Goal: Transaction & Acquisition: Purchase product/service

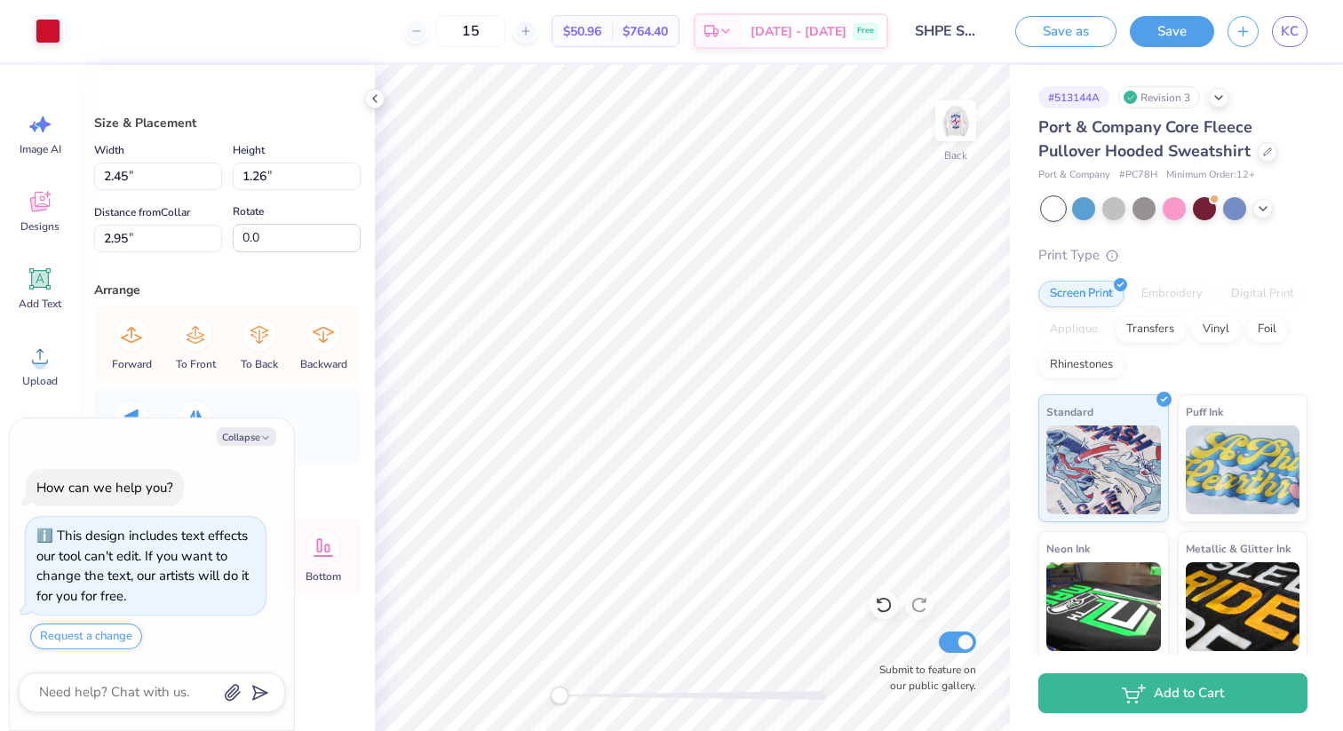
click at [1020, 164] on div "# 513144A Revision 3 Port & Company Core Fleece Pullover Hooded Sweatshirt Port…" at bounding box center [1176, 430] width 333 height 731
type textarea "x"
type input "0.87"
type input "0.86"
type input "1.50"
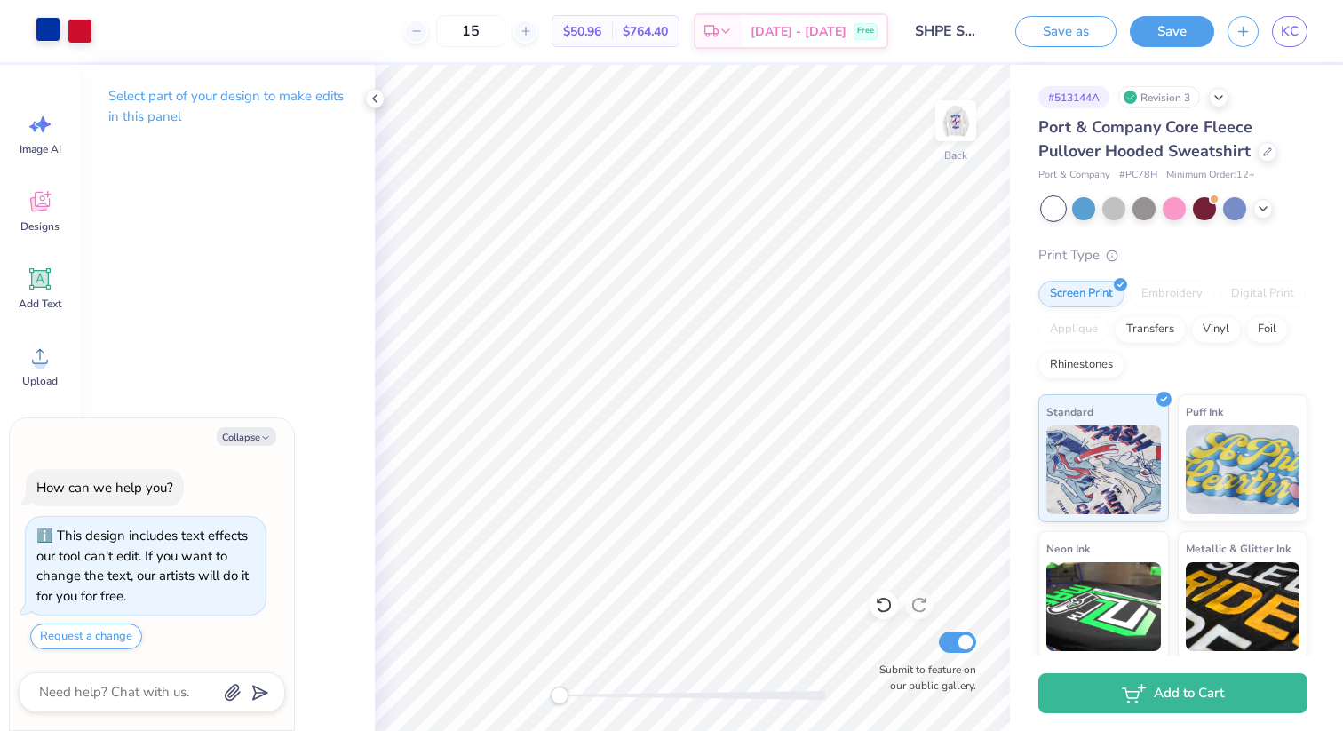
click at [39, 33] on div at bounding box center [48, 29] width 25 height 25
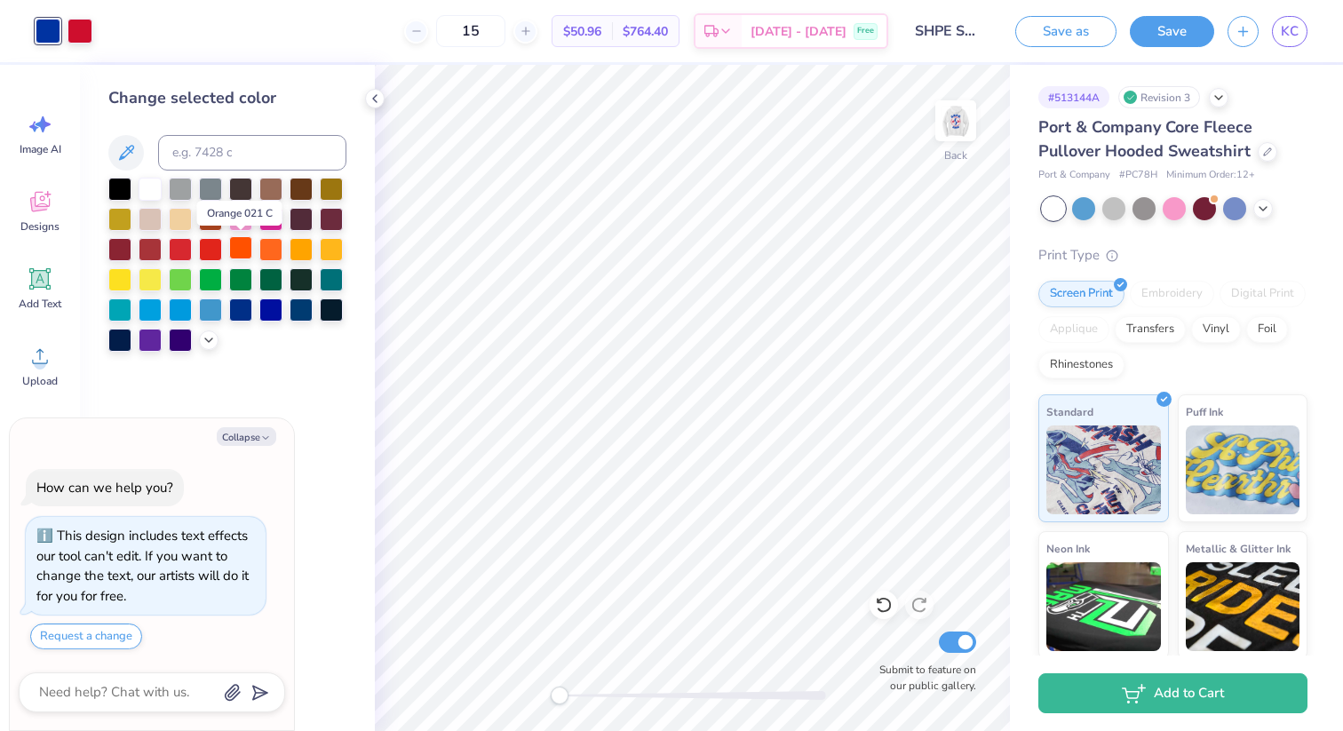
click at [250, 255] on div at bounding box center [240, 247] width 23 height 23
click at [291, 247] on div at bounding box center [301, 247] width 23 height 23
click at [282, 248] on div at bounding box center [270, 247] width 23 height 23
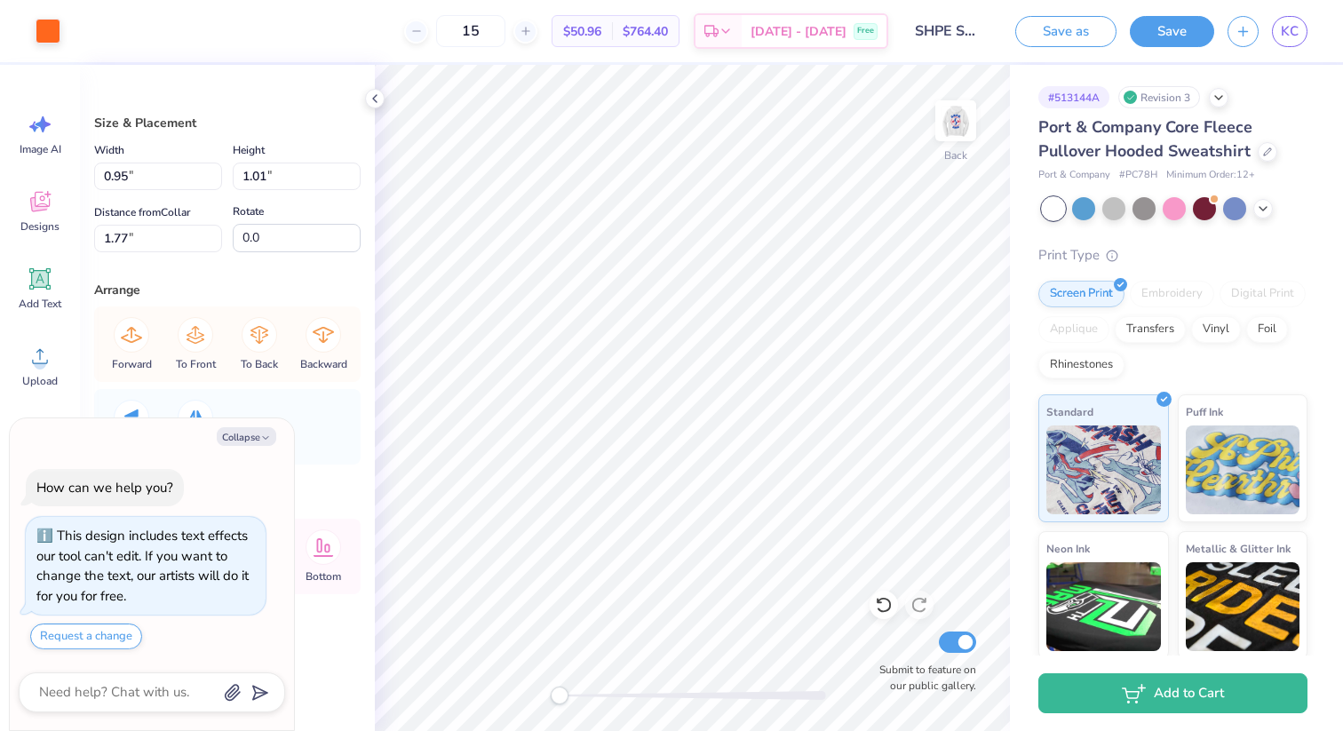
type textarea "x"
type input "0.87"
type input "0.86"
type input "1.50"
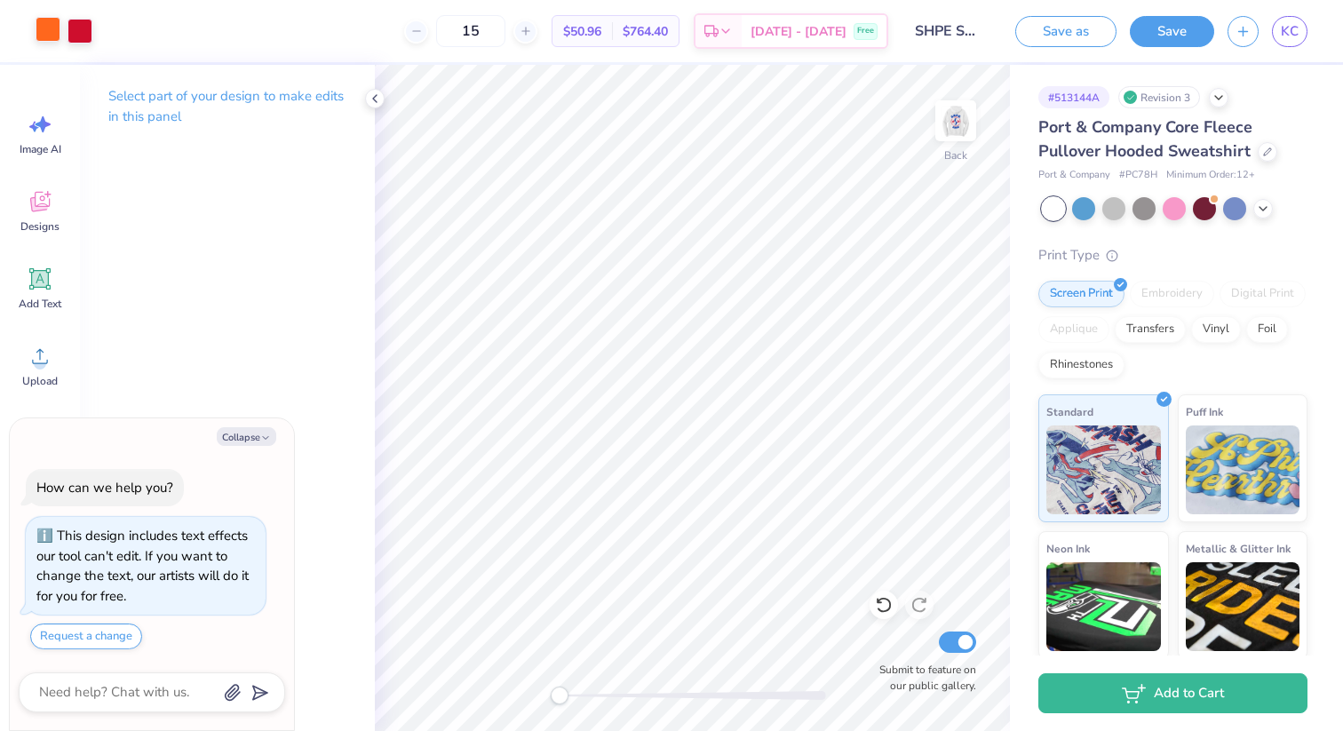
click at [40, 33] on div at bounding box center [48, 29] width 25 height 25
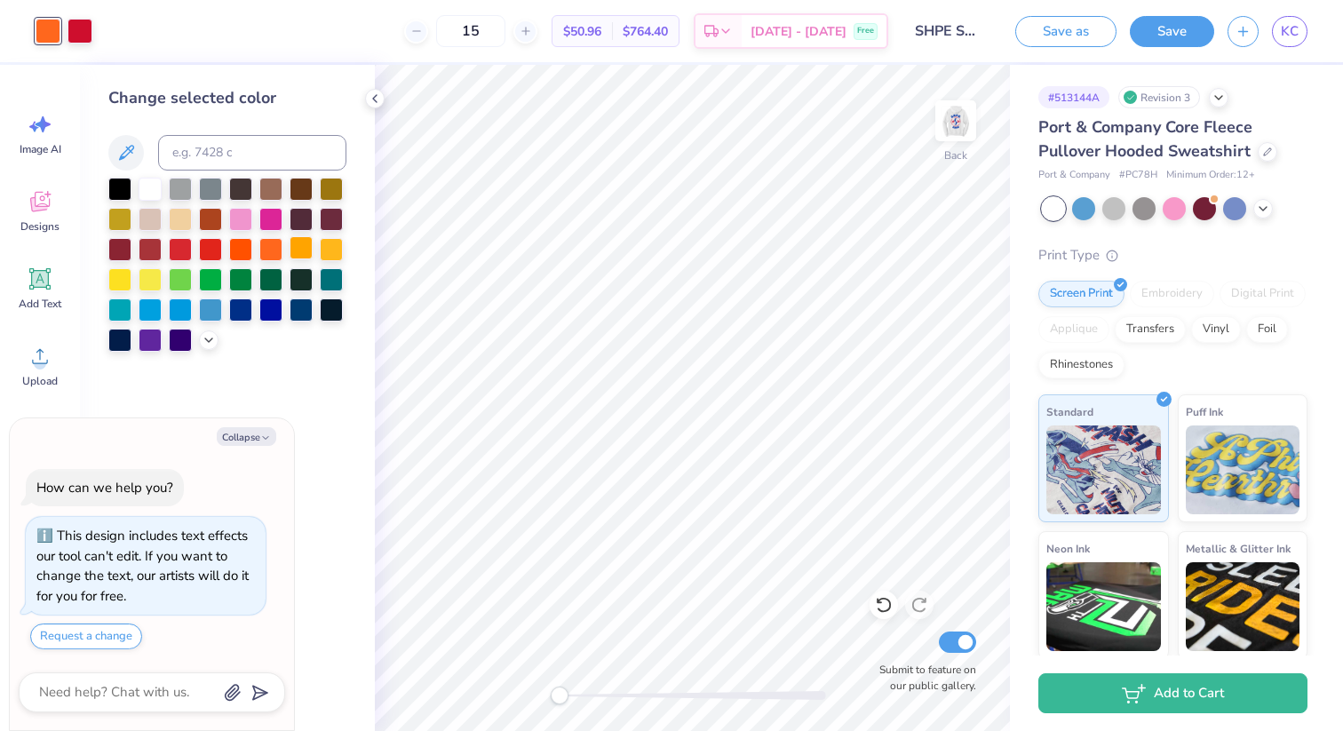
click at [306, 253] on div at bounding box center [301, 247] width 23 height 23
click at [269, 248] on div at bounding box center [270, 247] width 23 height 23
click at [208, 345] on div at bounding box center [209, 339] width 20 height 20
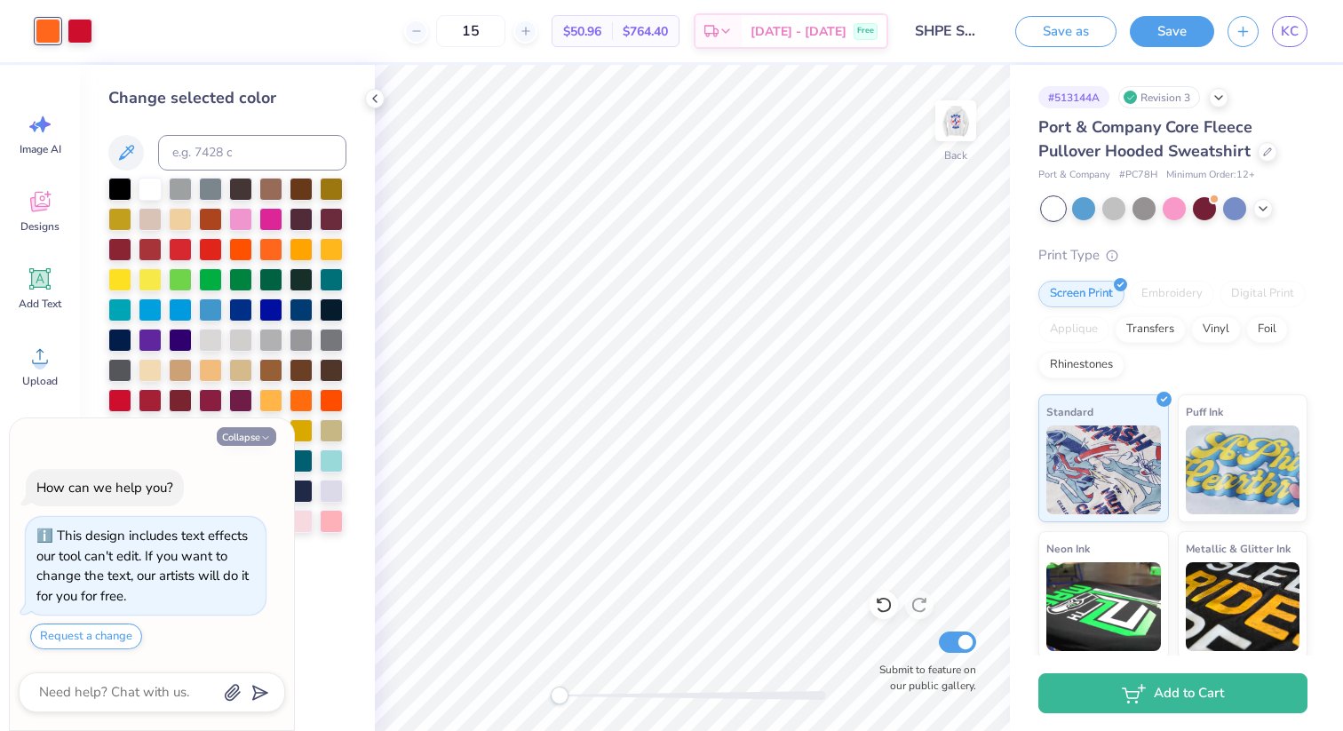
click at [266, 437] on icon "button" at bounding box center [265, 437] width 11 height 11
type textarea "x"
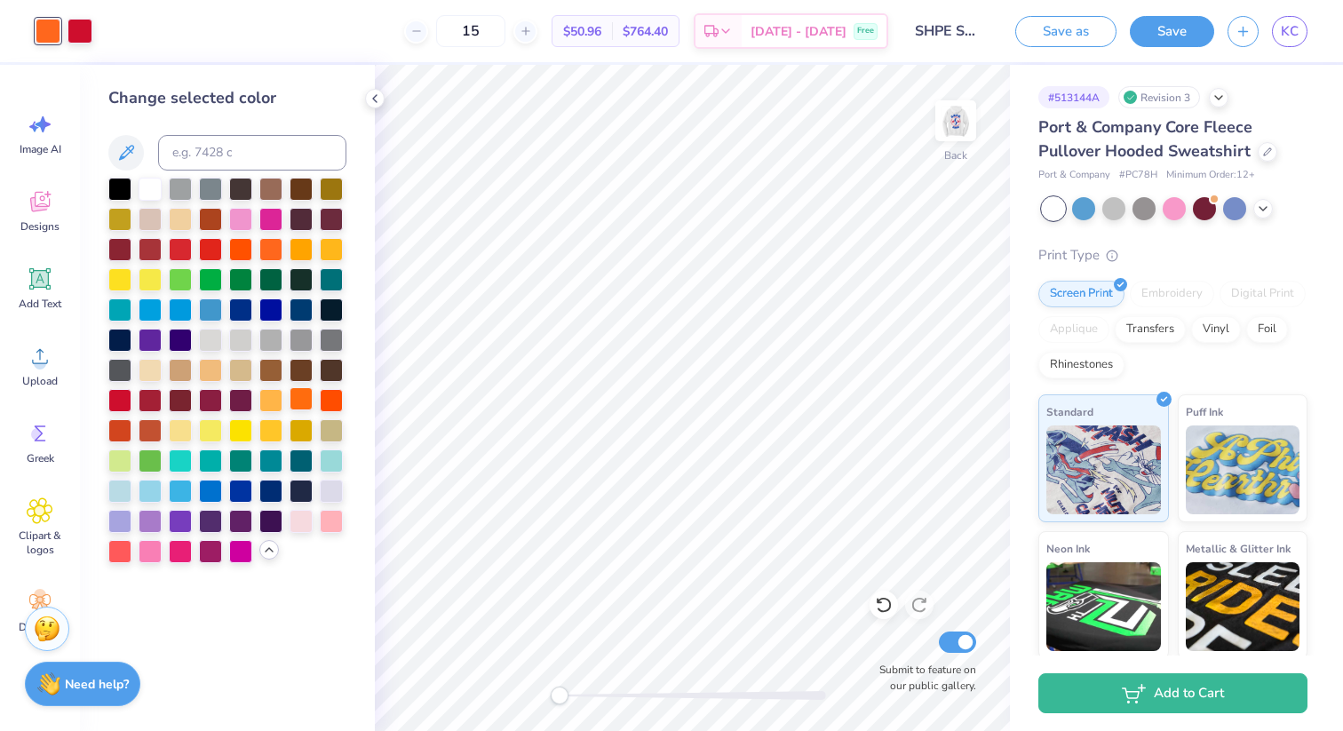
click at [298, 402] on div at bounding box center [301, 398] width 23 height 23
click at [214, 299] on div at bounding box center [210, 308] width 23 height 23
click at [956, 117] on img at bounding box center [955, 120] width 71 height 71
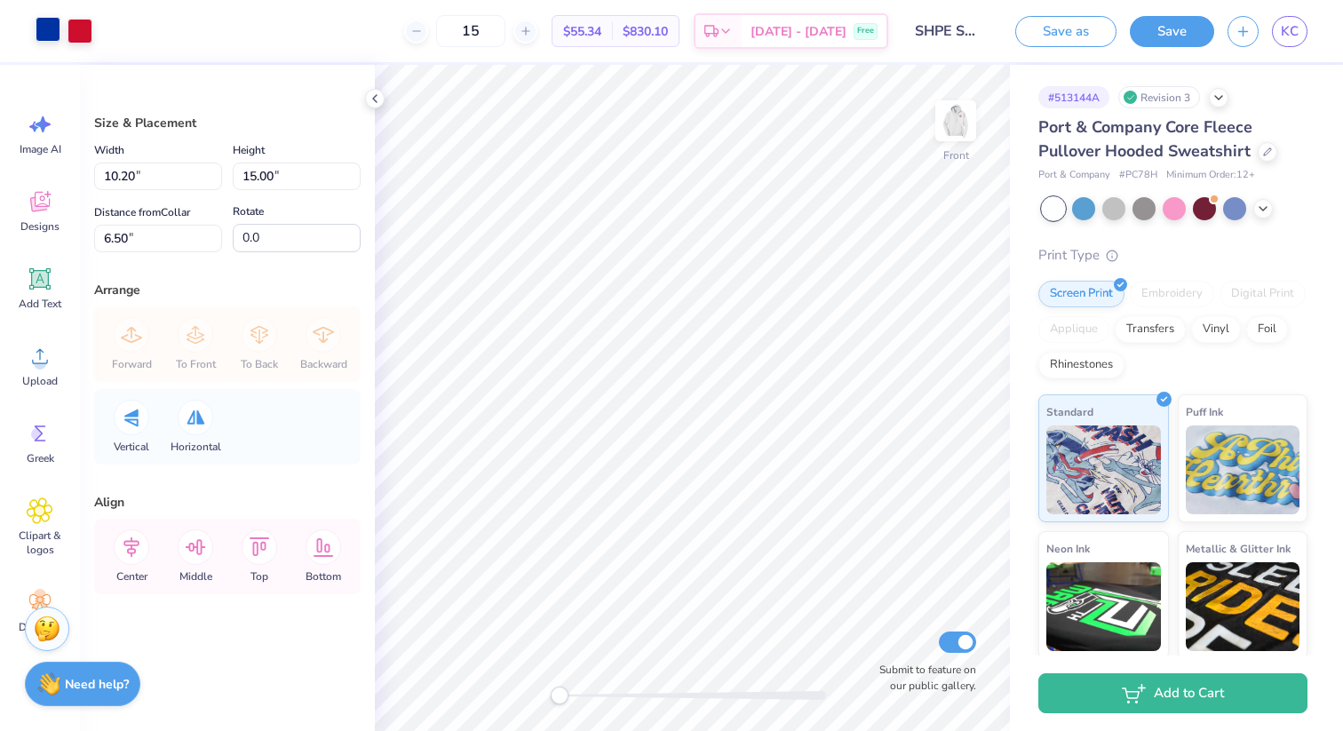
click at [39, 39] on div at bounding box center [48, 29] width 25 height 25
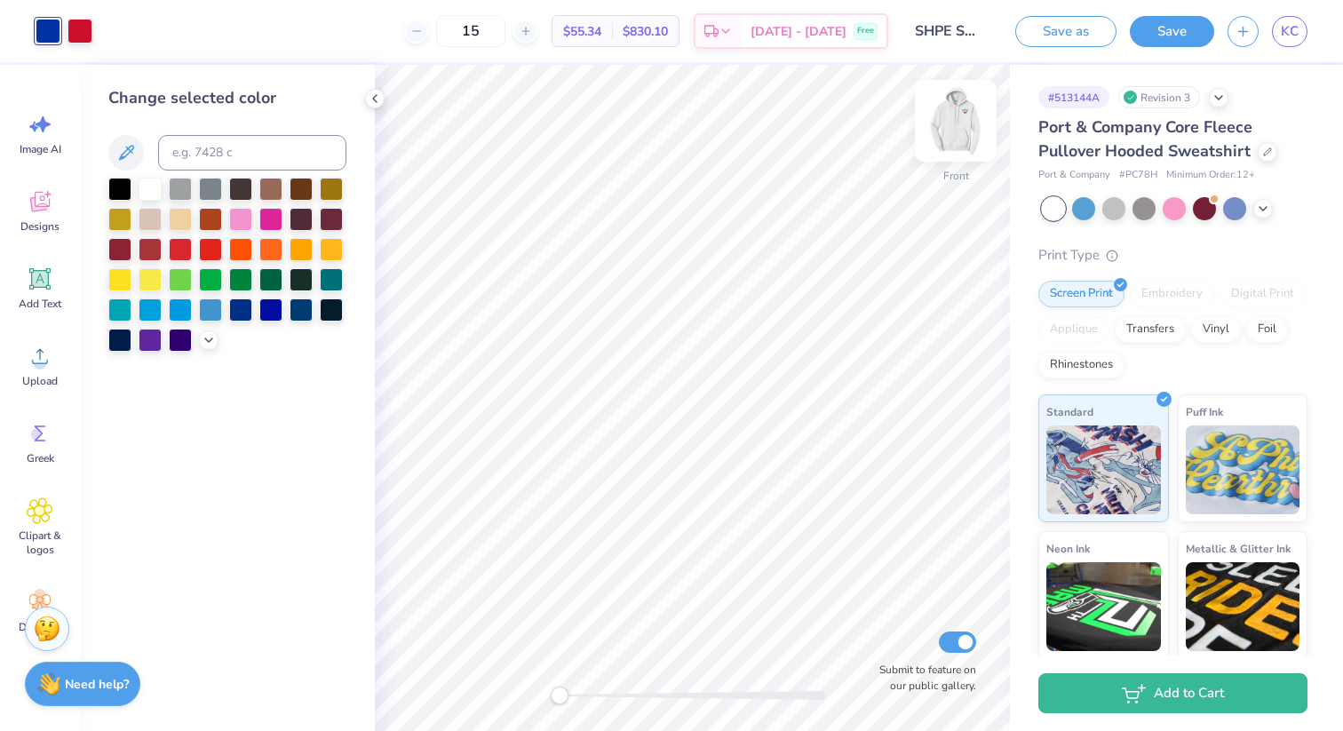
click at [959, 111] on img at bounding box center [955, 120] width 71 height 71
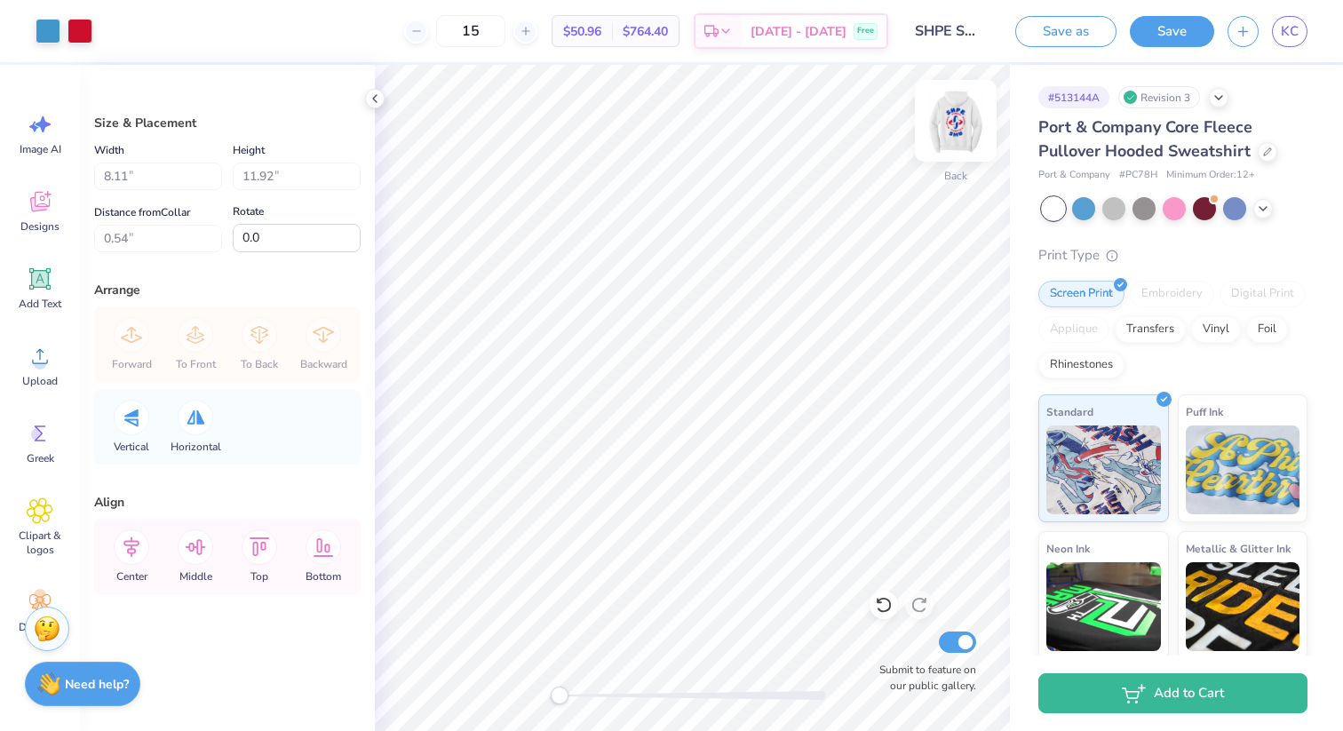
type input "0.87"
type input "0.83"
type input "1.52"
click at [44, 27] on div at bounding box center [48, 29] width 25 height 25
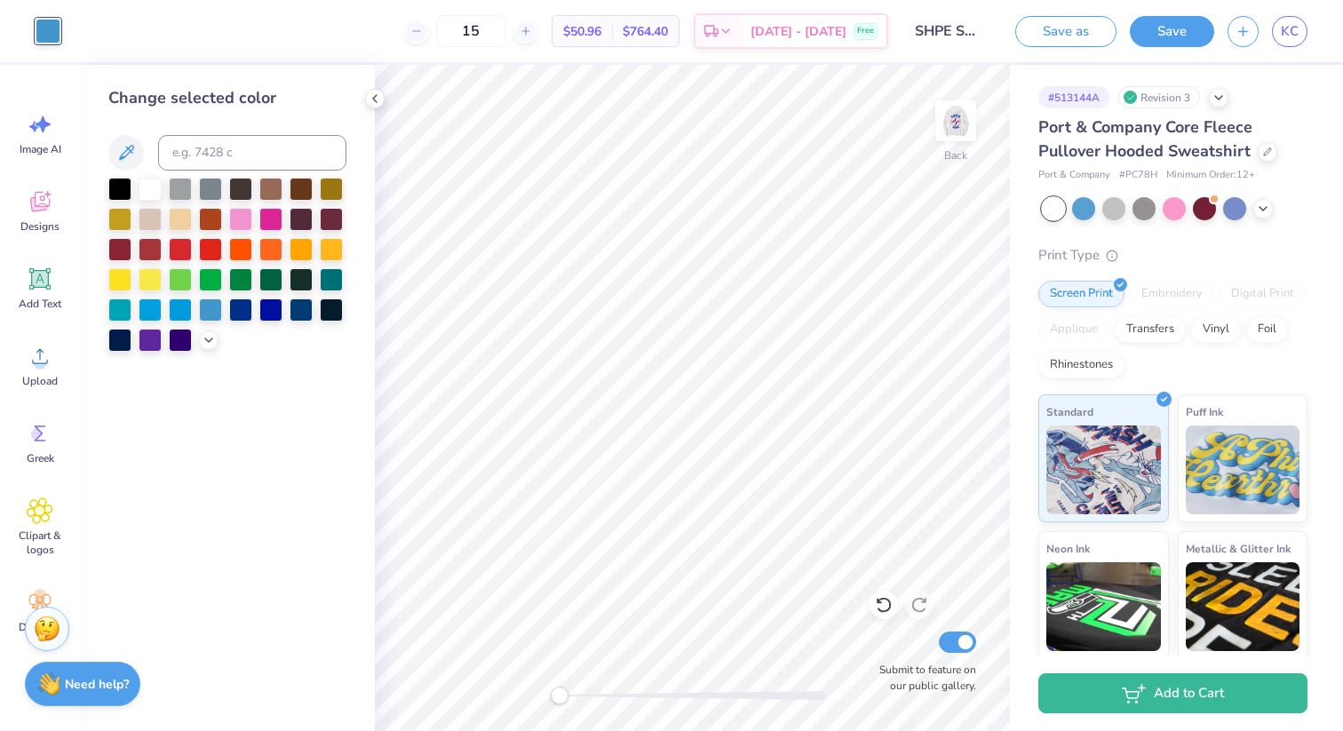
click at [202, 329] on div at bounding box center [227, 265] width 238 height 174
click at [204, 335] on icon at bounding box center [209, 338] width 14 height 14
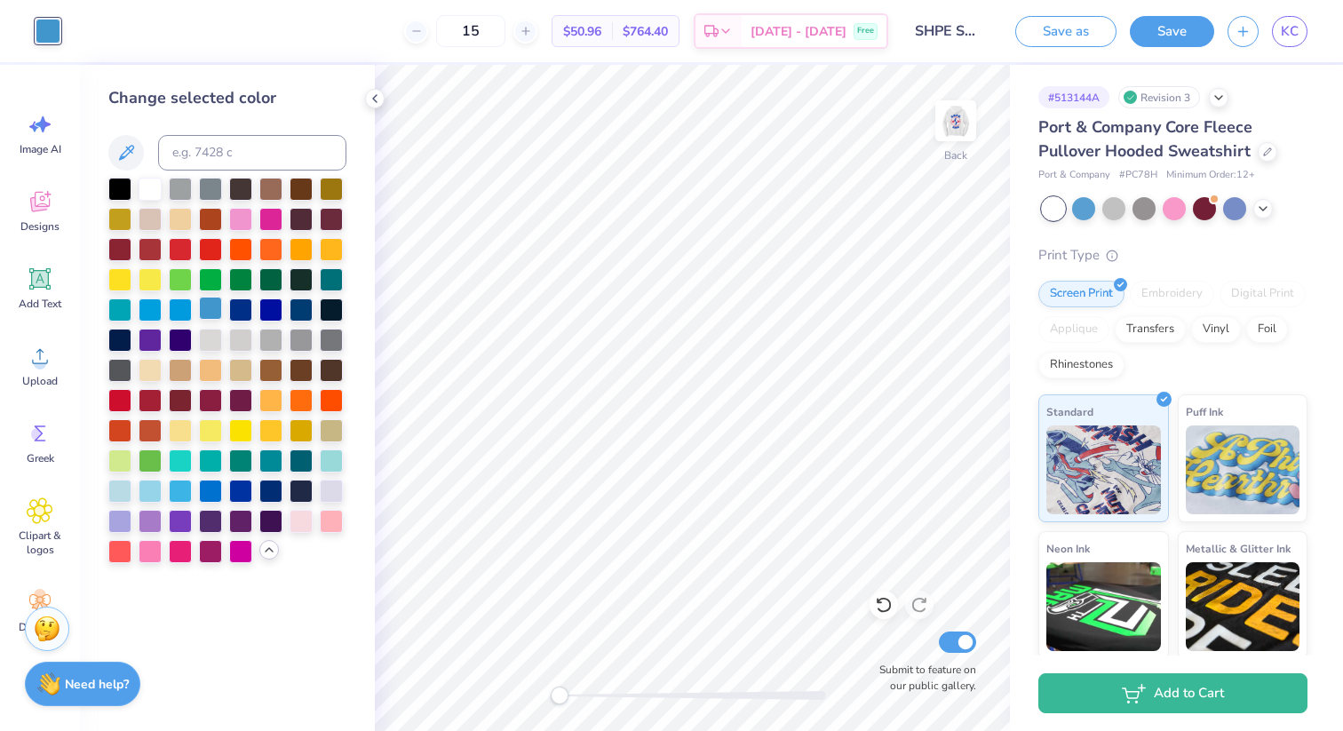
click at [202, 312] on div at bounding box center [210, 308] width 23 height 23
click at [187, 311] on div at bounding box center [180, 308] width 23 height 23
click at [218, 310] on div at bounding box center [210, 308] width 23 height 23
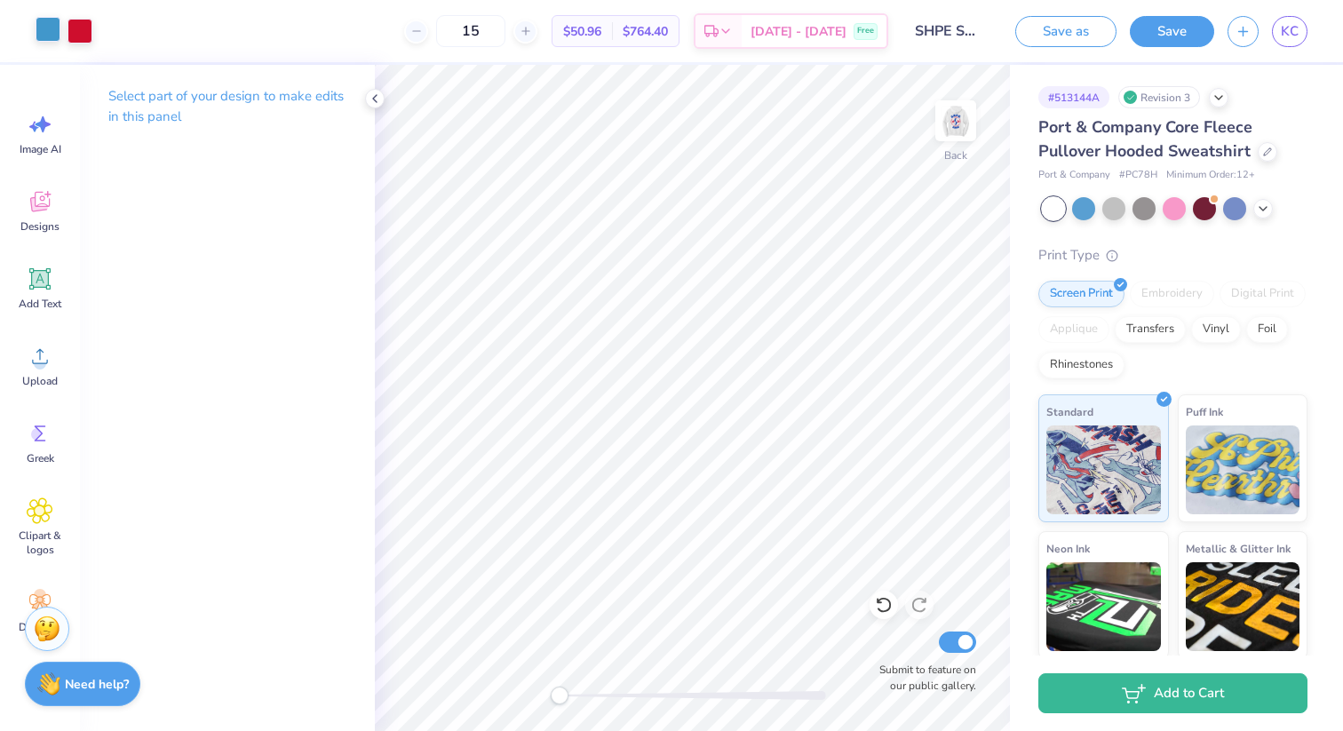
click at [43, 31] on div at bounding box center [48, 29] width 25 height 25
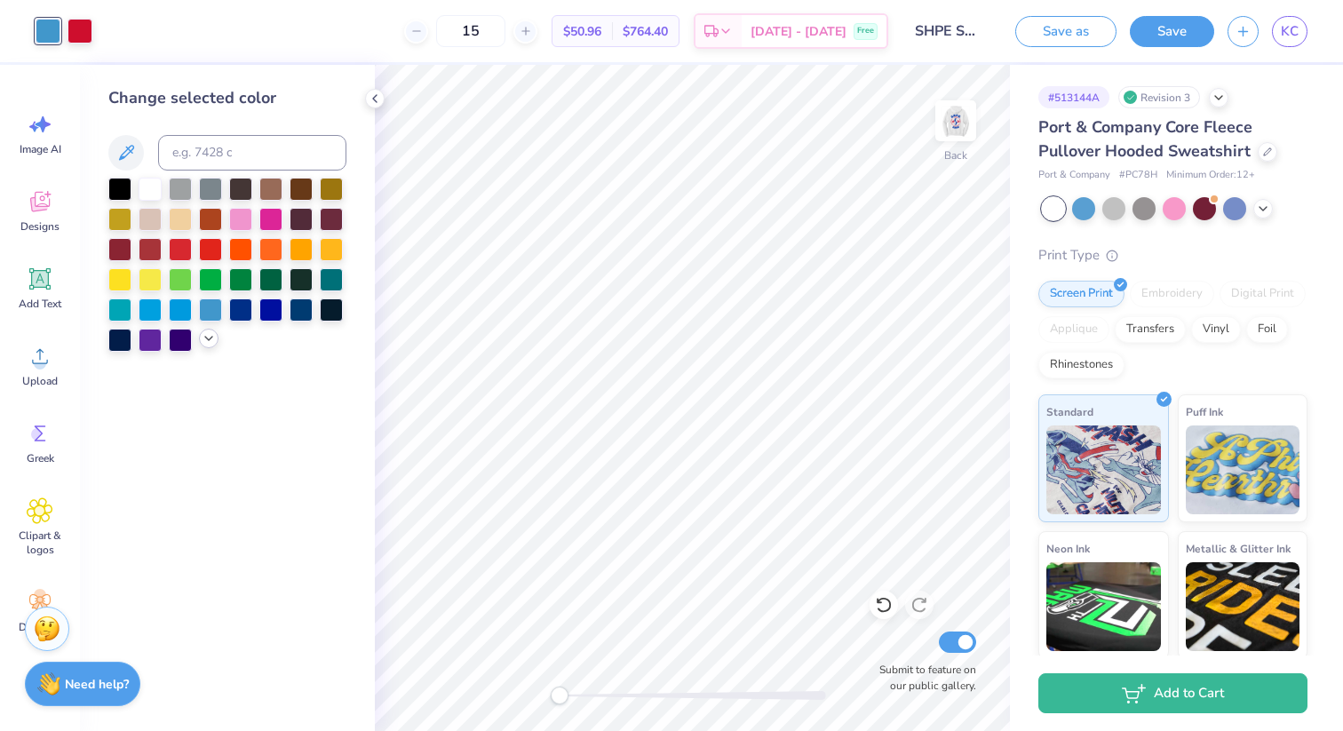
click at [210, 345] on icon at bounding box center [209, 338] width 14 height 14
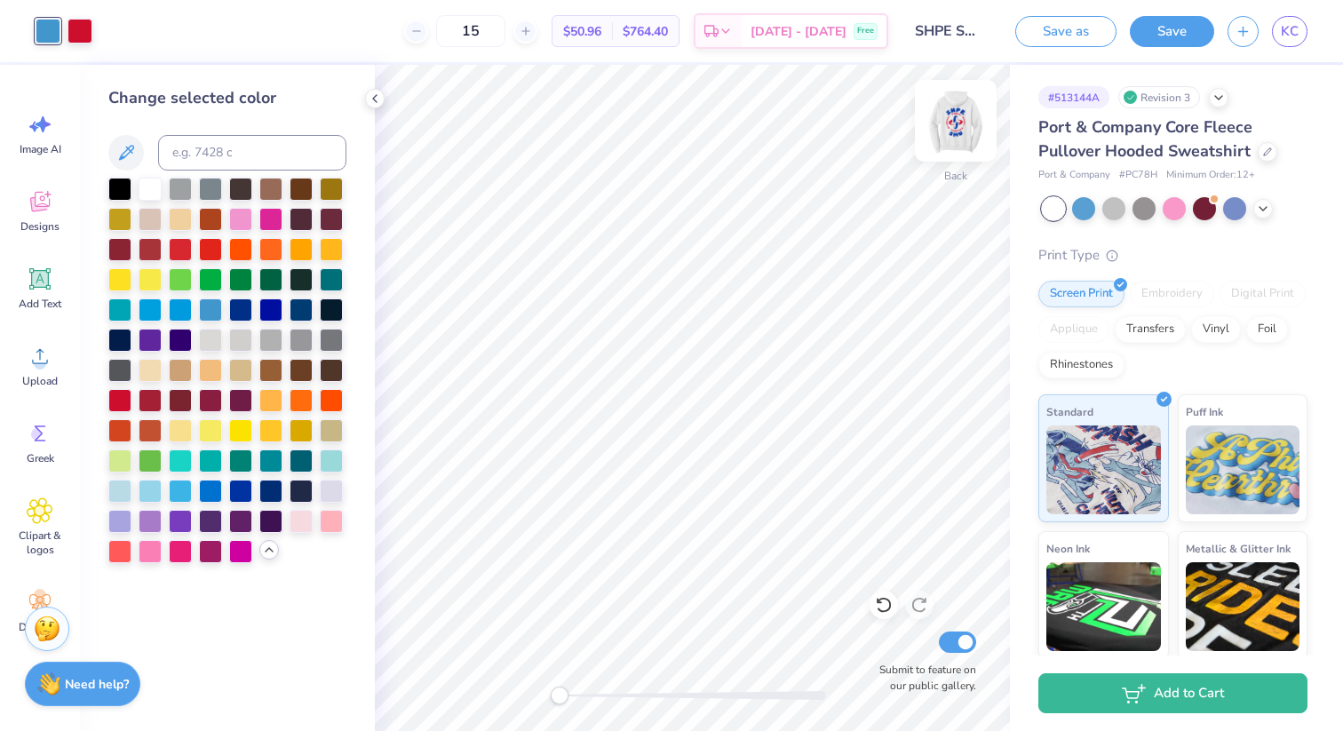
click at [959, 122] on img at bounding box center [955, 120] width 71 height 71
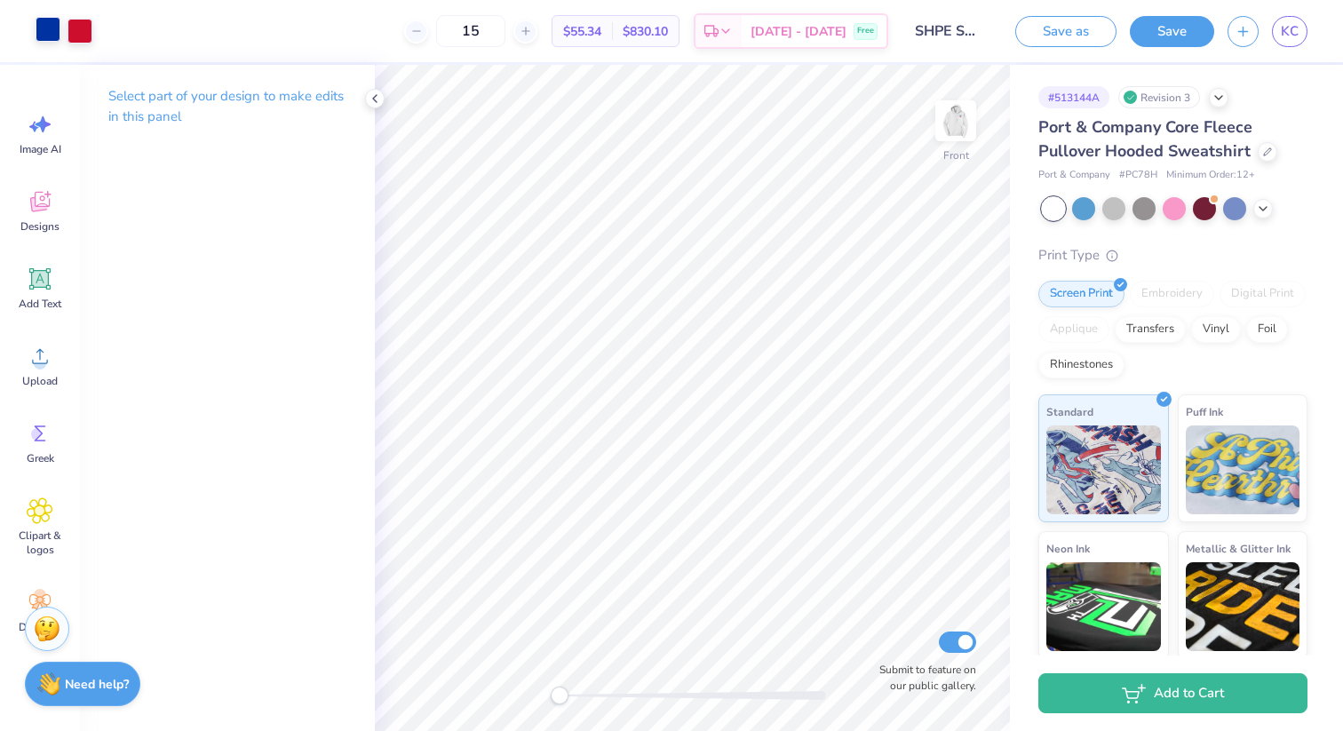
click at [43, 36] on div at bounding box center [48, 29] width 25 height 25
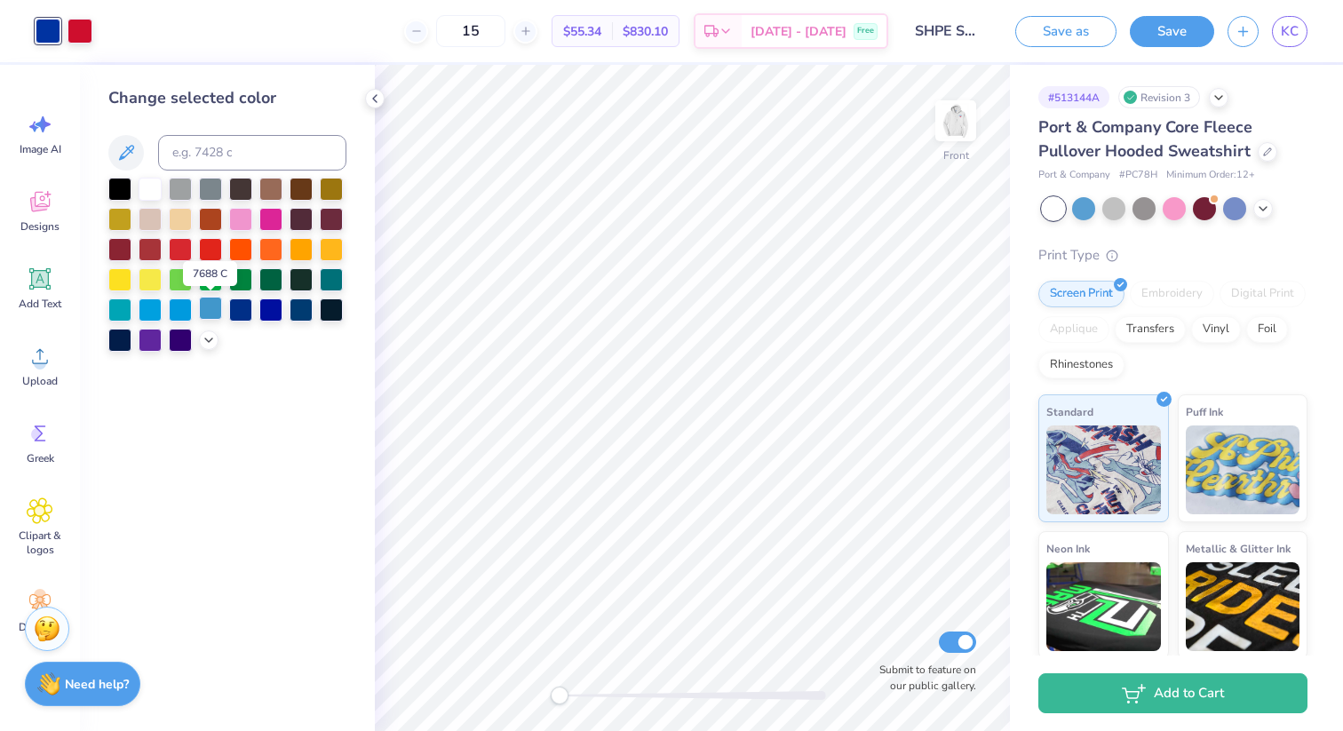
click at [211, 308] on div at bounding box center [210, 308] width 23 height 23
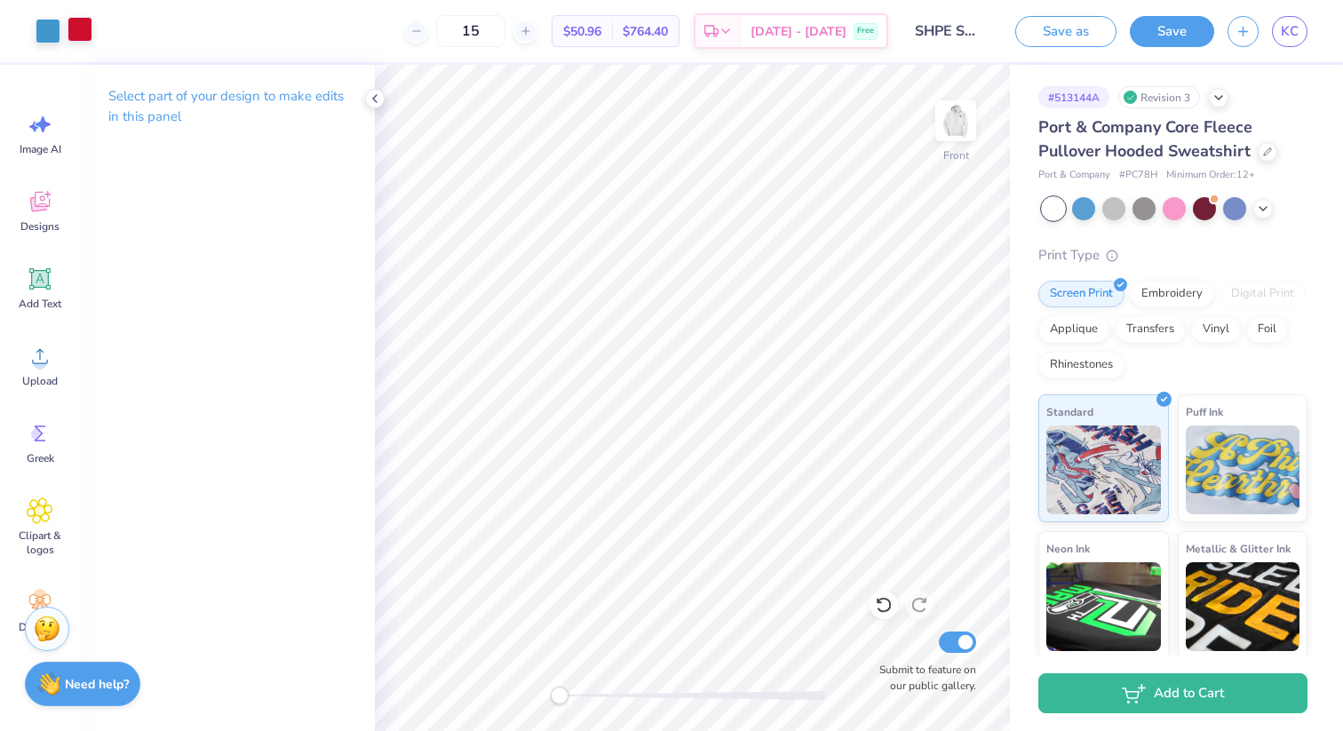
click at [83, 30] on div at bounding box center [79, 29] width 25 height 25
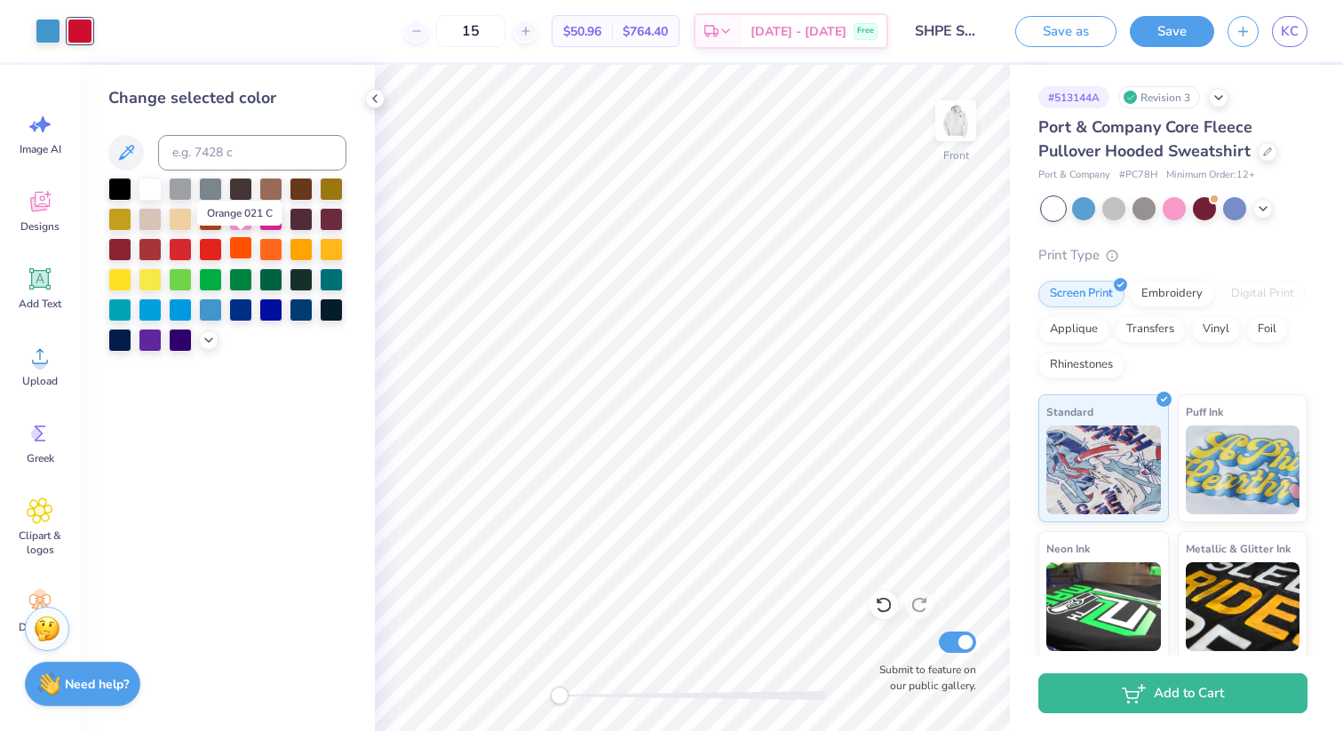
click at [246, 246] on div at bounding box center [240, 247] width 23 height 23
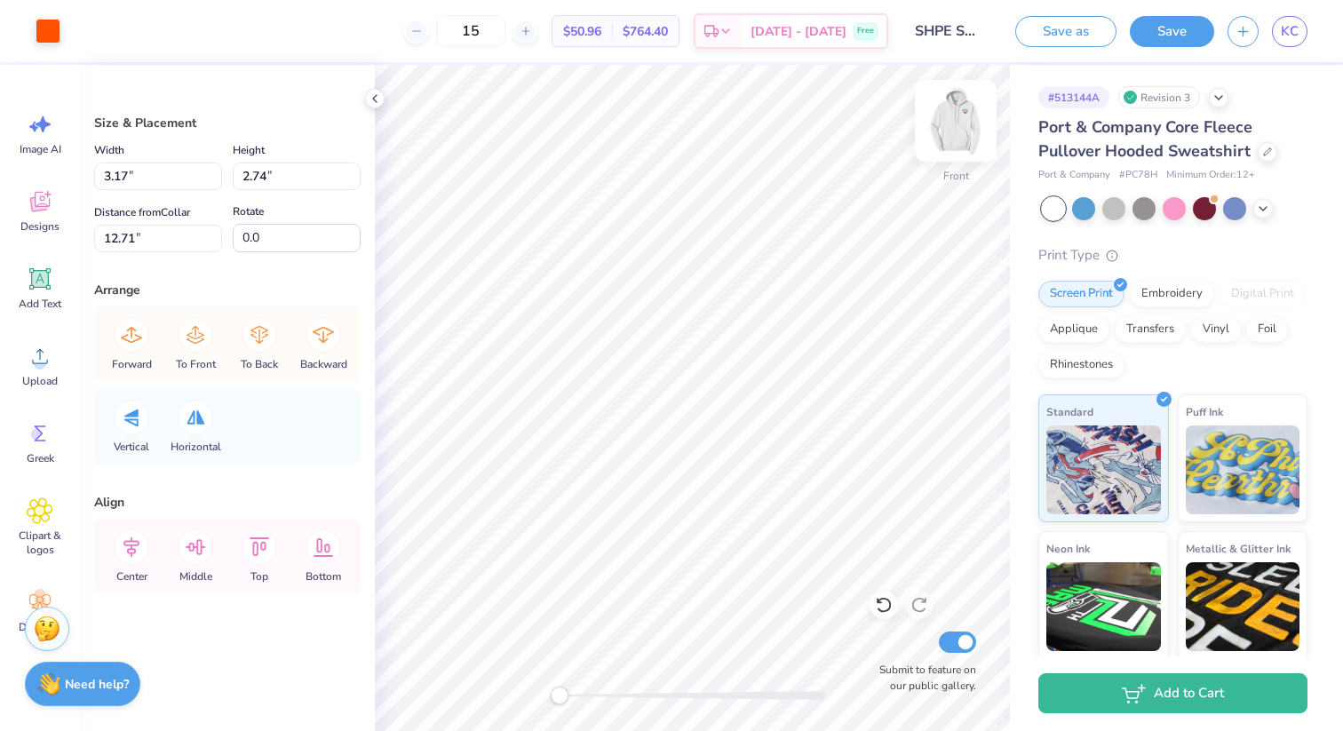
click at [964, 118] on img at bounding box center [955, 120] width 71 height 71
click at [958, 125] on img at bounding box center [955, 120] width 71 height 71
click at [51, 39] on div at bounding box center [48, 29] width 25 height 25
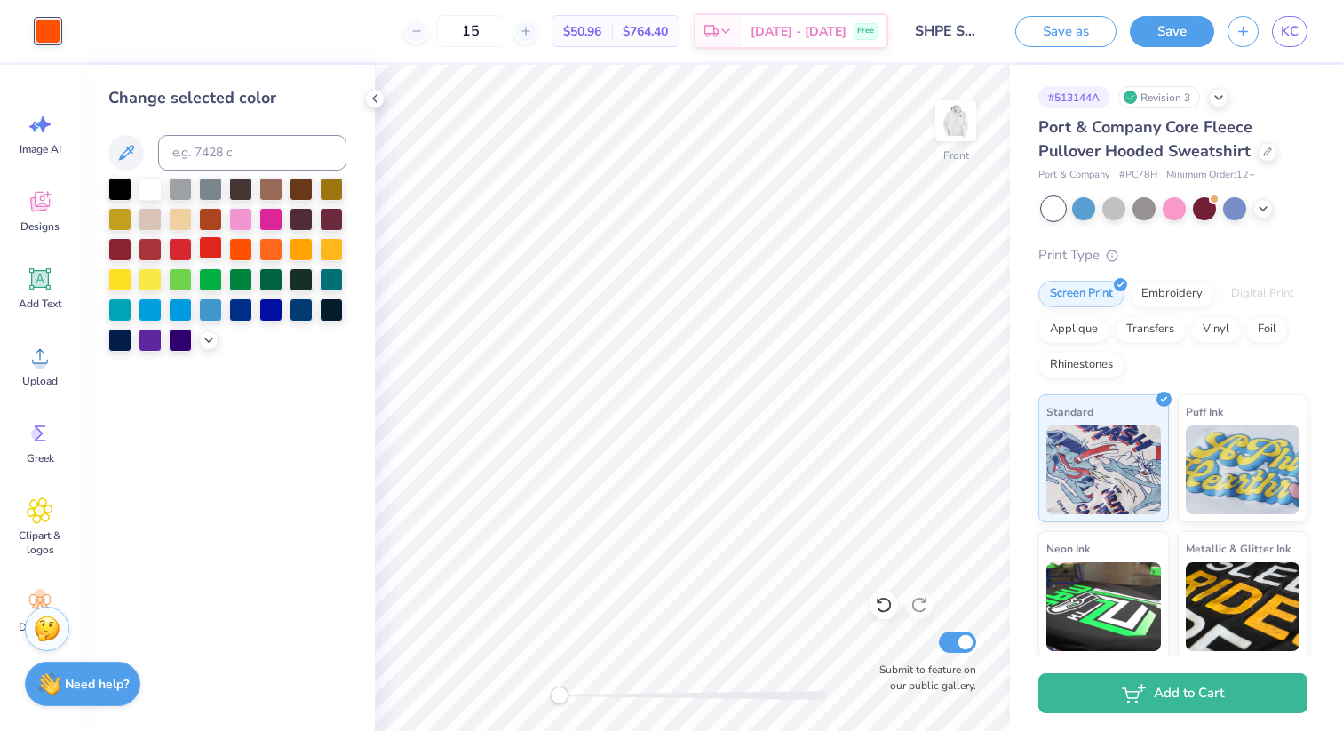
click at [211, 252] on div at bounding box center [210, 247] width 23 height 23
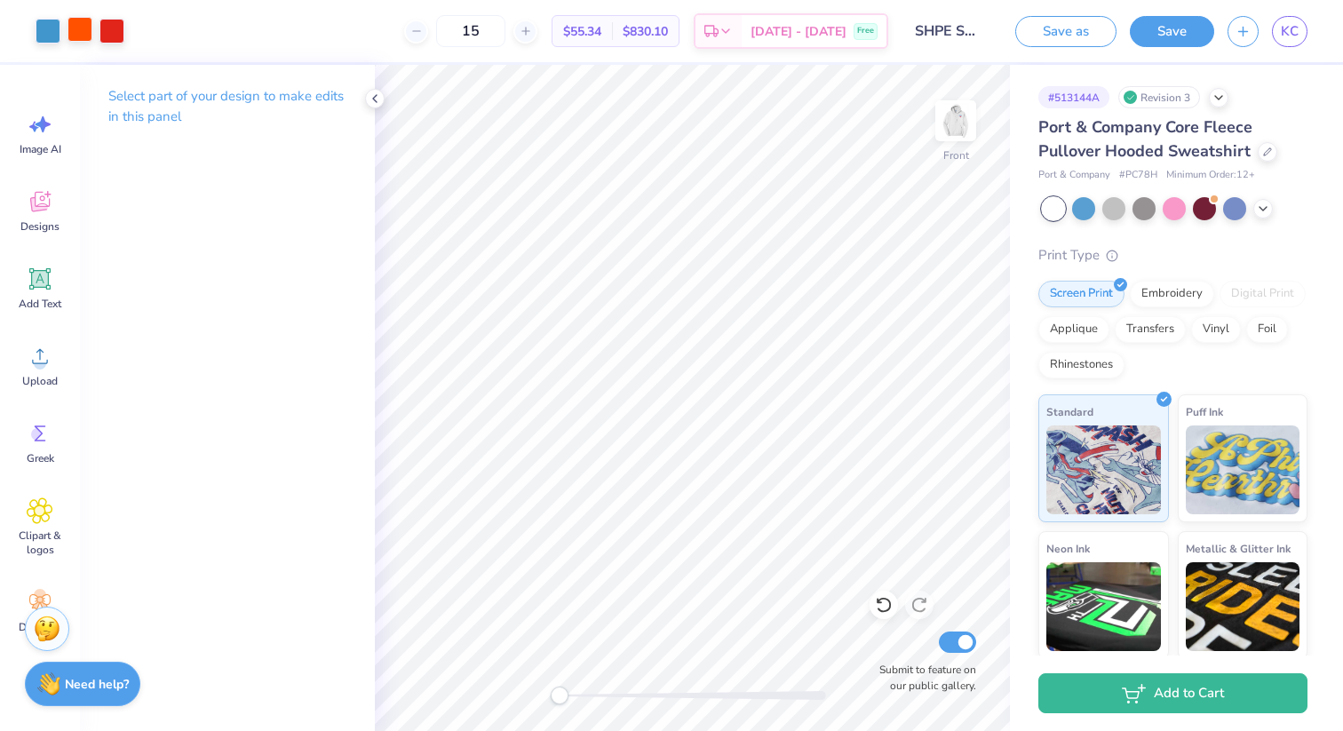
click at [78, 35] on div at bounding box center [79, 29] width 25 height 25
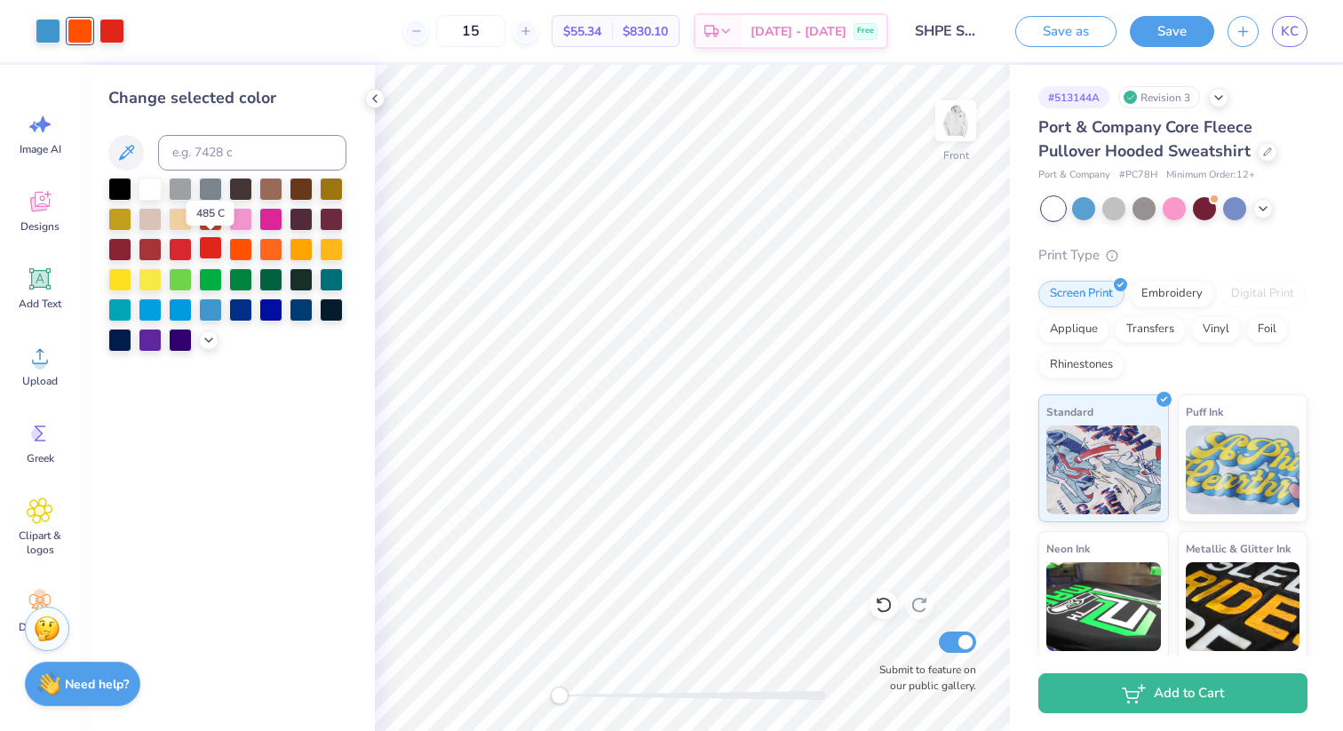
click at [210, 249] on div at bounding box center [210, 247] width 23 height 23
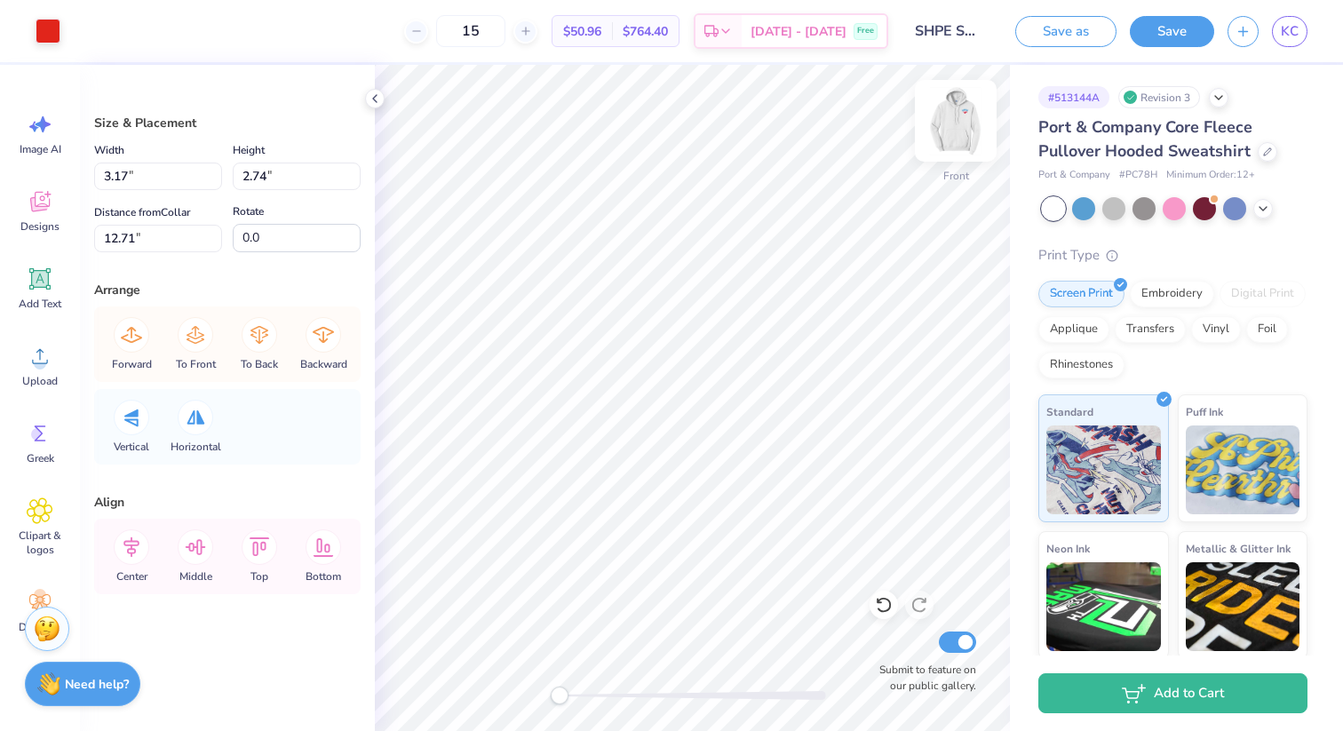
click at [969, 118] on img at bounding box center [955, 120] width 71 height 71
click at [969, 118] on img at bounding box center [956, 121] width 36 height 36
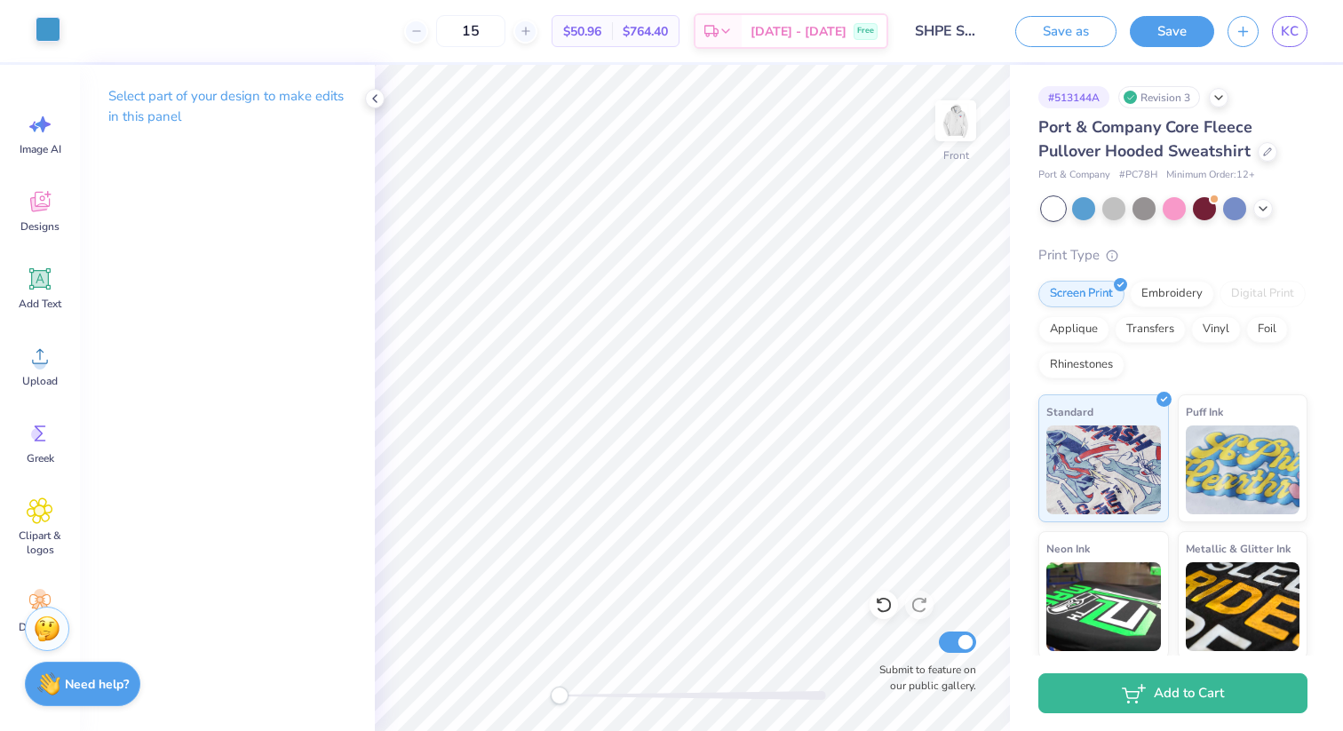
click at [36, 35] on div at bounding box center [48, 29] width 25 height 25
click at [50, 33] on div at bounding box center [48, 31] width 25 height 25
click at [55, 41] on div at bounding box center [48, 31] width 25 height 25
click at [37, 33] on div at bounding box center [48, 29] width 25 height 25
click at [57, 33] on div at bounding box center [48, 31] width 25 height 25
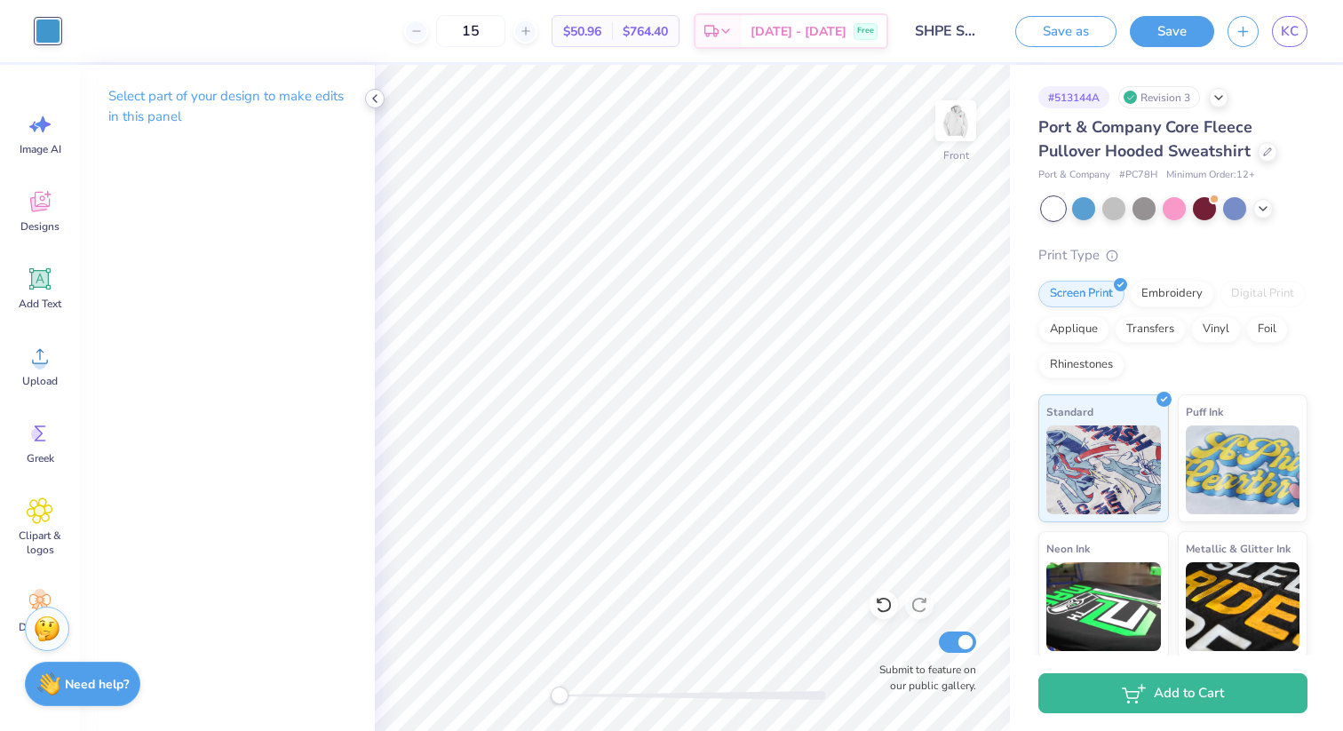
click at [380, 91] on div at bounding box center [375, 99] width 20 height 20
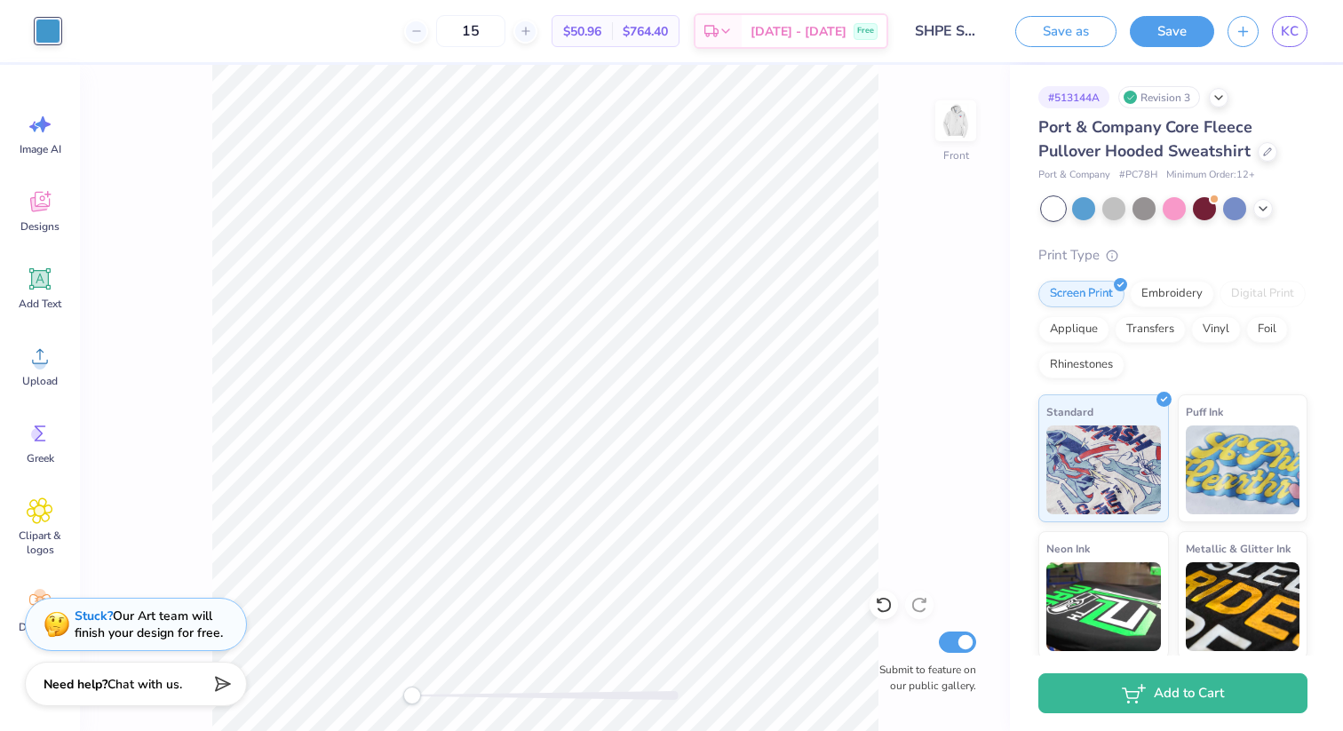
click at [53, 22] on div at bounding box center [48, 31] width 25 height 25
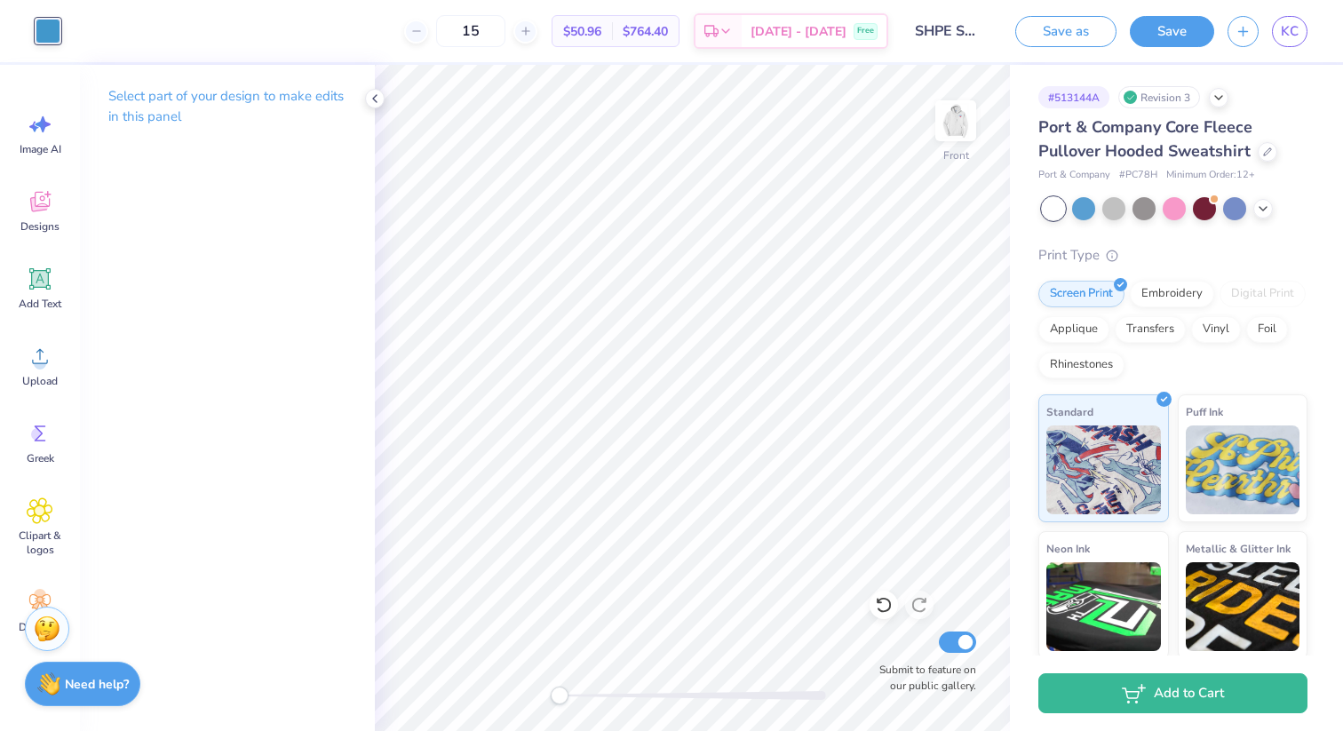
click at [39, 29] on div at bounding box center [48, 31] width 25 height 25
click at [39, 30] on div at bounding box center [48, 31] width 25 height 25
click at [45, 20] on div at bounding box center [48, 31] width 25 height 25
click at [53, 28] on div at bounding box center [48, 29] width 25 height 25
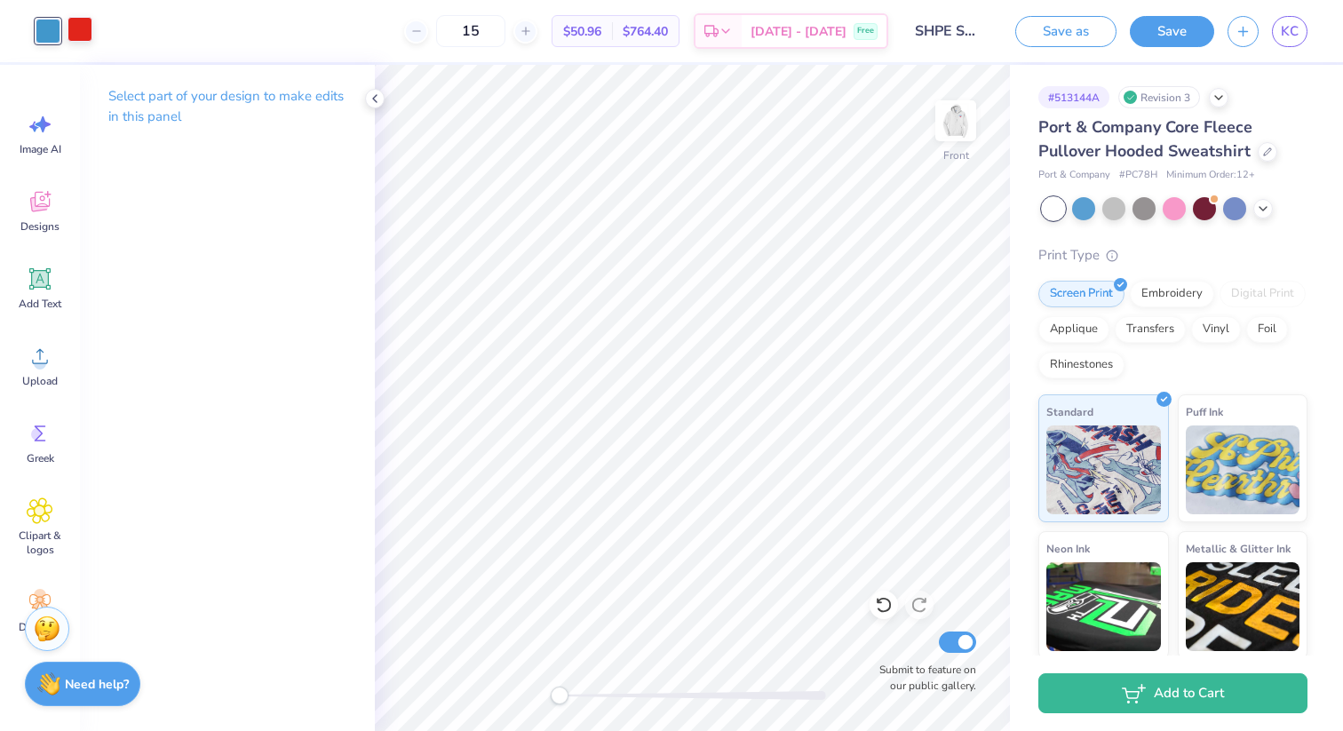
click at [81, 28] on div at bounding box center [79, 29] width 25 height 25
click at [81, 28] on div at bounding box center [79, 31] width 25 height 25
click at [952, 123] on img at bounding box center [955, 120] width 71 height 71
click at [44, 31] on div at bounding box center [48, 29] width 25 height 25
click at [940, 122] on img at bounding box center [955, 120] width 71 height 71
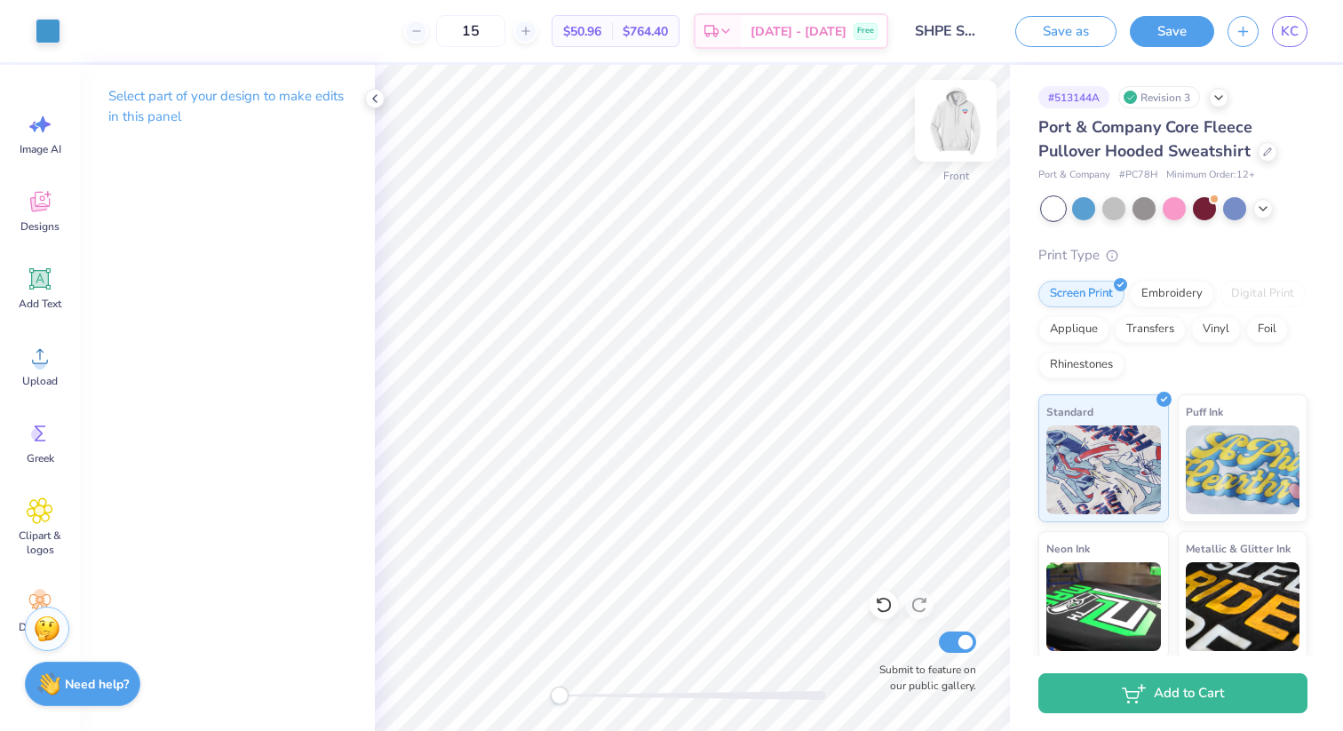
click at [970, 116] on img at bounding box center [955, 120] width 71 height 71
click at [891, 611] on icon at bounding box center [884, 605] width 18 height 18
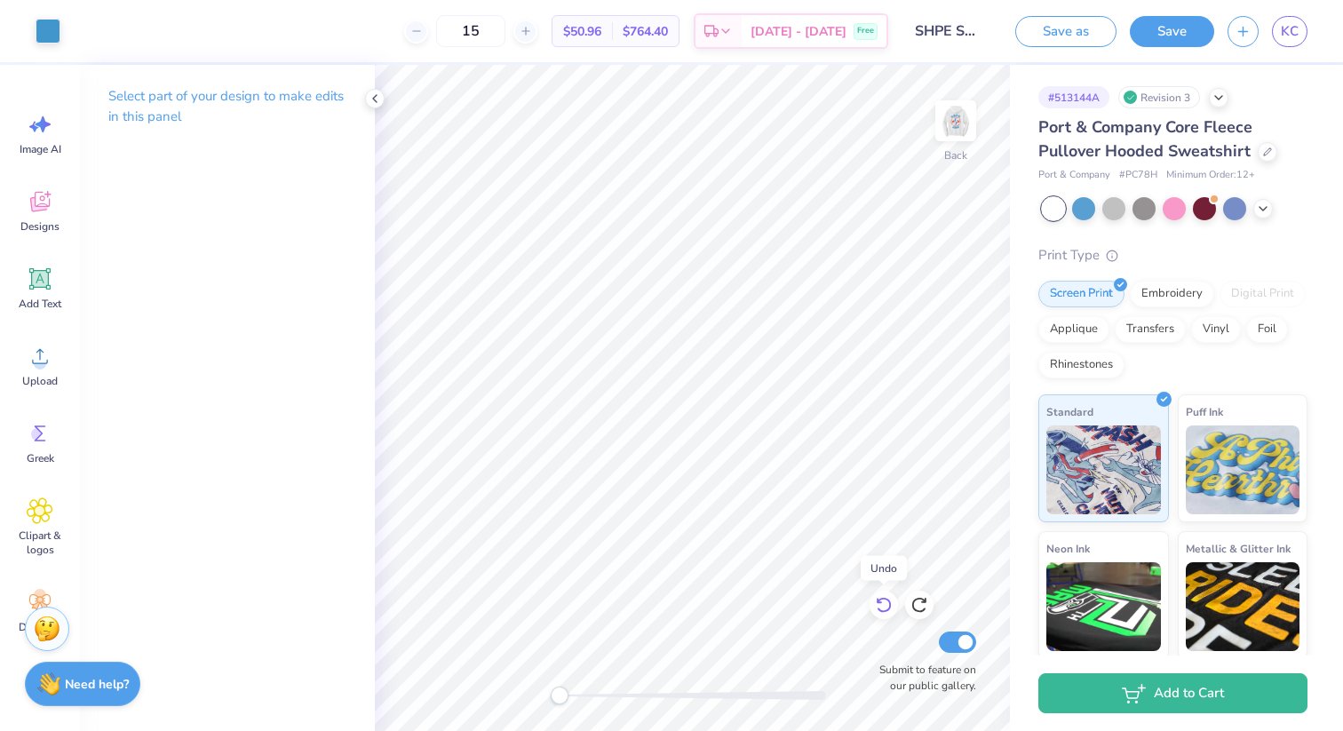
click at [891, 611] on icon at bounding box center [884, 605] width 18 height 18
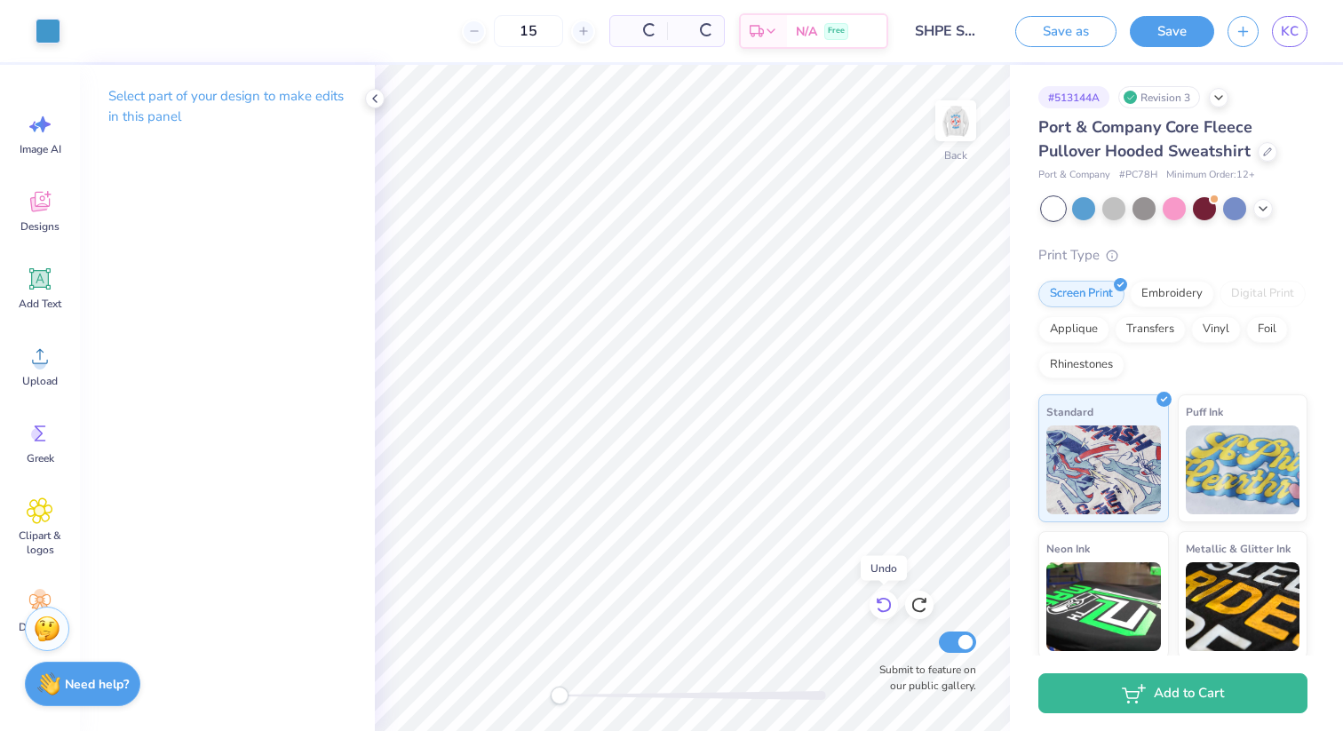
click at [891, 611] on icon at bounding box center [884, 605] width 18 height 18
click at [919, 594] on div at bounding box center [919, 605] width 28 height 28
click at [941, 134] on img at bounding box center [955, 120] width 71 height 71
click at [44, 29] on div at bounding box center [48, 29] width 25 height 25
click at [44, 29] on div at bounding box center [48, 31] width 25 height 25
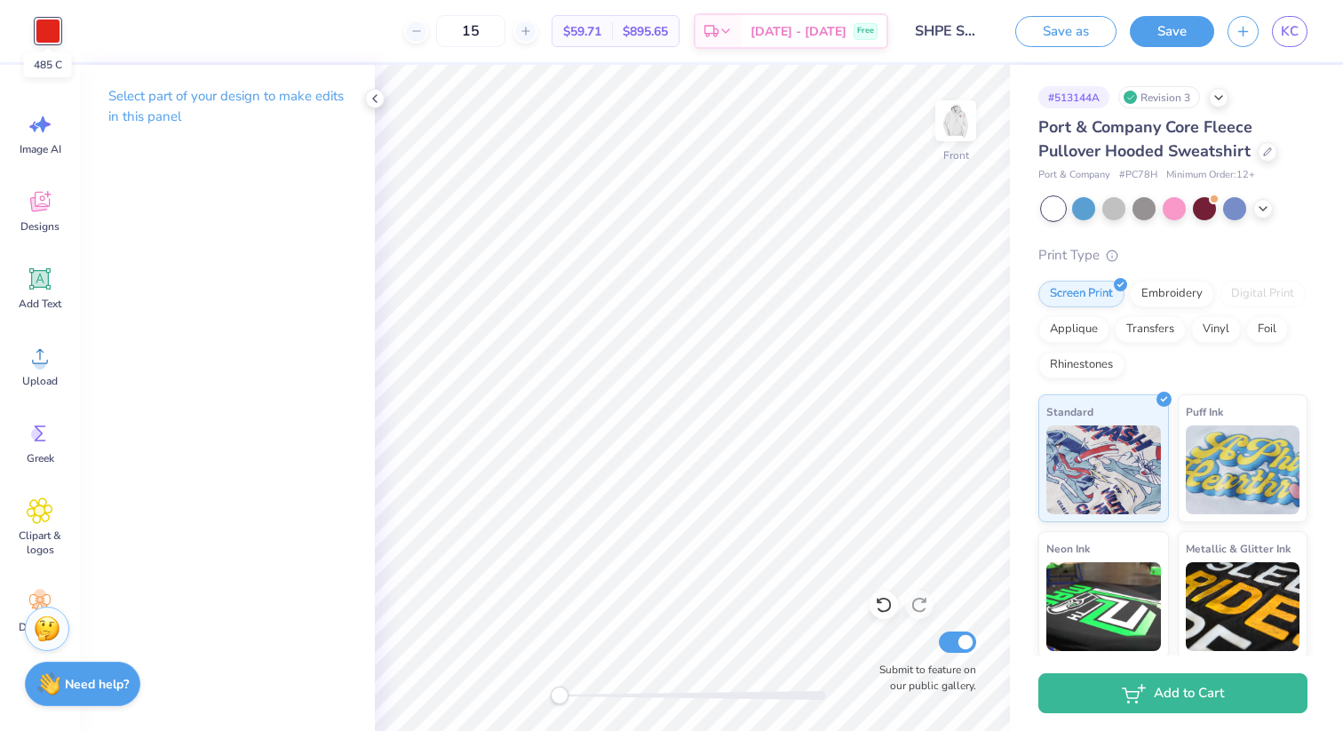
click at [44, 29] on div at bounding box center [48, 31] width 25 height 25
click at [957, 108] on img at bounding box center [955, 120] width 71 height 71
click at [40, 31] on div at bounding box center [48, 29] width 25 height 25
click at [943, 135] on img at bounding box center [955, 120] width 71 height 71
click at [60, 25] on div at bounding box center [48, 29] width 25 height 25
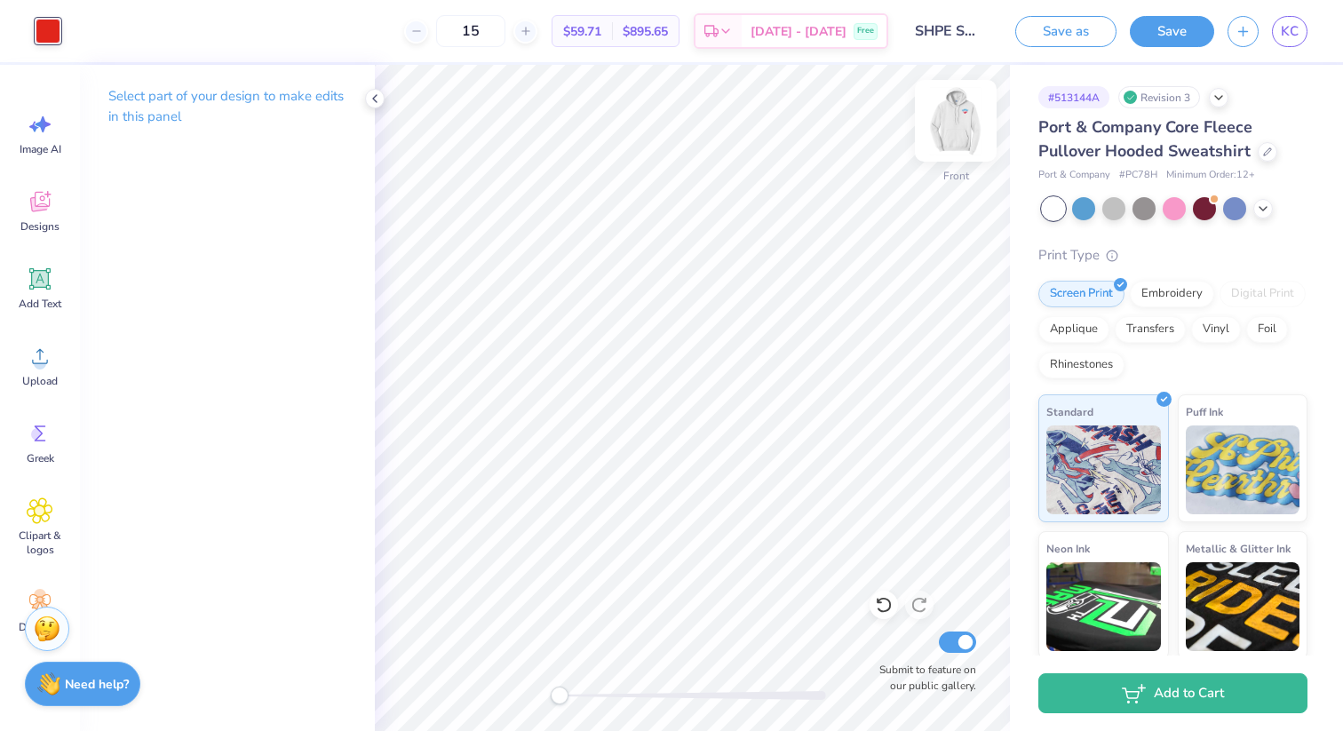
click at [963, 123] on img at bounding box center [955, 120] width 71 height 71
click at [949, 132] on img at bounding box center [955, 120] width 71 height 71
click at [949, 132] on img at bounding box center [956, 121] width 36 height 36
click at [49, 34] on div at bounding box center [48, 29] width 25 height 25
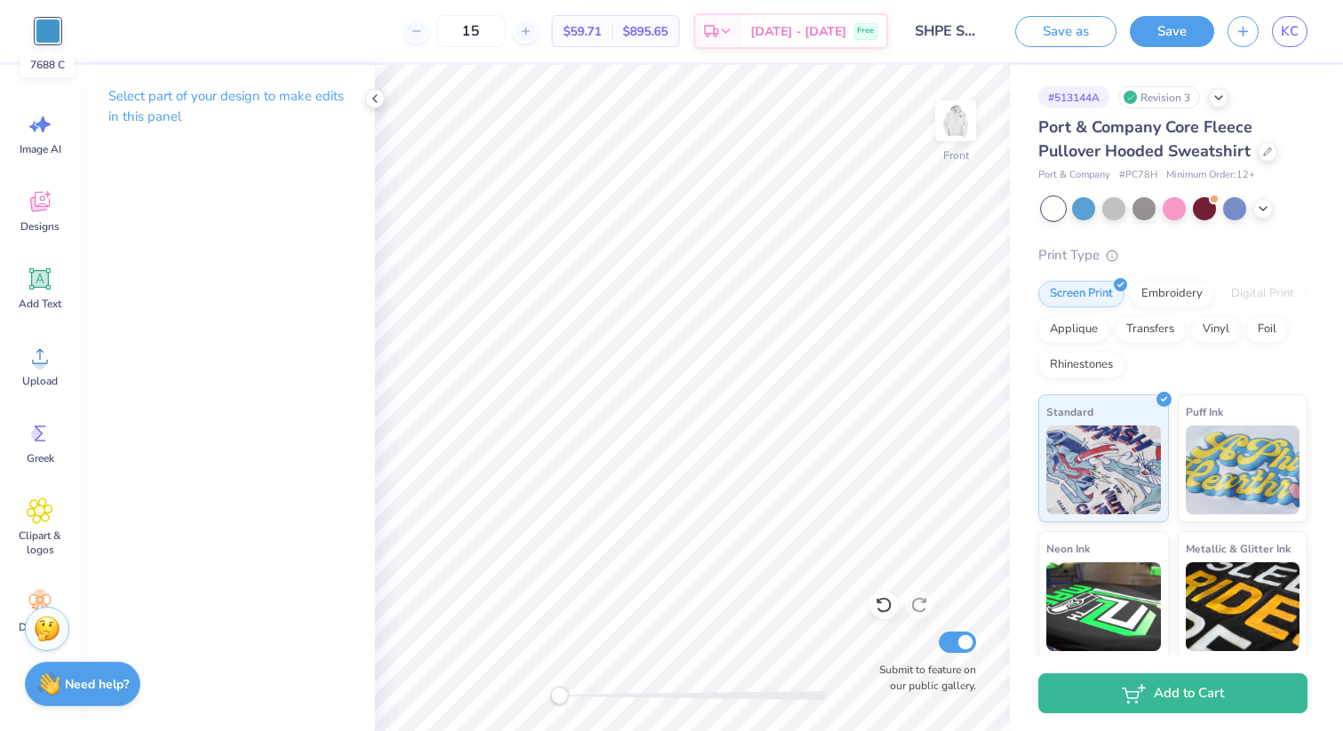
click at [49, 41] on div at bounding box center [48, 31] width 25 height 25
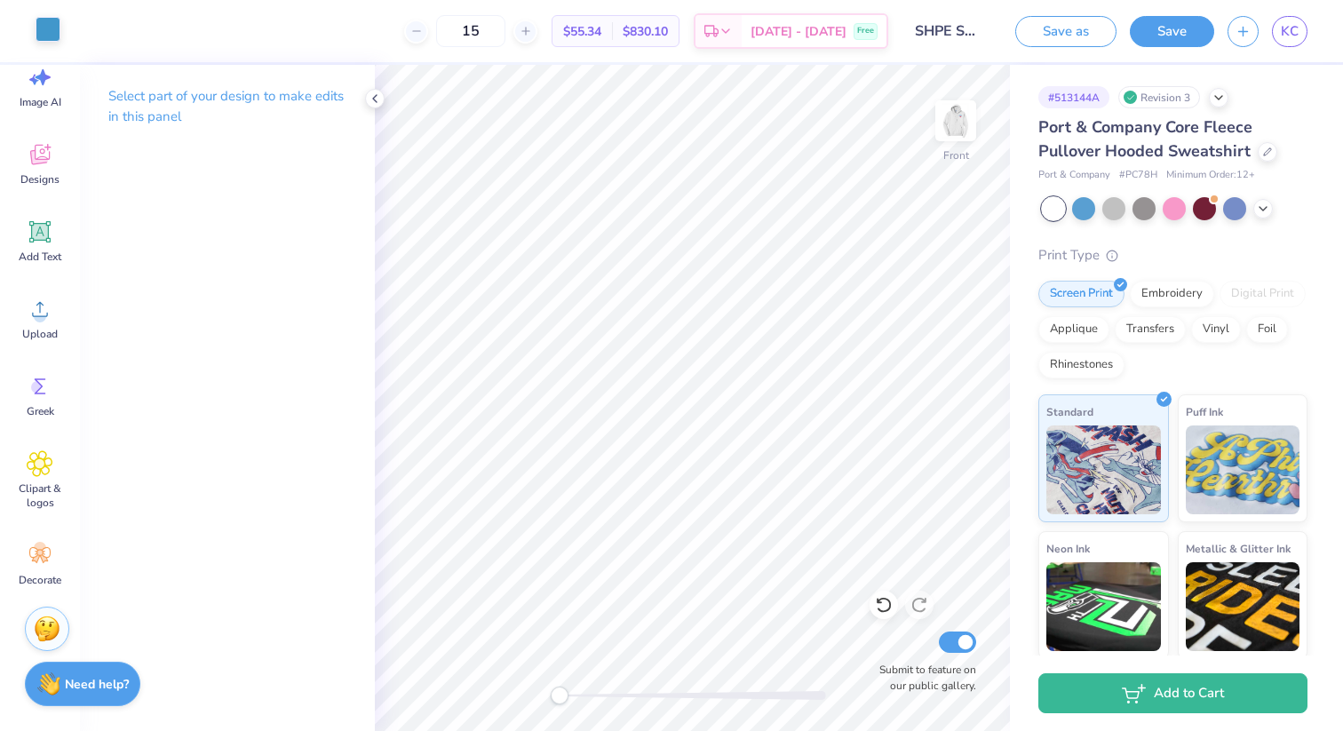
click at [39, 30] on div at bounding box center [48, 29] width 25 height 25
drag, startPoint x: 39, startPoint y: 30, endPoint x: 38, endPoint y: 721, distance: 690.9
click at [38, 29] on div at bounding box center [48, 31] width 25 height 25
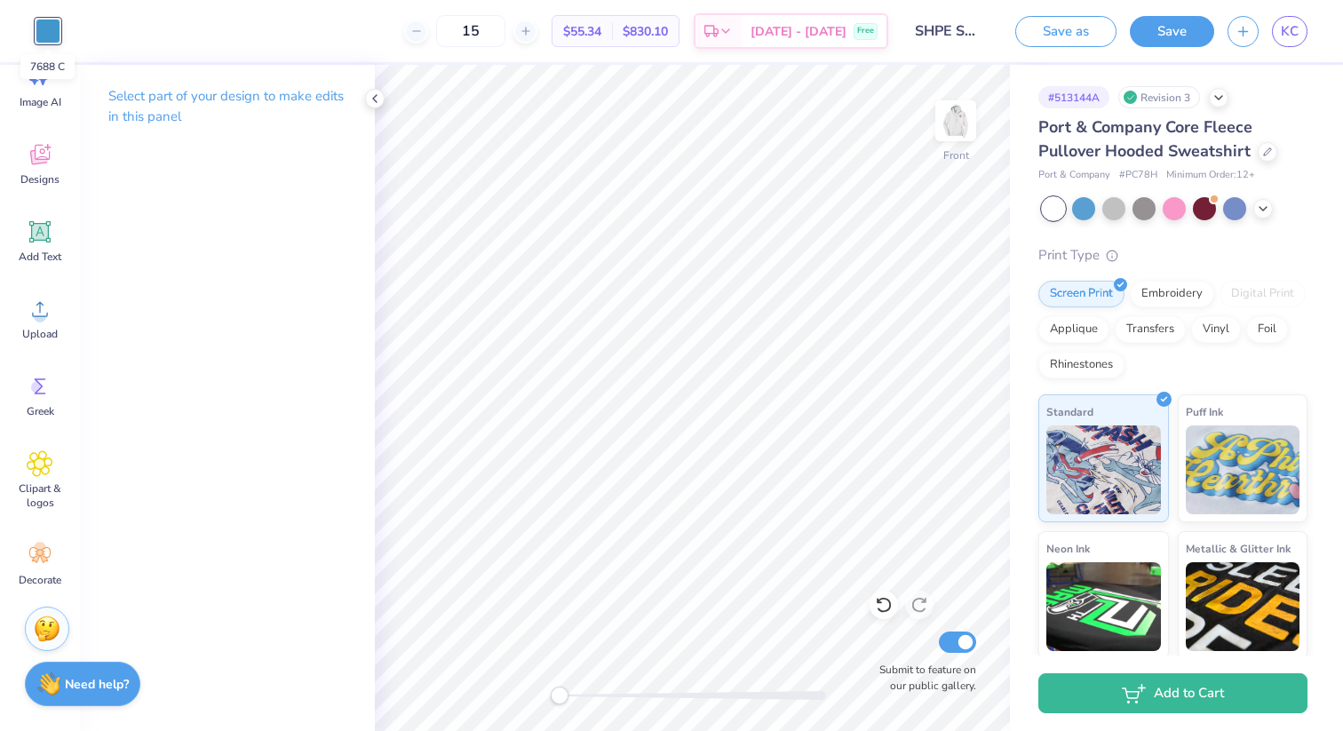
click at [38, 29] on div at bounding box center [48, 31] width 25 height 25
click at [38, 31] on div at bounding box center [48, 31] width 25 height 25
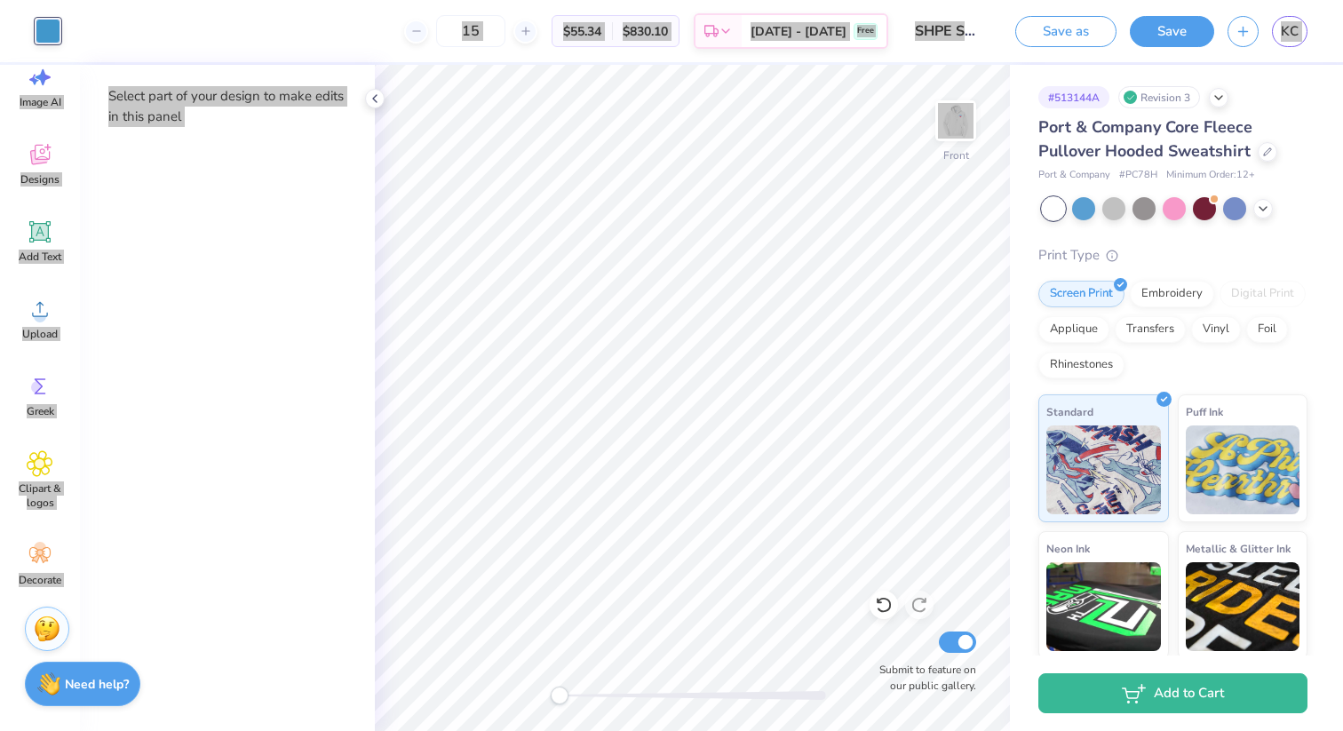
click at [0, 306] on html "Art colors 15 $55.34 Per Item $830.10 Total Est. Delivery [DATE] - [DATE] Free …" at bounding box center [671, 365] width 1343 height 731
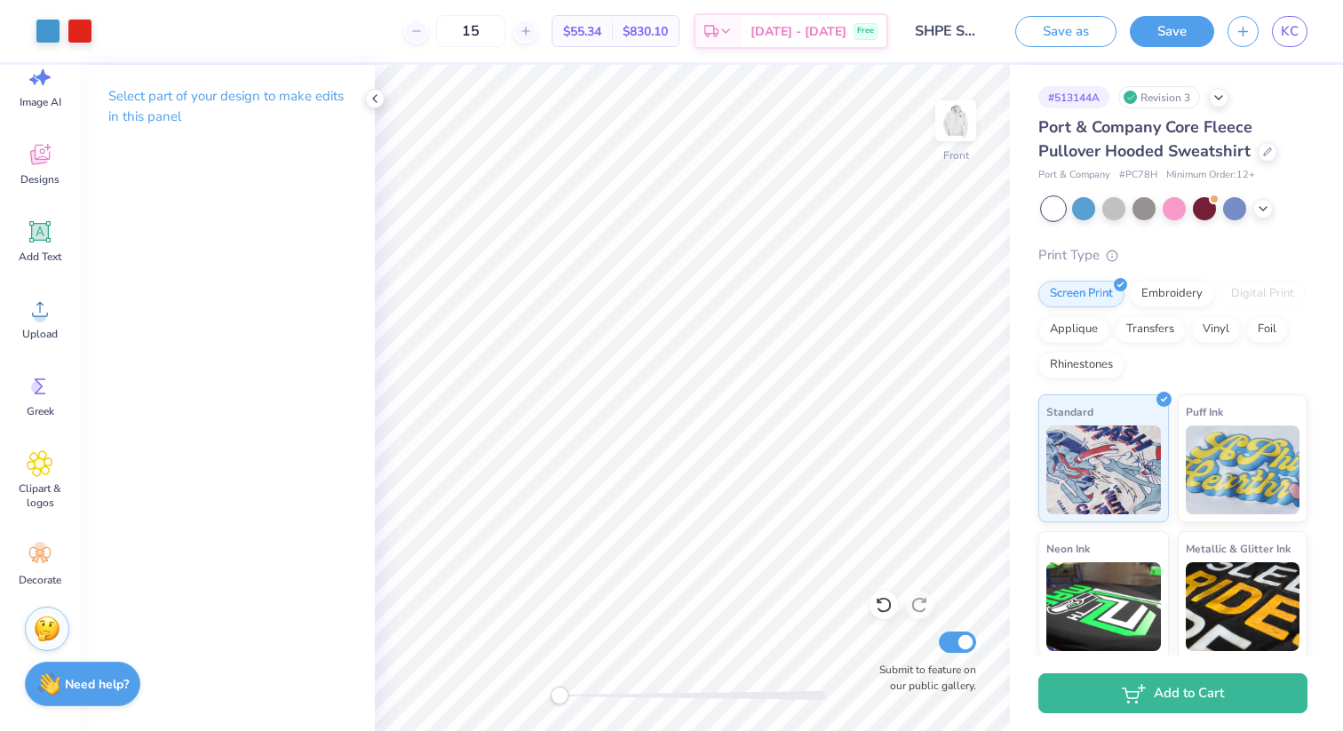
click at [190, 241] on div "Select part of your design to make edits in this panel" at bounding box center [227, 398] width 295 height 666
click at [58, 34] on div at bounding box center [48, 29] width 25 height 25
click at [89, 29] on div at bounding box center [79, 29] width 25 height 25
click at [40, 27] on div at bounding box center [48, 29] width 25 height 25
click at [78, 24] on div at bounding box center [79, 29] width 25 height 25
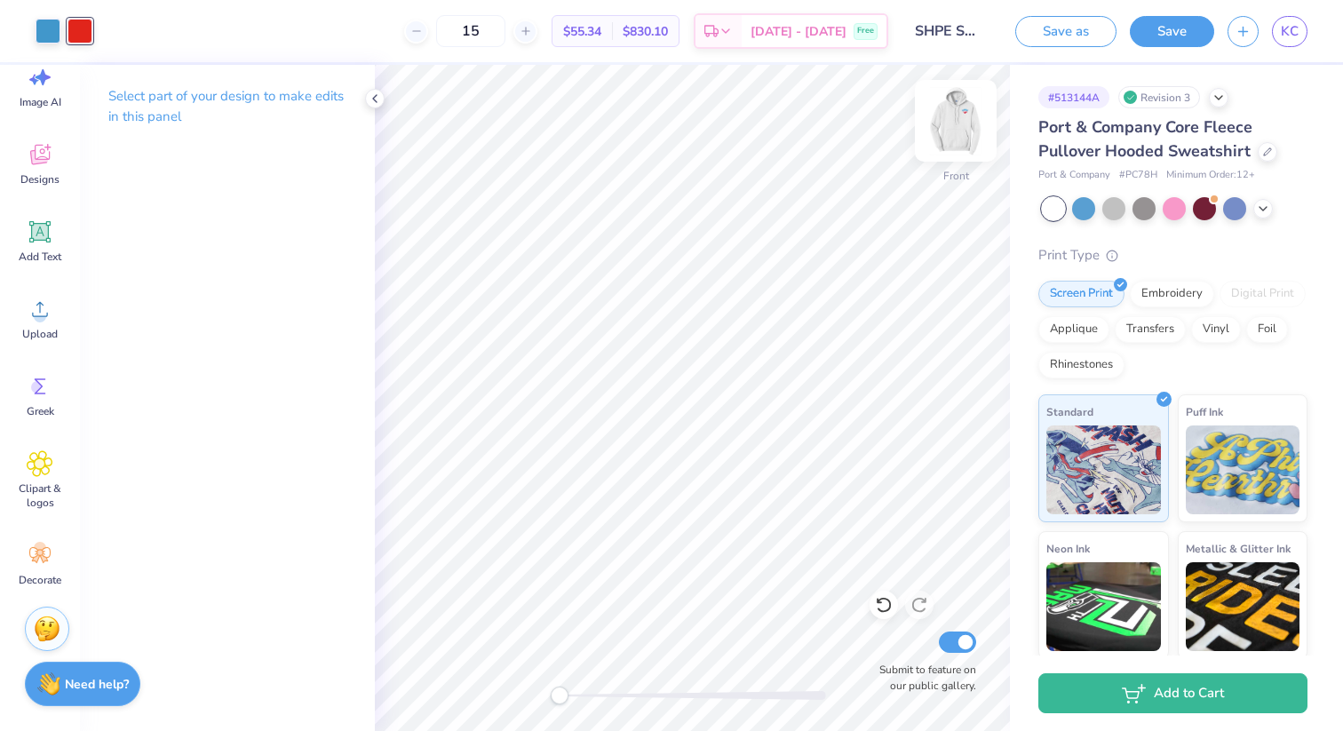
click at [966, 123] on img at bounding box center [955, 120] width 71 height 71
click at [1305, 20] on div "KC" at bounding box center [1290, 31] width 36 height 31
click at [1297, 21] on span "KC" at bounding box center [1290, 31] width 18 height 20
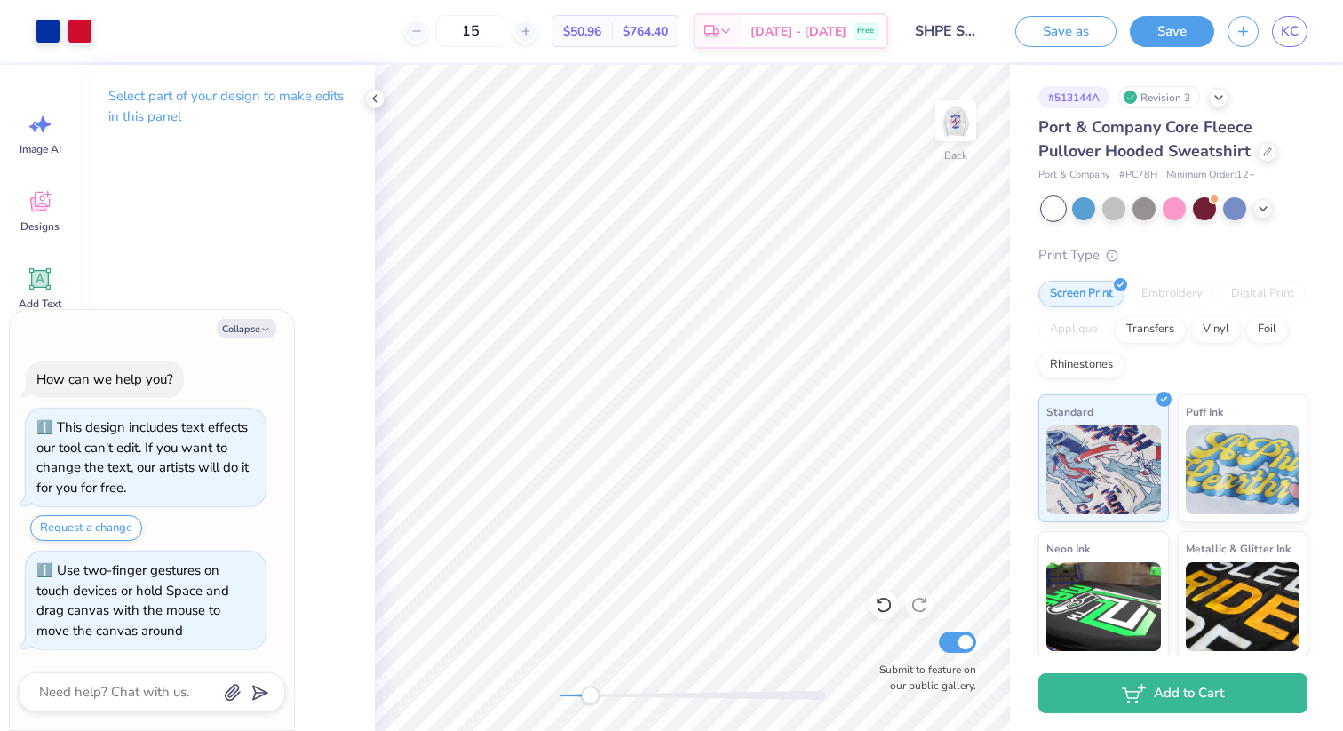
drag, startPoint x: 554, startPoint y: 688, endPoint x: 584, endPoint y: 693, distance: 30.5
click at [584, 693] on div "Accessibility label" at bounding box center [590, 695] width 18 height 18
click at [963, 124] on img at bounding box center [955, 120] width 71 height 71
click at [956, 119] on img at bounding box center [955, 120] width 71 height 71
click at [959, 115] on img at bounding box center [955, 120] width 71 height 71
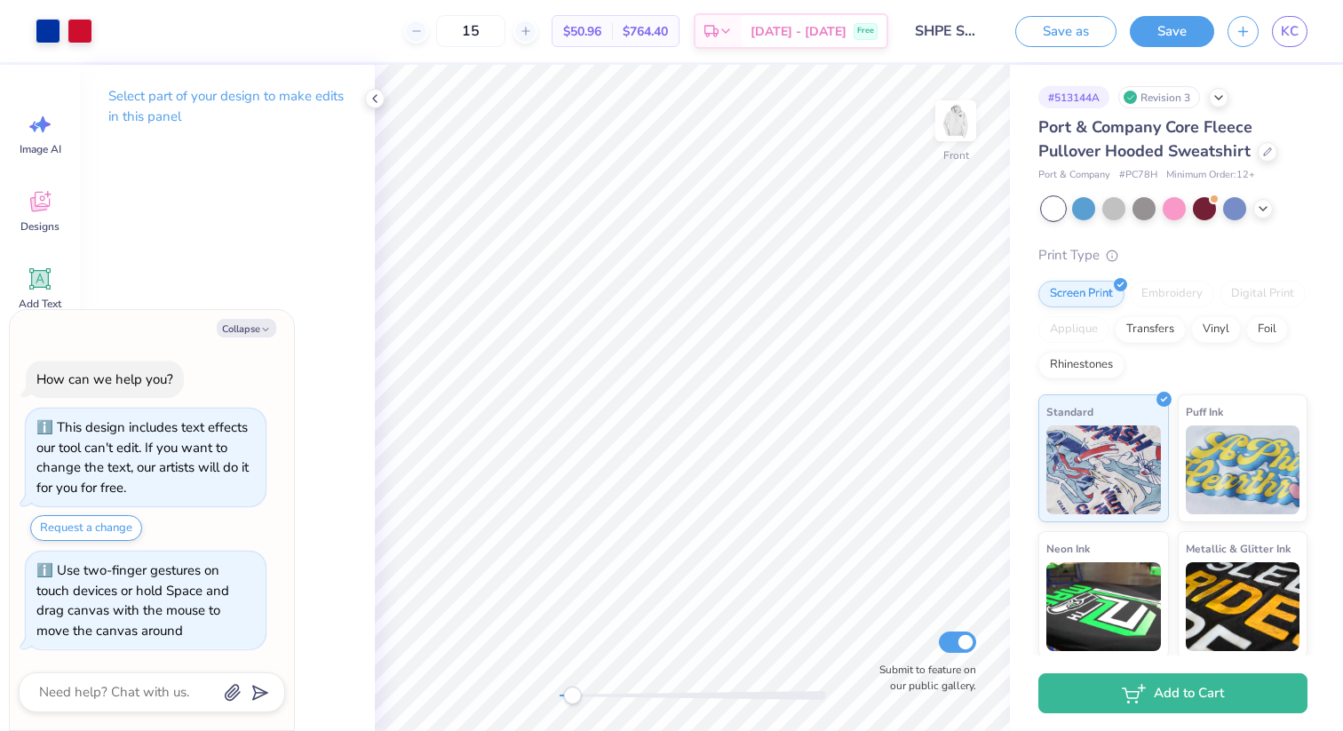
drag, startPoint x: 585, startPoint y: 696, endPoint x: 573, endPoint y: 697, distance: 12.5
click at [573, 697] on div "Accessibility label" at bounding box center [572, 695] width 18 height 18
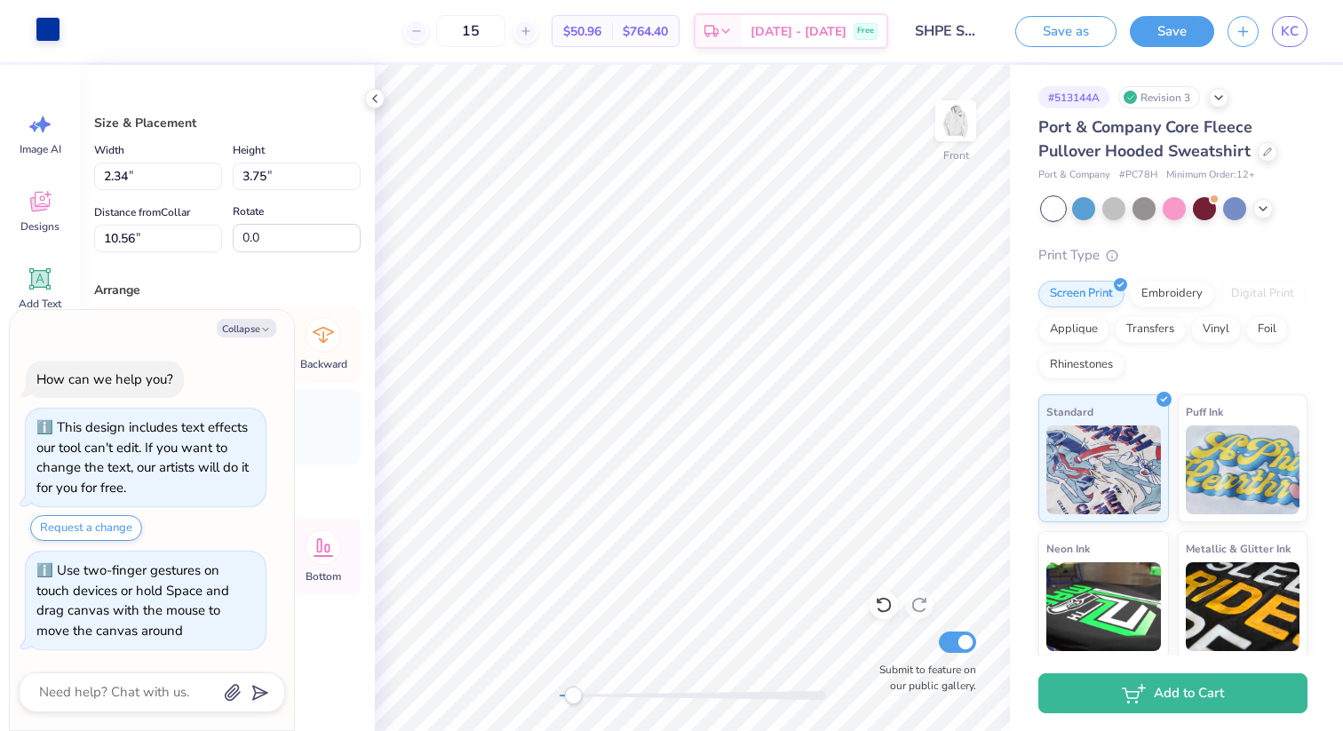
click at [48, 28] on div at bounding box center [48, 29] width 25 height 25
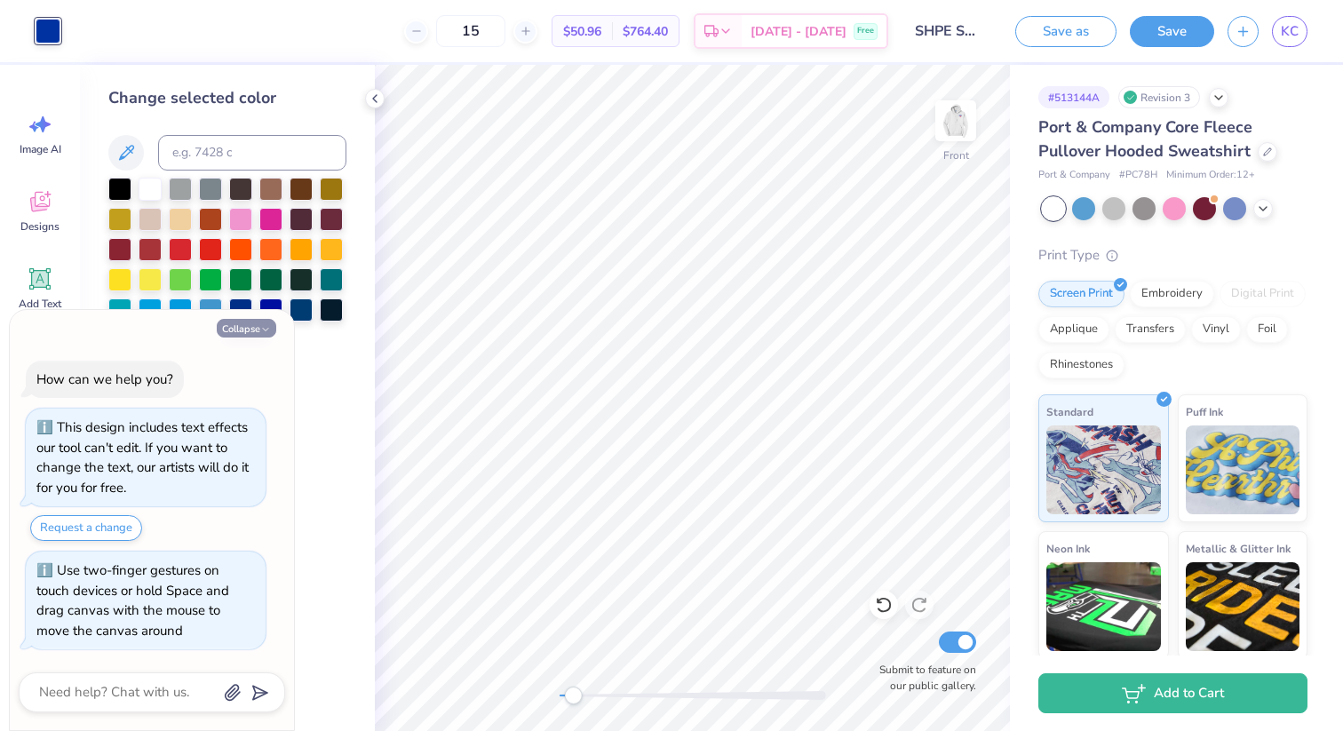
click at [259, 329] on button "Collapse" at bounding box center [247, 328] width 60 height 19
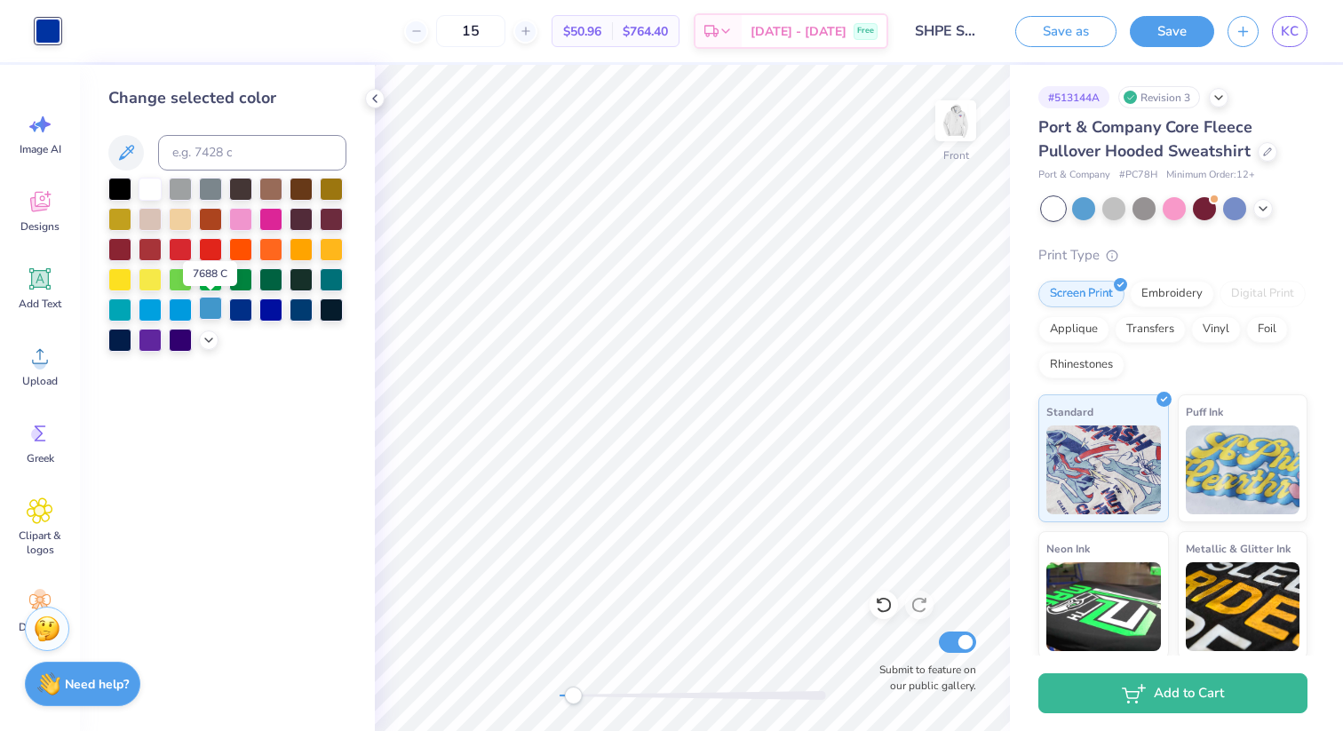
click at [216, 306] on div at bounding box center [210, 308] width 23 height 23
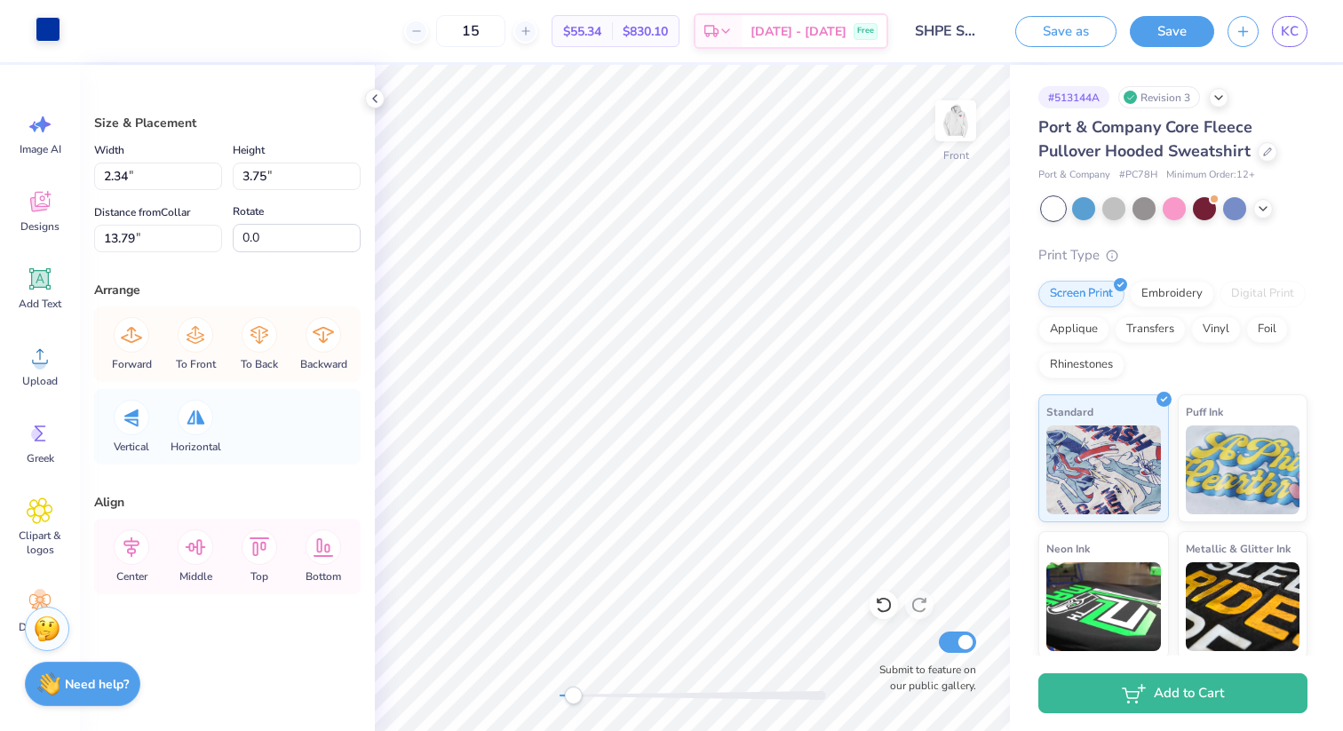
click at [46, 36] on div at bounding box center [48, 29] width 25 height 25
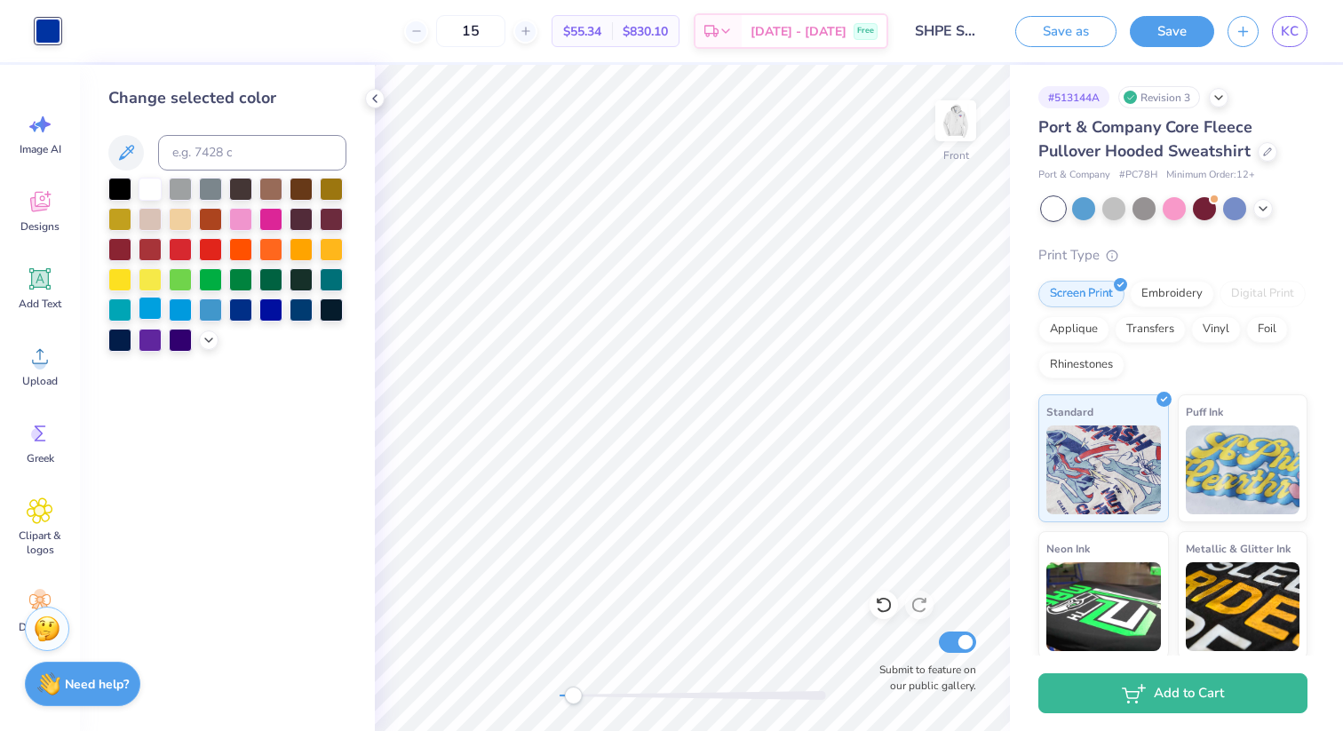
click at [154, 311] on div at bounding box center [150, 308] width 23 height 23
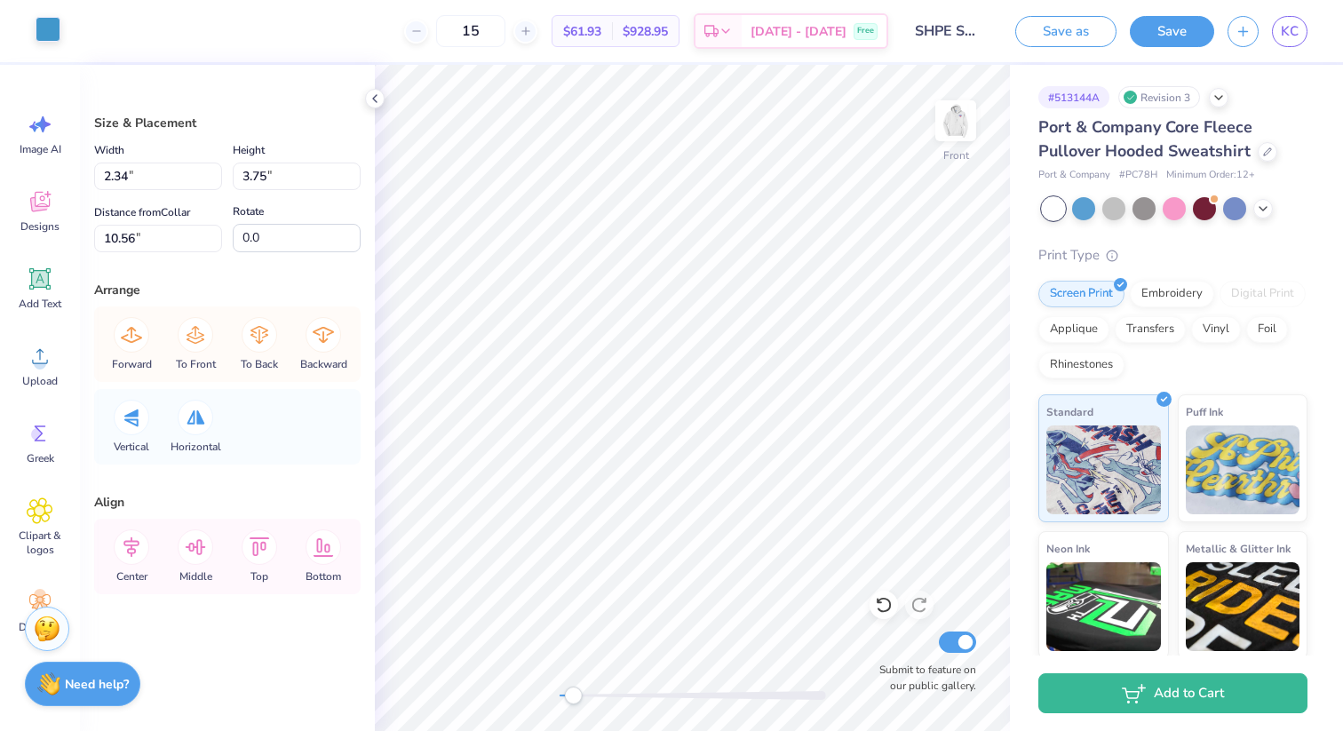
click at [44, 34] on div at bounding box center [48, 29] width 25 height 25
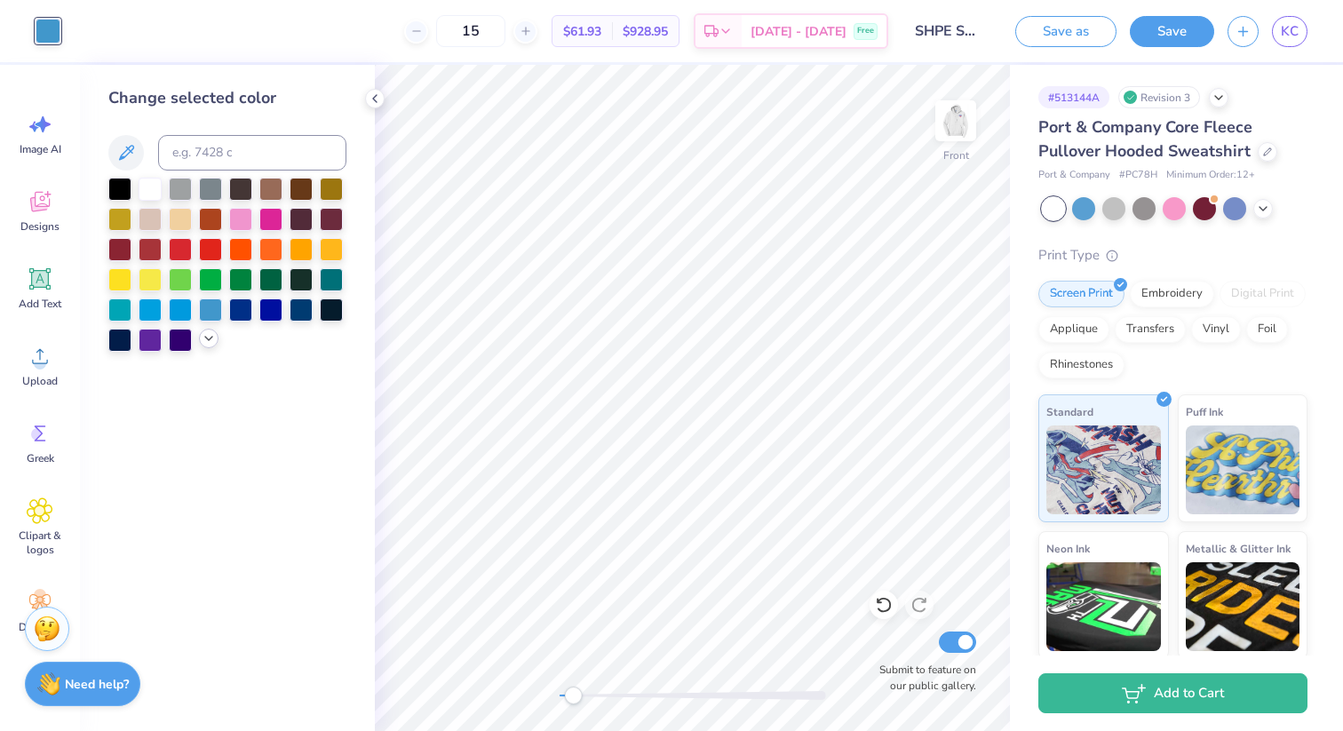
click at [213, 345] on div at bounding box center [209, 339] width 20 height 20
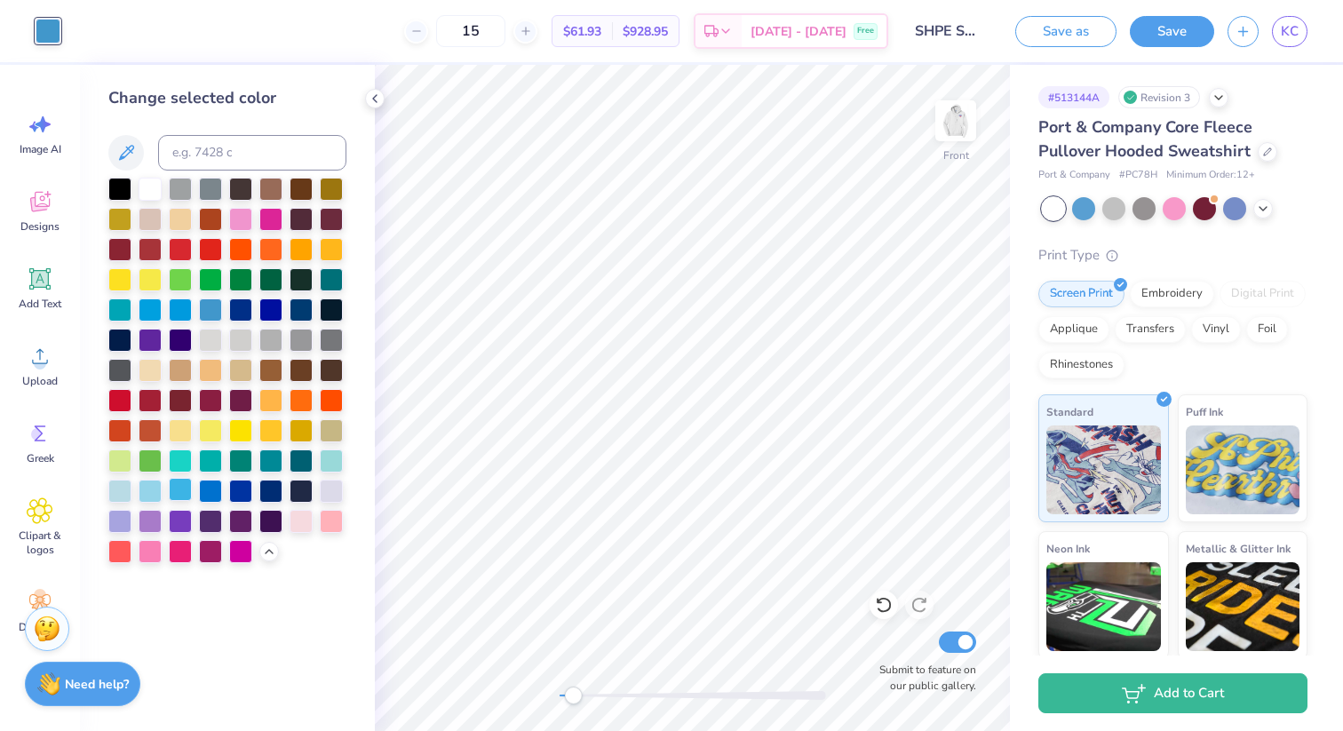
click at [183, 494] on div at bounding box center [180, 489] width 23 height 23
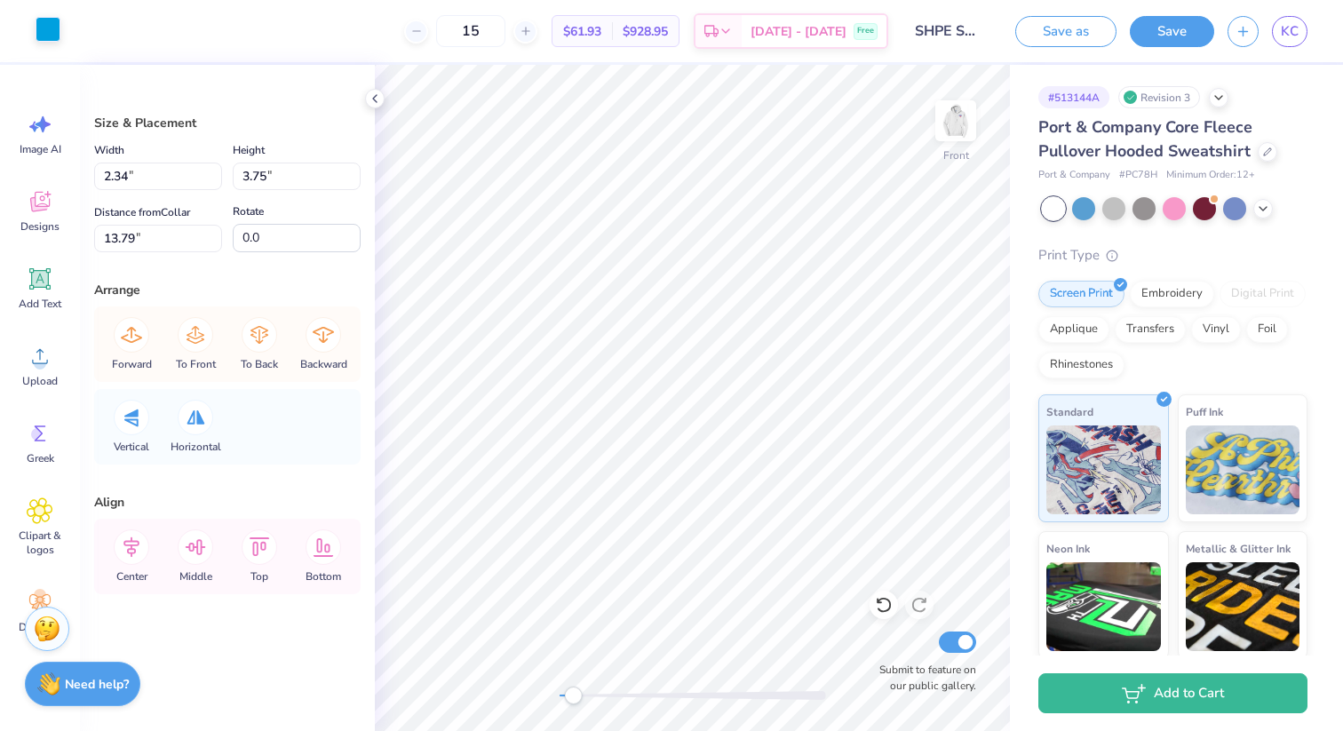
click at [53, 29] on div at bounding box center [48, 29] width 25 height 25
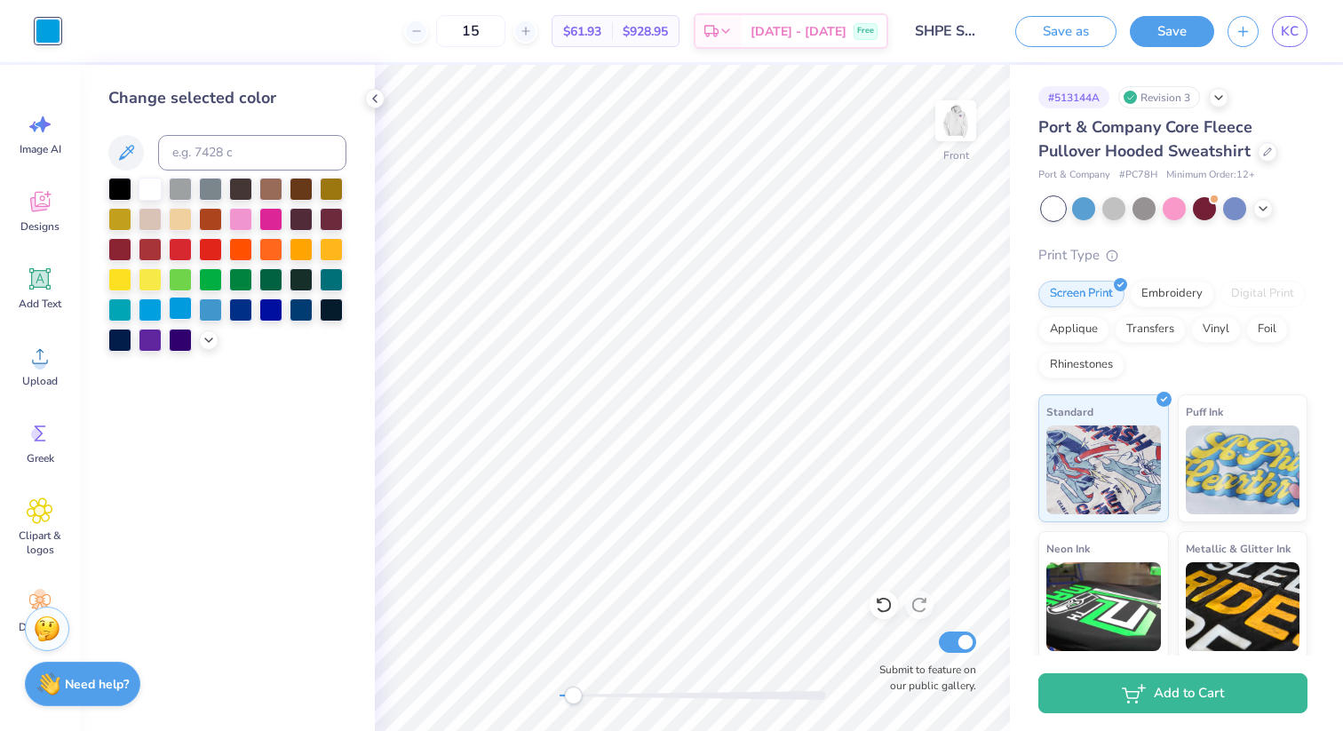
click at [185, 309] on div at bounding box center [180, 308] width 23 height 23
click at [208, 343] on icon at bounding box center [209, 338] width 14 height 14
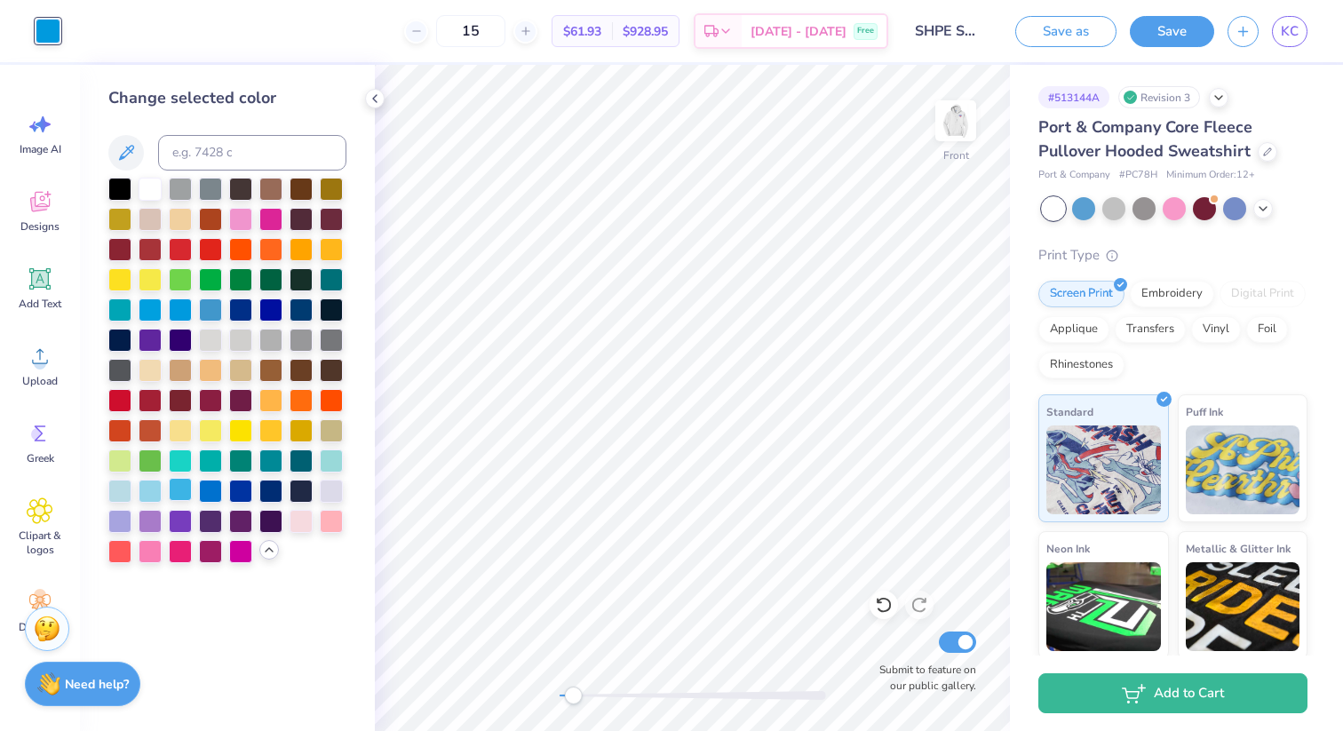
click at [180, 491] on div at bounding box center [180, 489] width 23 height 23
click at [155, 313] on div at bounding box center [150, 308] width 23 height 23
click at [132, 147] on icon at bounding box center [126, 152] width 15 height 15
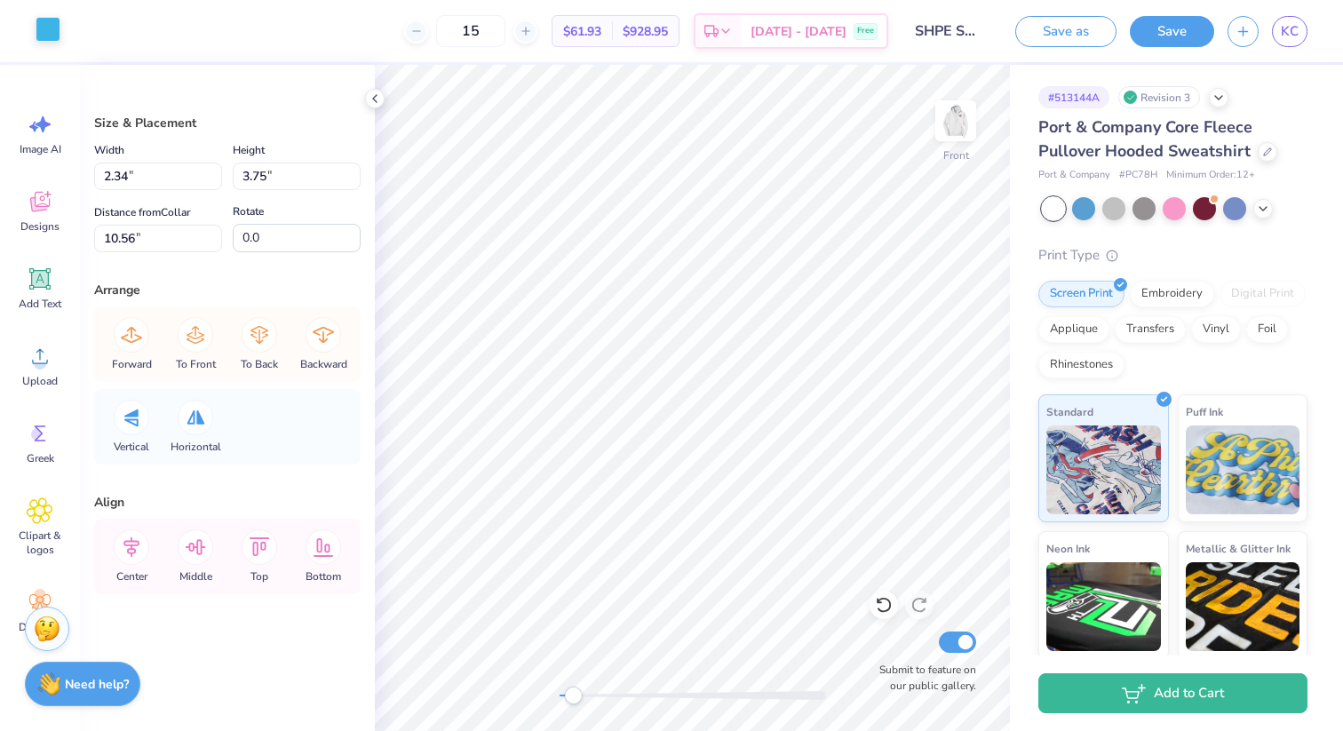
click at [51, 29] on div at bounding box center [48, 29] width 25 height 25
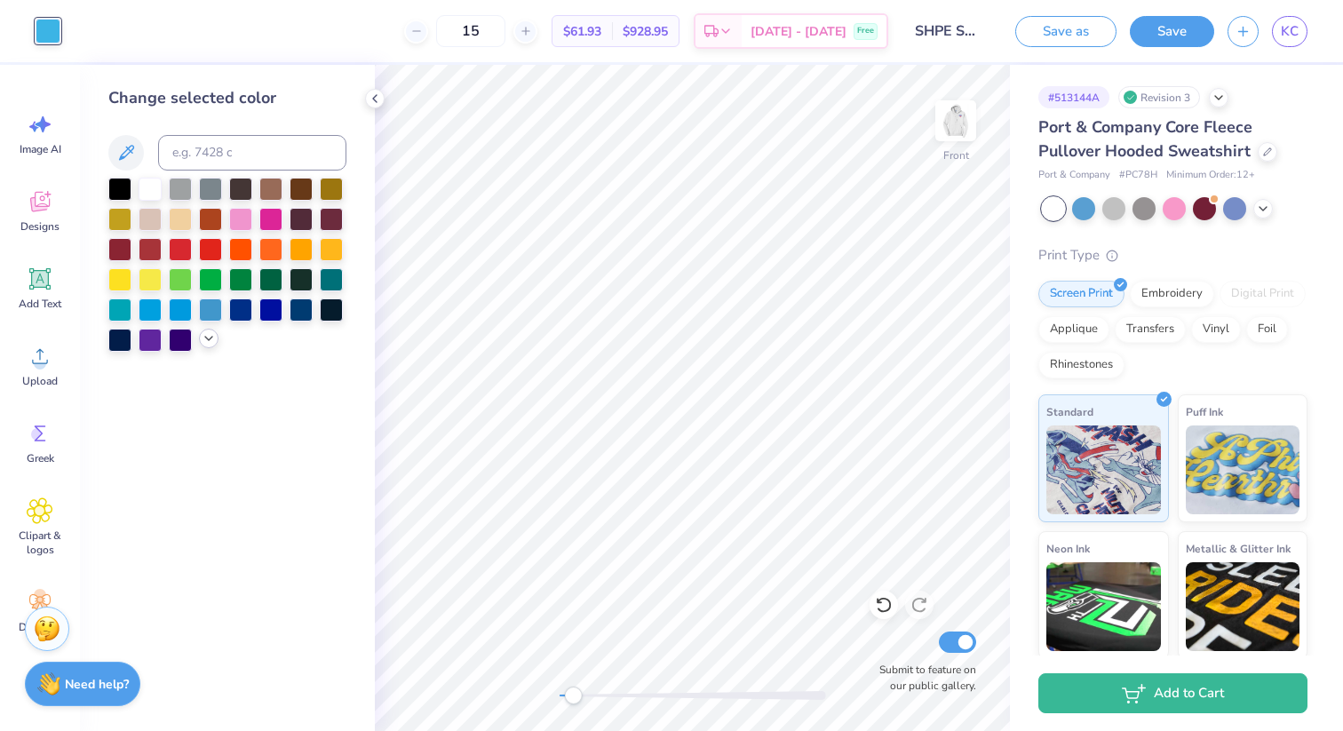
click at [216, 343] on div at bounding box center [209, 339] width 20 height 20
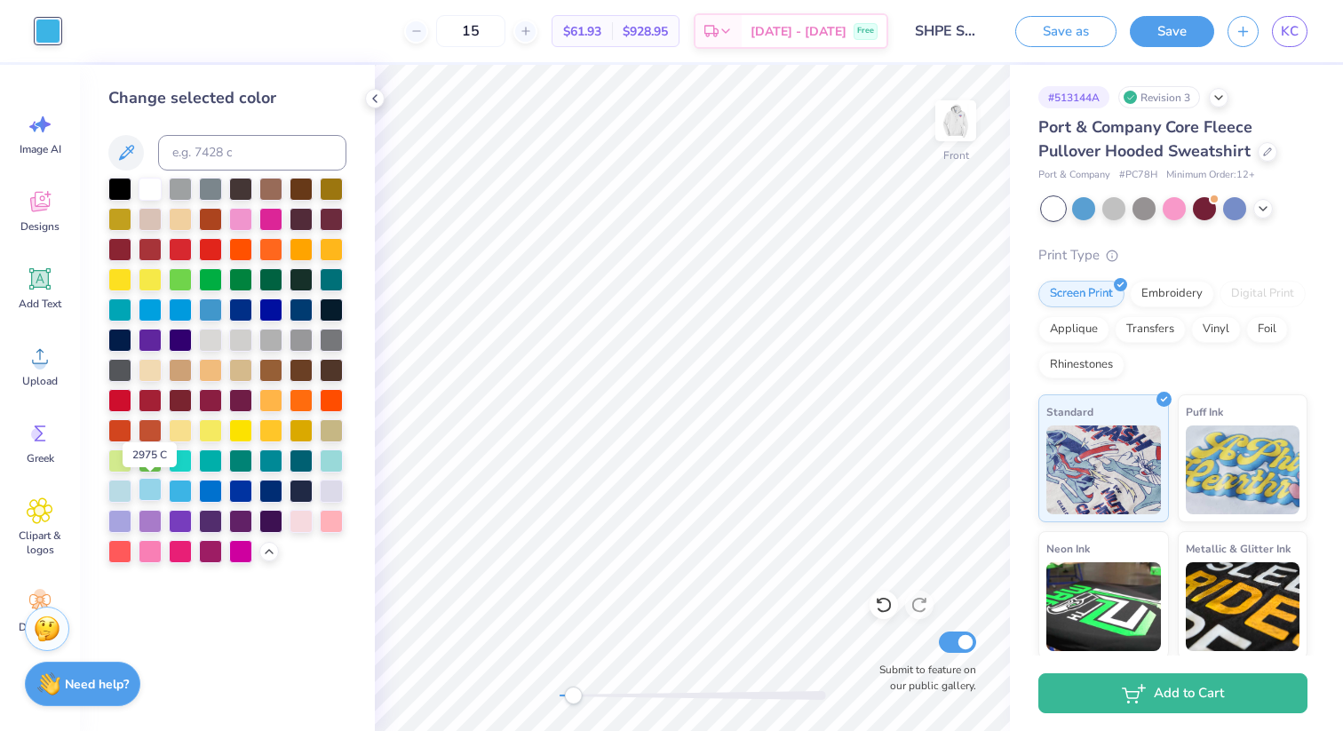
click at [154, 489] on div at bounding box center [150, 489] width 23 height 23
click at [157, 488] on div at bounding box center [150, 489] width 23 height 23
click at [152, 488] on div at bounding box center [150, 489] width 23 height 23
click at [173, 488] on div at bounding box center [180, 489] width 23 height 23
click at [218, 488] on div at bounding box center [210, 489] width 23 height 23
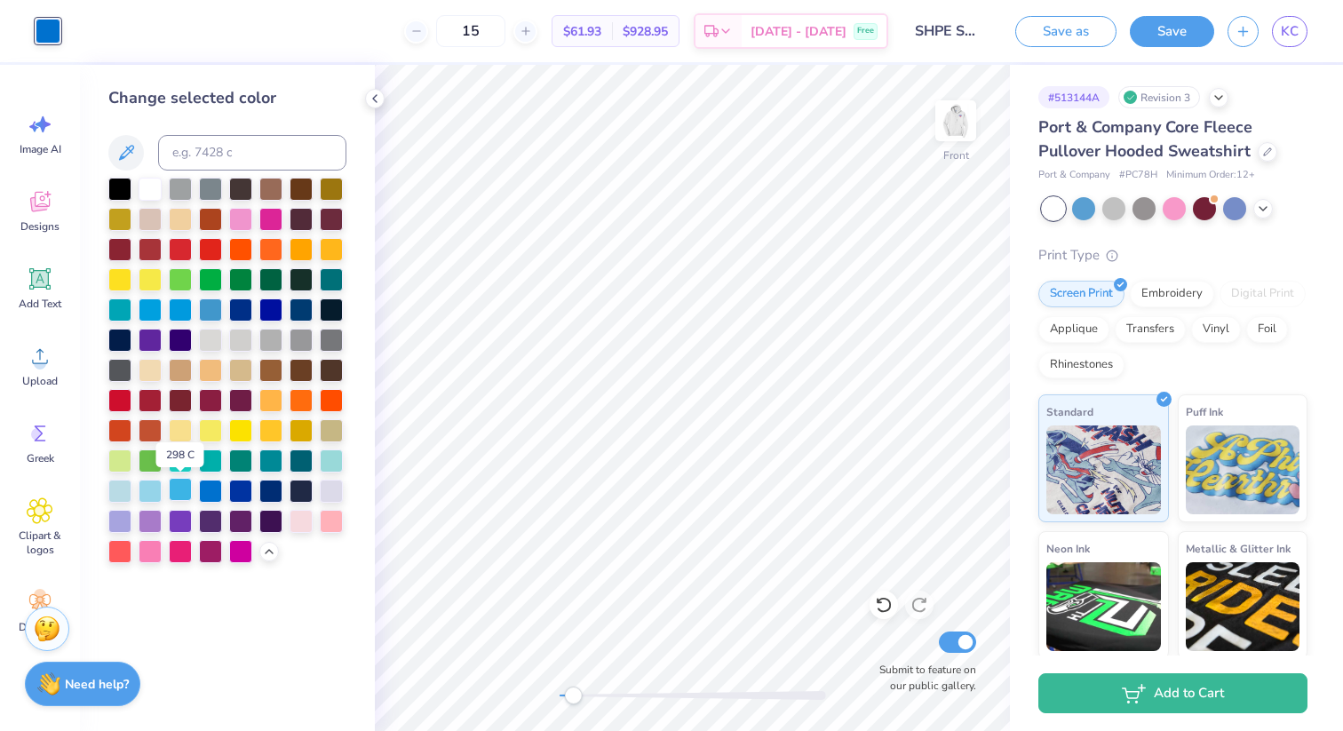
click at [184, 488] on div at bounding box center [180, 489] width 23 height 23
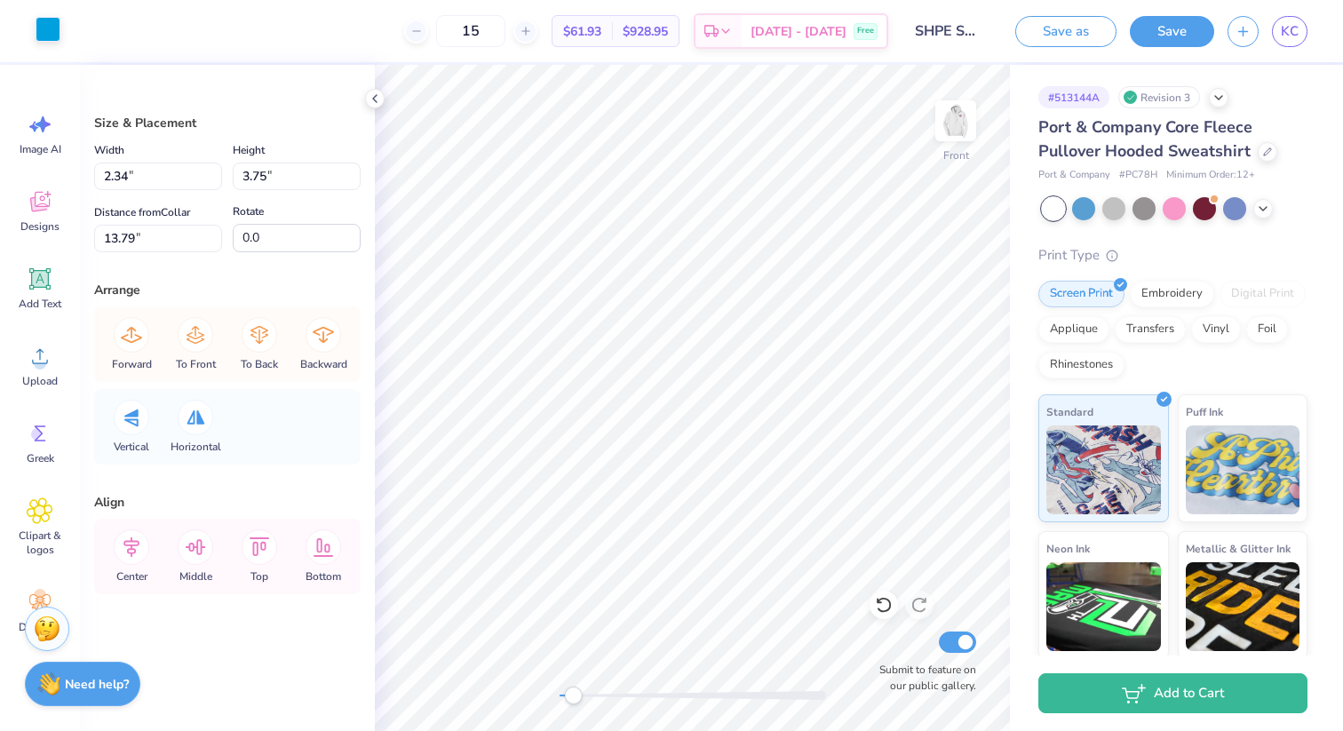
click at [46, 36] on div at bounding box center [48, 29] width 25 height 25
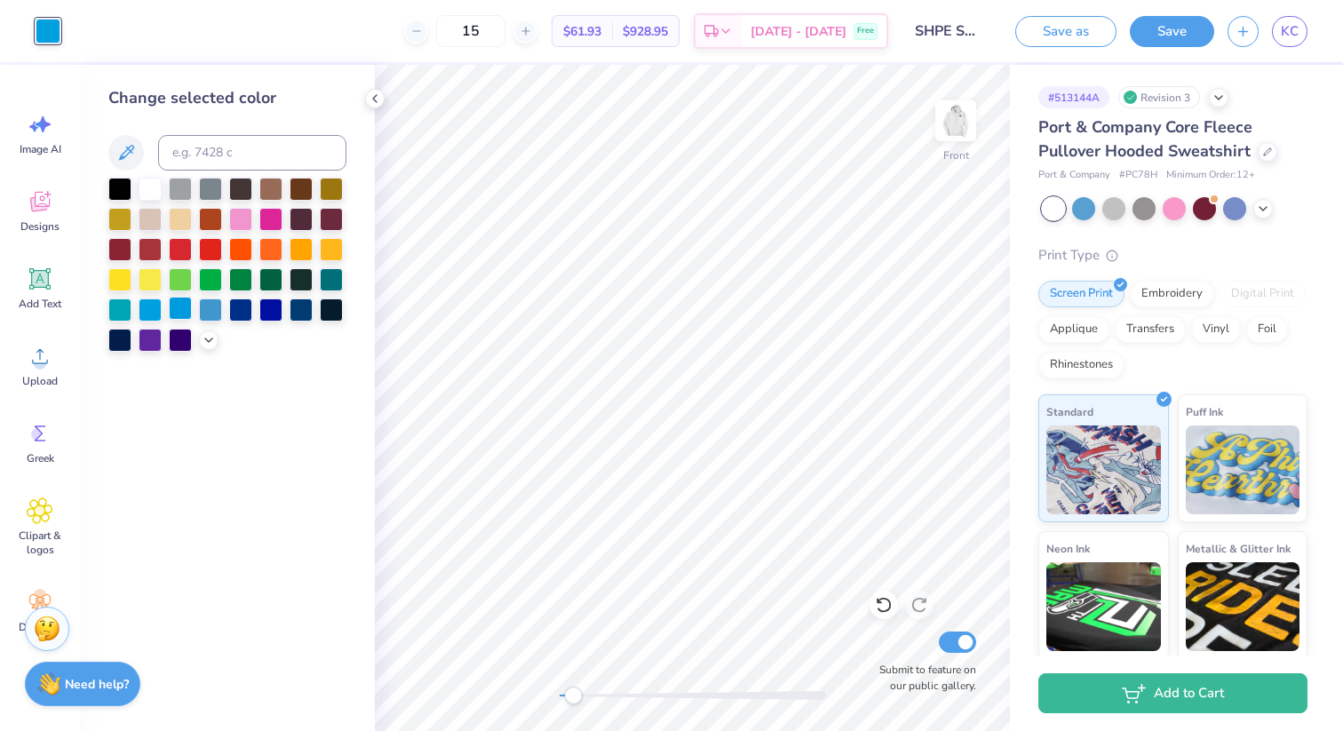
click at [180, 315] on div at bounding box center [180, 308] width 23 height 23
click at [207, 338] on polyline at bounding box center [208, 339] width 7 height 4
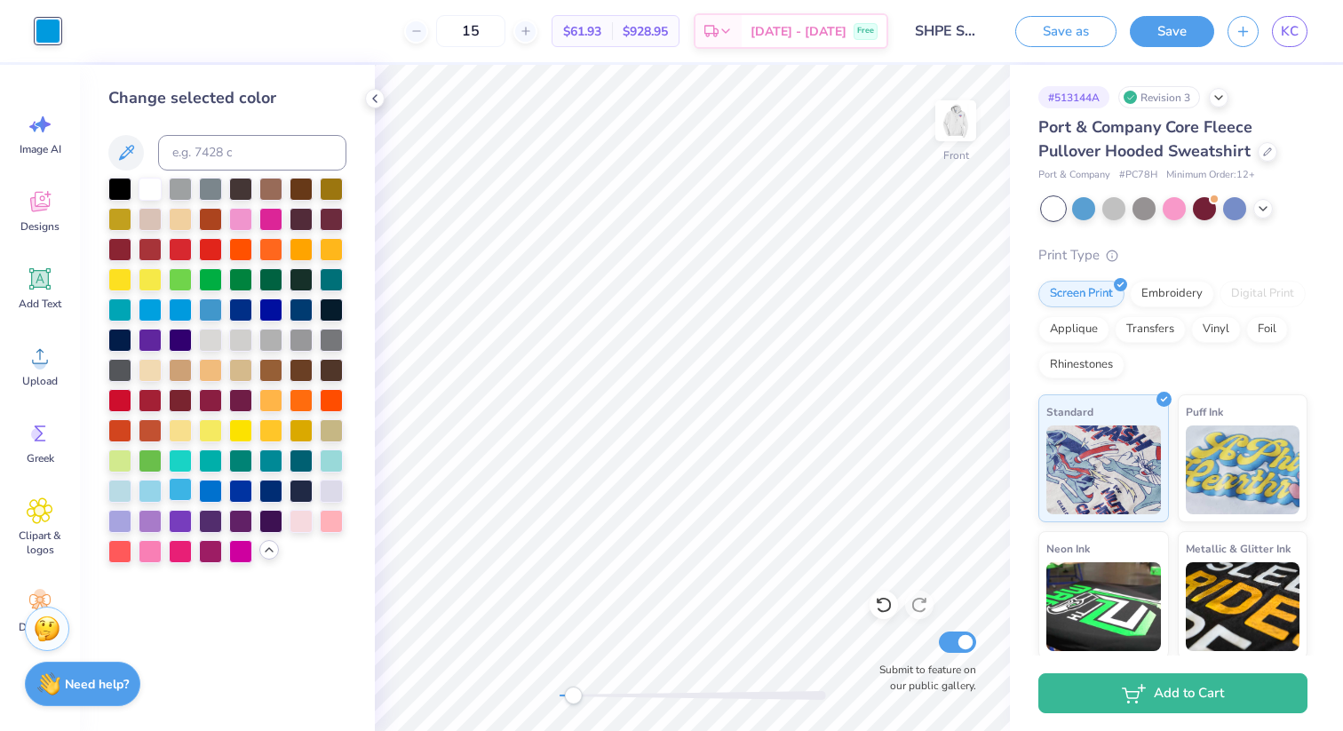
click at [184, 487] on div at bounding box center [180, 489] width 23 height 23
click at [154, 309] on div at bounding box center [150, 308] width 23 height 23
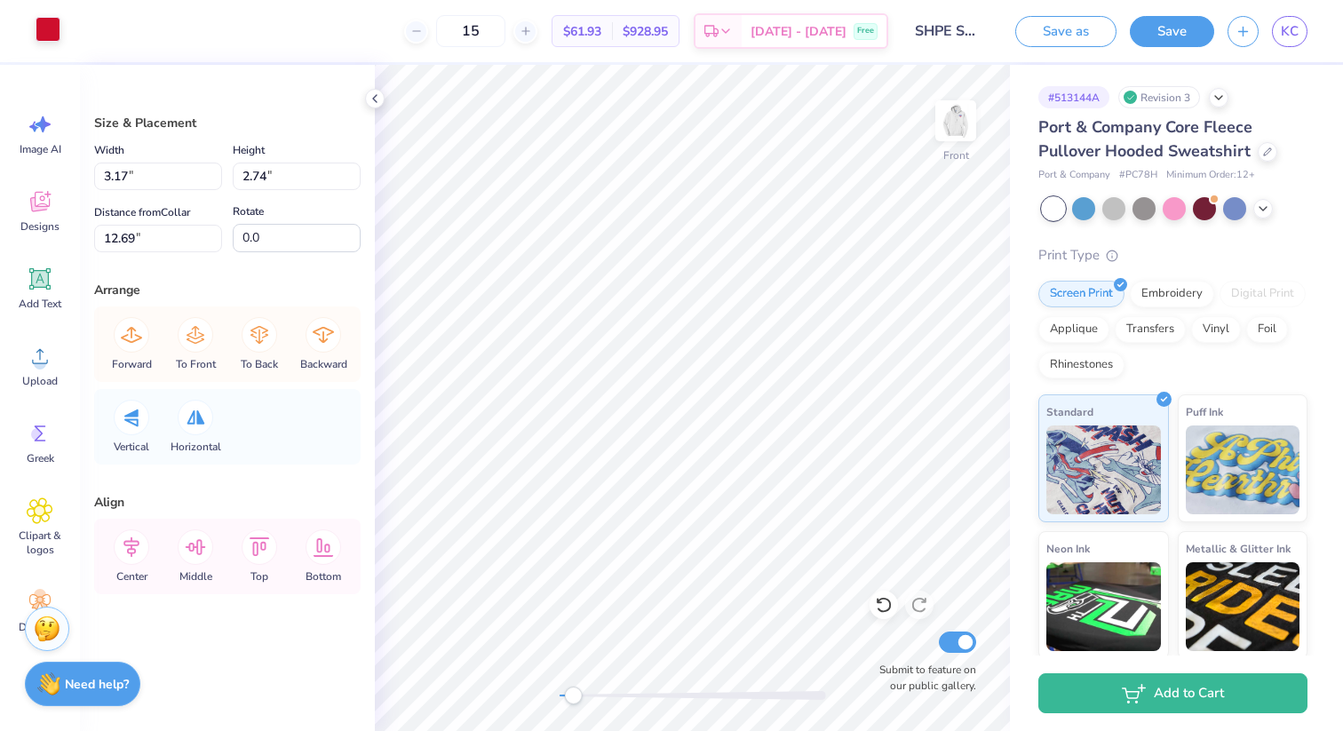
click at [49, 25] on div at bounding box center [48, 29] width 25 height 25
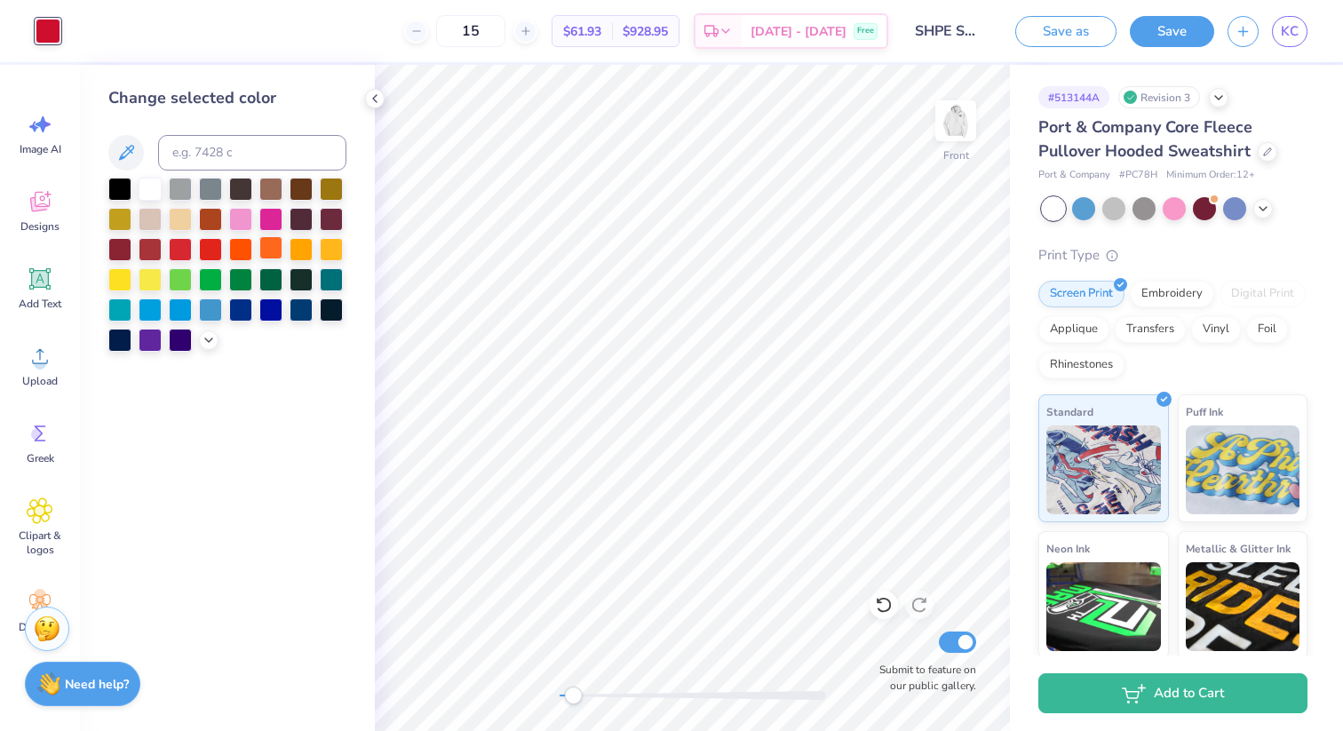
click at [273, 256] on div at bounding box center [270, 247] width 23 height 23
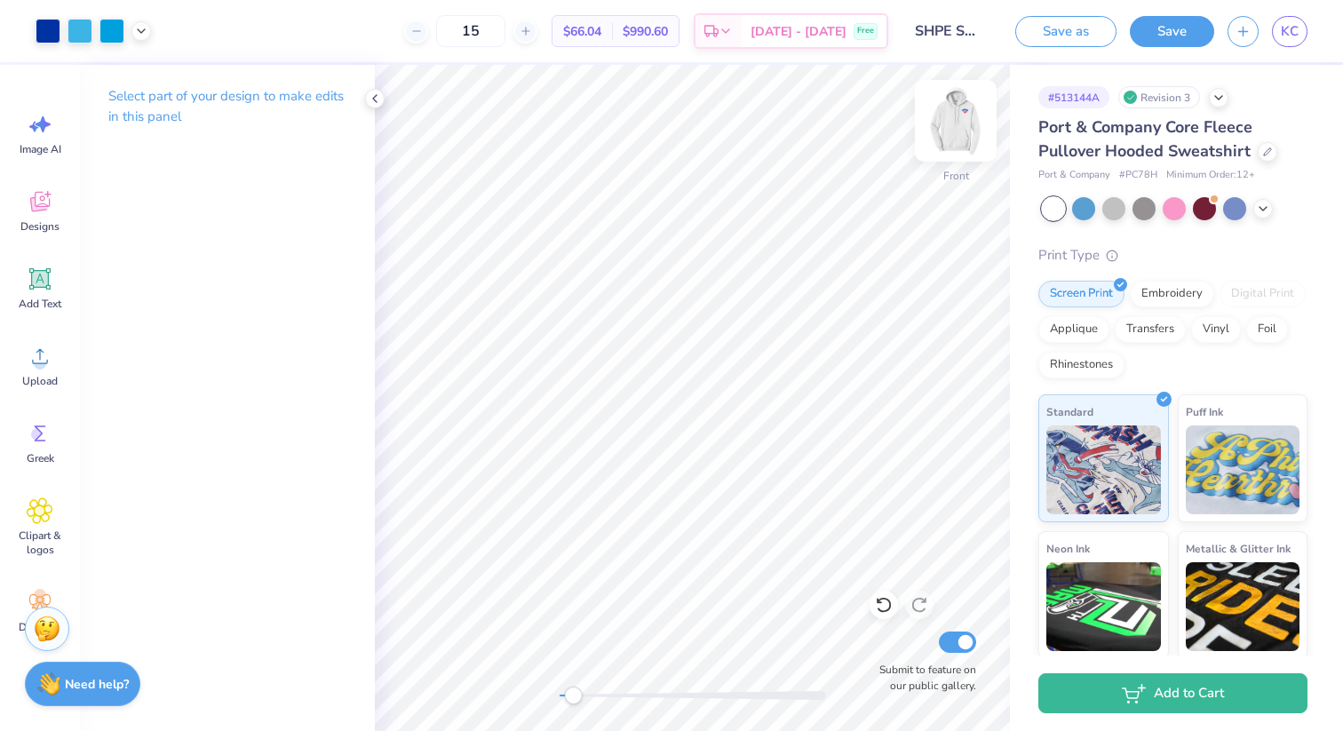
click at [972, 124] on img at bounding box center [955, 120] width 71 height 71
click at [956, 139] on img at bounding box center [955, 120] width 71 height 71
click at [27, 353] on icon at bounding box center [40, 356] width 27 height 27
drag, startPoint x: 576, startPoint y: 691, endPoint x: 553, endPoint y: 691, distance: 23.1
click at [559, 691] on div "Accessibility label" at bounding box center [568, 695] width 18 height 18
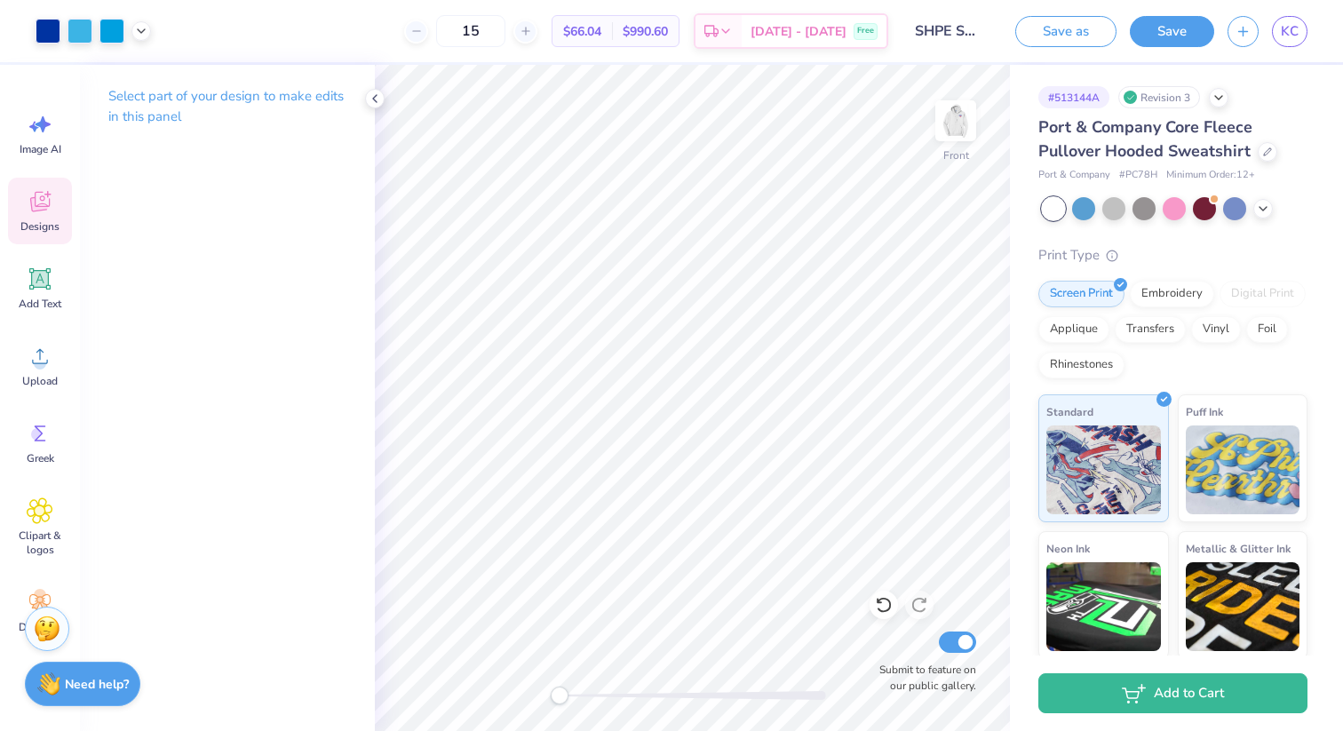
click at [37, 186] on div "Designs" at bounding box center [40, 211] width 64 height 67
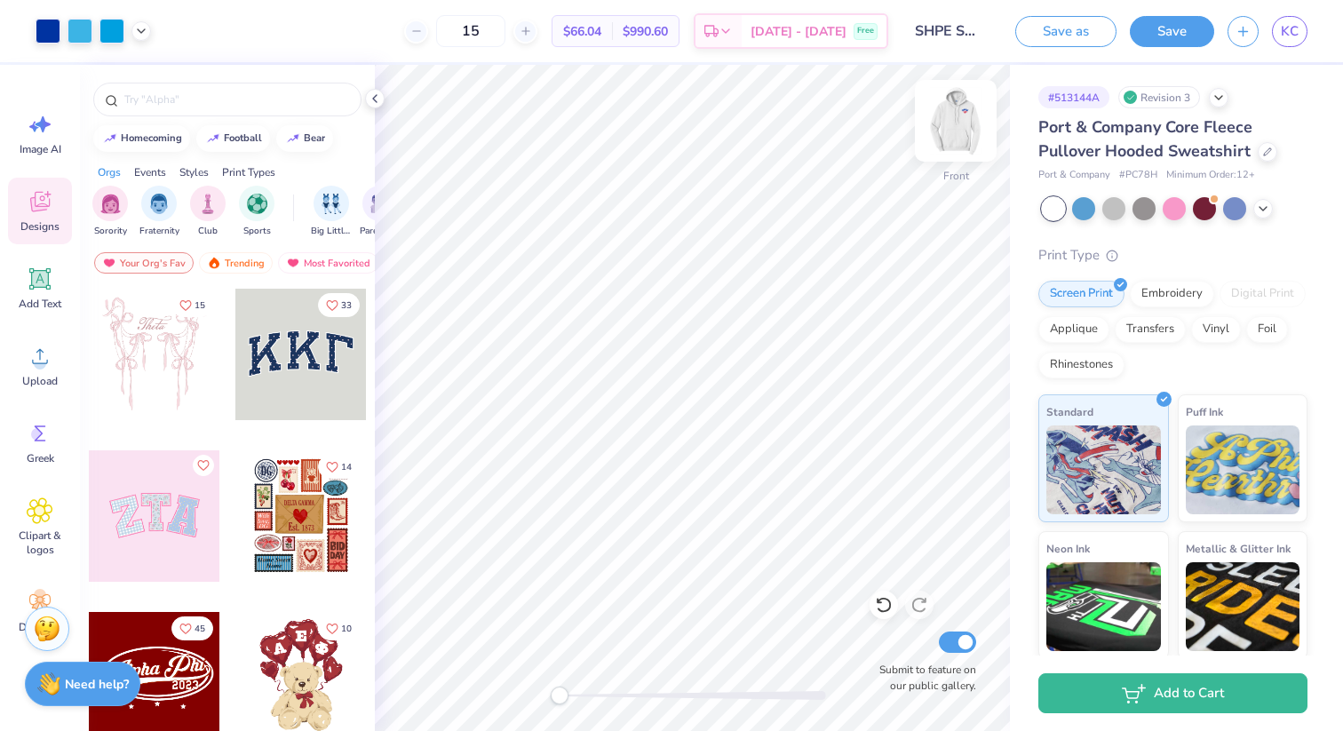
click at [964, 119] on img at bounding box center [955, 120] width 71 height 71
click at [964, 119] on img at bounding box center [956, 121] width 36 height 36
click at [43, 290] on icon at bounding box center [40, 279] width 27 height 27
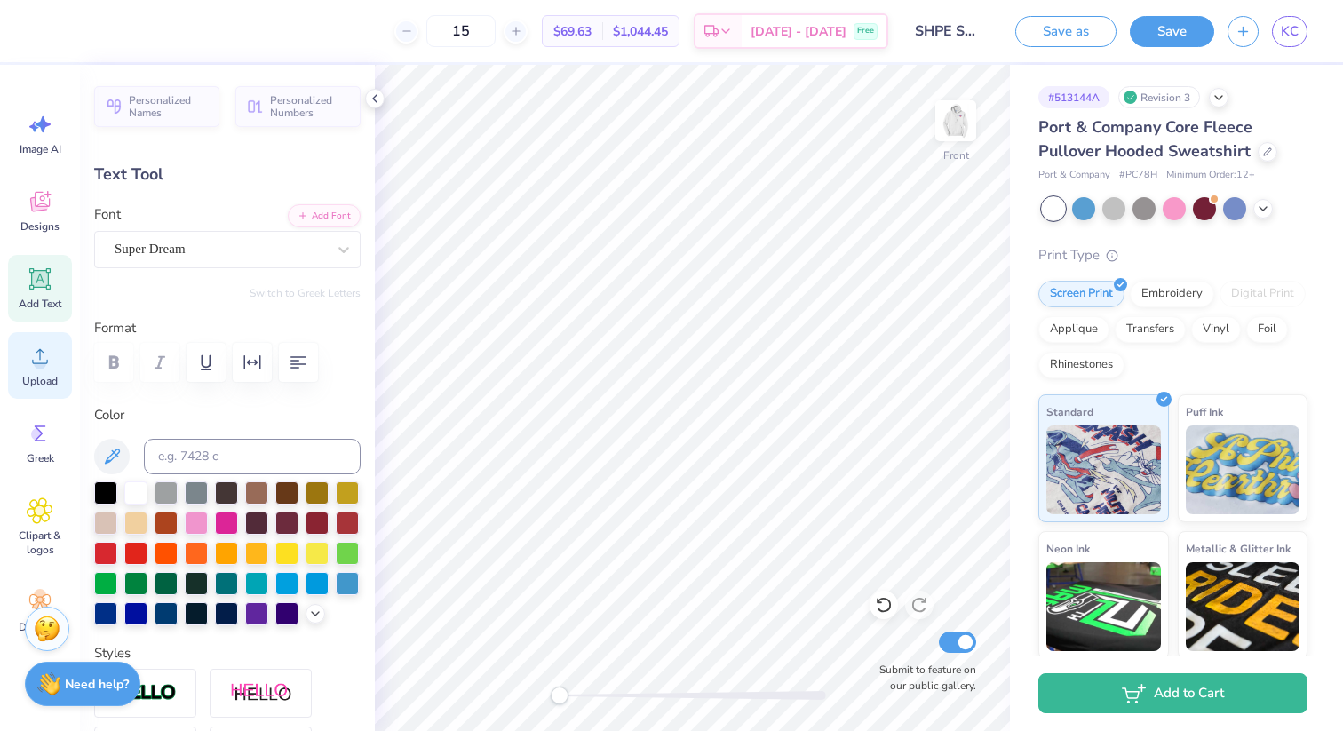
click at [42, 373] on div "Upload" at bounding box center [40, 365] width 64 height 67
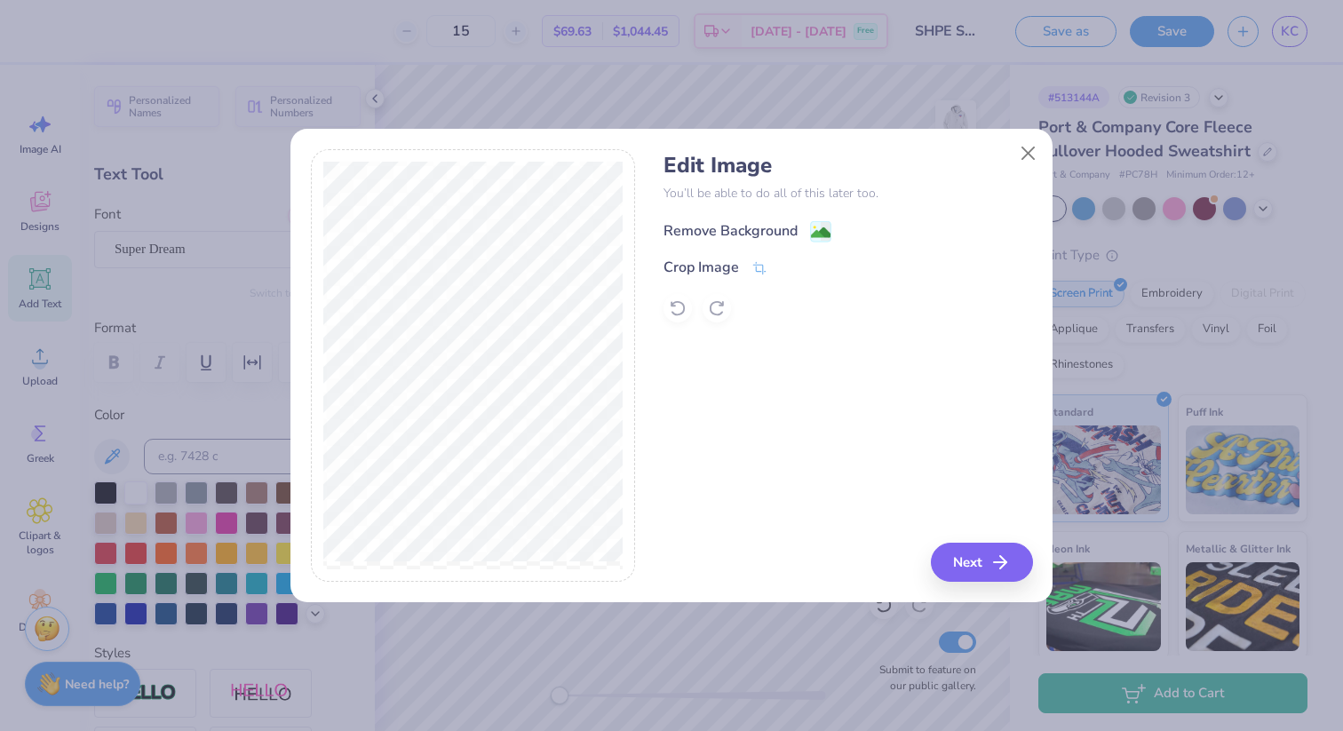
click at [803, 231] on div "Remove Background" at bounding box center [747, 231] width 168 height 22
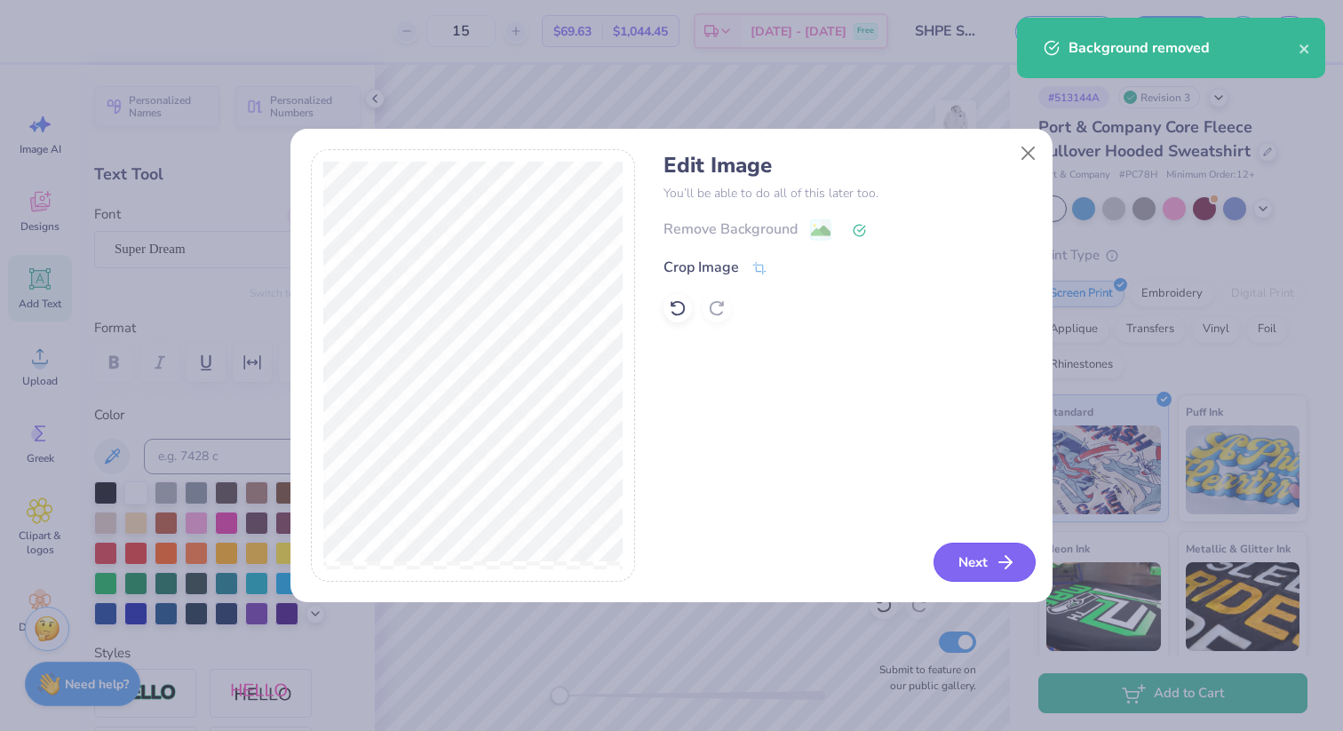
click at [1007, 566] on polyline "button" at bounding box center [1008, 562] width 6 height 12
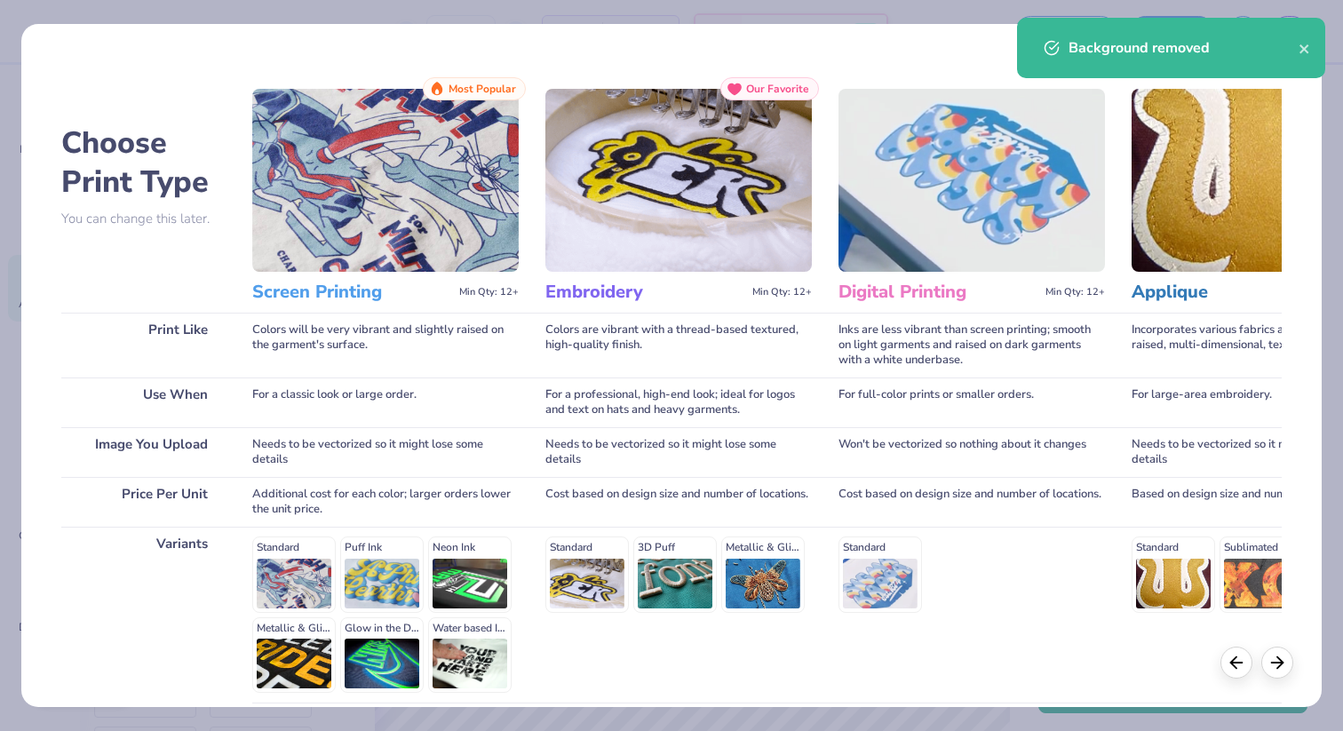
click at [1295, 53] on div "Background removed" at bounding box center [1183, 47] width 230 height 21
click at [1300, 47] on icon "close" at bounding box center [1304, 49] width 12 height 14
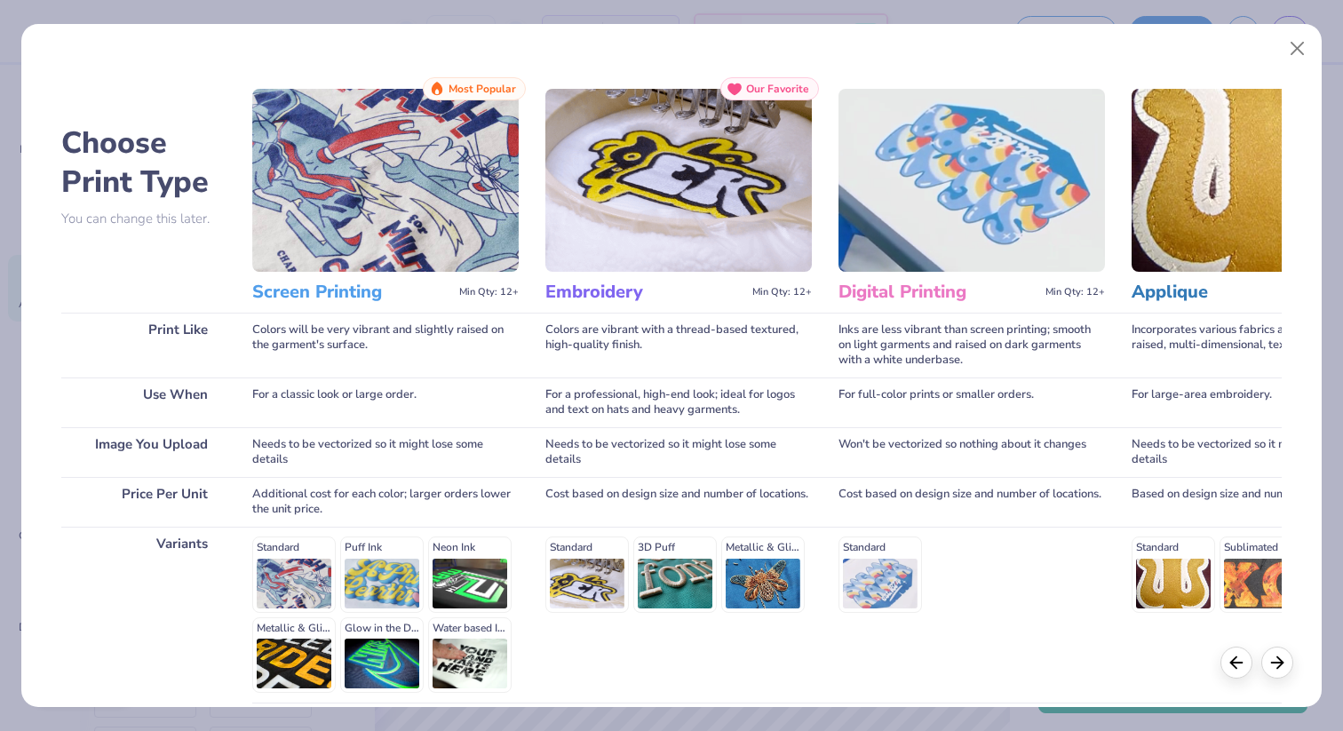
click at [1299, 49] on div "Background removed" at bounding box center [1170, 54] width 315 height 81
click at [1296, 46] on button "Close" at bounding box center [1298, 49] width 34 height 34
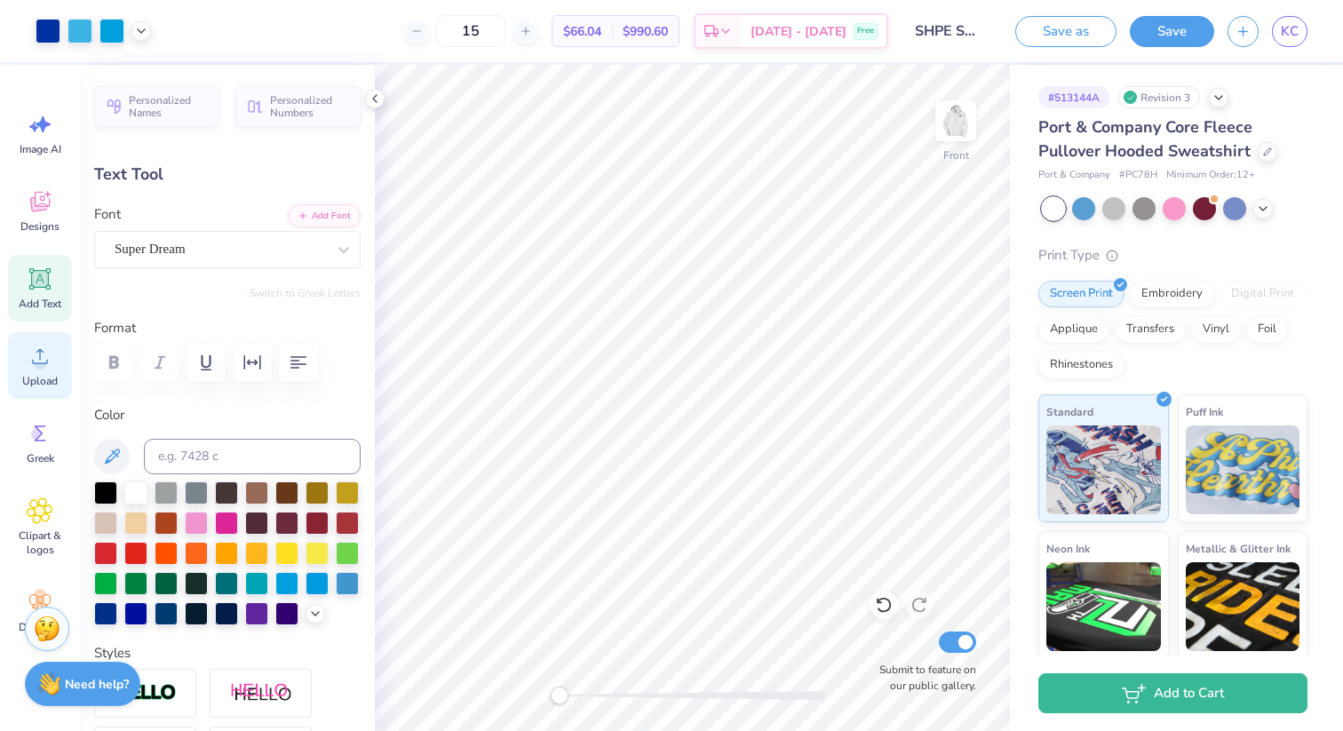
click at [44, 366] on circle at bounding box center [40, 363] width 12 height 12
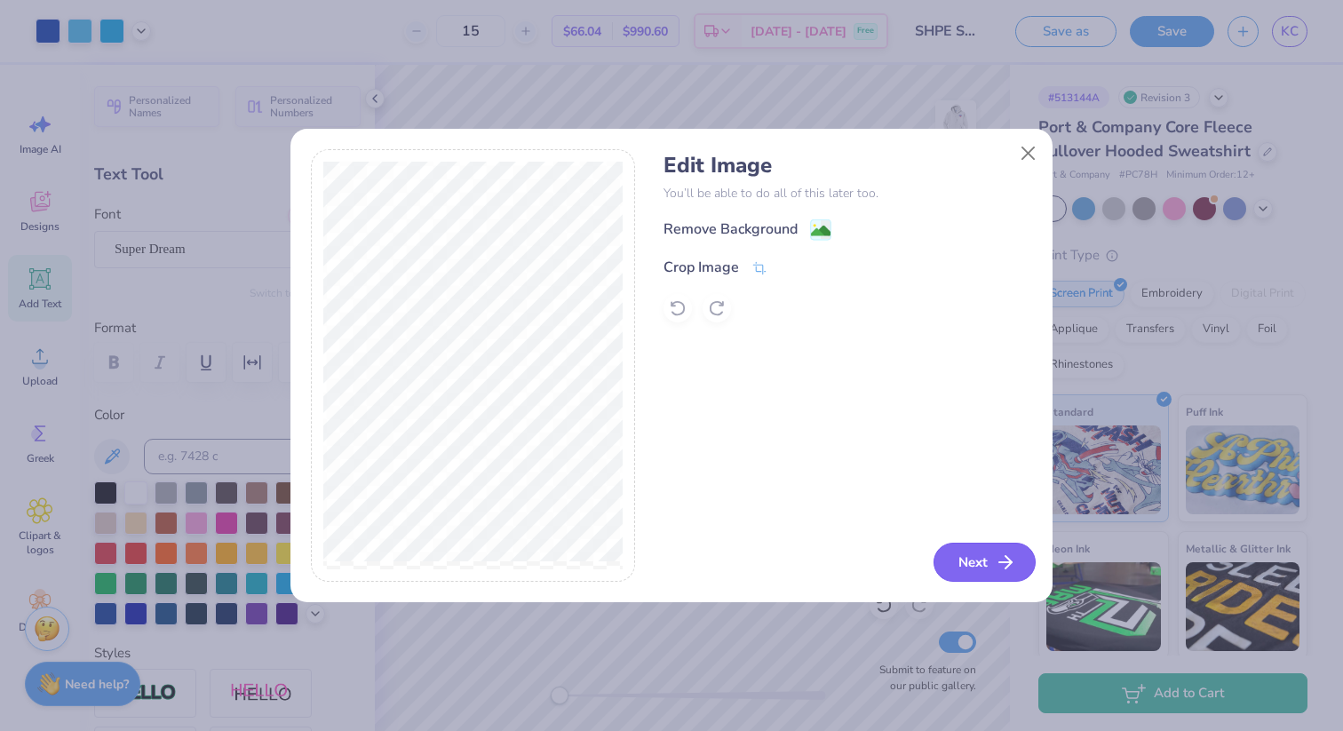
click at [974, 550] on button "Next" at bounding box center [984, 562] width 102 height 39
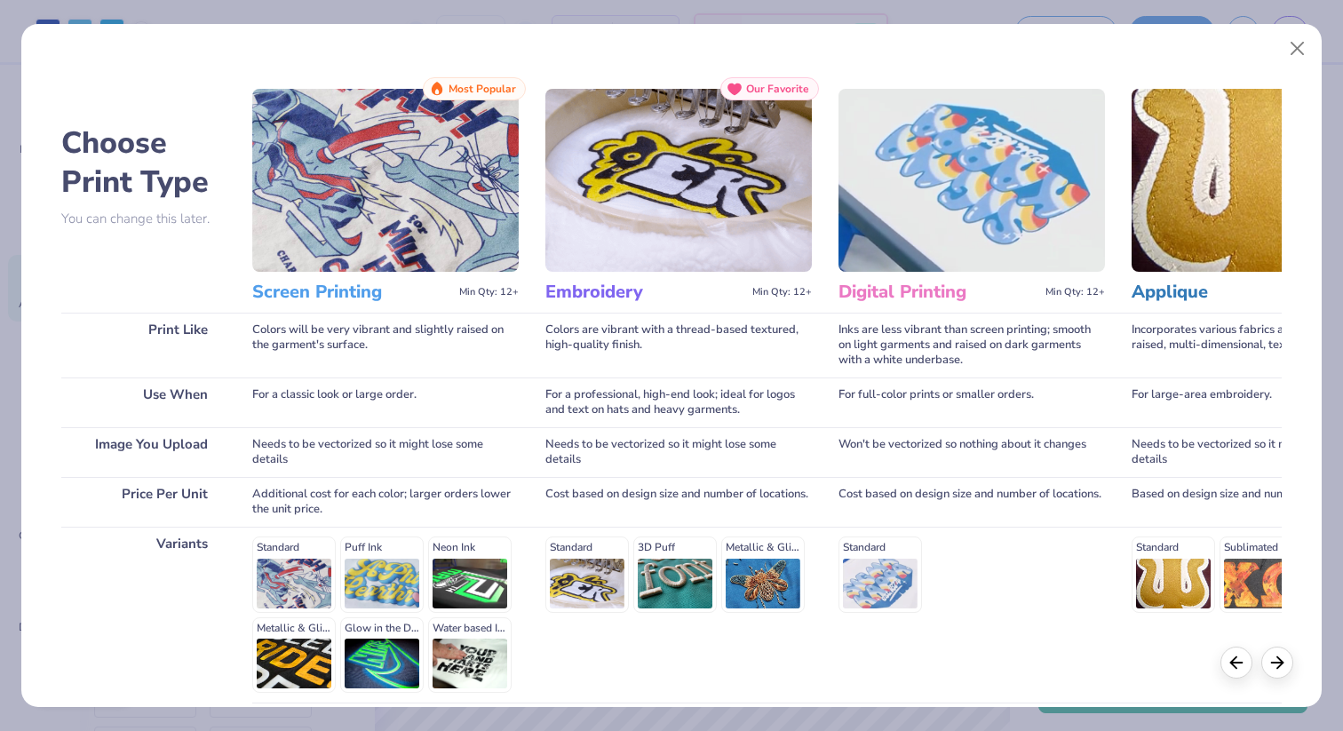
click at [455, 218] on img at bounding box center [385, 180] width 266 height 183
click at [476, 227] on img at bounding box center [385, 180] width 266 height 183
click at [361, 293] on h3 "Screen Printing" at bounding box center [352, 292] width 200 height 23
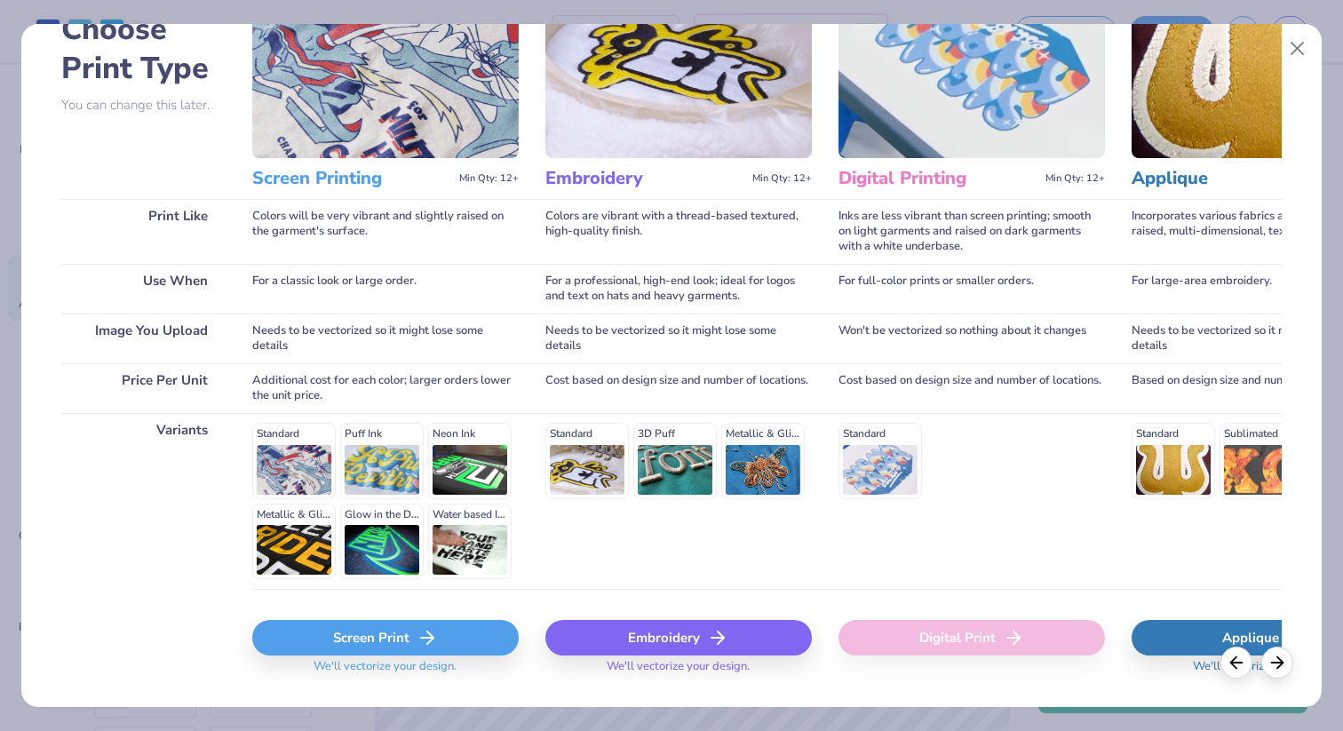
scroll to position [155, 0]
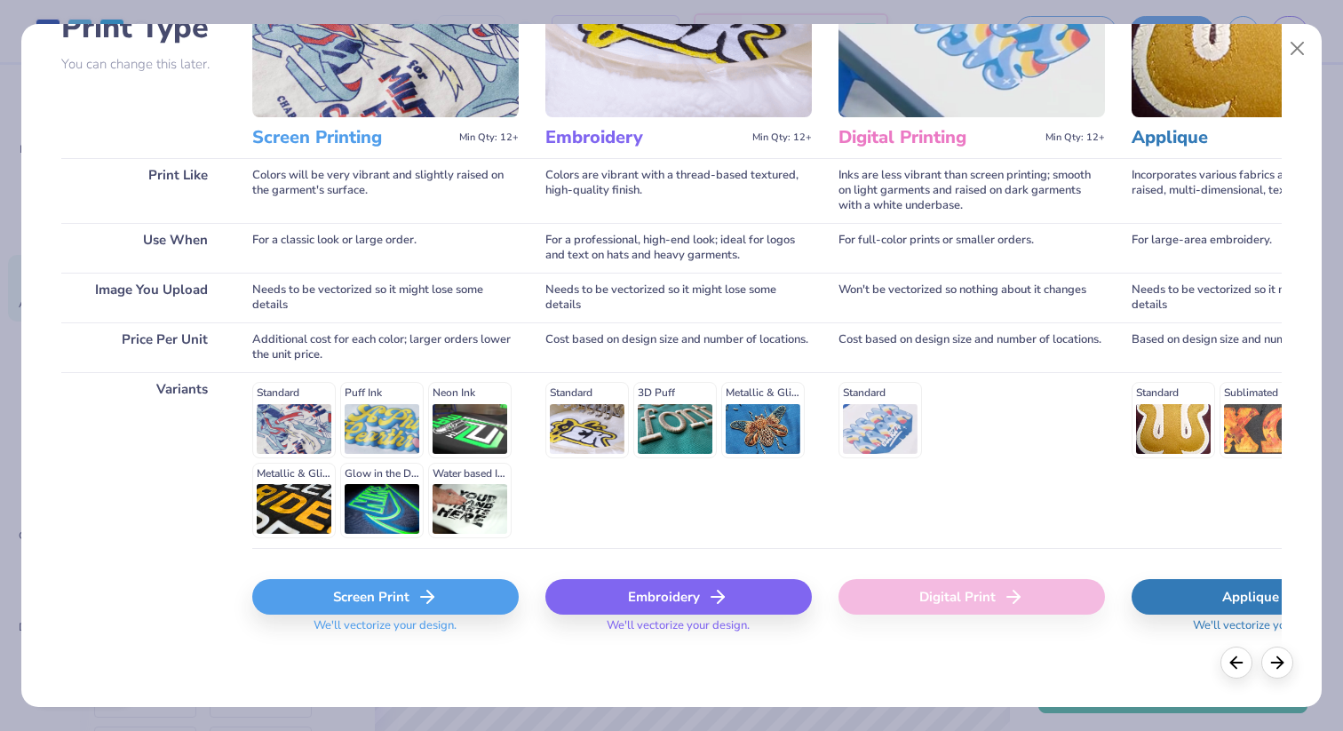
click at [432, 604] on icon at bounding box center [427, 596] width 21 height 21
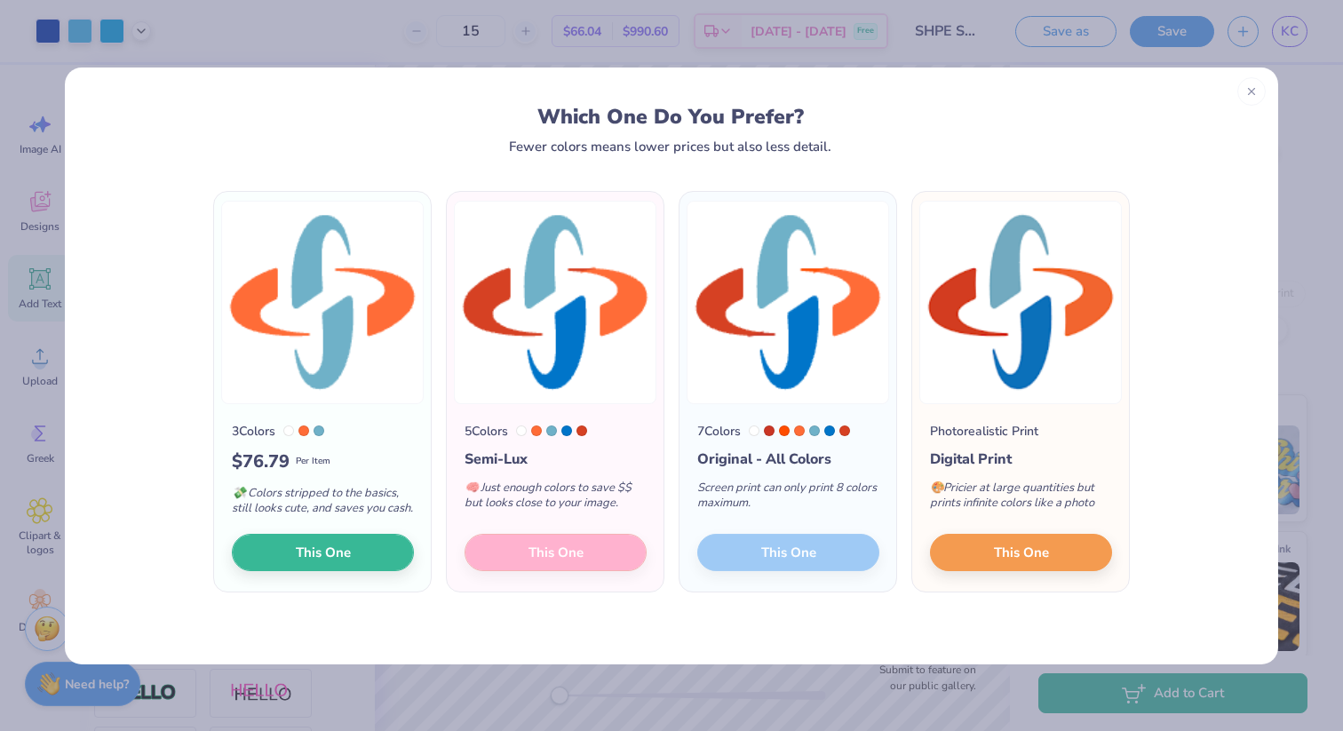
click at [818, 559] on div "7 Colors Original - All Colors Screen print can only print 8 colors maximum. Th…" at bounding box center [787, 498] width 217 height 188
click at [1096, 559] on button "This One" at bounding box center [1021, 549] width 182 height 37
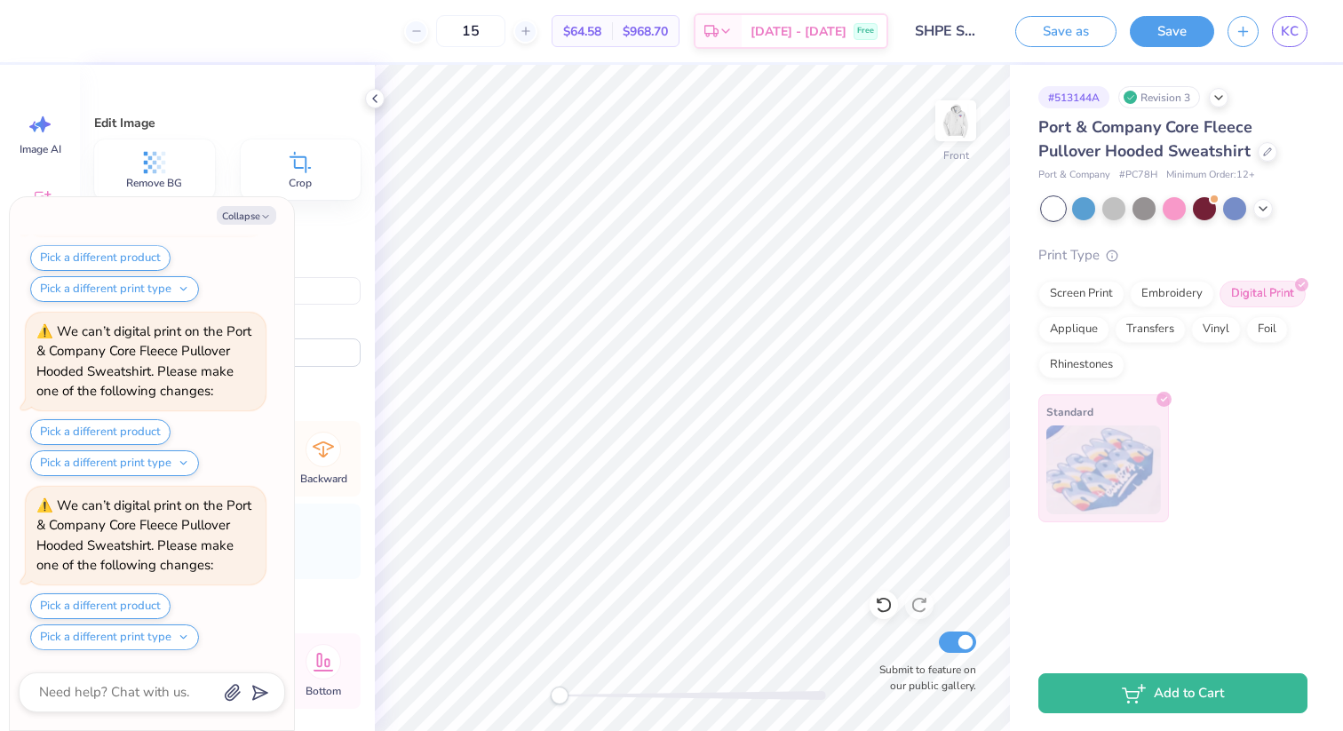
scroll to position [583, 0]
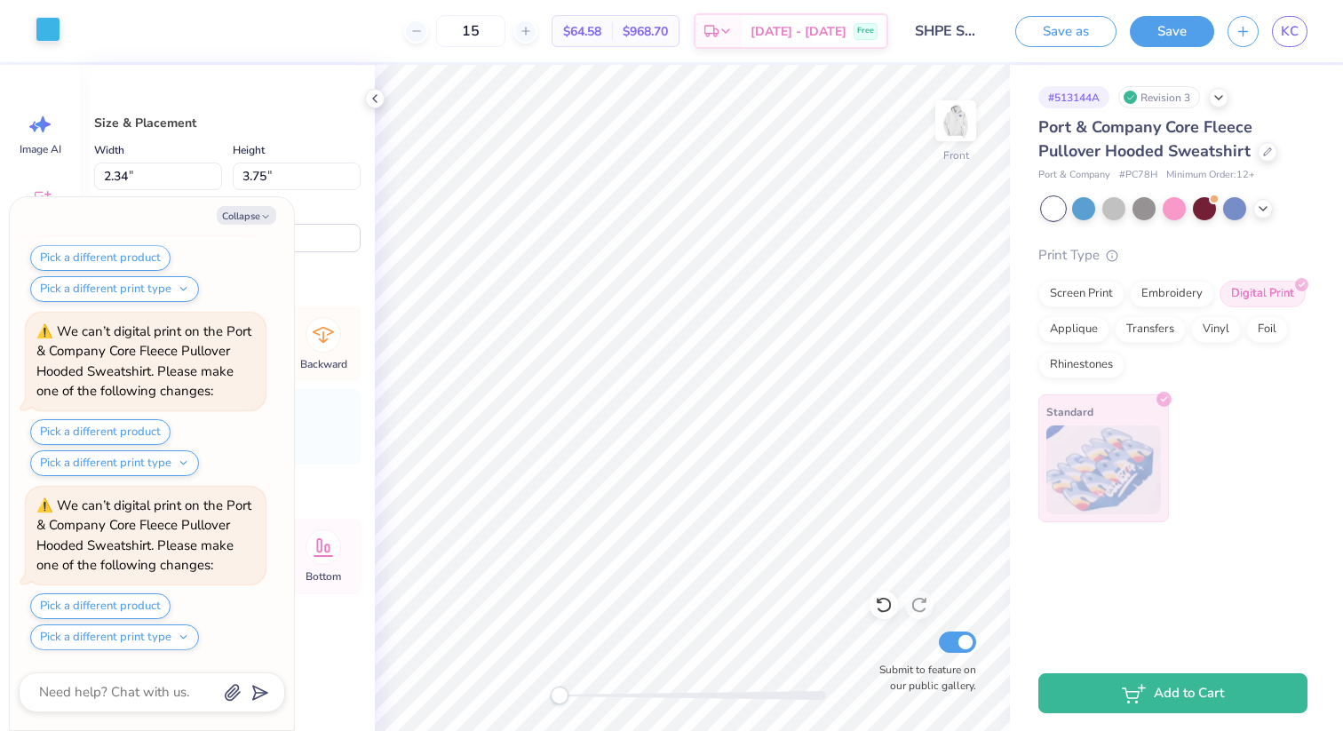
click at [41, 29] on div at bounding box center [48, 29] width 25 height 25
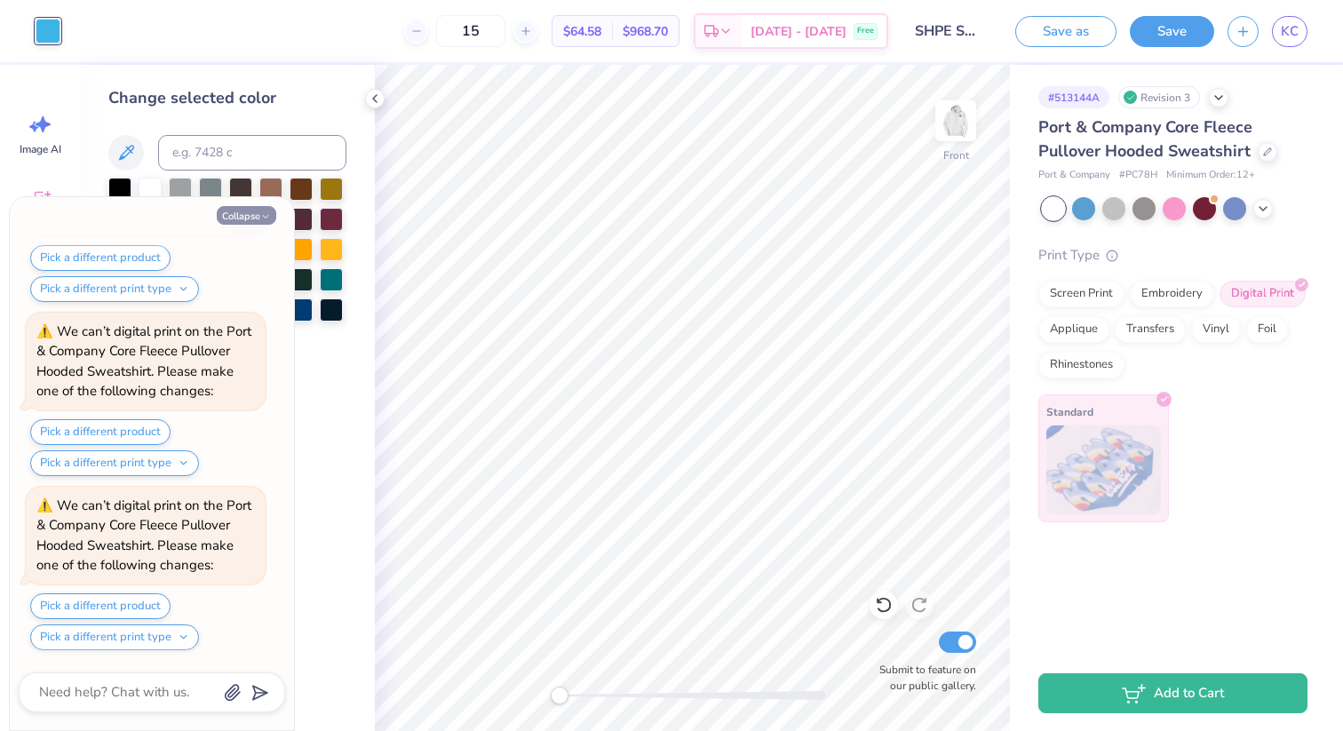
click at [259, 216] on button "Collapse" at bounding box center [247, 215] width 60 height 19
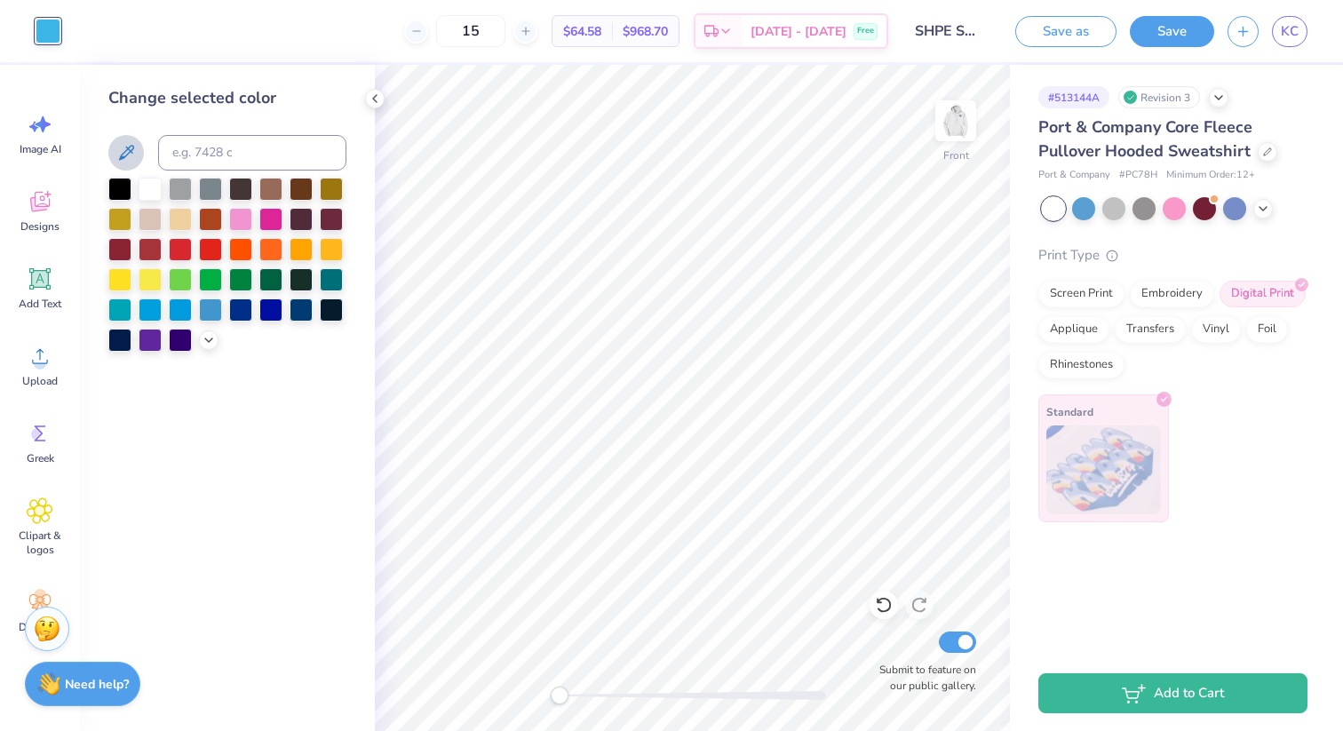
click at [126, 163] on button at bounding box center [126, 153] width 36 height 36
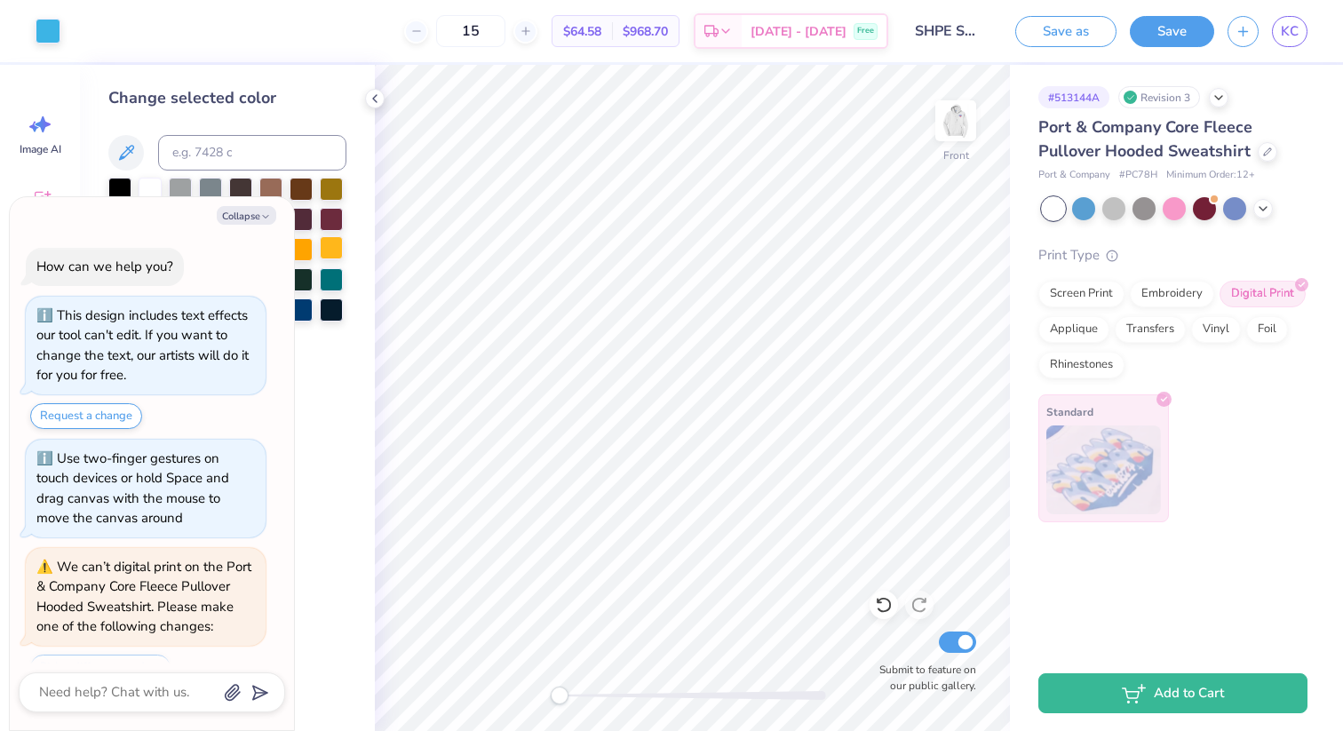
scroll to position [932, 0]
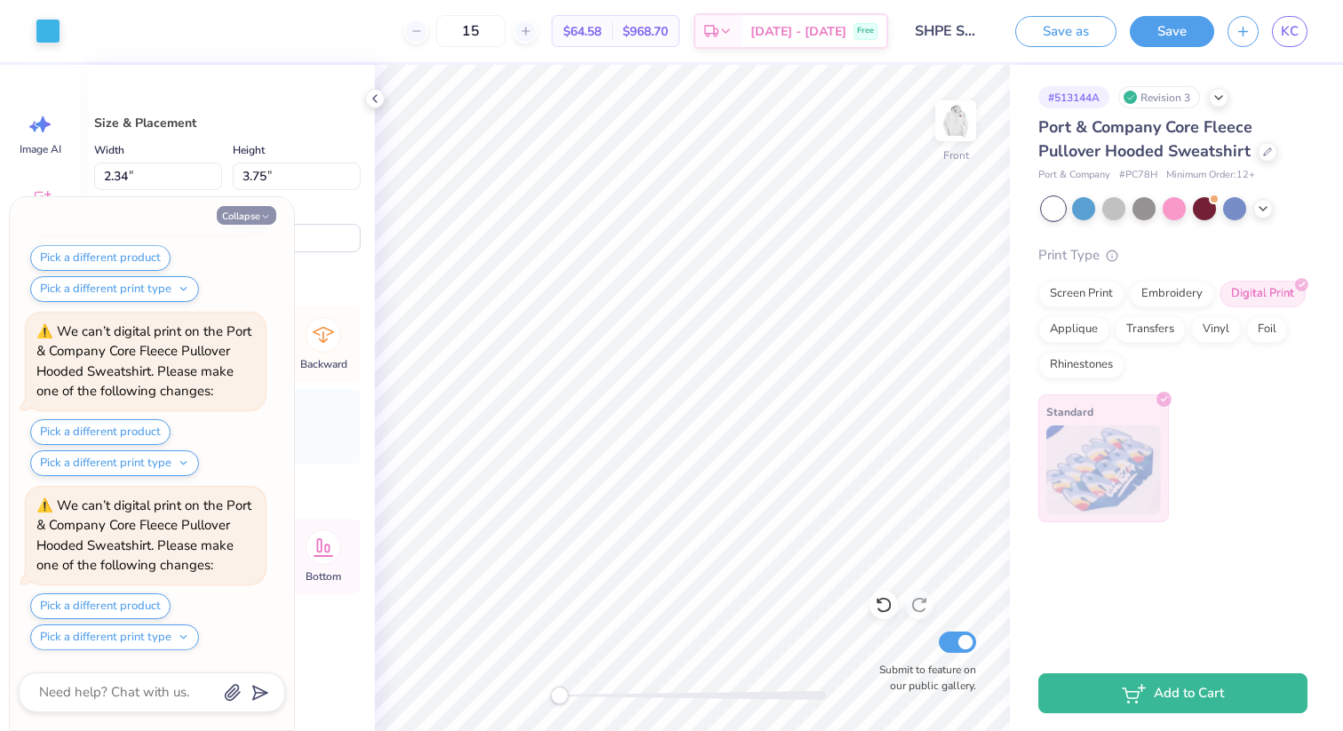
click at [248, 218] on button "Collapse" at bounding box center [247, 215] width 60 height 19
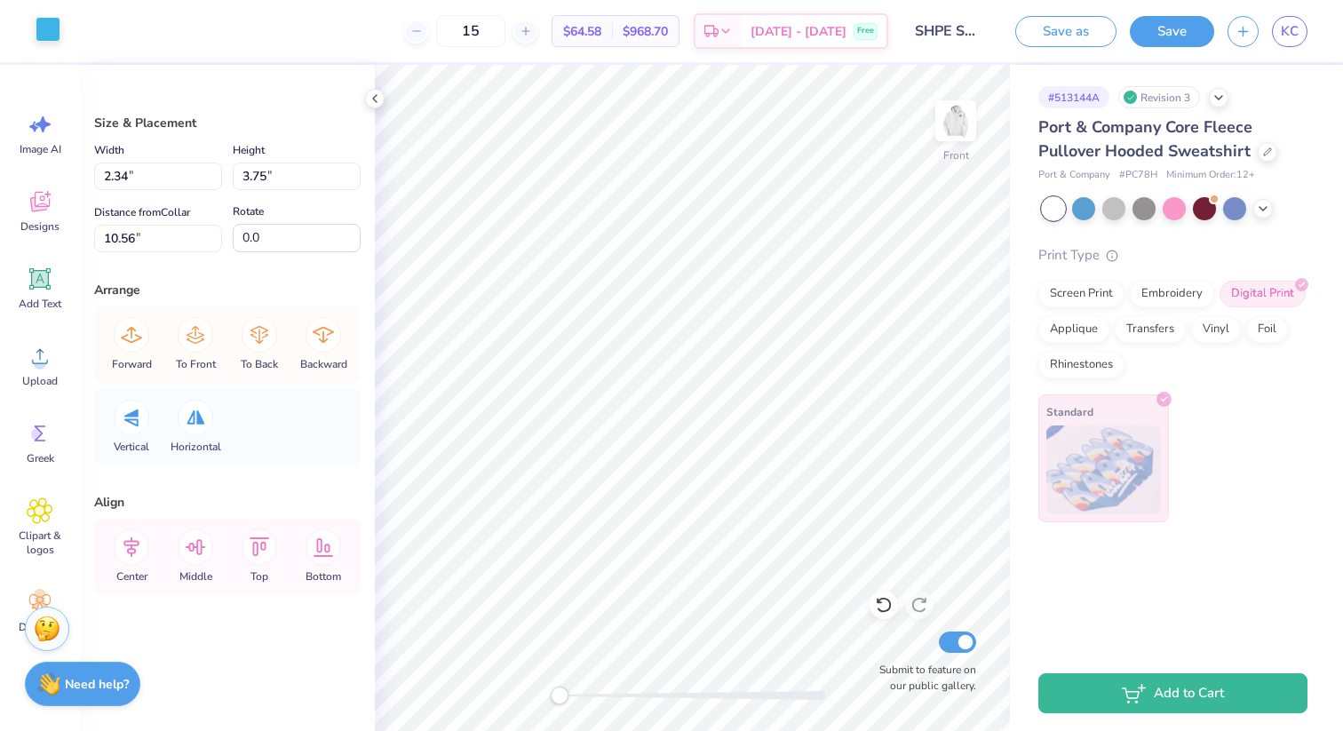
click at [55, 29] on div at bounding box center [48, 29] width 25 height 25
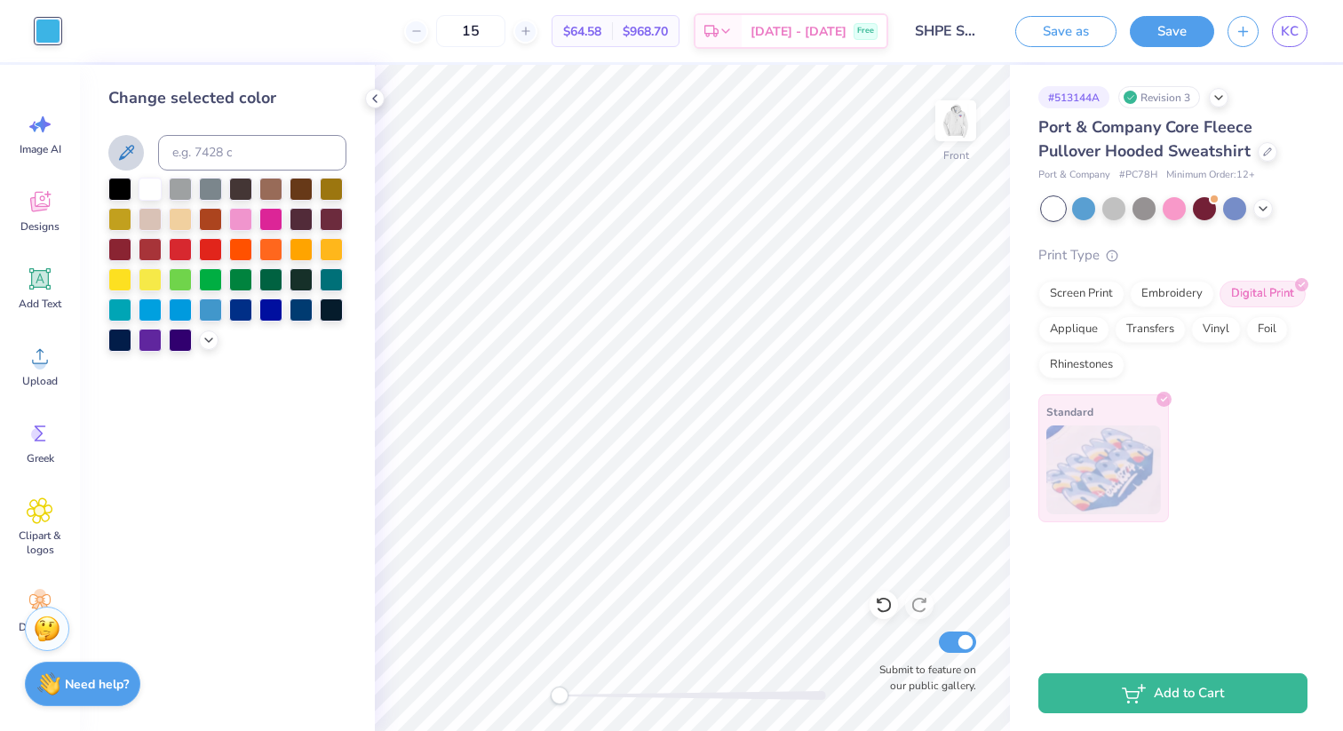
click at [133, 163] on icon at bounding box center [125, 152] width 21 height 21
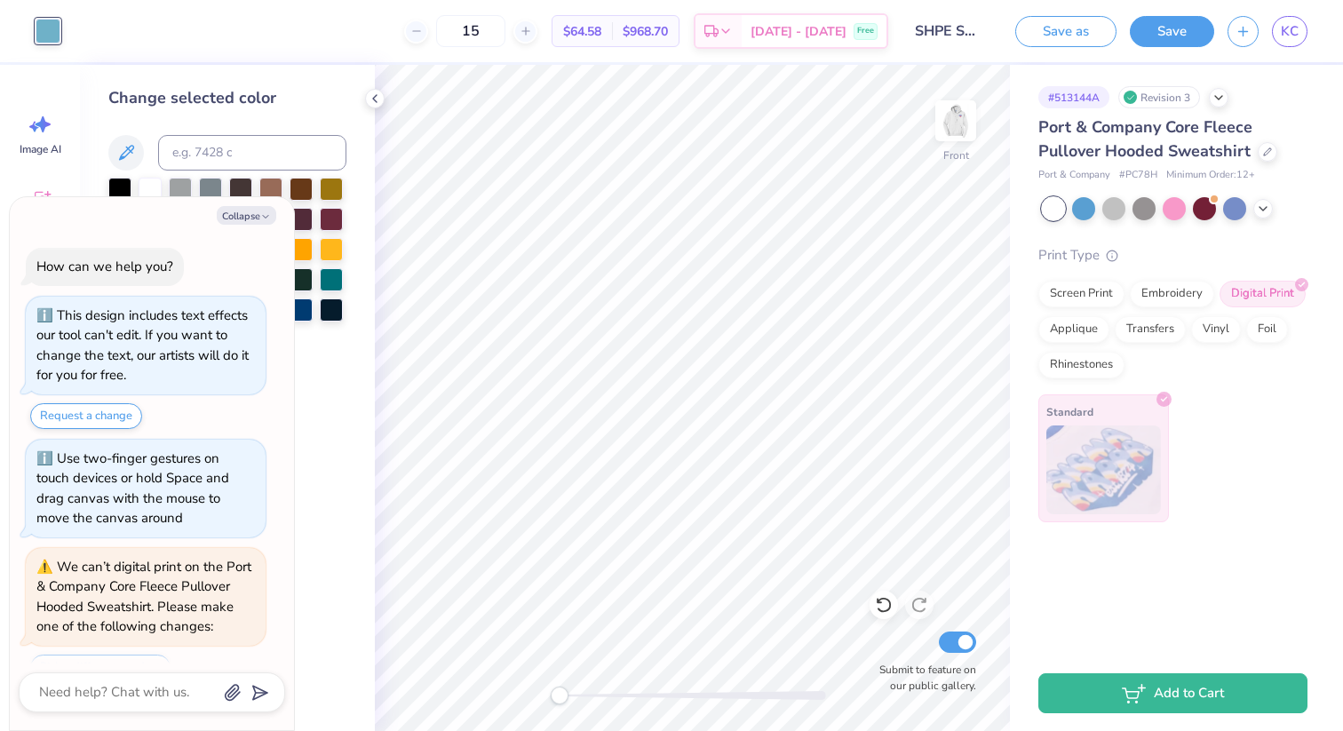
scroll to position [1106, 0]
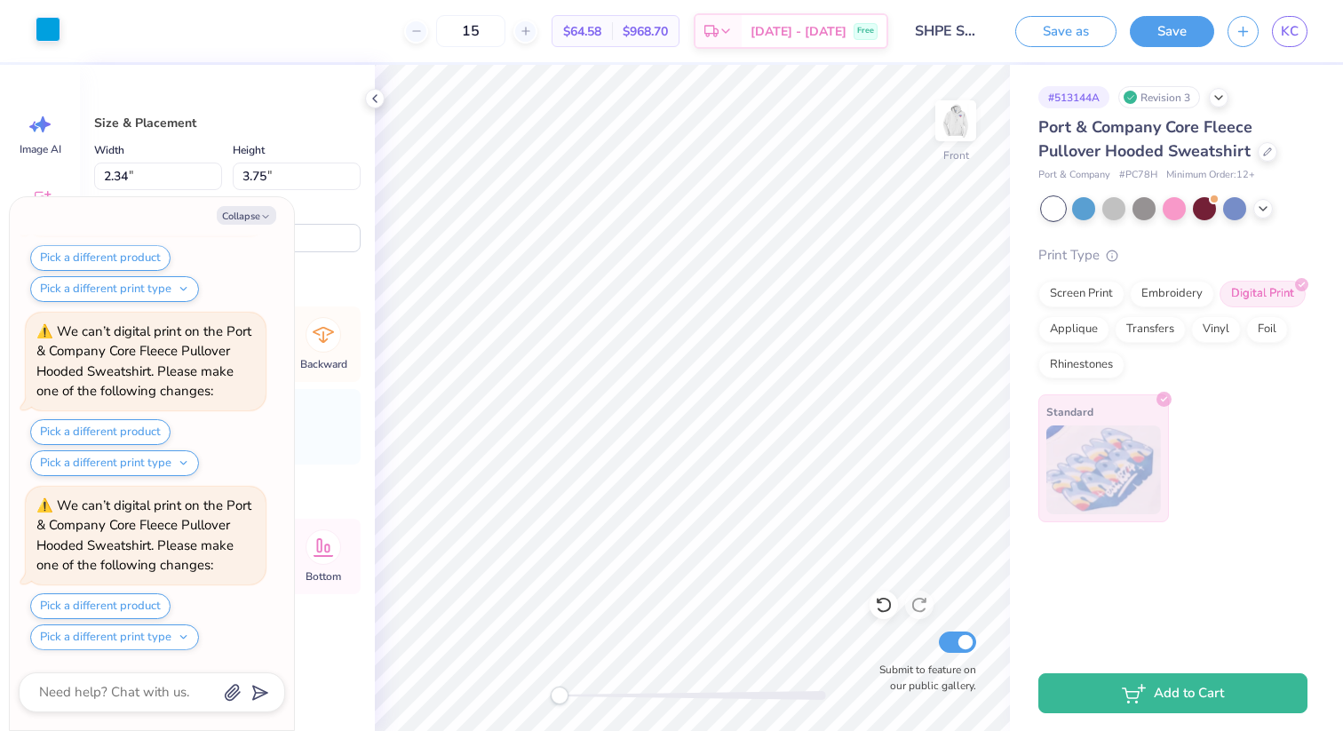
click at [45, 32] on div at bounding box center [48, 29] width 25 height 25
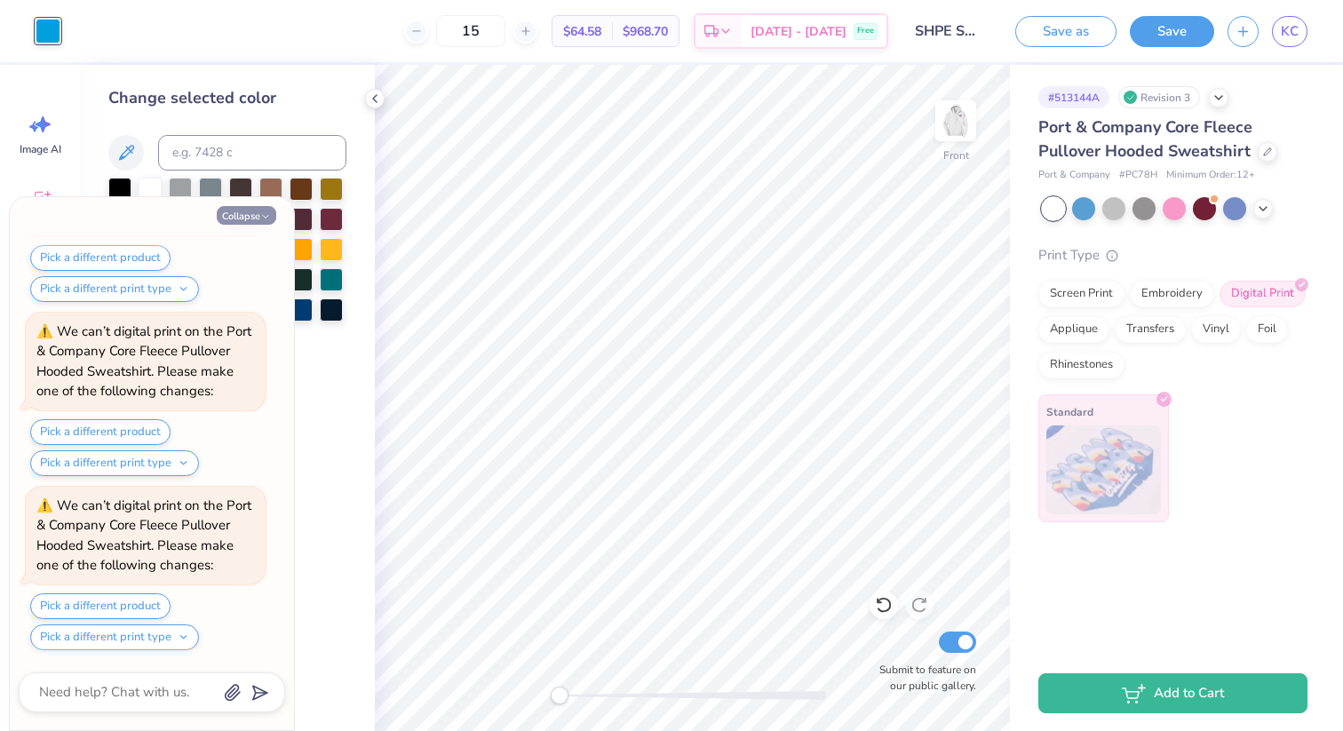
click at [261, 217] on icon "button" at bounding box center [265, 216] width 11 height 11
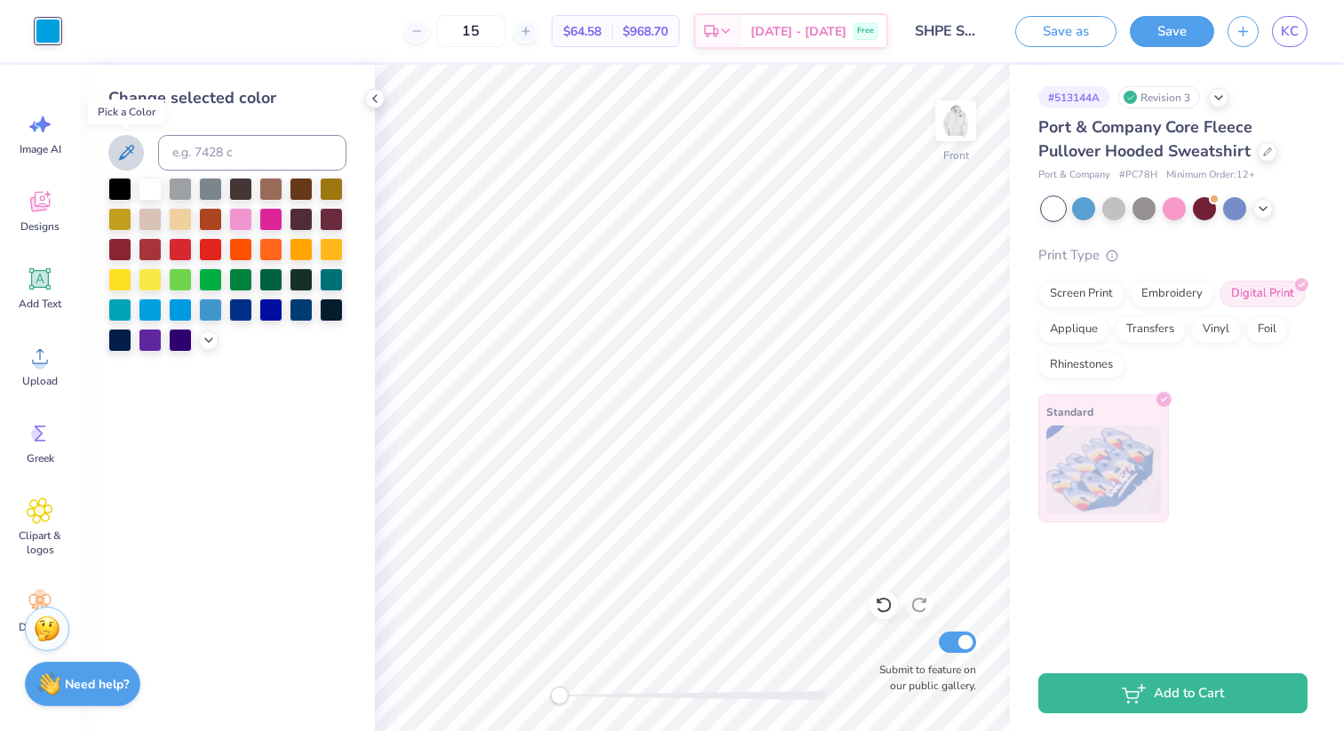
click at [136, 147] on icon at bounding box center [125, 152] width 21 height 21
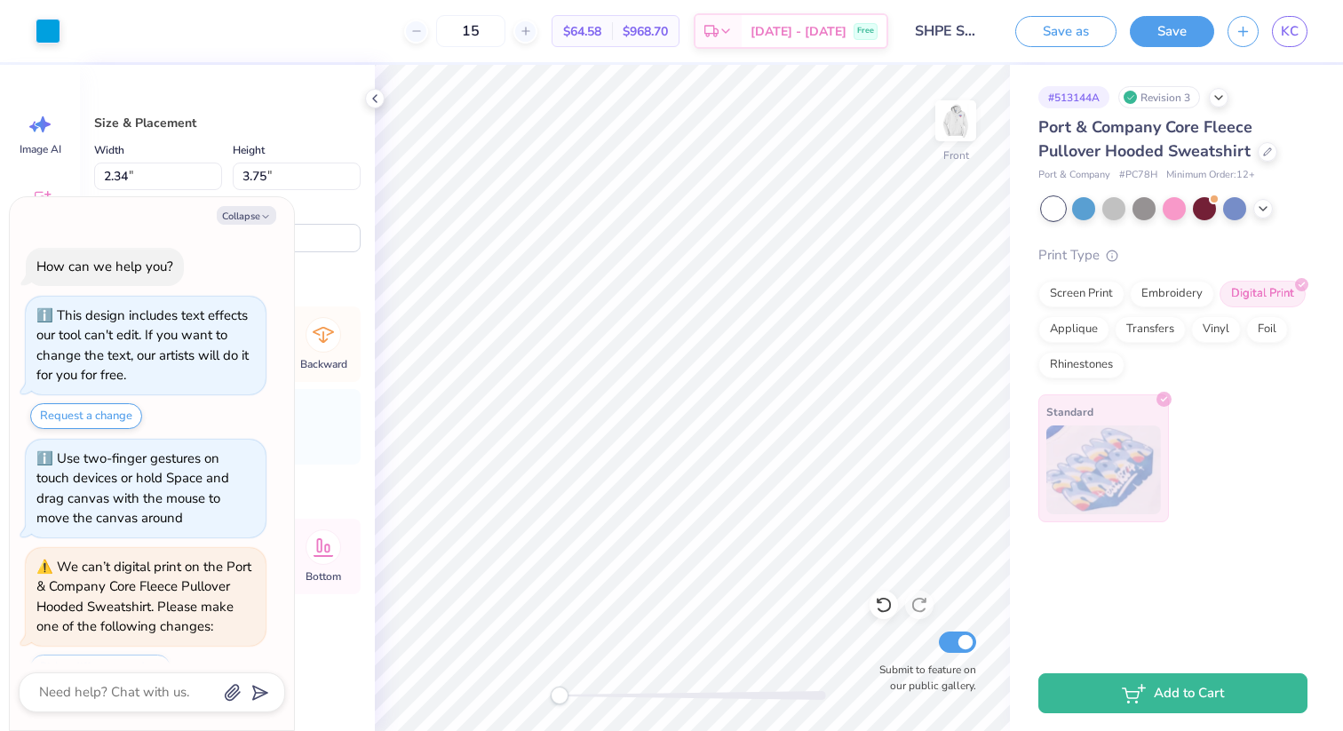
scroll to position [1454, 0]
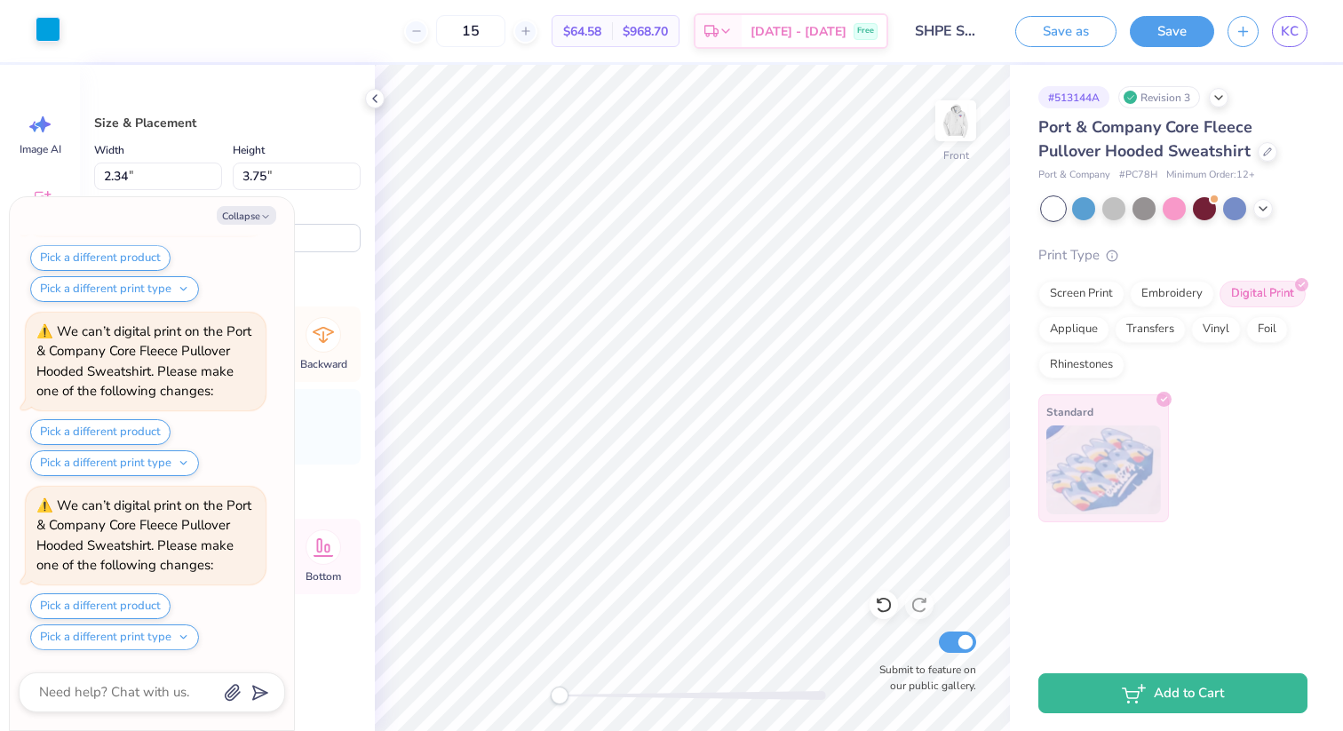
click at [44, 26] on div at bounding box center [48, 29] width 25 height 25
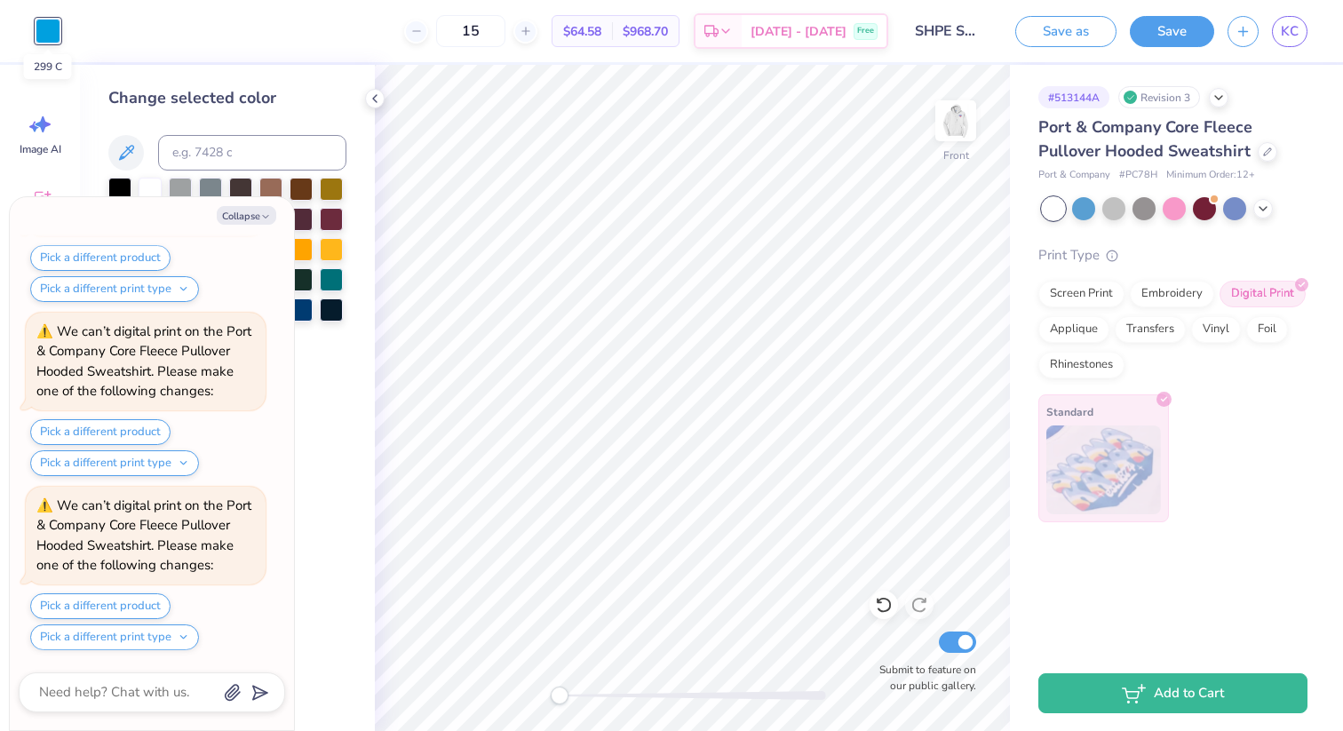
click at [45, 30] on div at bounding box center [48, 31] width 25 height 25
click at [129, 147] on icon at bounding box center [125, 152] width 21 height 21
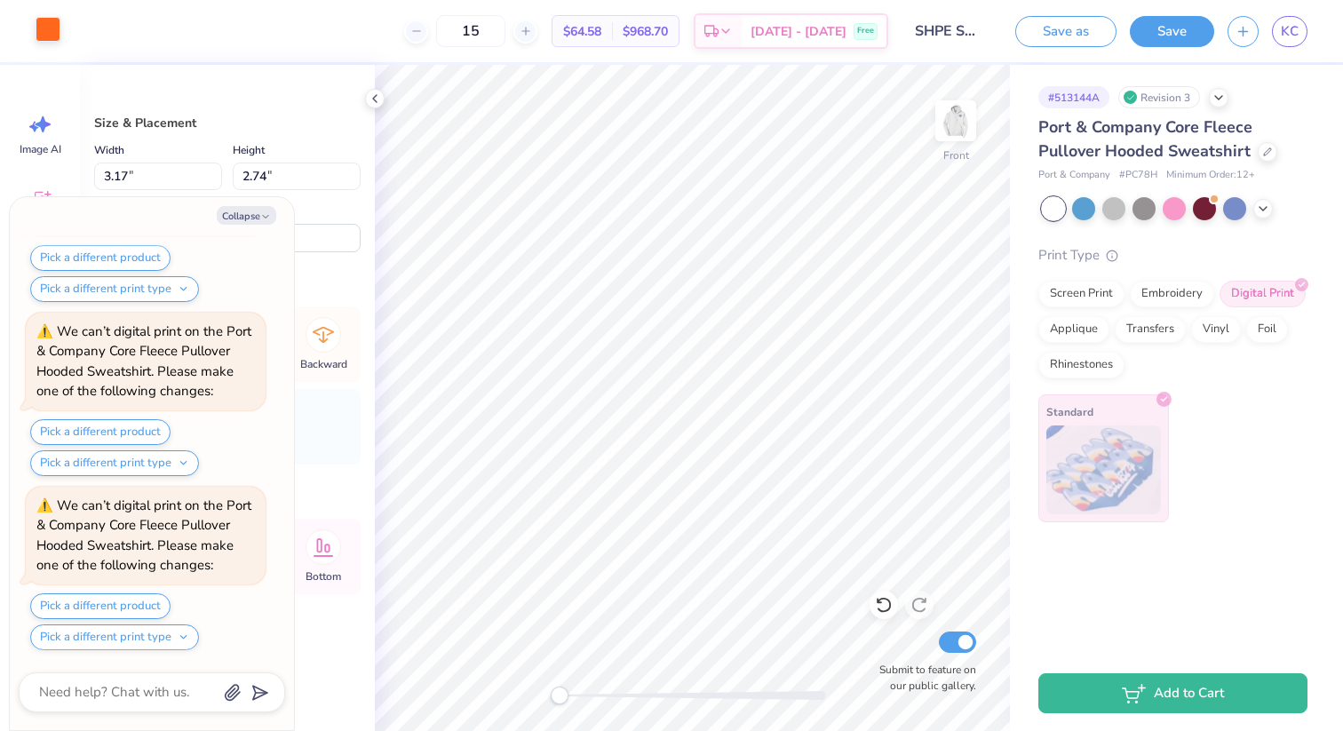
click at [49, 34] on div at bounding box center [48, 29] width 25 height 25
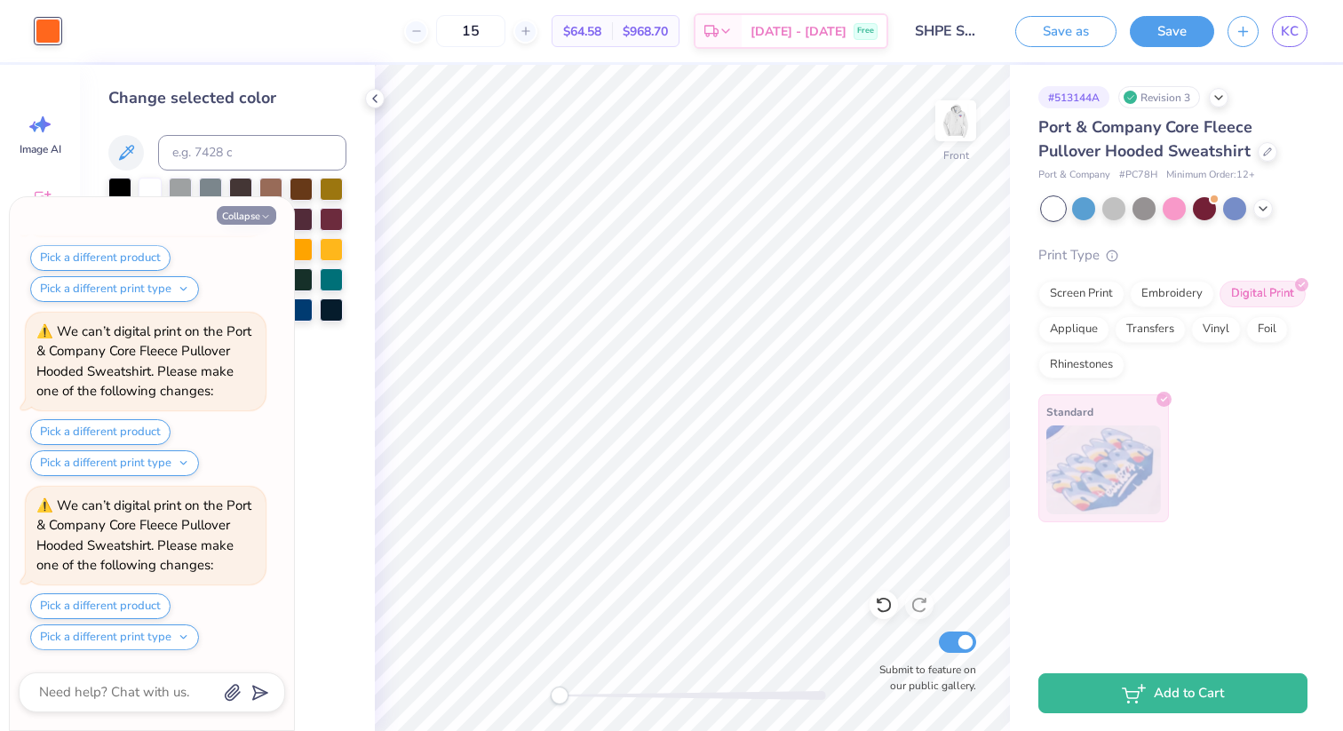
click at [260, 206] on button "Collapse" at bounding box center [247, 215] width 60 height 19
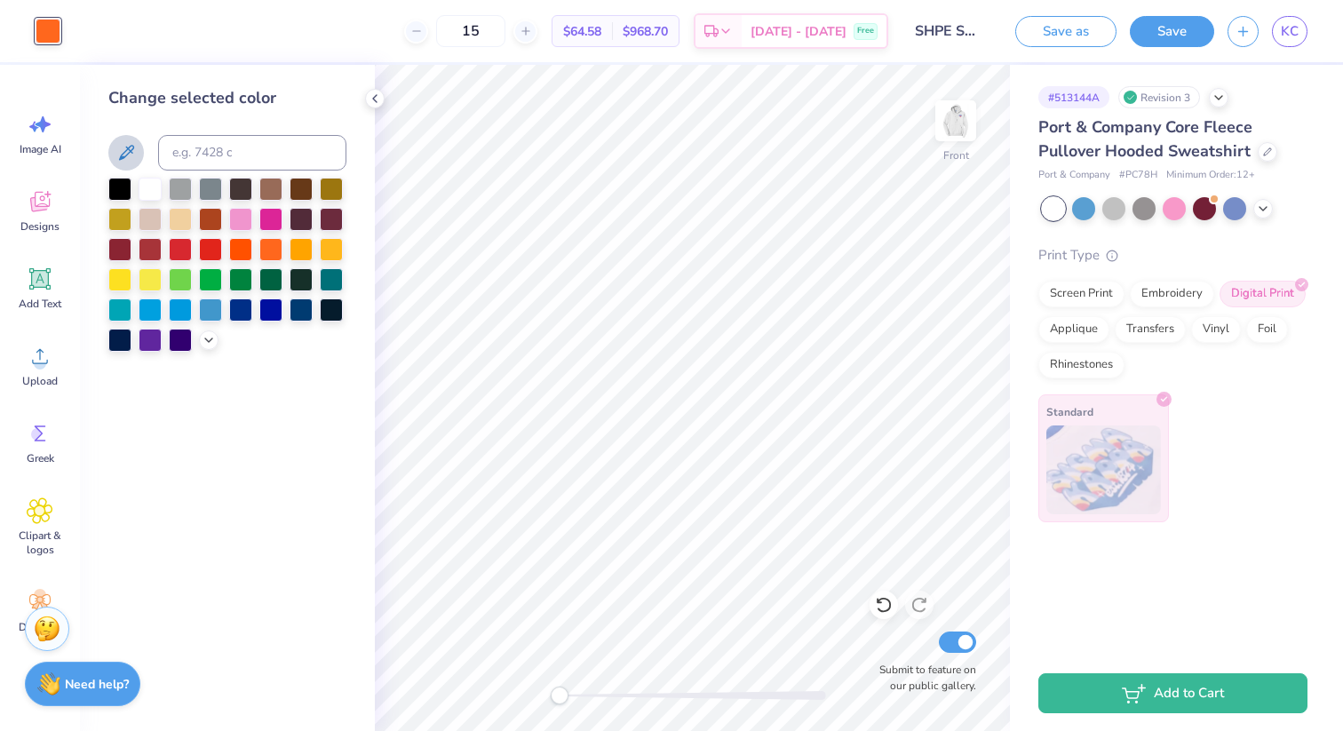
click at [133, 138] on button at bounding box center [126, 153] width 36 height 36
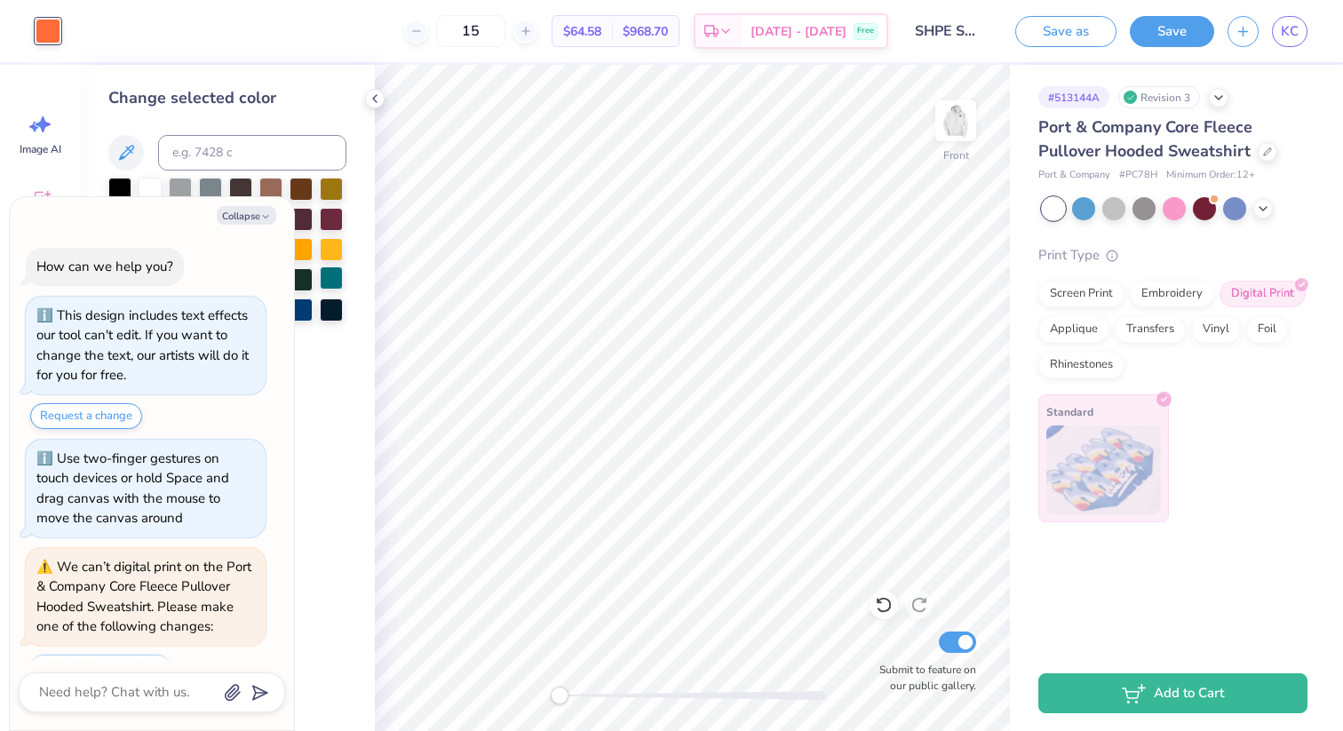
scroll to position [1976, 0]
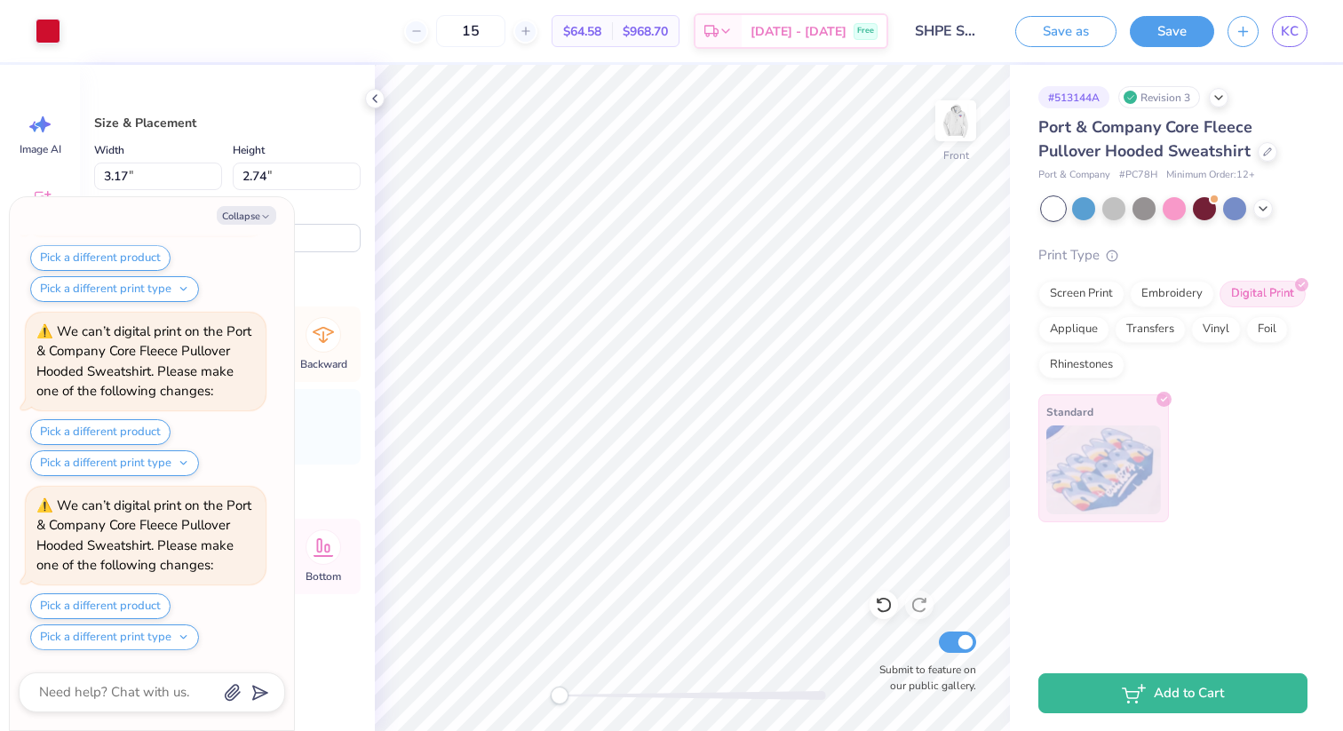
click at [40, 10] on div "Art colors" at bounding box center [30, 31] width 60 height 62
click at [40, 18] on div at bounding box center [48, 29] width 25 height 25
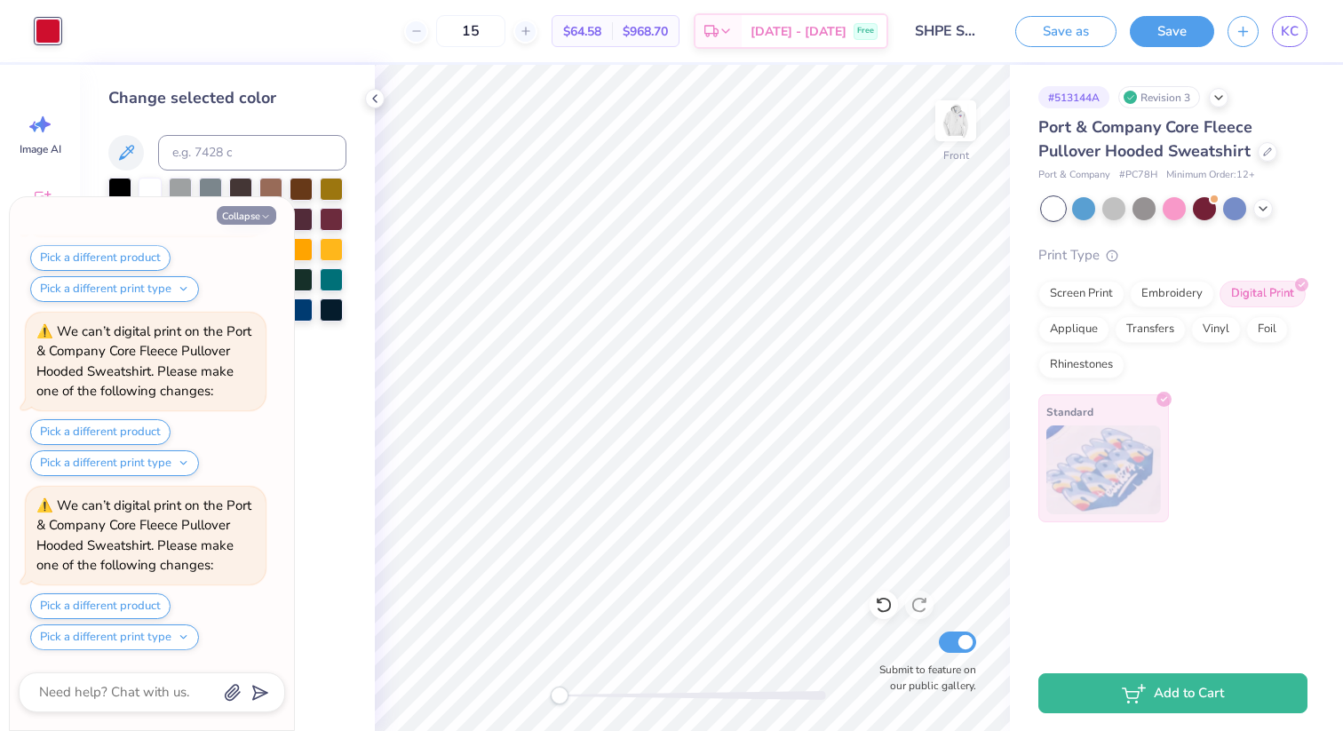
click at [249, 215] on button "Collapse" at bounding box center [247, 215] width 60 height 19
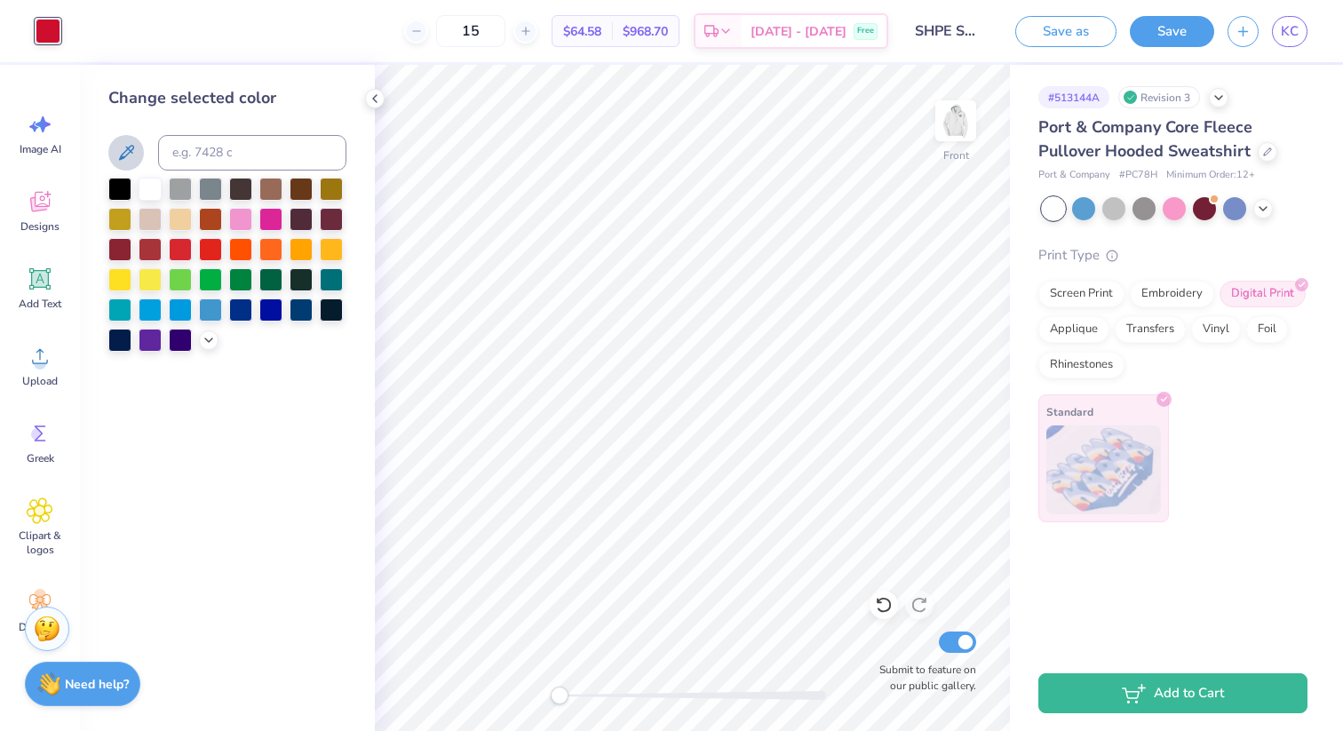
click at [130, 152] on icon at bounding box center [126, 152] width 15 height 15
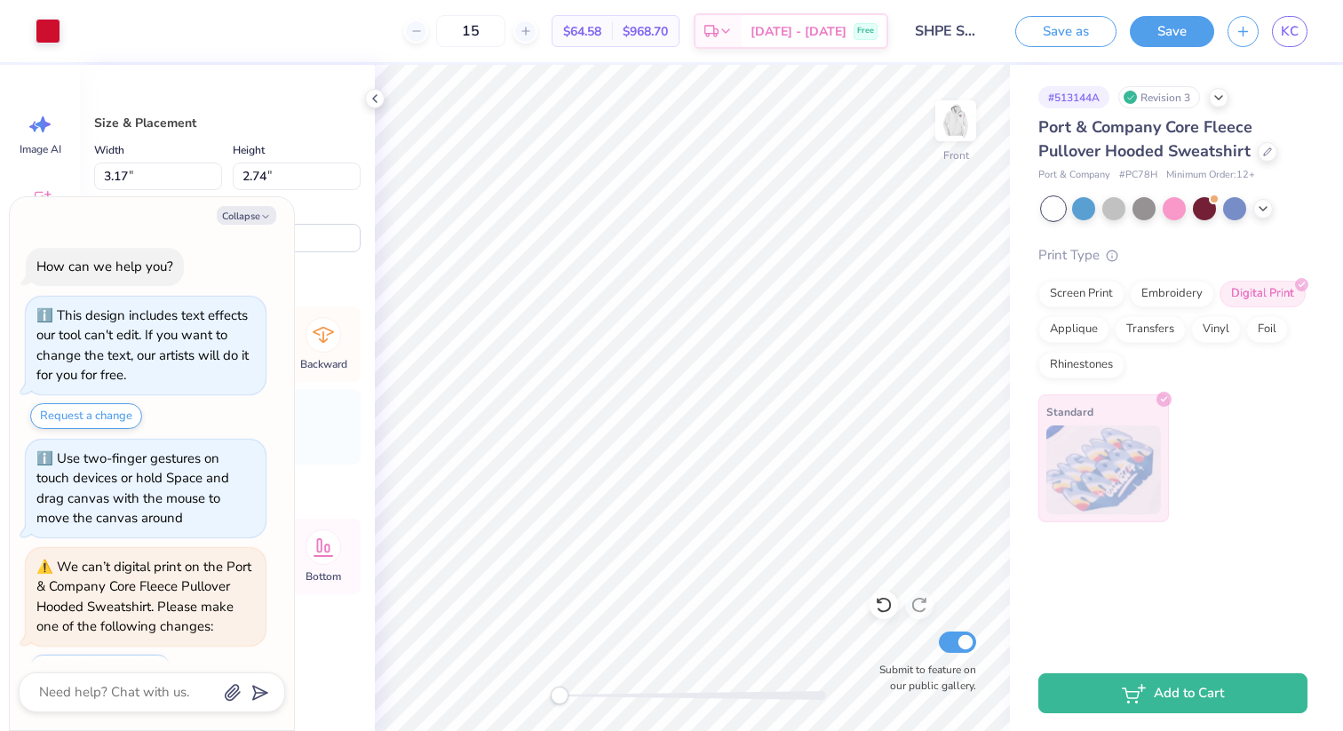
scroll to position [2324, 0]
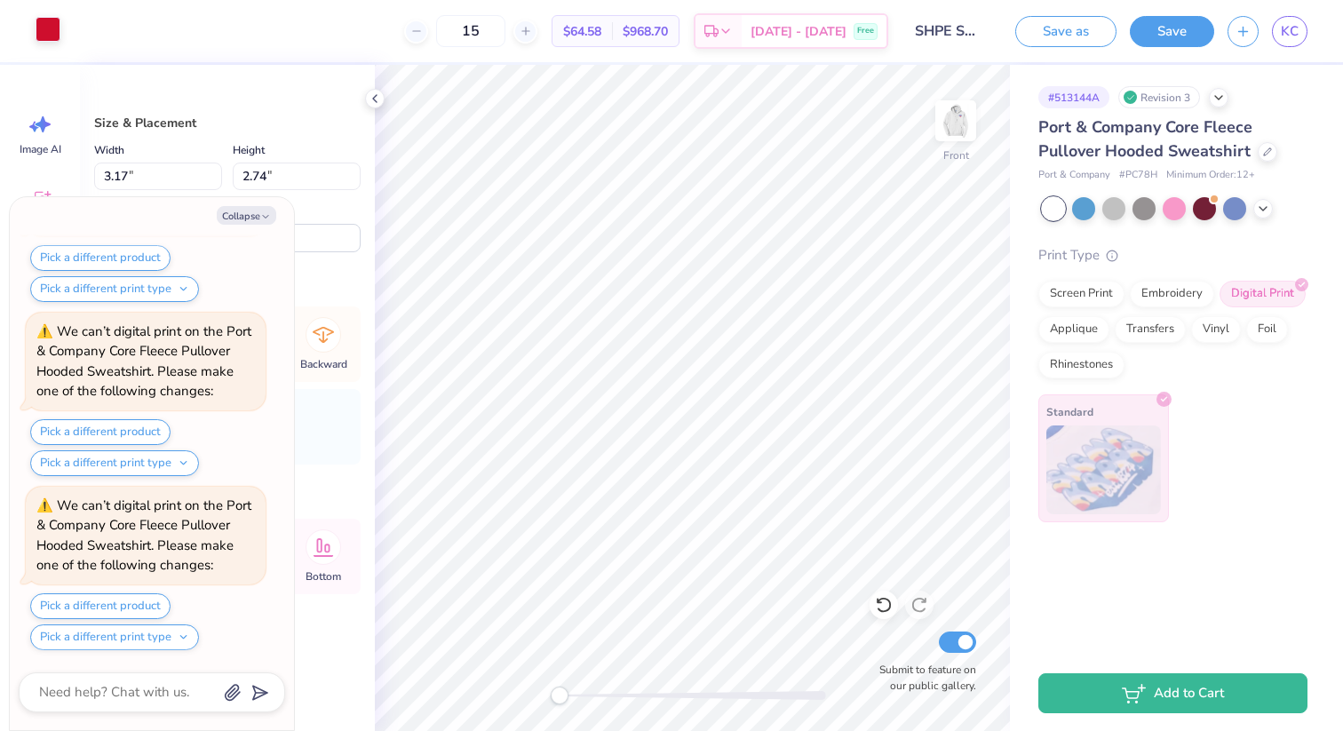
click at [34, 18] on div "Art colors" at bounding box center [30, 31] width 60 height 62
click at [45, 25] on div at bounding box center [48, 29] width 25 height 25
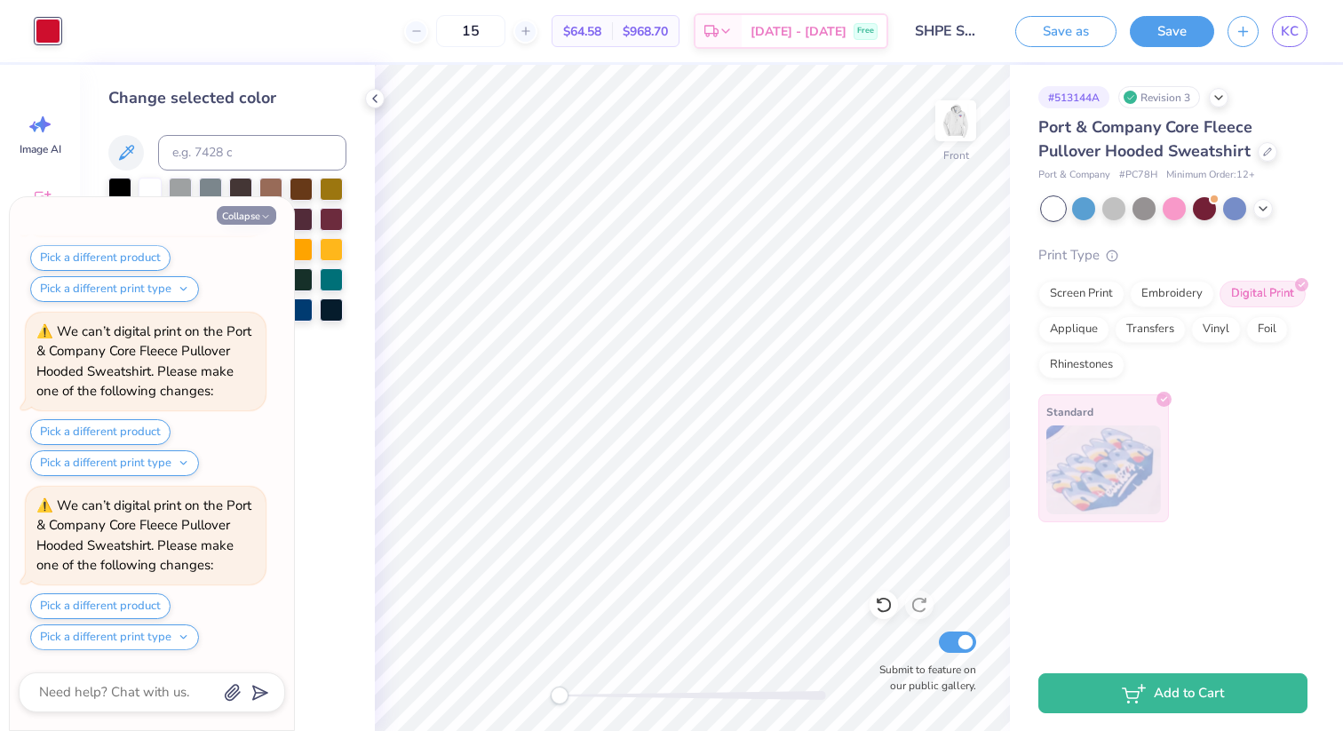
click at [245, 213] on button "Collapse" at bounding box center [247, 215] width 60 height 19
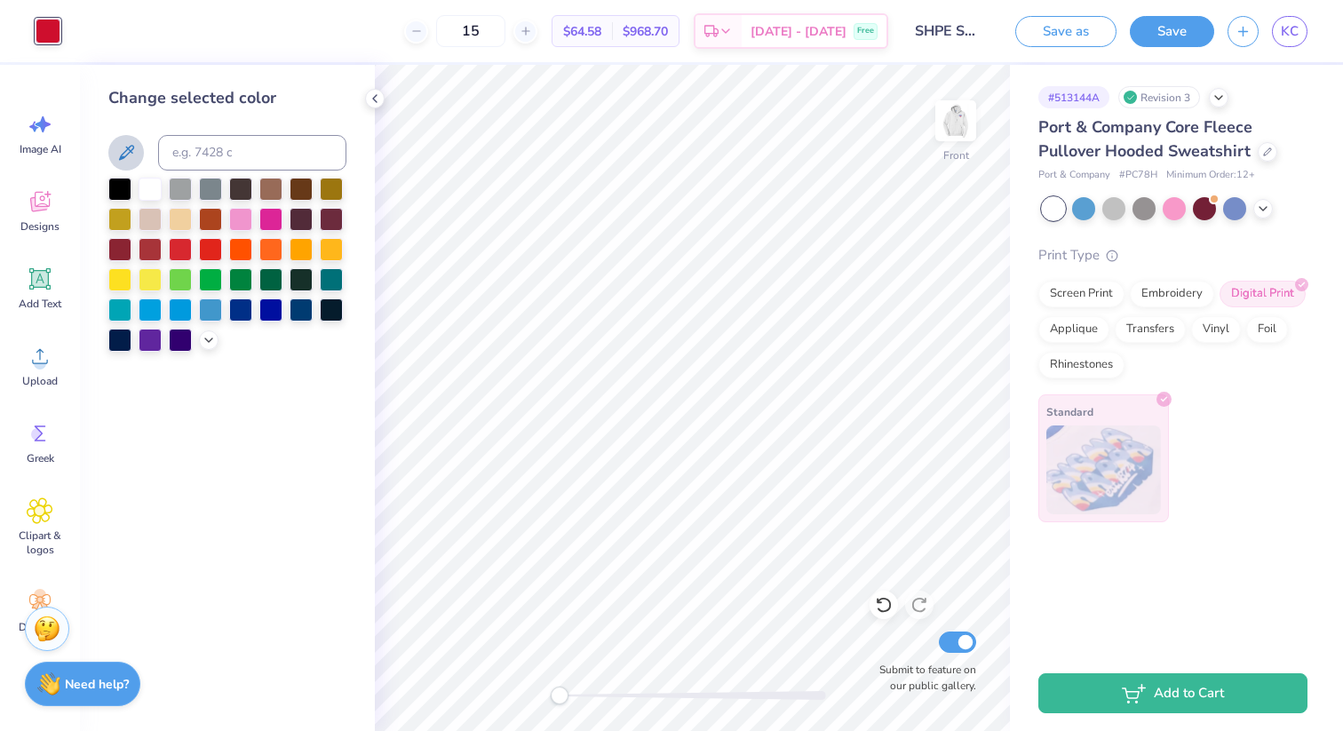
click at [135, 155] on icon at bounding box center [125, 152] width 21 height 21
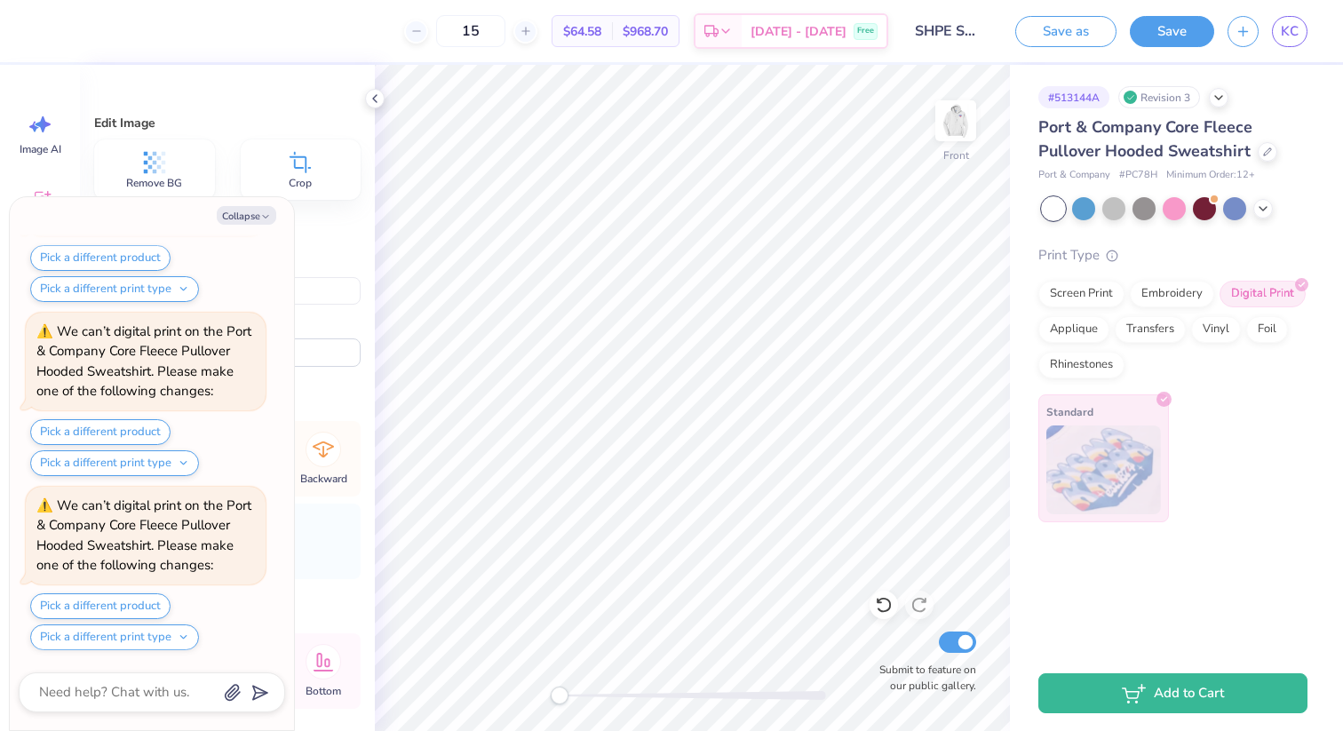
scroll to position [2672, 0]
click at [951, 128] on img at bounding box center [955, 120] width 71 height 71
click at [951, 128] on img at bounding box center [956, 121] width 36 height 36
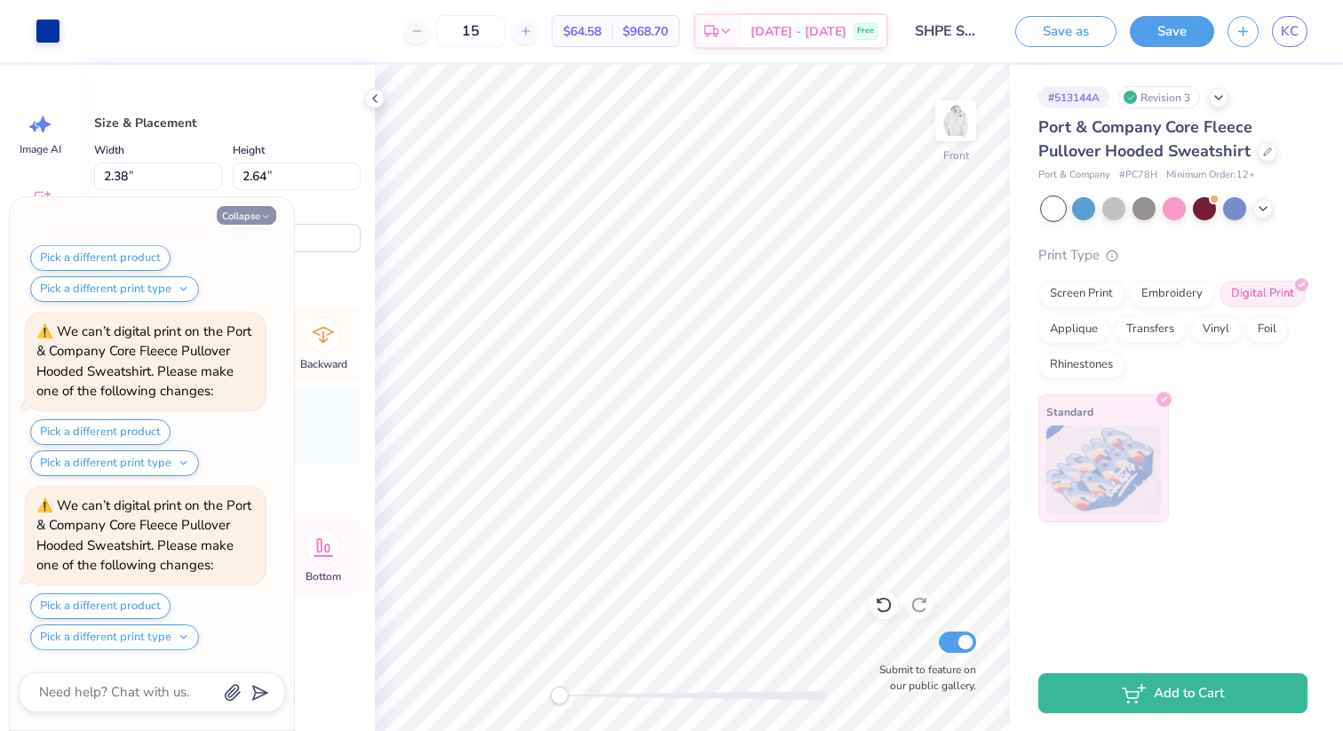
click at [235, 210] on button "Collapse" at bounding box center [247, 215] width 60 height 19
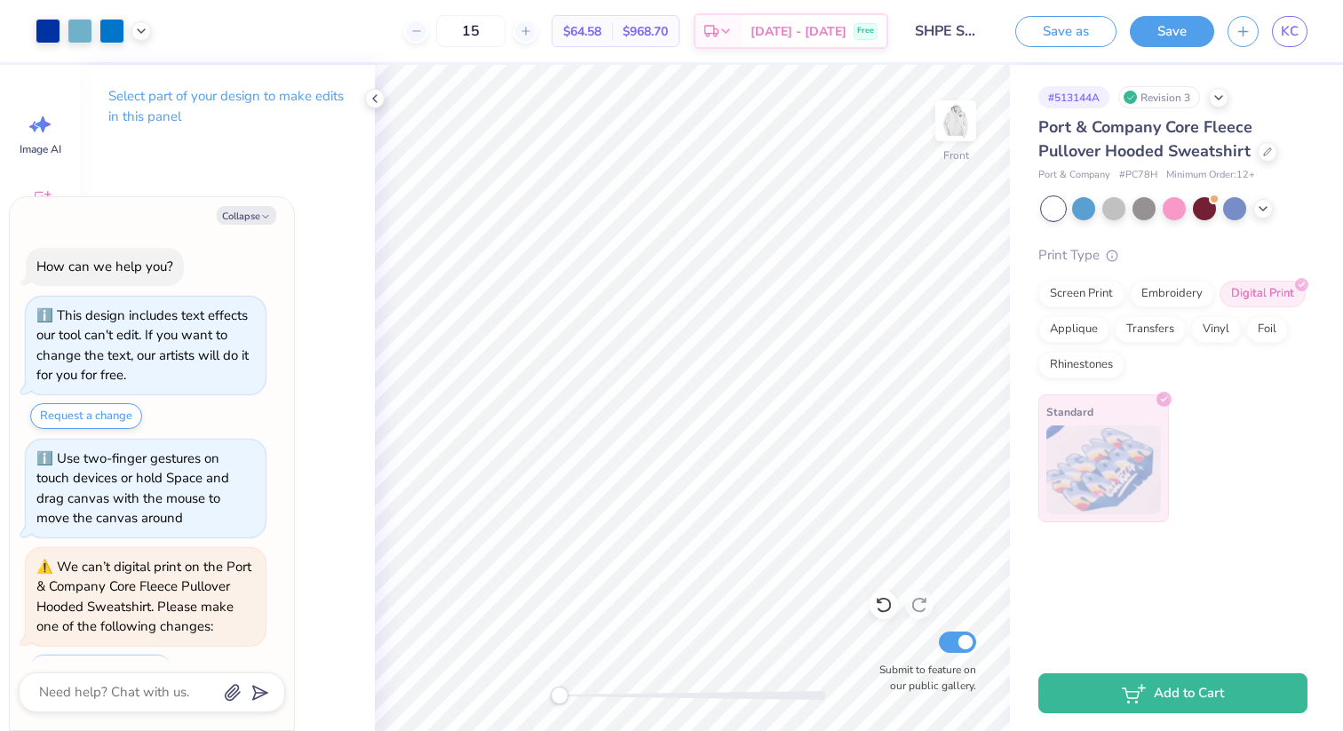
scroll to position [3717, 0]
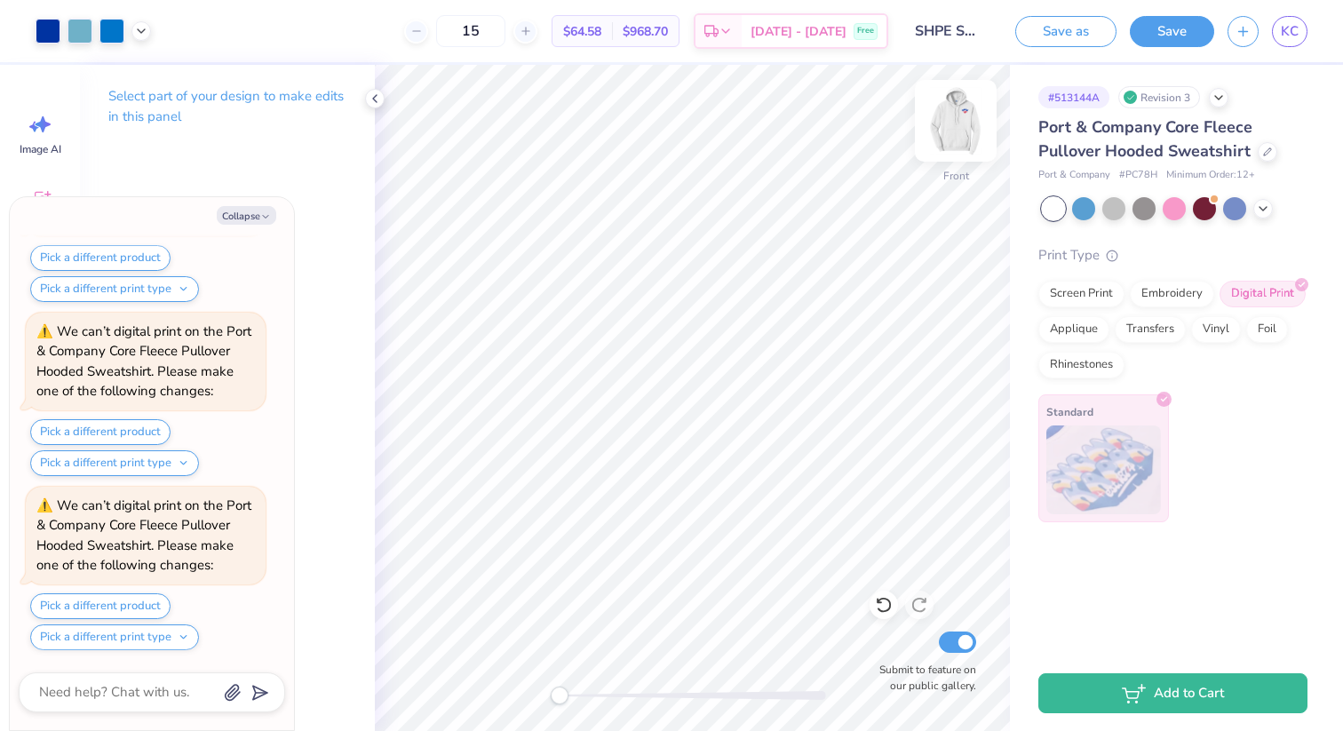
click at [948, 147] on img at bounding box center [955, 120] width 71 height 71
click at [948, 139] on img at bounding box center [956, 121] width 36 height 36
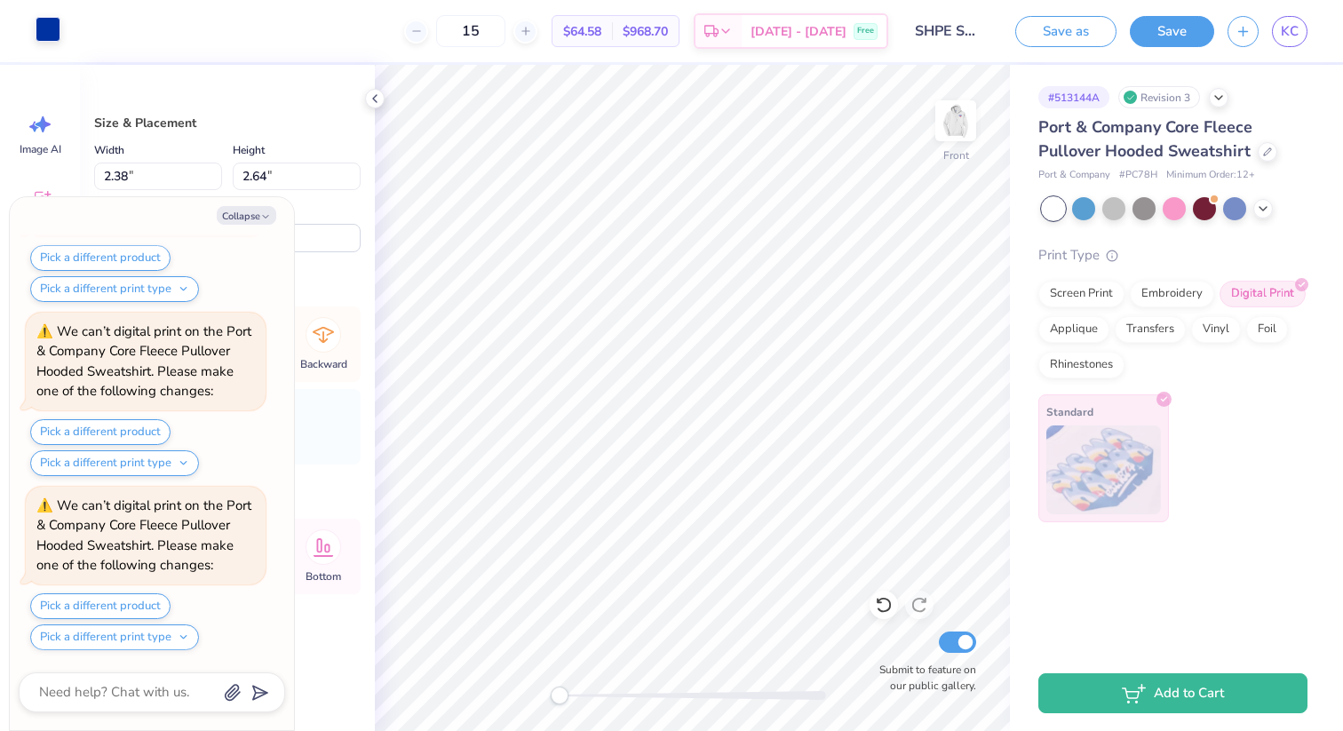
click at [45, 33] on div at bounding box center [48, 29] width 25 height 25
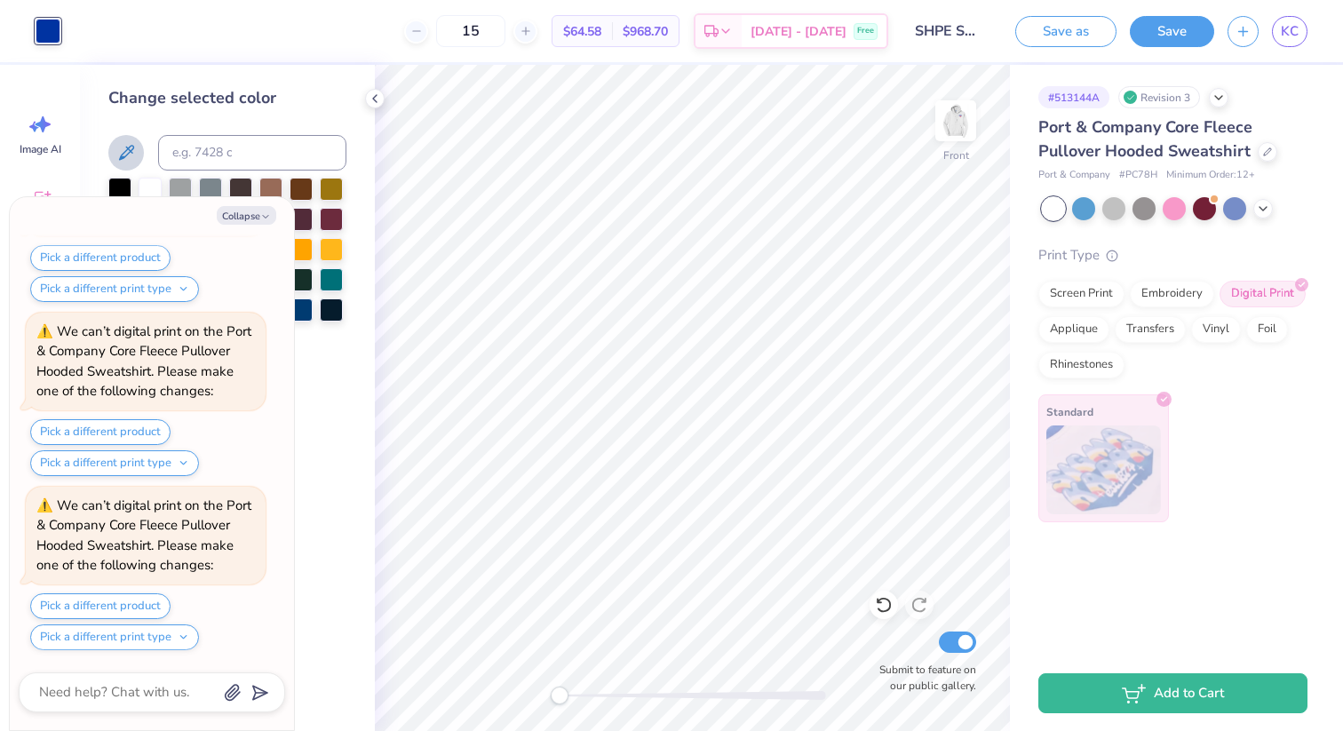
click at [134, 161] on icon at bounding box center [125, 152] width 21 height 21
click at [262, 202] on div "Collapse How can we help you? This design includes text effects our tool can't …" at bounding box center [152, 463] width 284 height 533
click at [258, 211] on button "Collapse" at bounding box center [247, 215] width 60 height 19
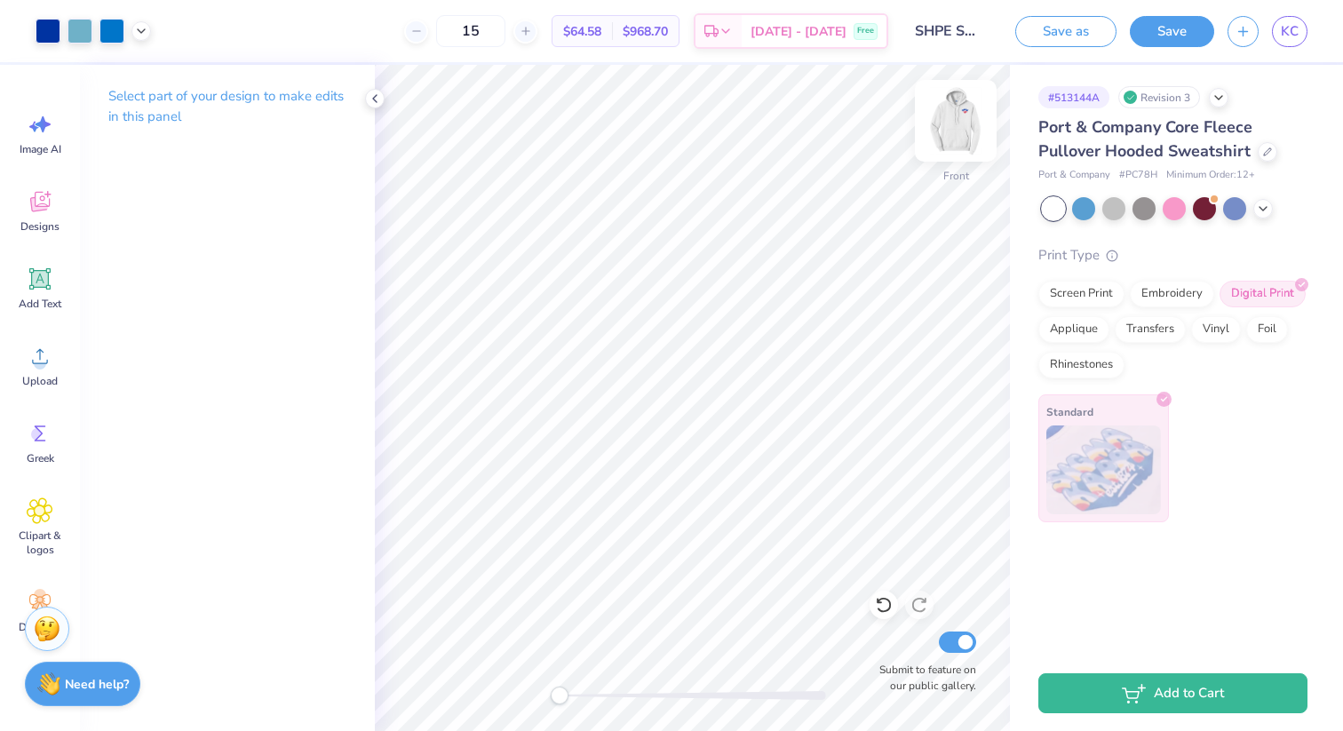
click at [974, 126] on img at bounding box center [955, 120] width 71 height 71
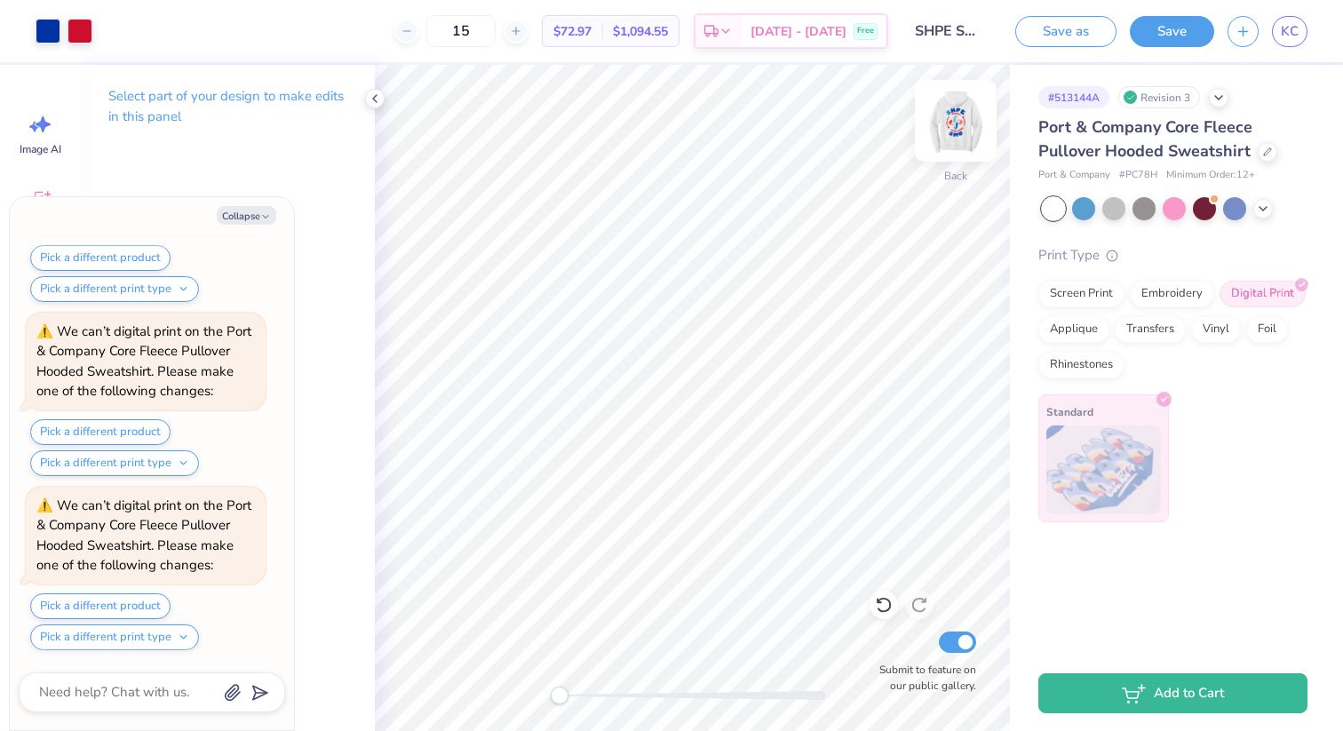
click at [958, 123] on img at bounding box center [955, 120] width 71 height 71
click at [958, 123] on img at bounding box center [956, 121] width 36 height 36
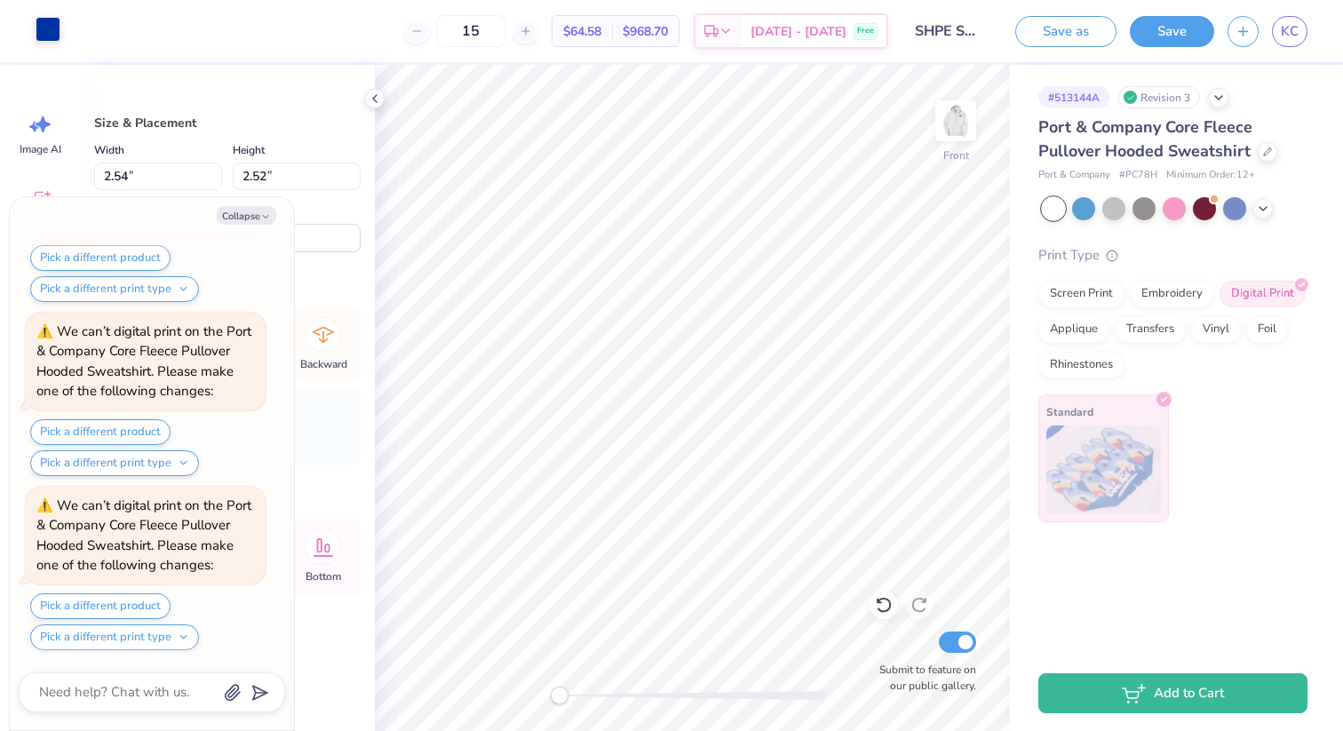
click at [52, 32] on div at bounding box center [48, 29] width 25 height 25
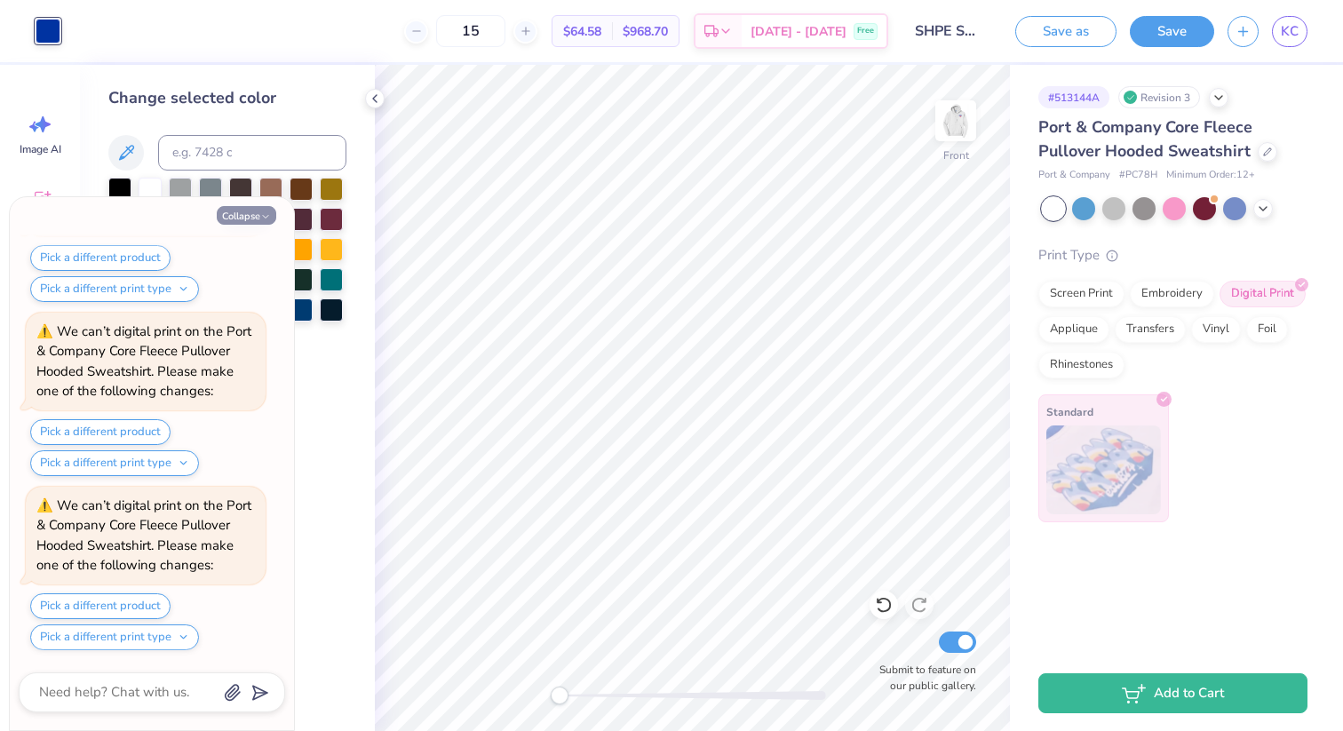
click at [261, 218] on icon "button" at bounding box center [265, 216] width 11 height 11
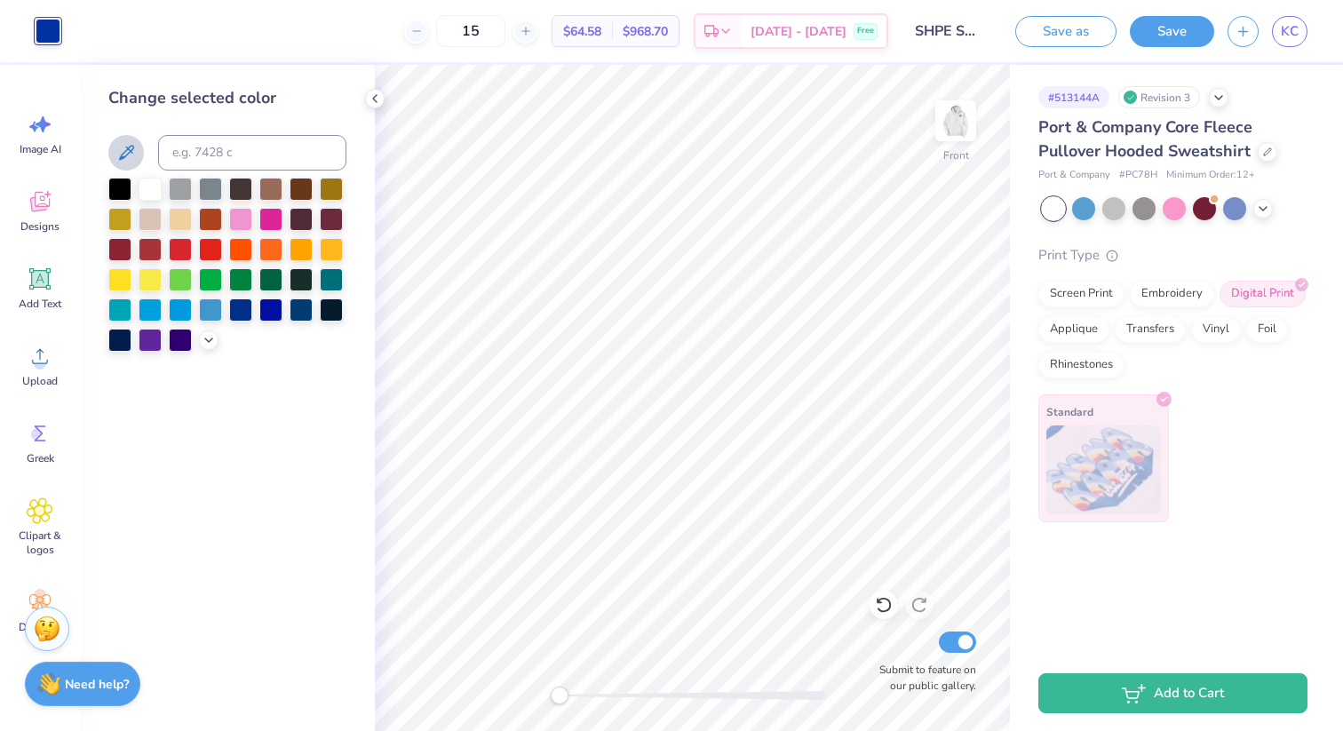
click at [119, 147] on icon at bounding box center [125, 152] width 21 height 21
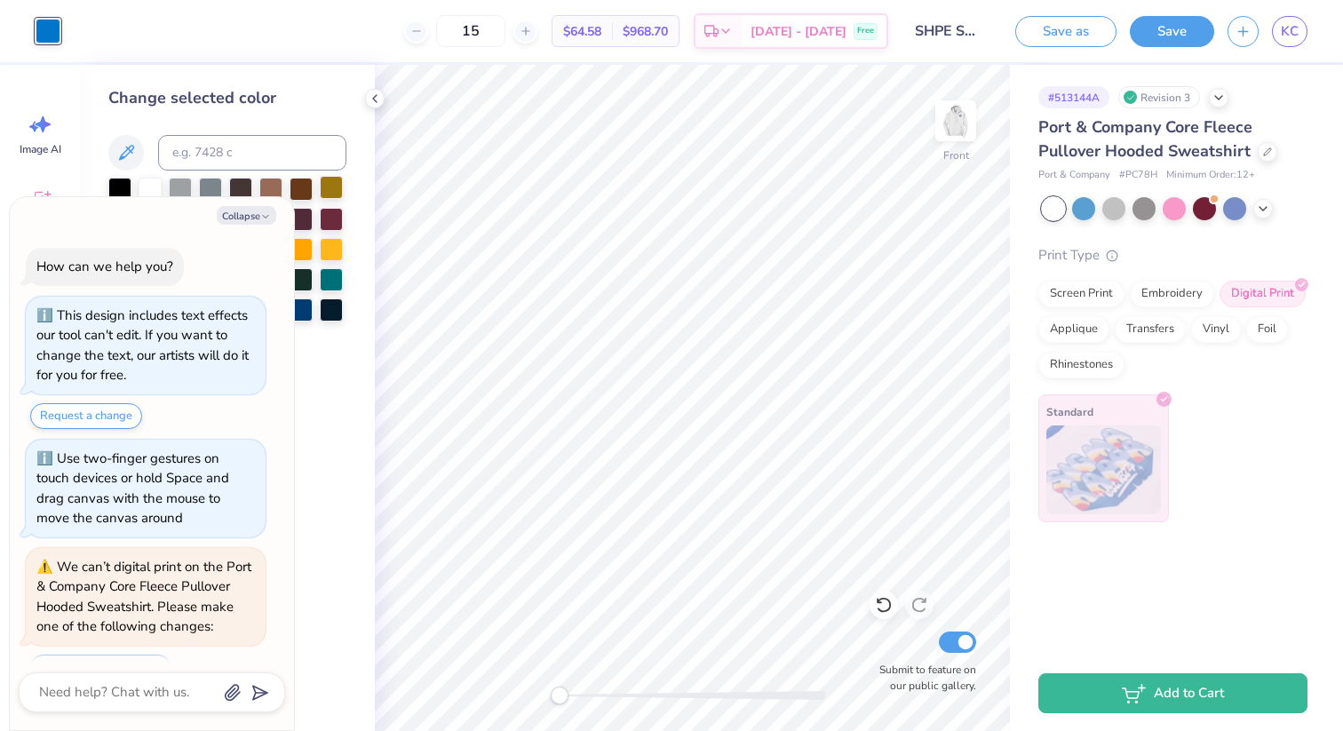
scroll to position [7024, 0]
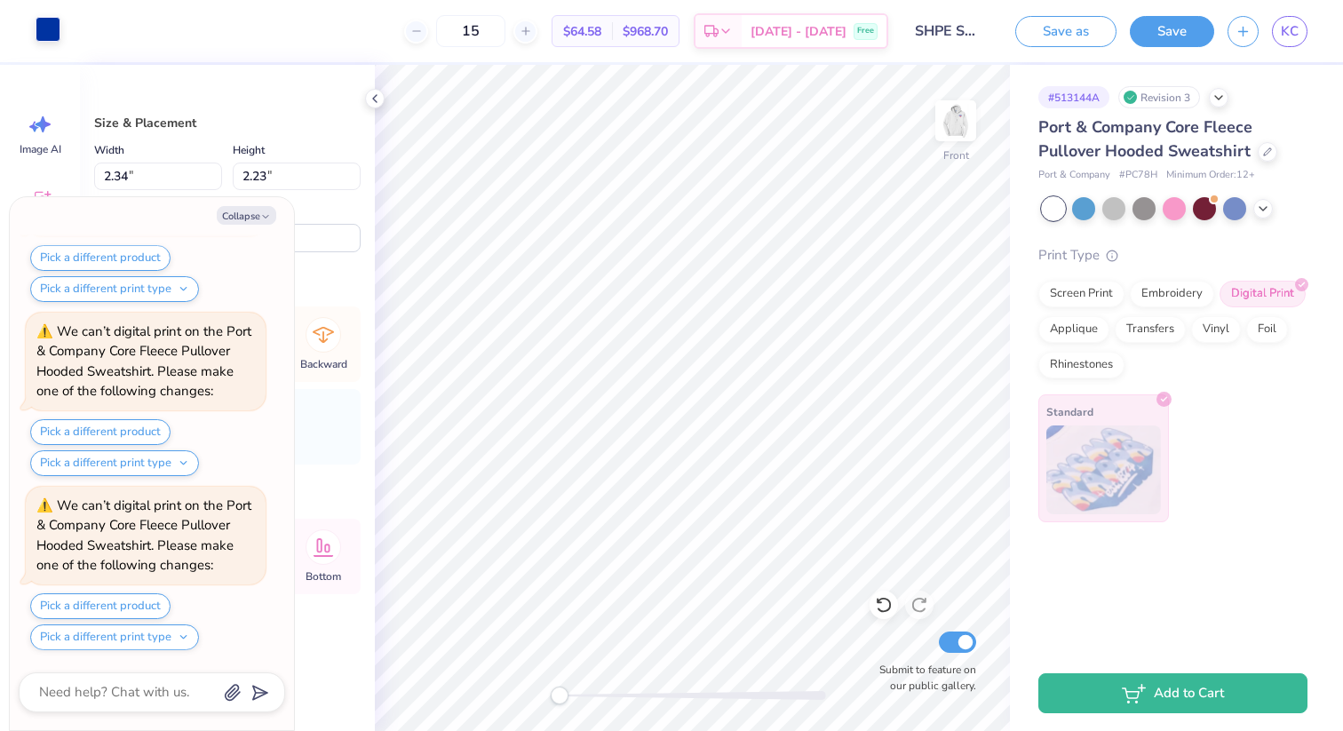
click at [44, 39] on div at bounding box center [48, 29] width 25 height 25
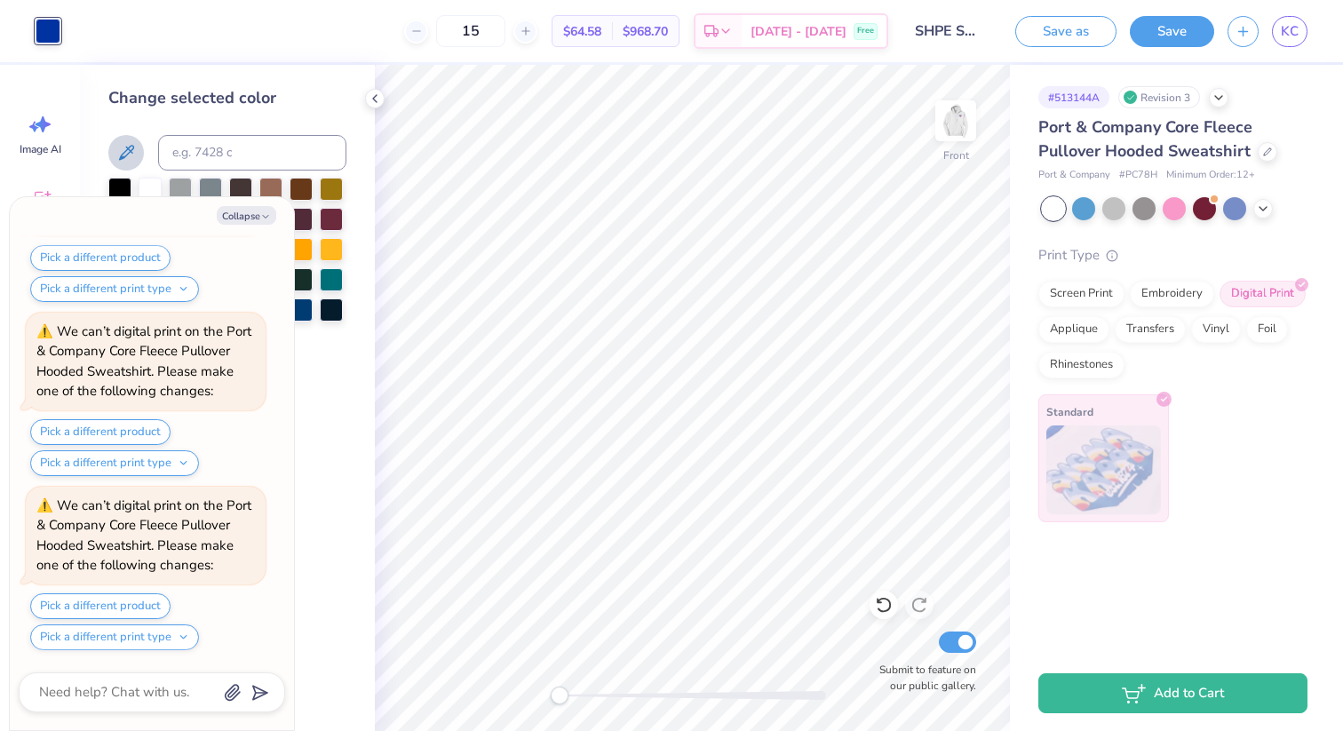
click at [132, 155] on icon at bounding box center [125, 152] width 21 height 21
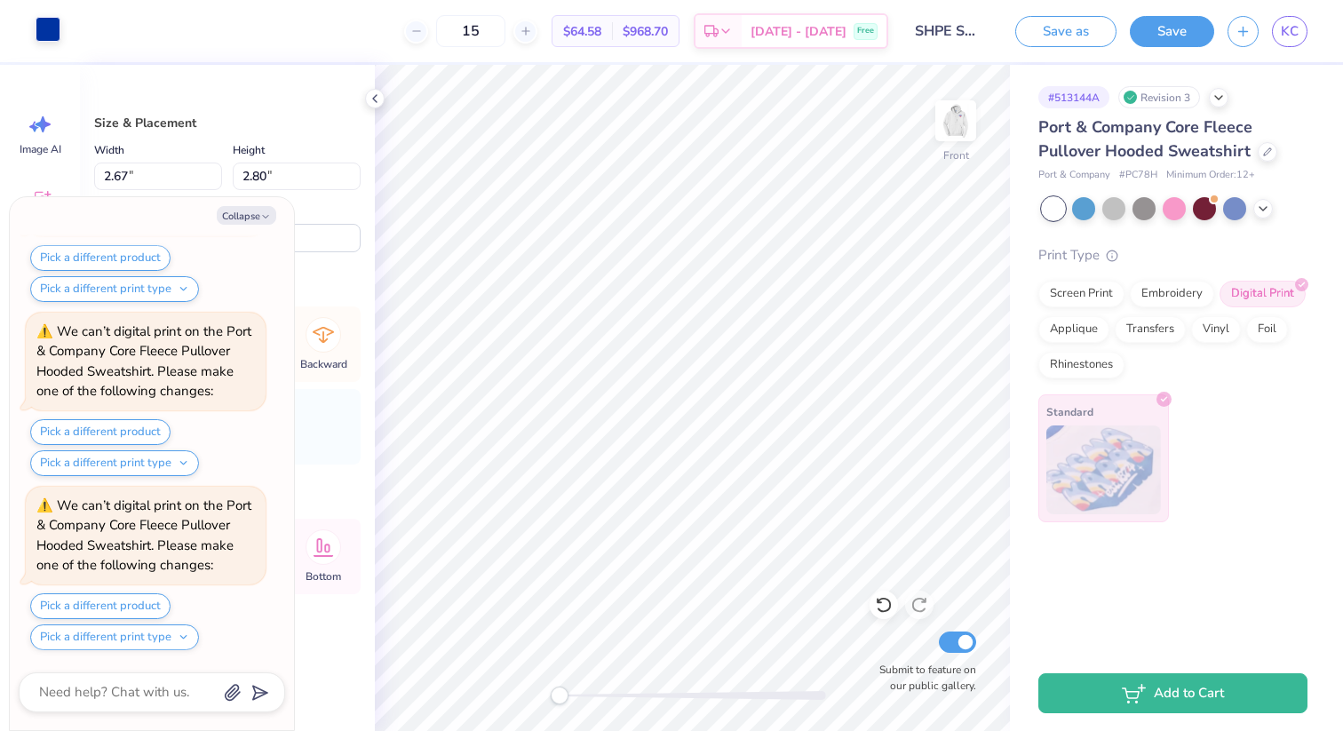
click at [40, 25] on div at bounding box center [48, 29] width 25 height 25
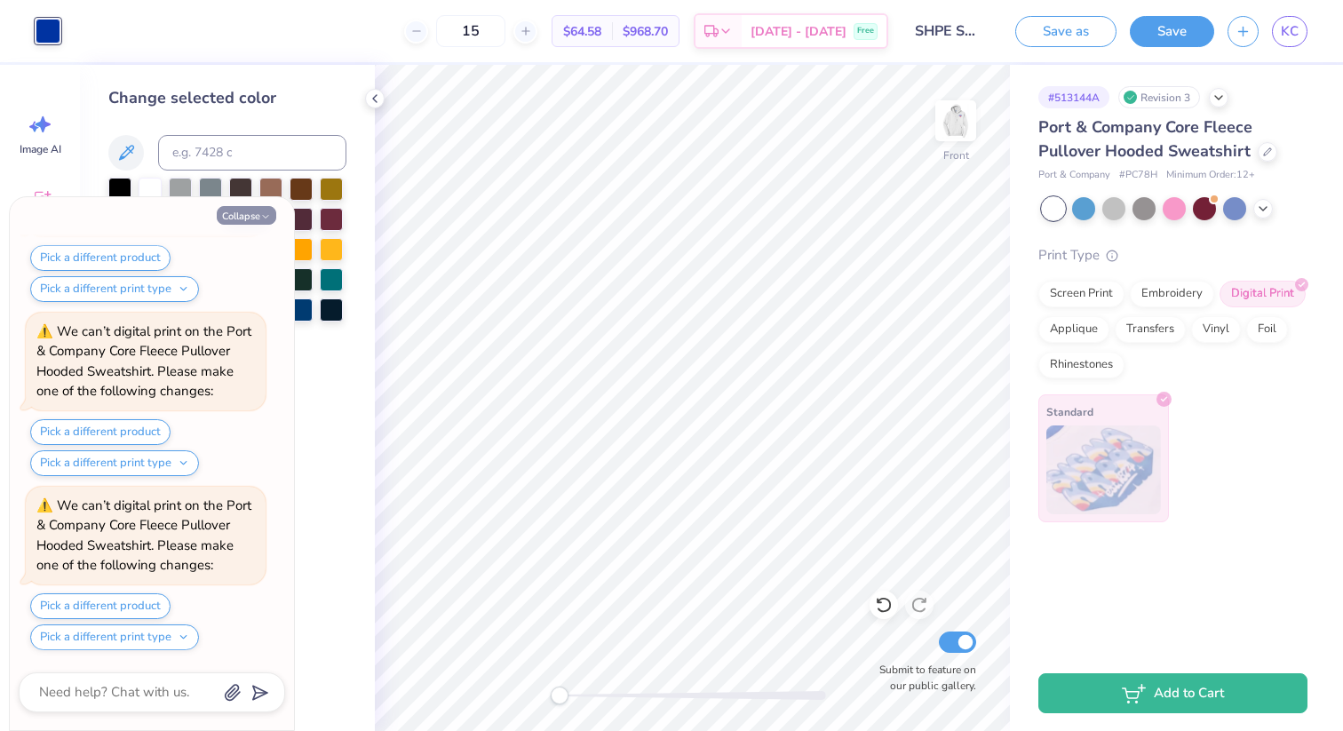
click at [237, 215] on button "Collapse" at bounding box center [247, 215] width 60 height 19
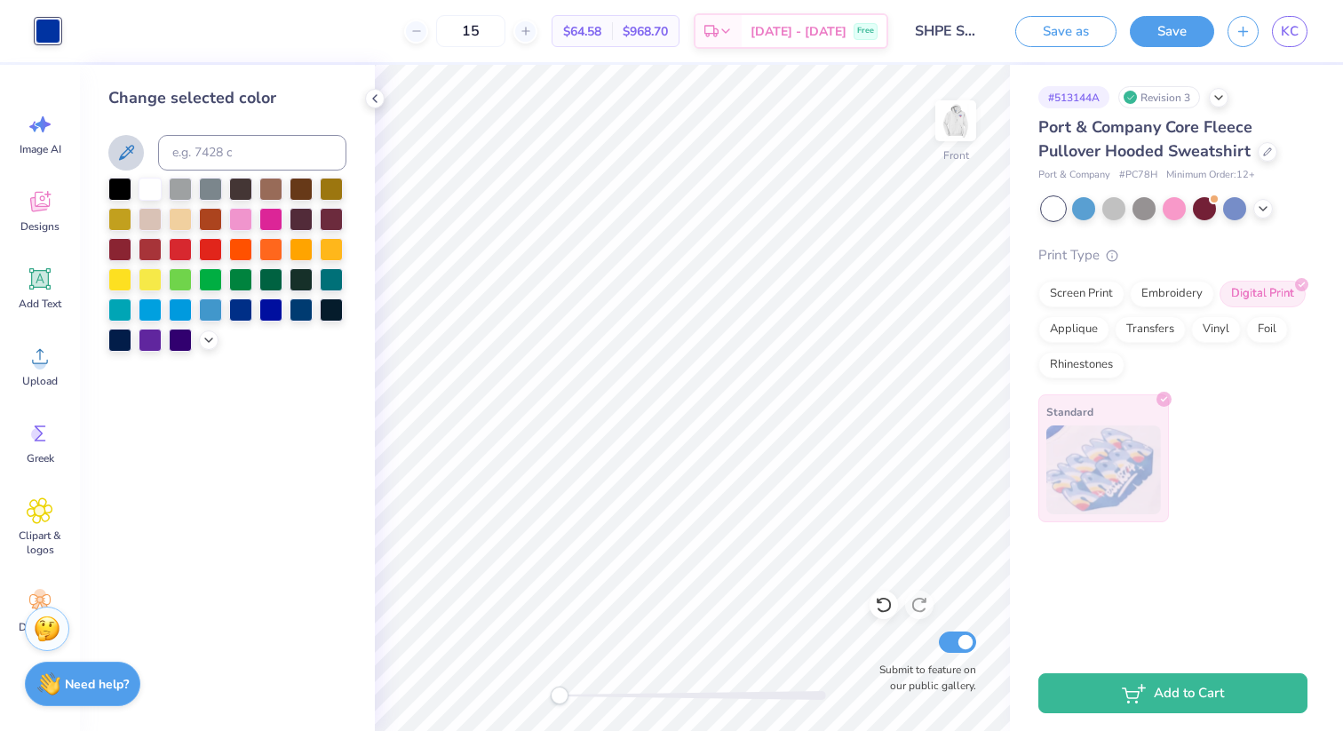
click at [133, 162] on icon at bounding box center [125, 152] width 21 height 21
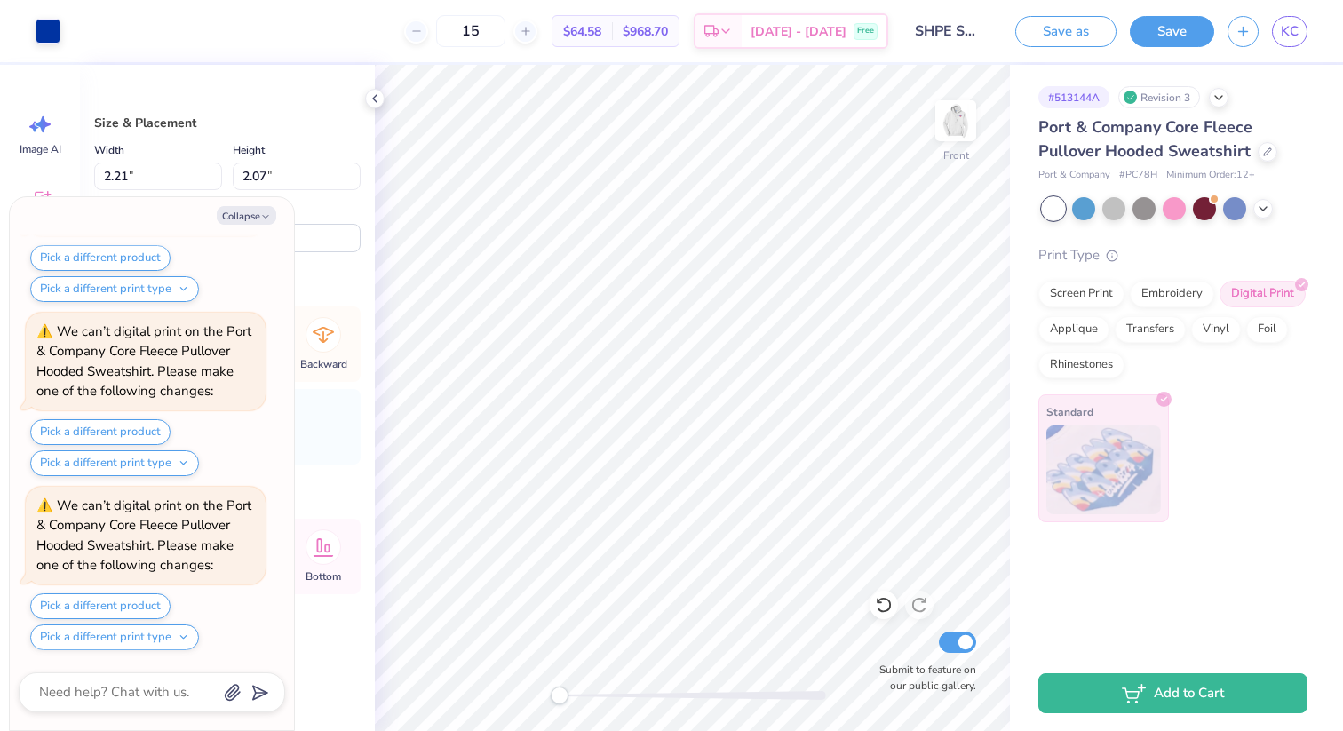
scroll to position [7894, 0]
click at [52, 27] on div at bounding box center [48, 29] width 25 height 25
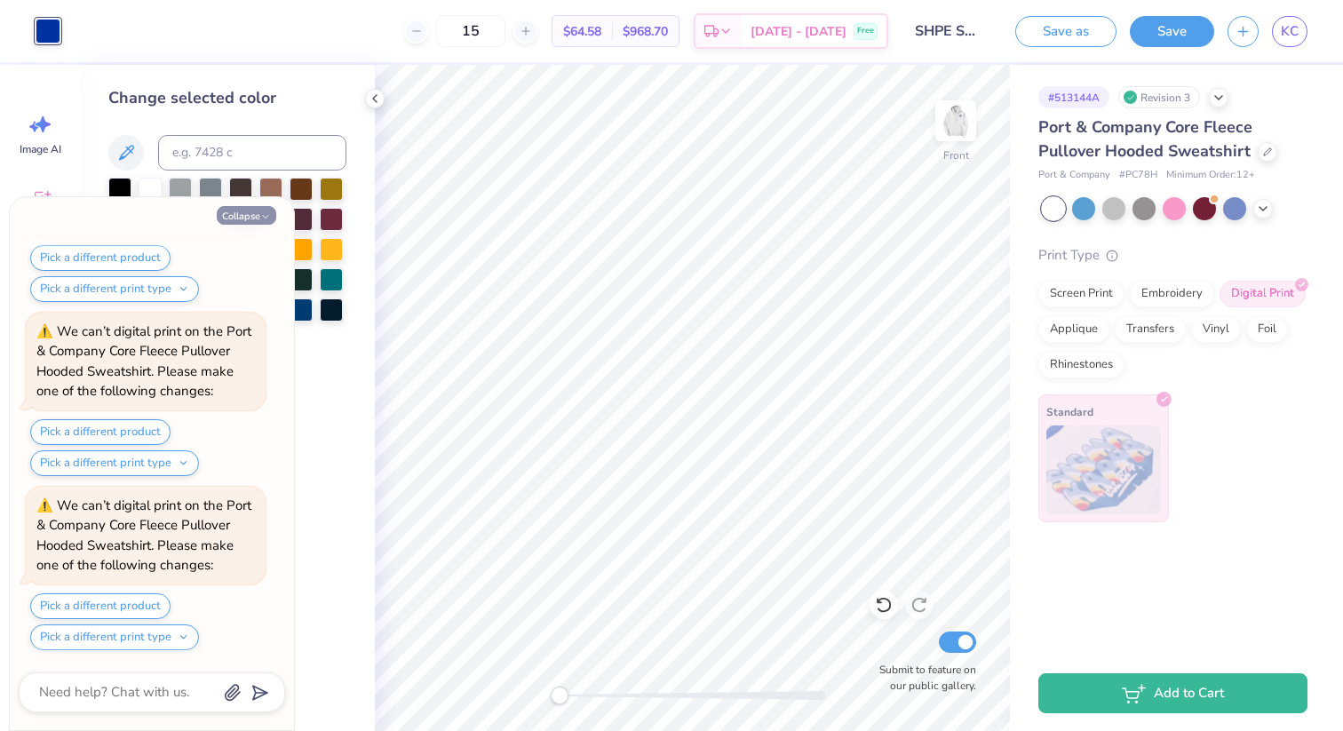
click at [267, 217] on polyline "button" at bounding box center [265, 217] width 5 height 3
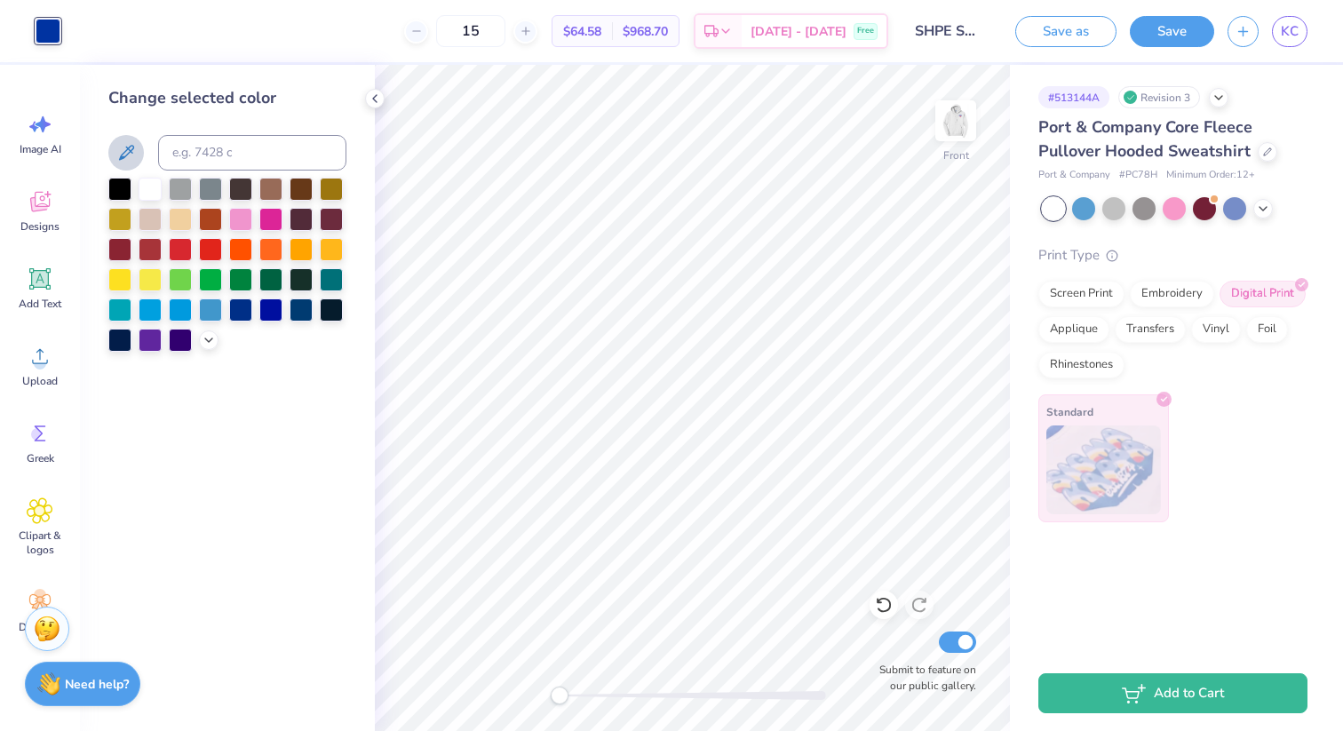
click at [137, 147] on button at bounding box center [126, 153] width 36 height 36
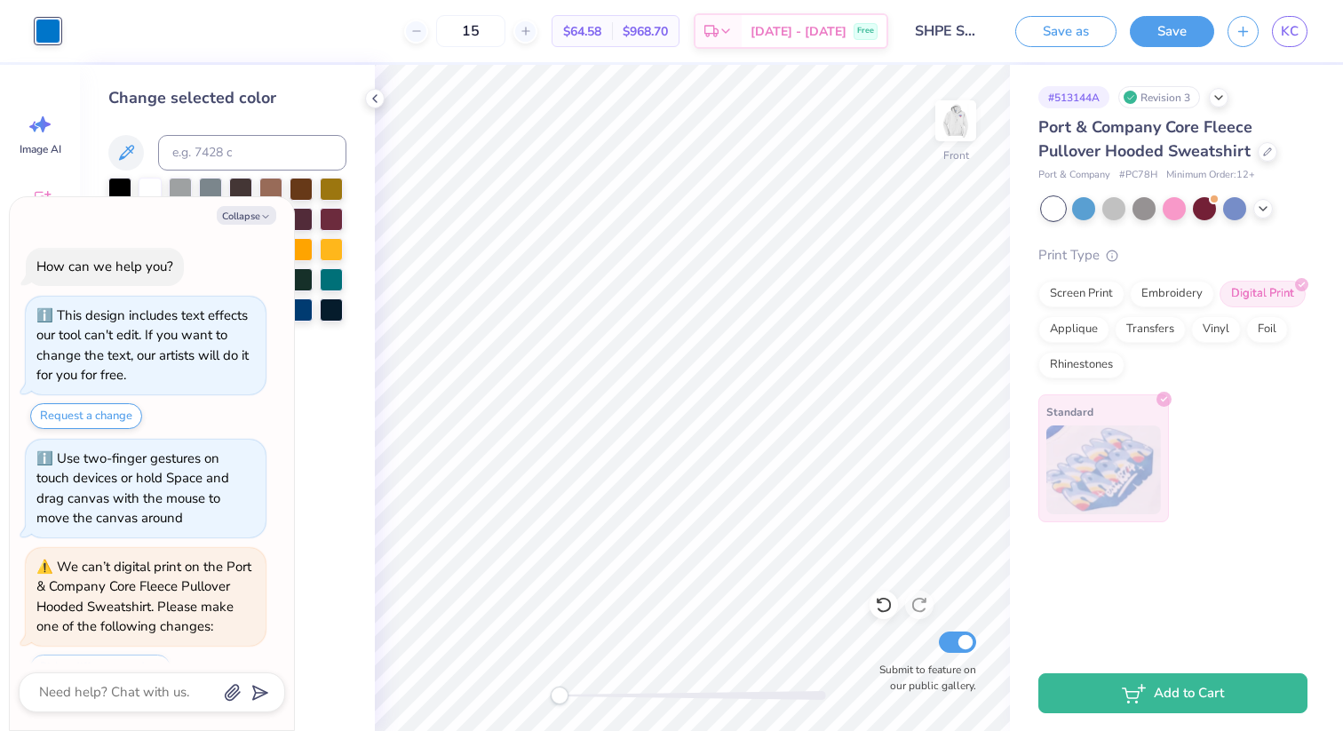
scroll to position [8068, 0]
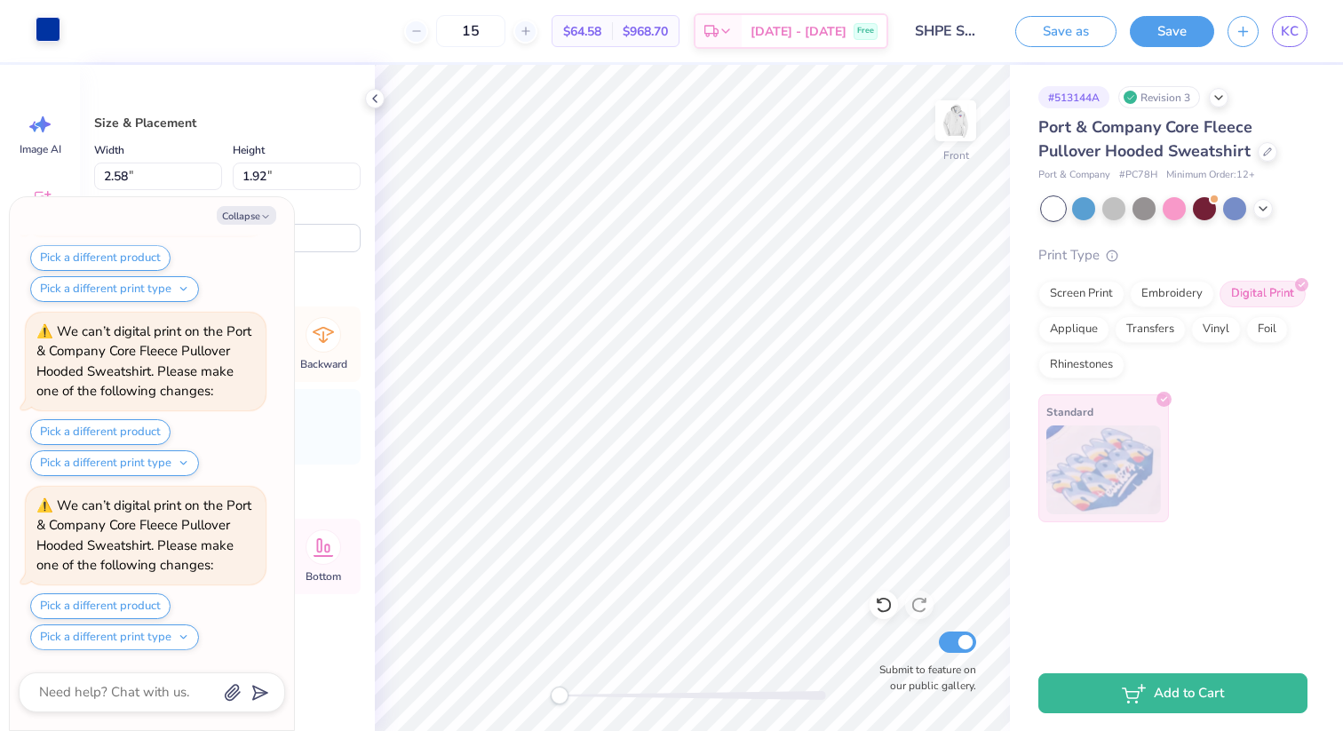
click at [50, 27] on div at bounding box center [48, 29] width 25 height 25
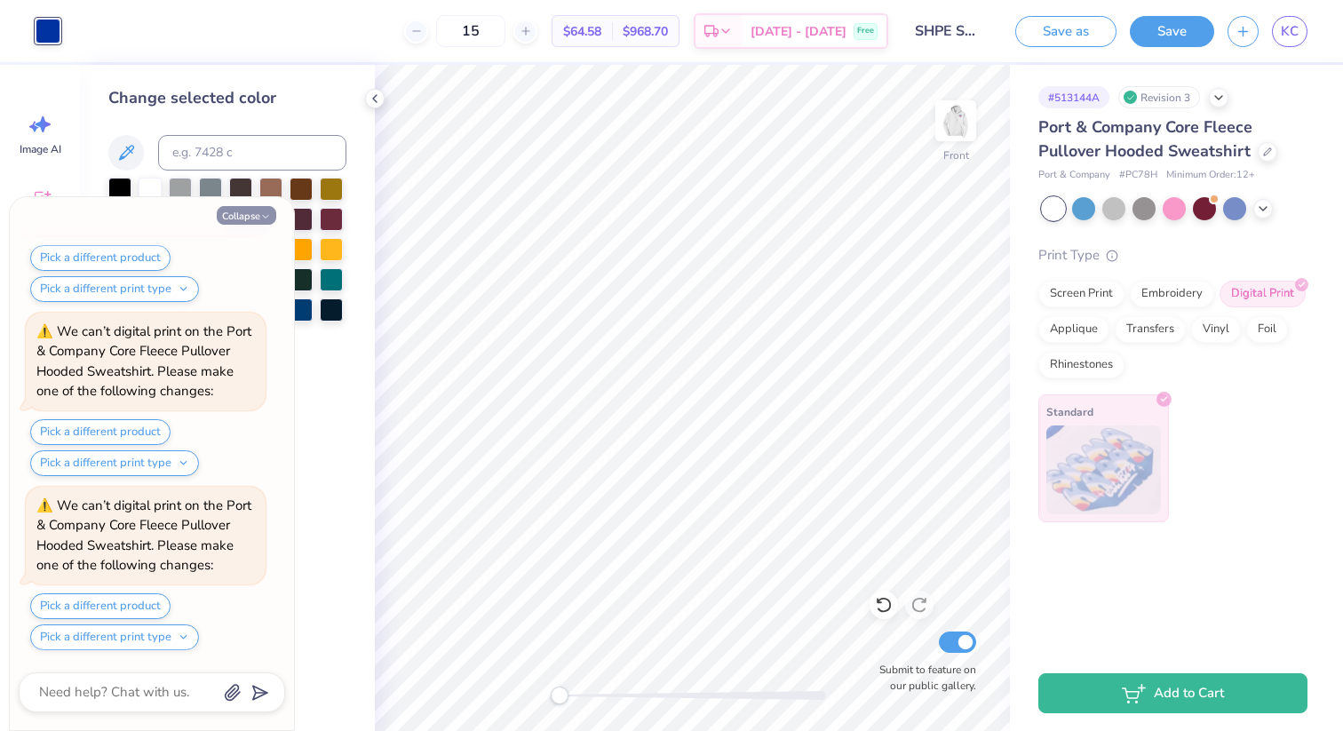
click at [259, 208] on button "Collapse" at bounding box center [247, 215] width 60 height 19
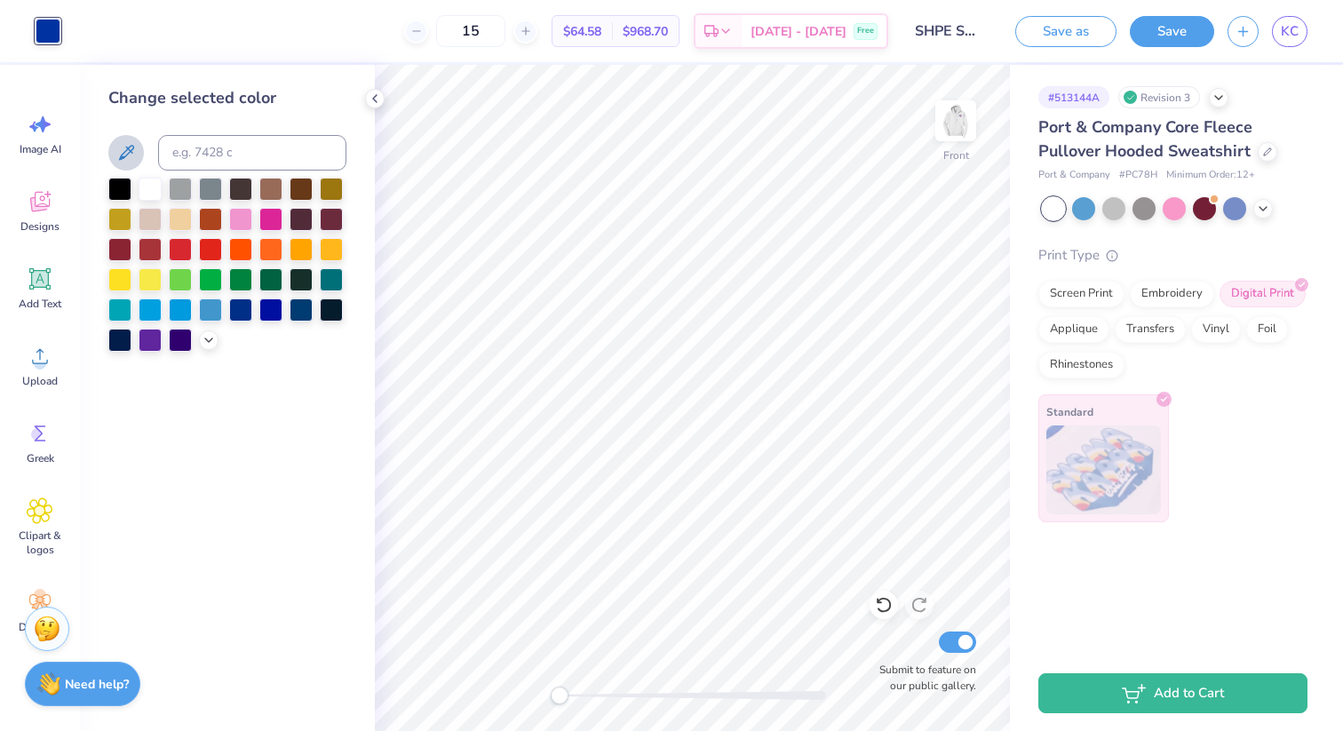
click at [129, 150] on icon at bounding box center [125, 152] width 21 height 21
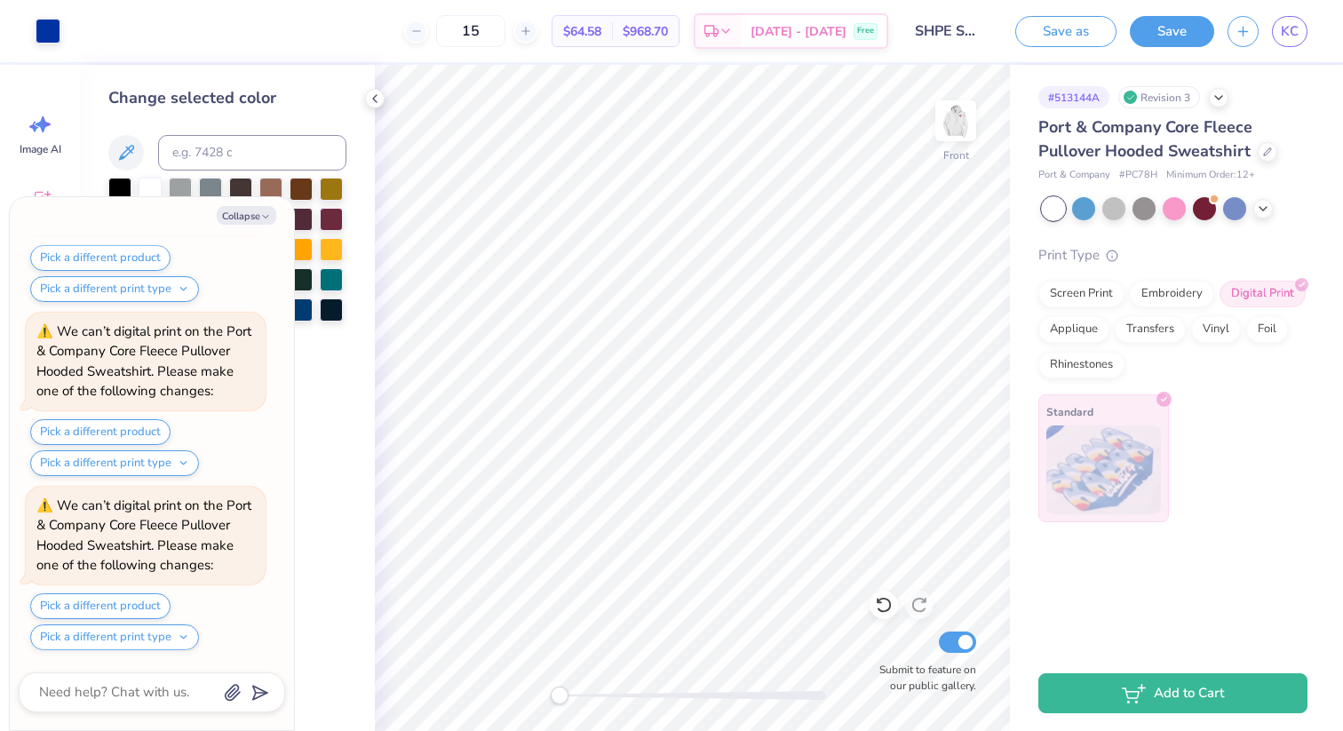
scroll to position [8590, 0]
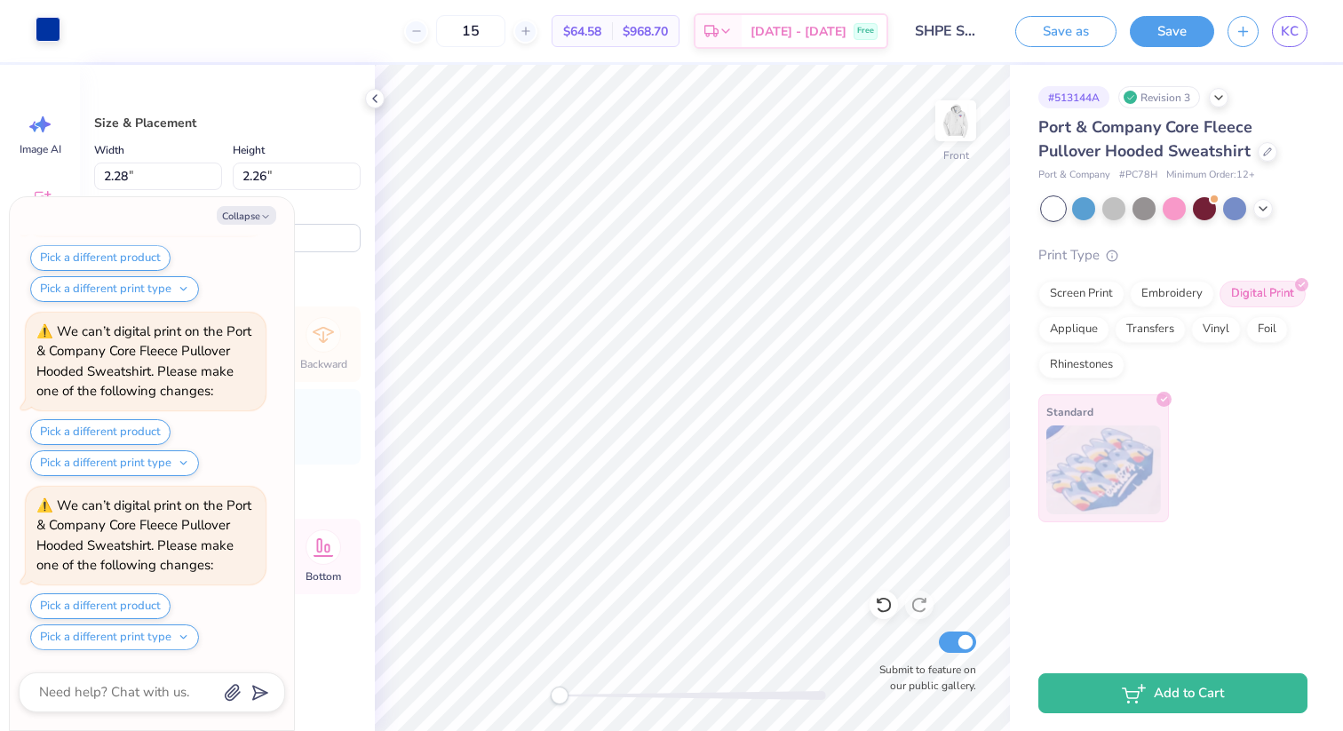
click at [41, 32] on div at bounding box center [48, 29] width 25 height 25
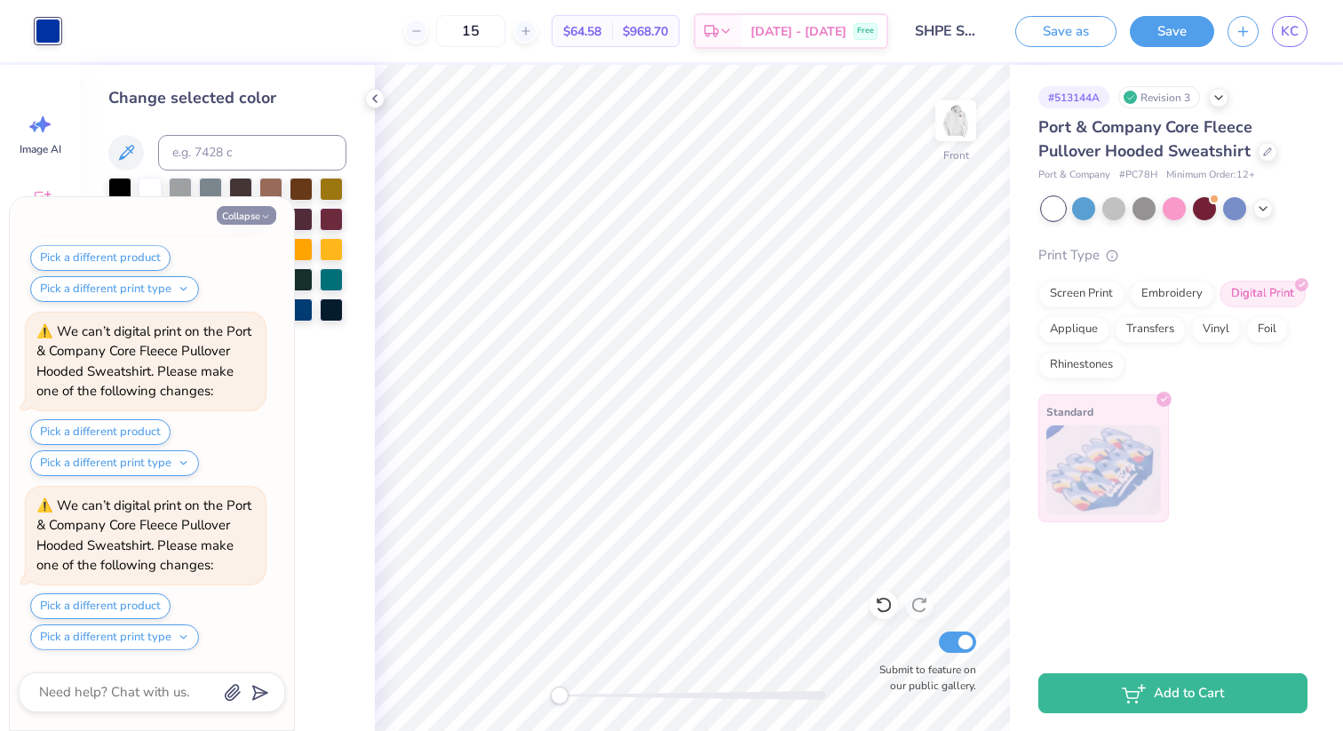
click at [237, 214] on button "Collapse" at bounding box center [247, 215] width 60 height 19
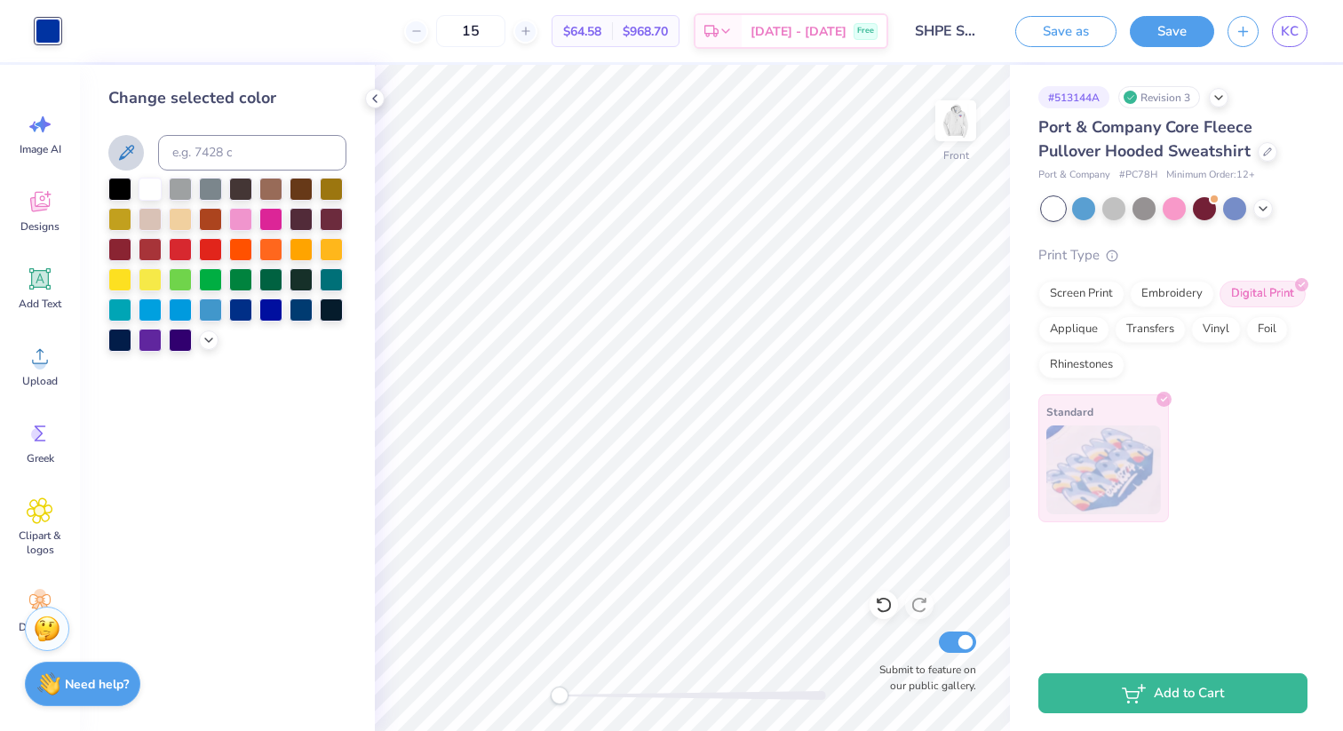
click at [129, 152] on icon at bounding box center [126, 152] width 15 height 15
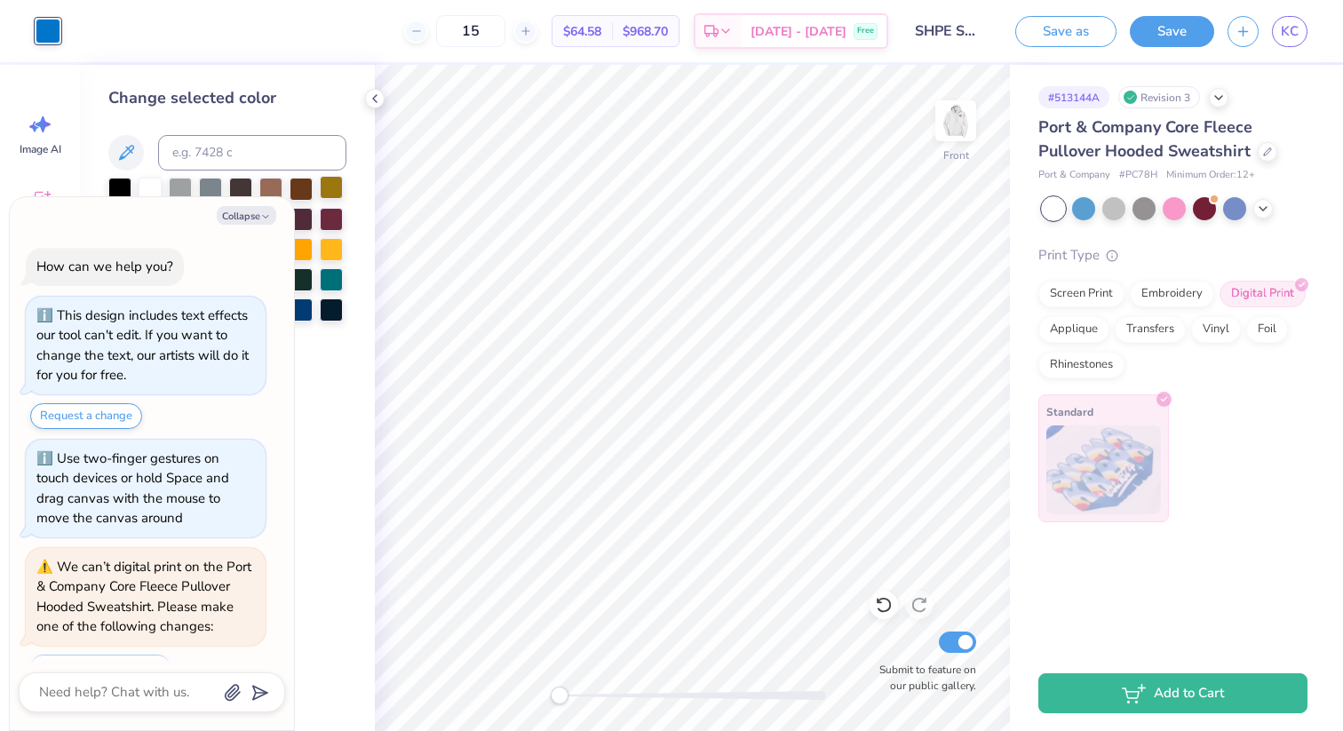
scroll to position [8764, 0]
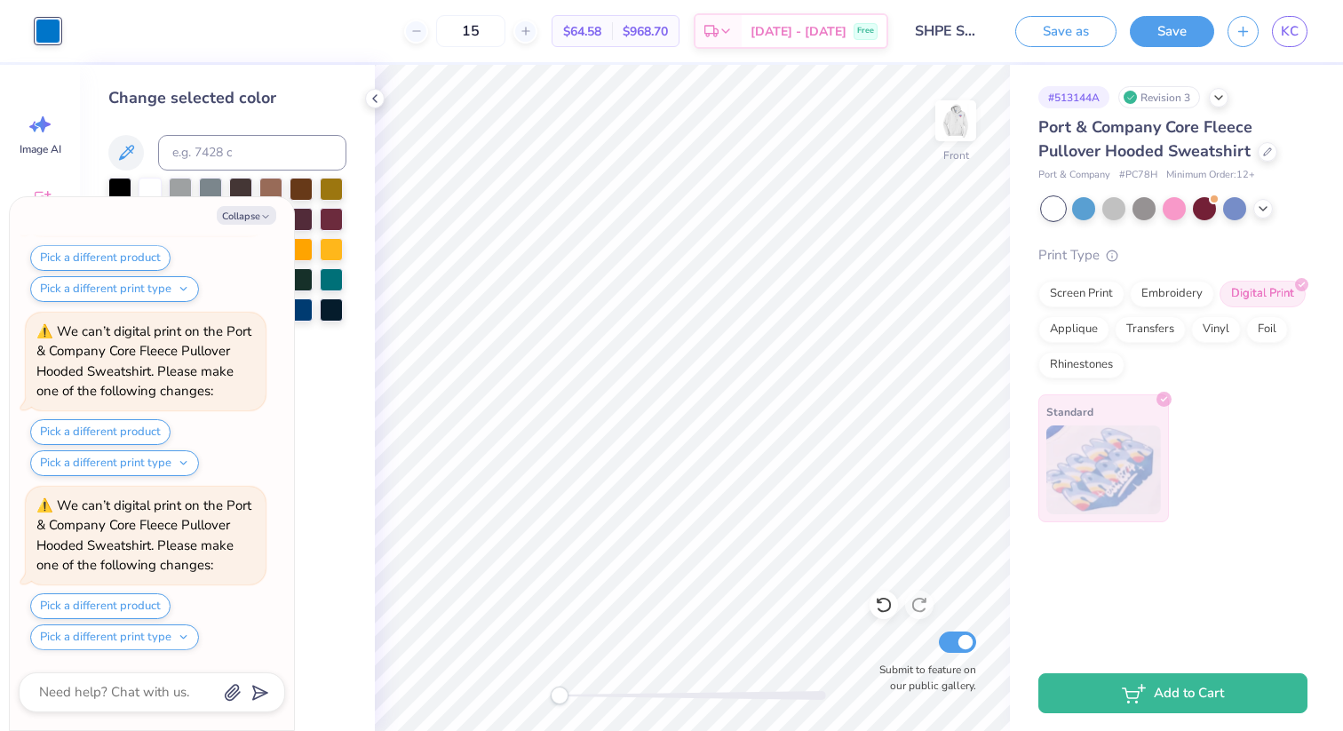
click at [1033, 399] on div "# 513144A Revision 3 Port & Company Core Fleece Pullover Hooded Sweatshirt Port…" at bounding box center [1176, 293] width 333 height 457
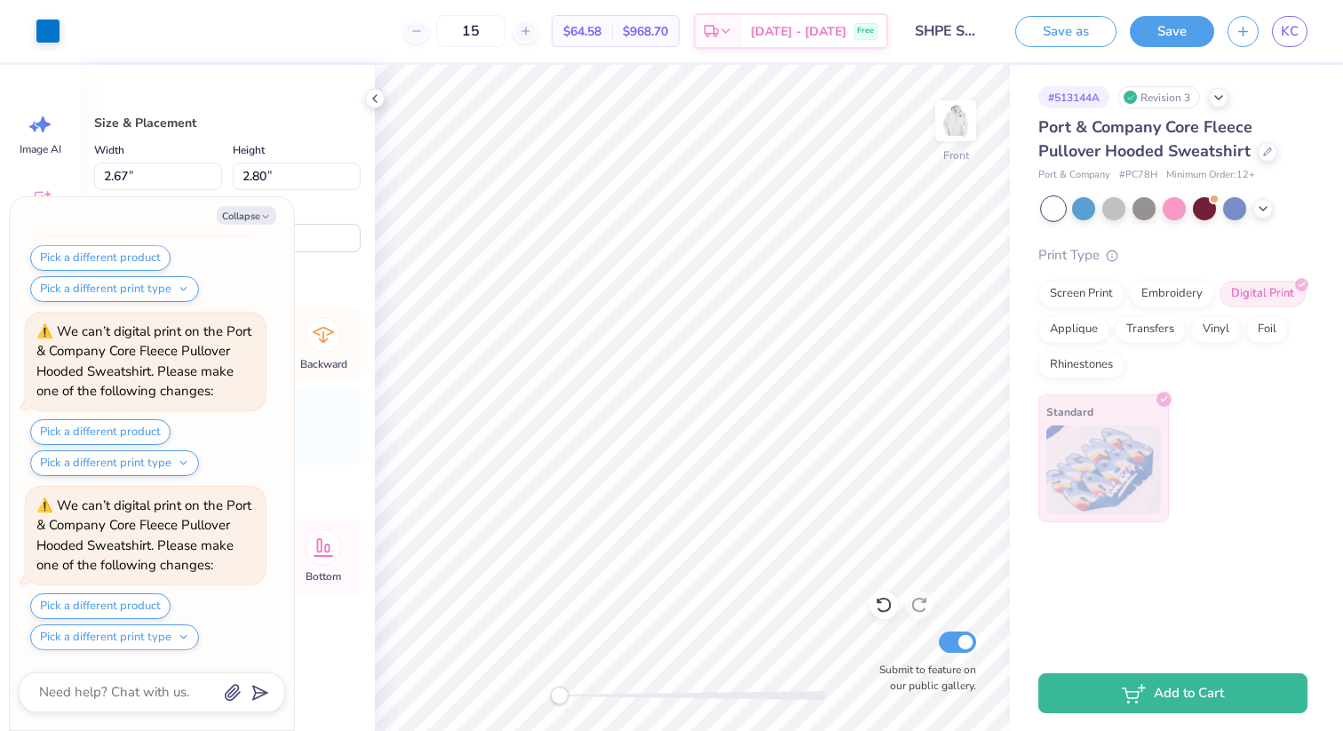
scroll to position [9809, 0]
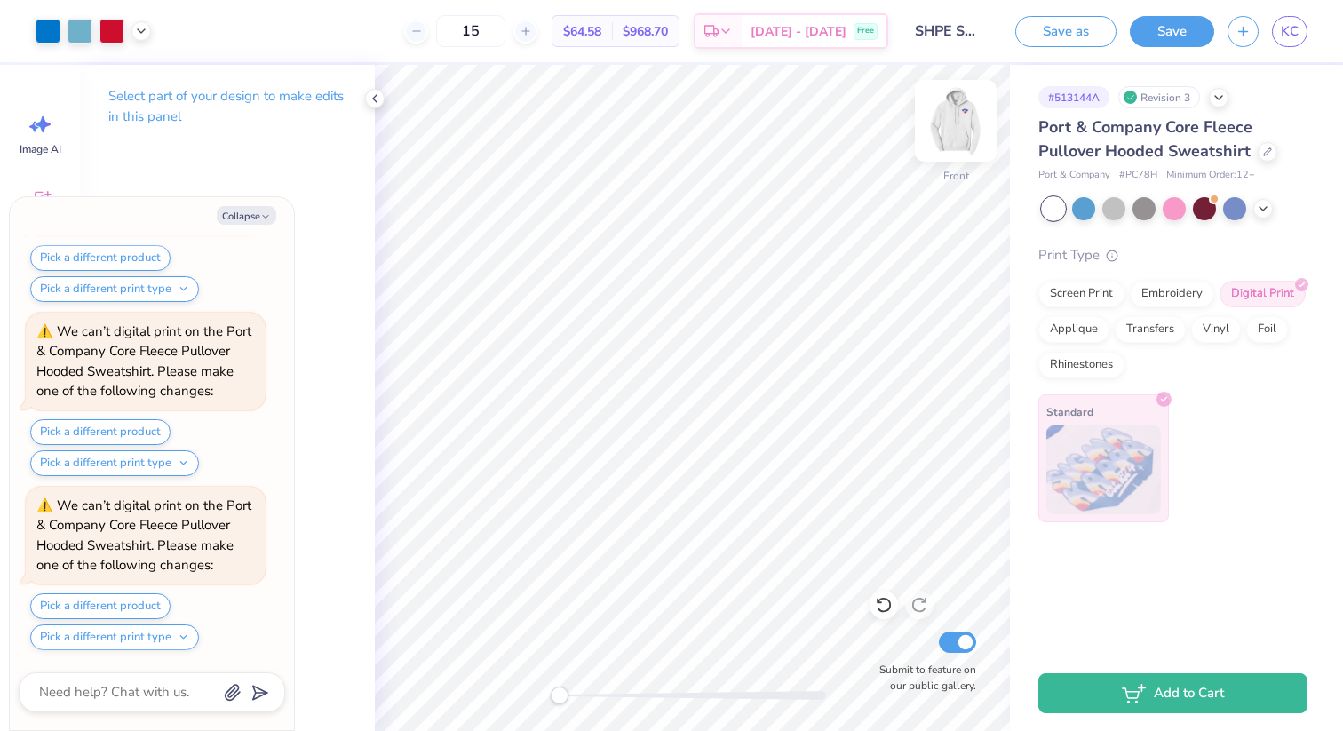
click at [971, 131] on img at bounding box center [955, 120] width 71 height 71
click at [884, 605] on icon at bounding box center [884, 605] width 18 height 18
click at [40, 28] on div at bounding box center [48, 29] width 25 height 25
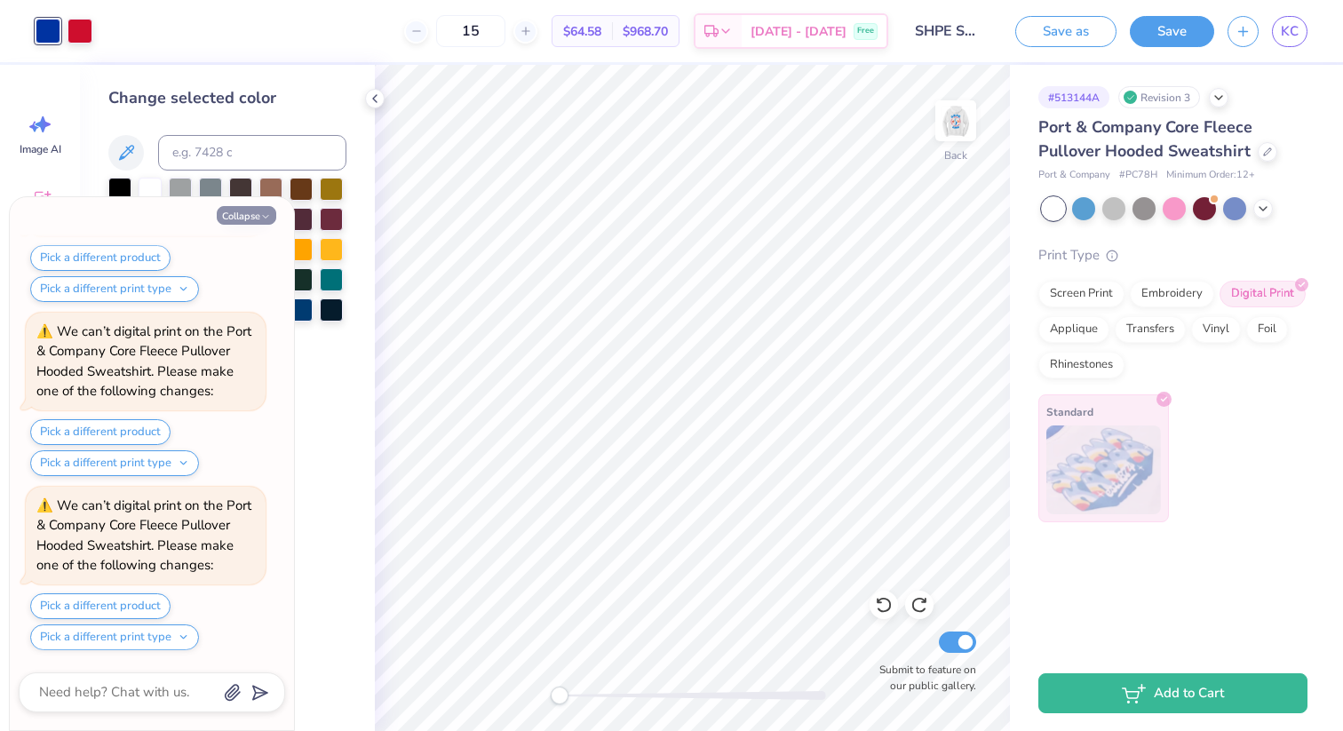
click at [258, 218] on button "Collapse" at bounding box center [247, 215] width 60 height 19
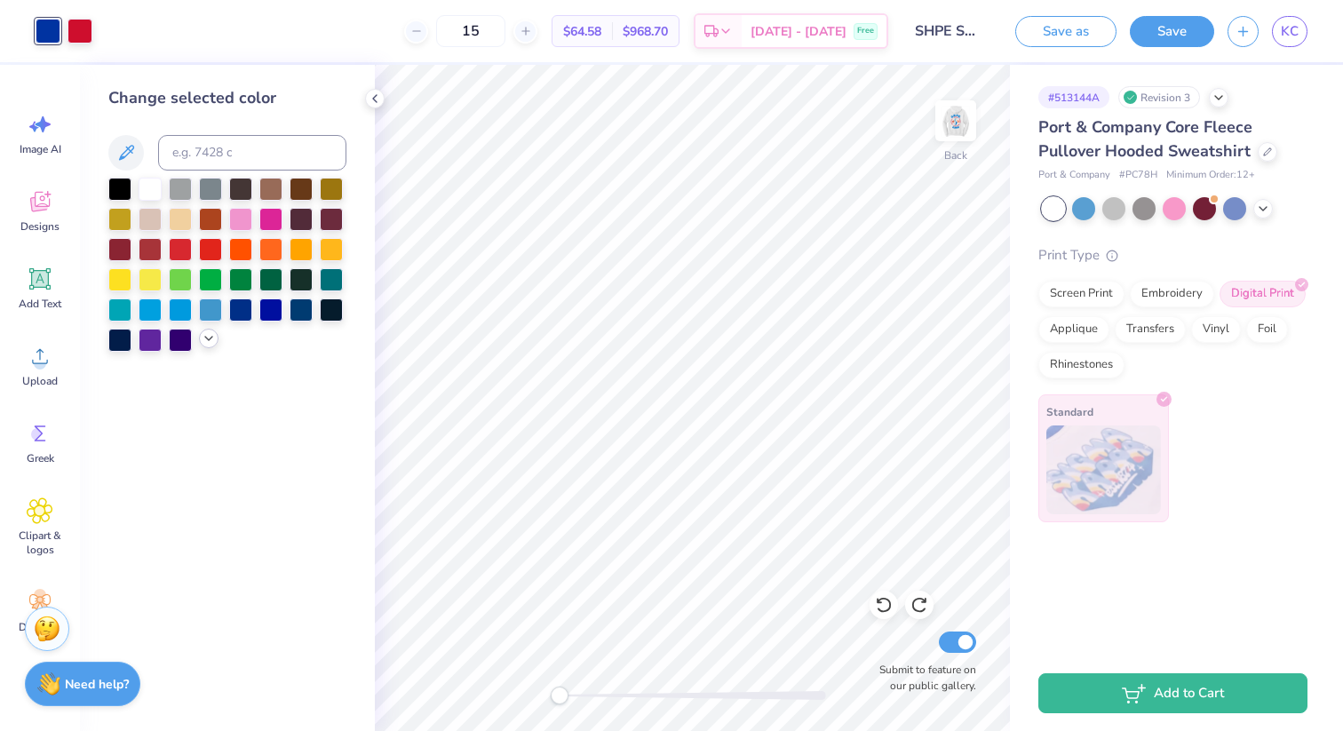
click at [203, 336] on icon at bounding box center [209, 338] width 14 height 14
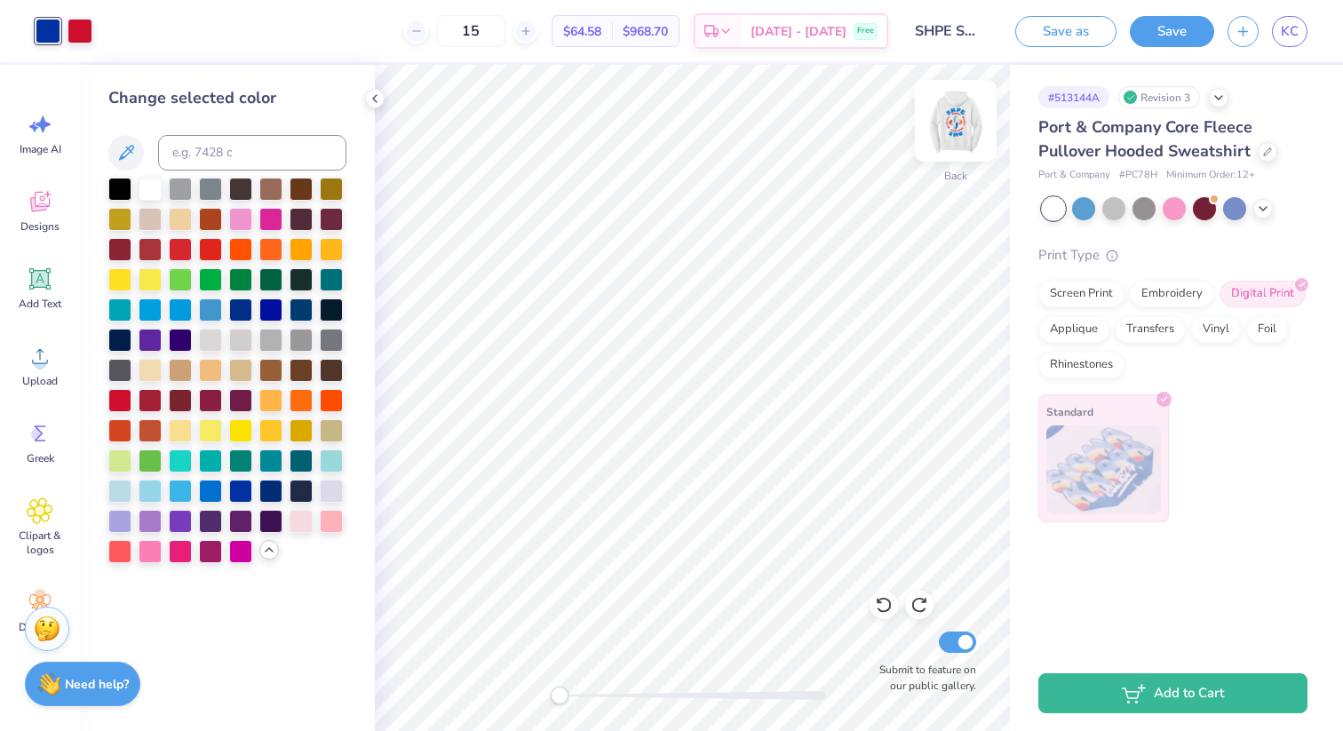
click at [967, 133] on img at bounding box center [955, 120] width 71 height 71
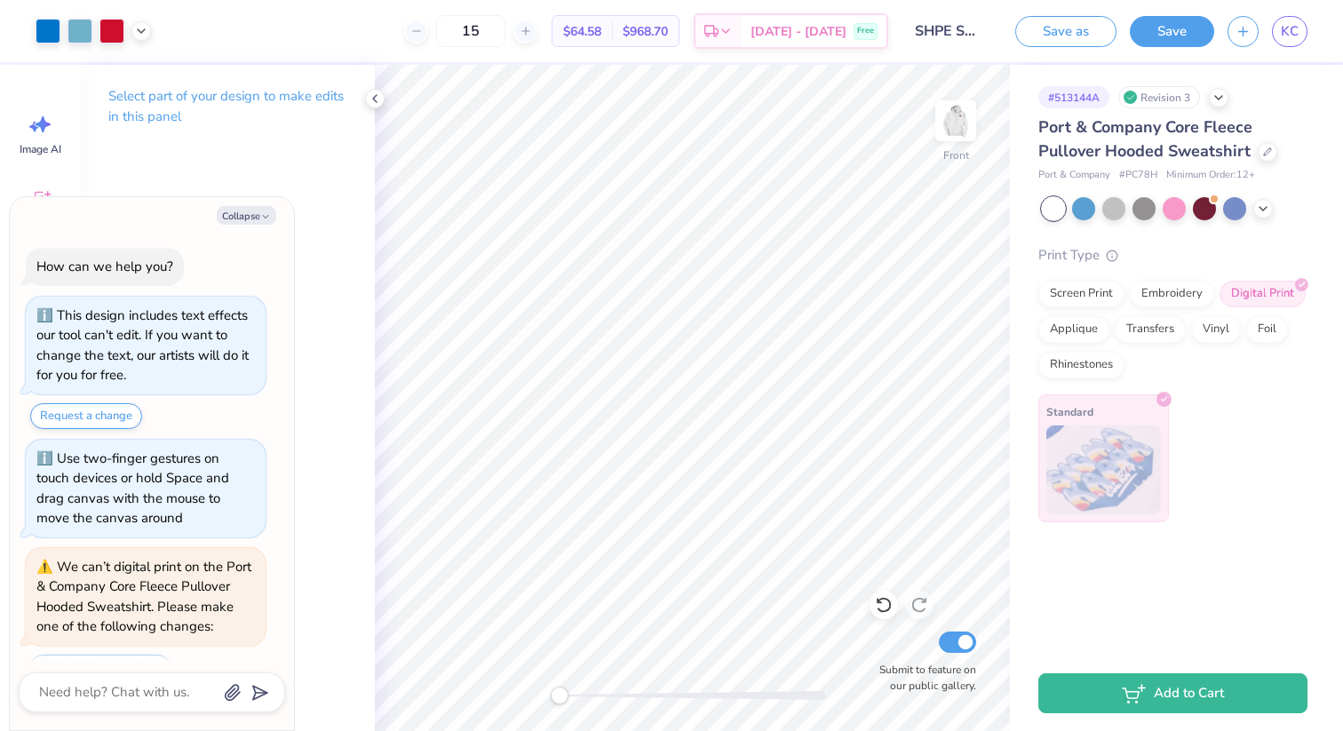
scroll to position [11027, 0]
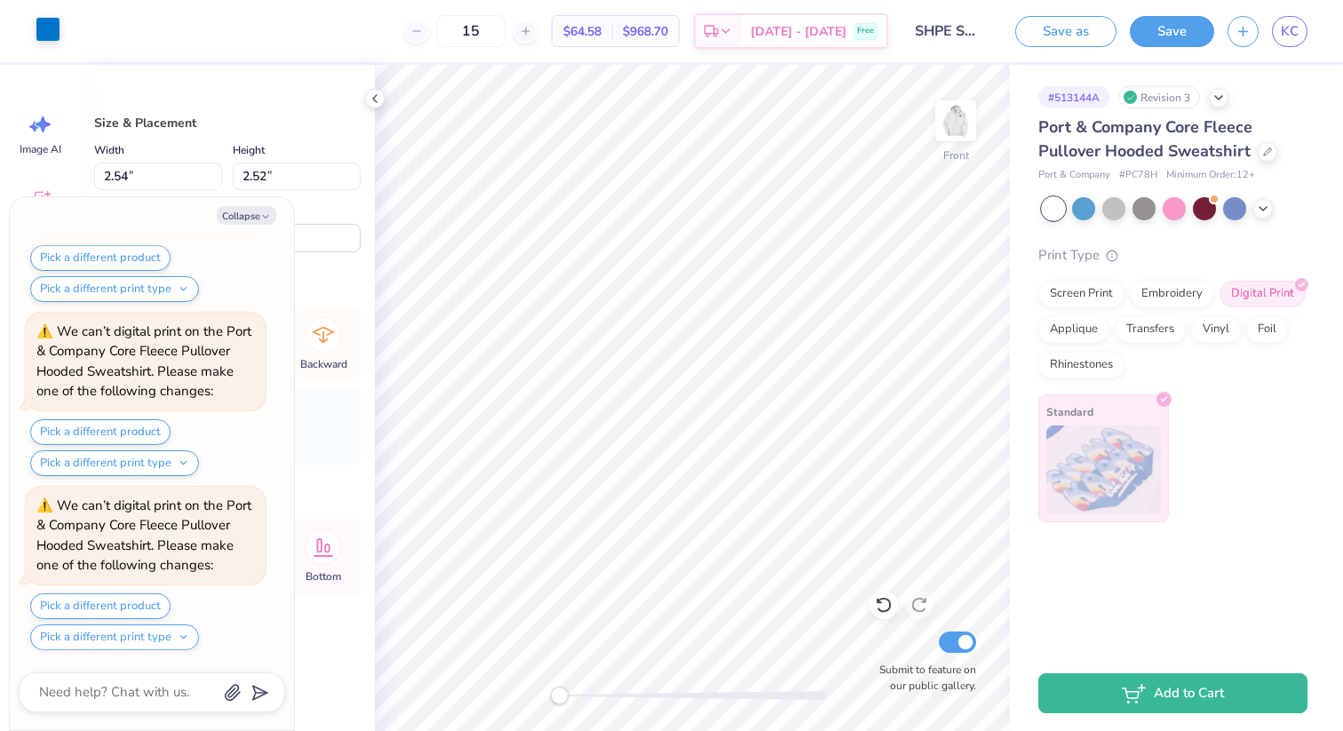
click at [43, 28] on div at bounding box center [48, 29] width 25 height 25
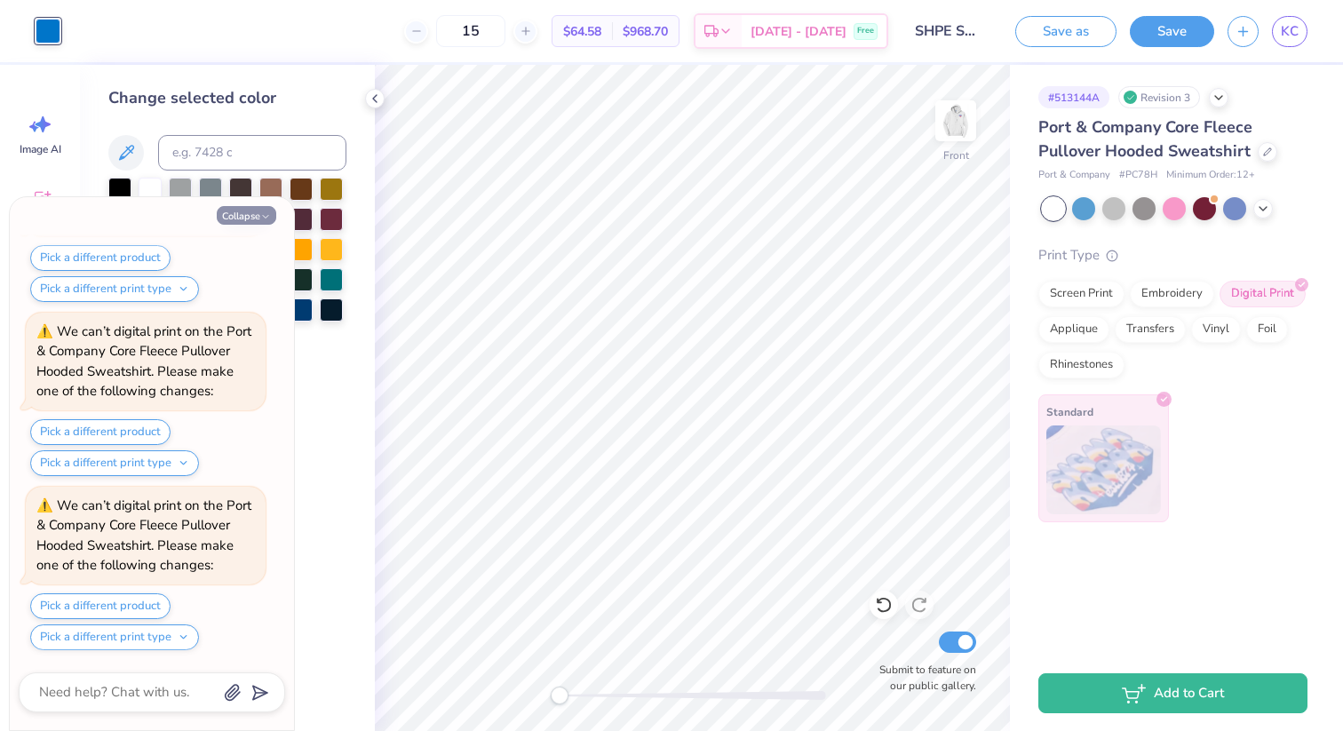
click at [257, 211] on button "Collapse" at bounding box center [247, 215] width 60 height 19
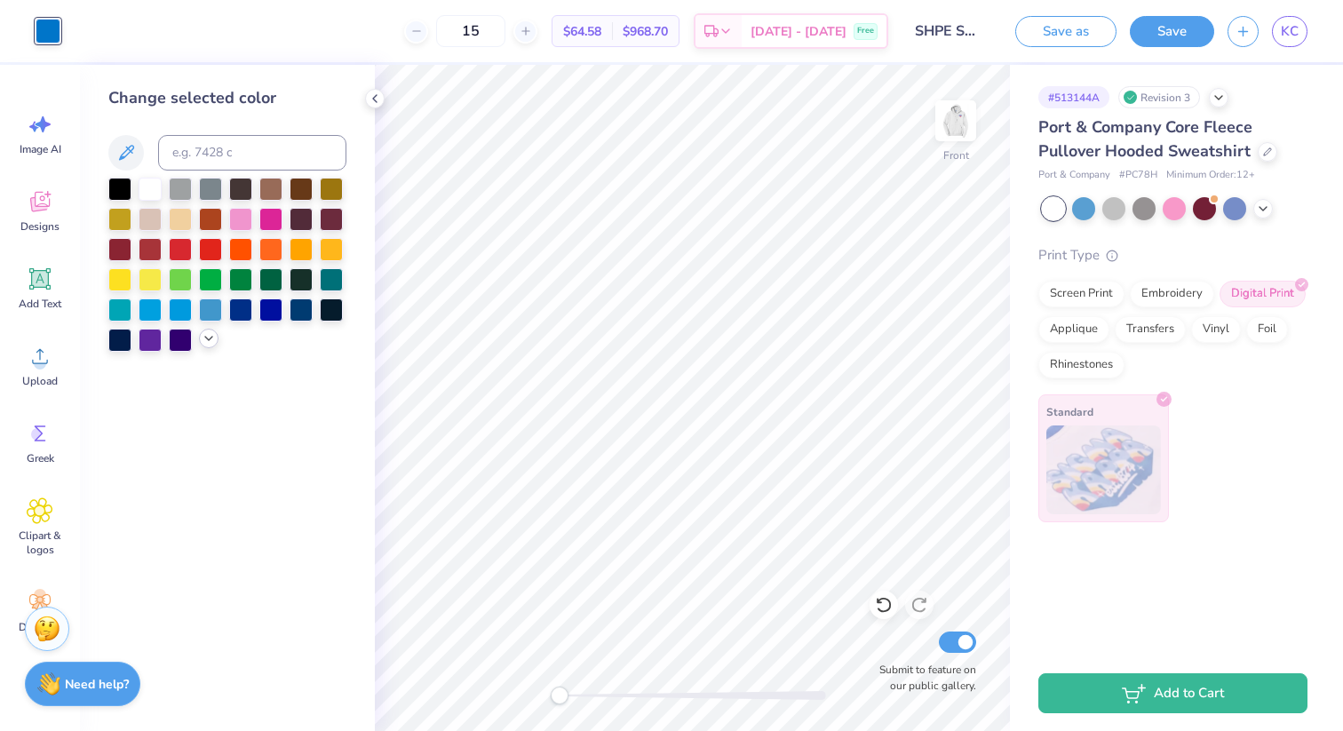
click at [210, 344] on icon at bounding box center [209, 338] width 14 height 14
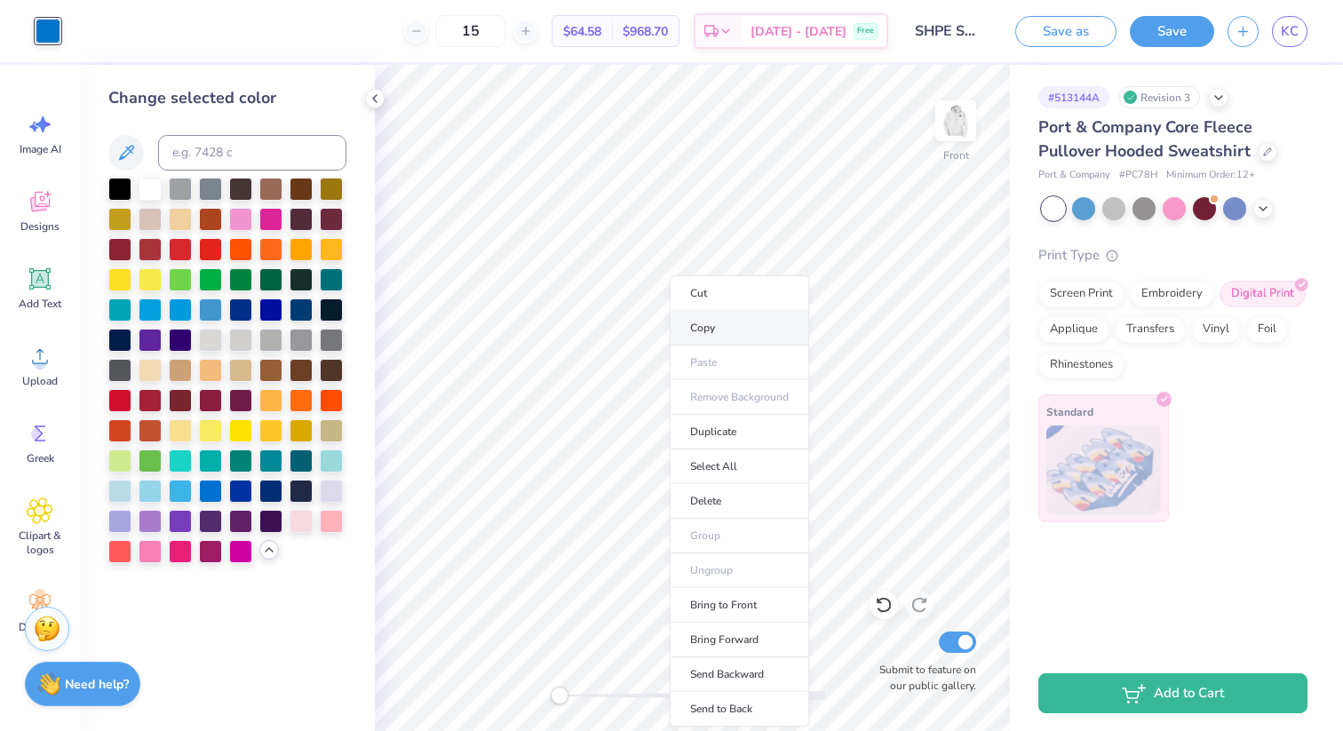
click at [698, 322] on li "Copy" at bounding box center [739, 328] width 139 height 35
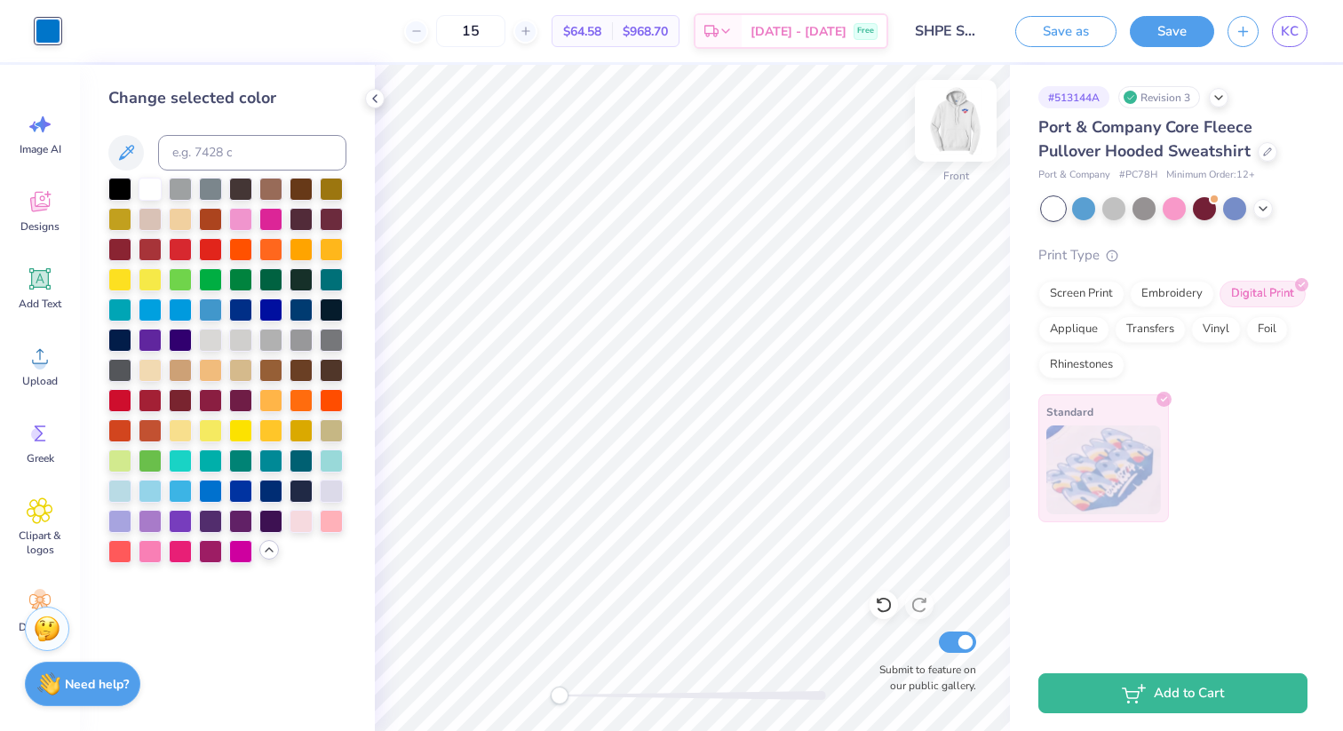
click at [950, 118] on img at bounding box center [955, 120] width 71 height 71
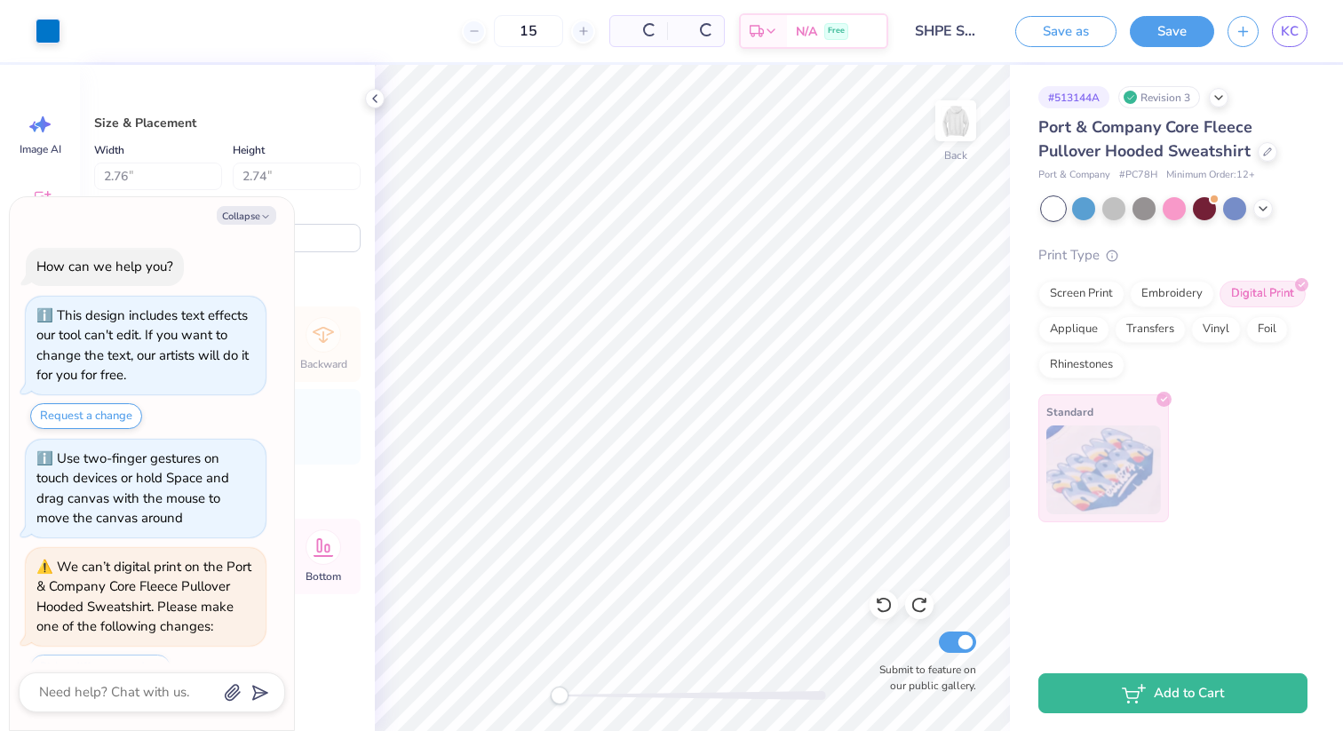
scroll to position [11375, 0]
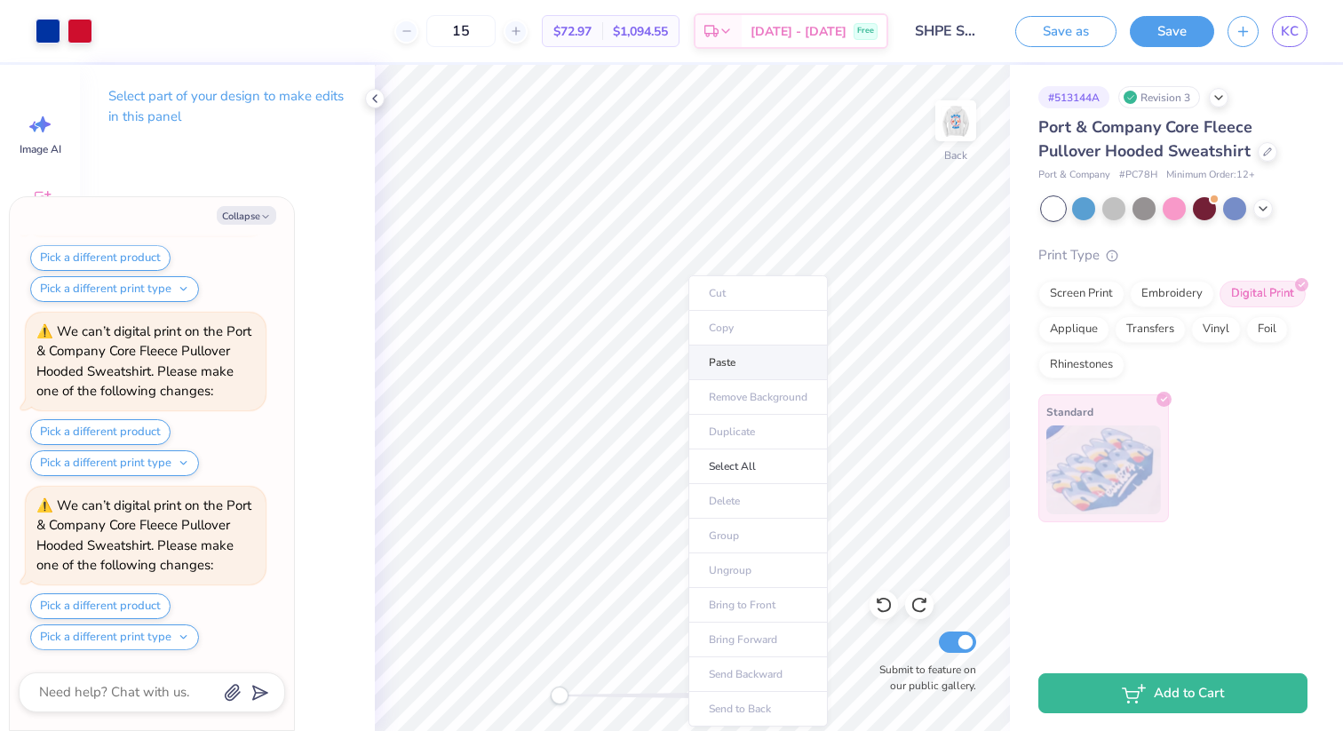
click at [736, 369] on li "Paste" at bounding box center [757, 362] width 139 height 35
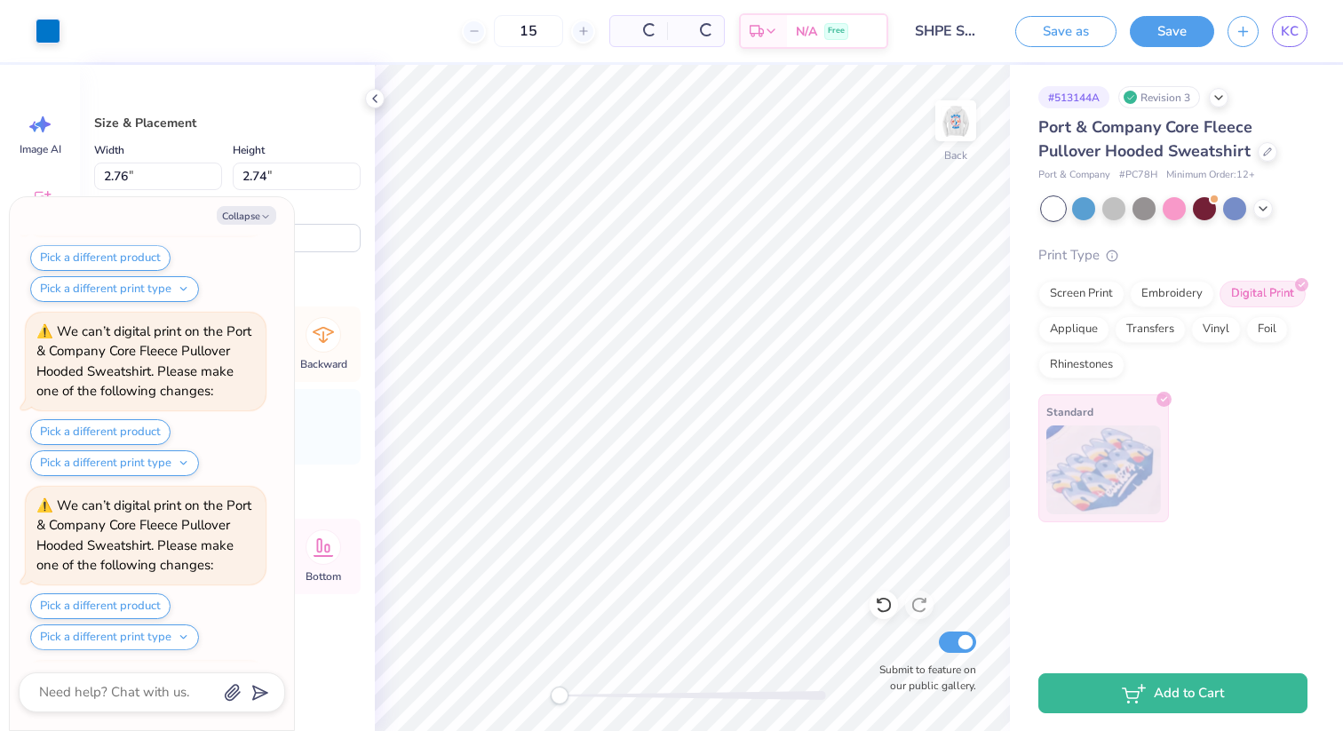
scroll to position [11550, 0]
type textarea "x"
type input "0.95"
type input "1.01"
type input "1.67"
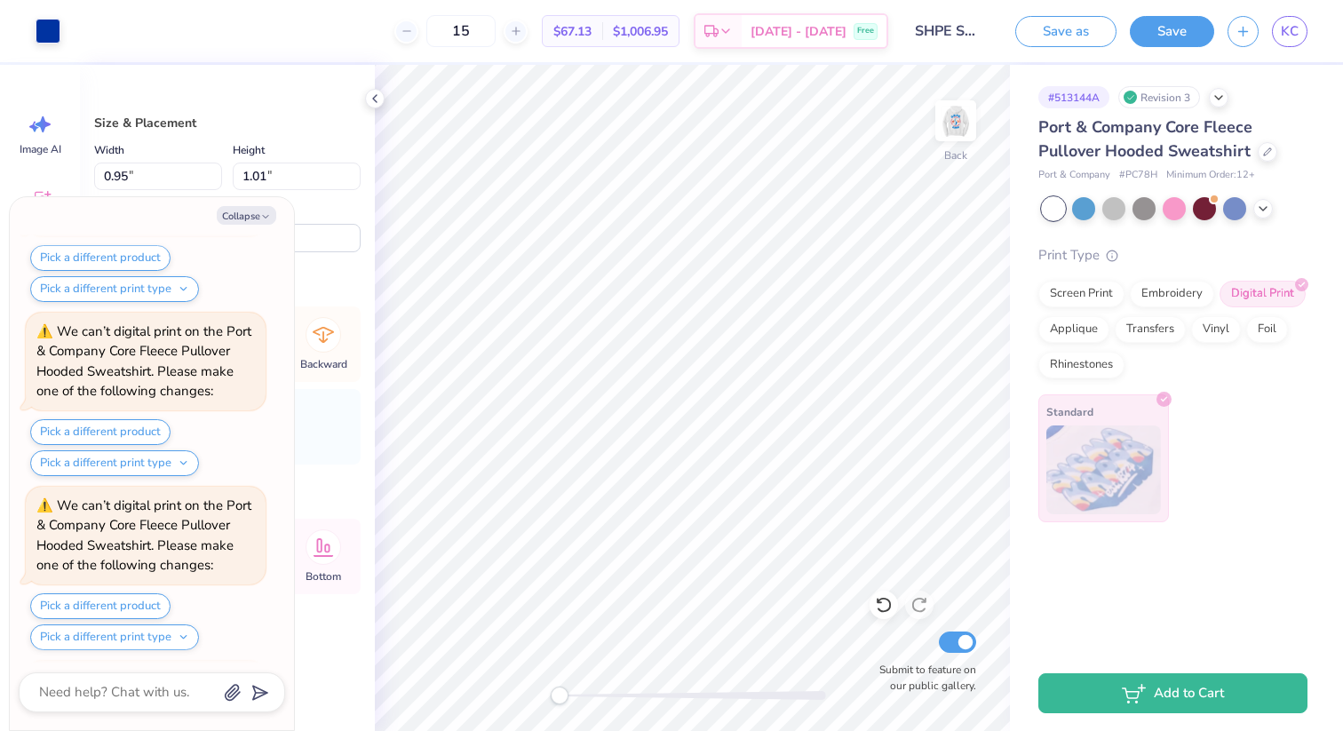
scroll to position [11898, 0]
click at [885, 606] on icon at bounding box center [884, 605] width 18 height 18
type textarea "x"
type input "2.76"
type input "2.74"
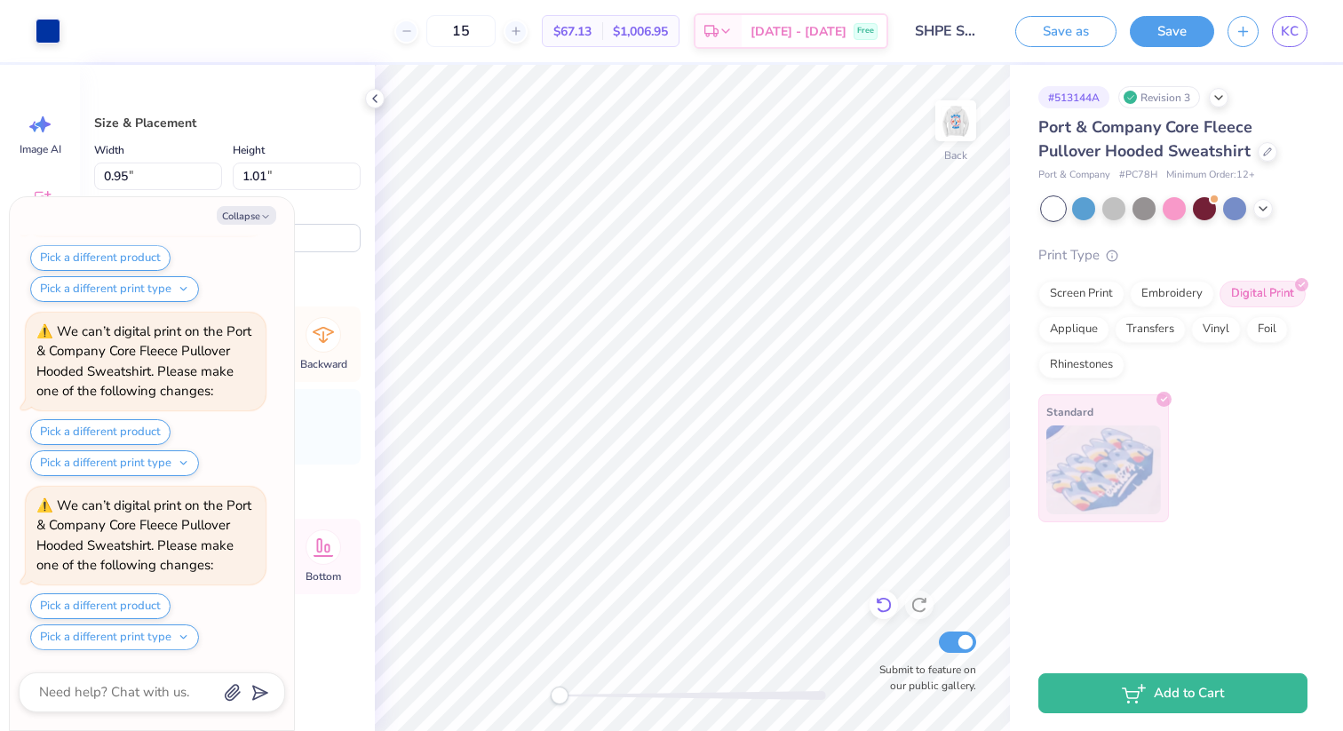
type input "4.45"
click at [44, 19] on div at bounding box center [48, 29] width 25 height 25
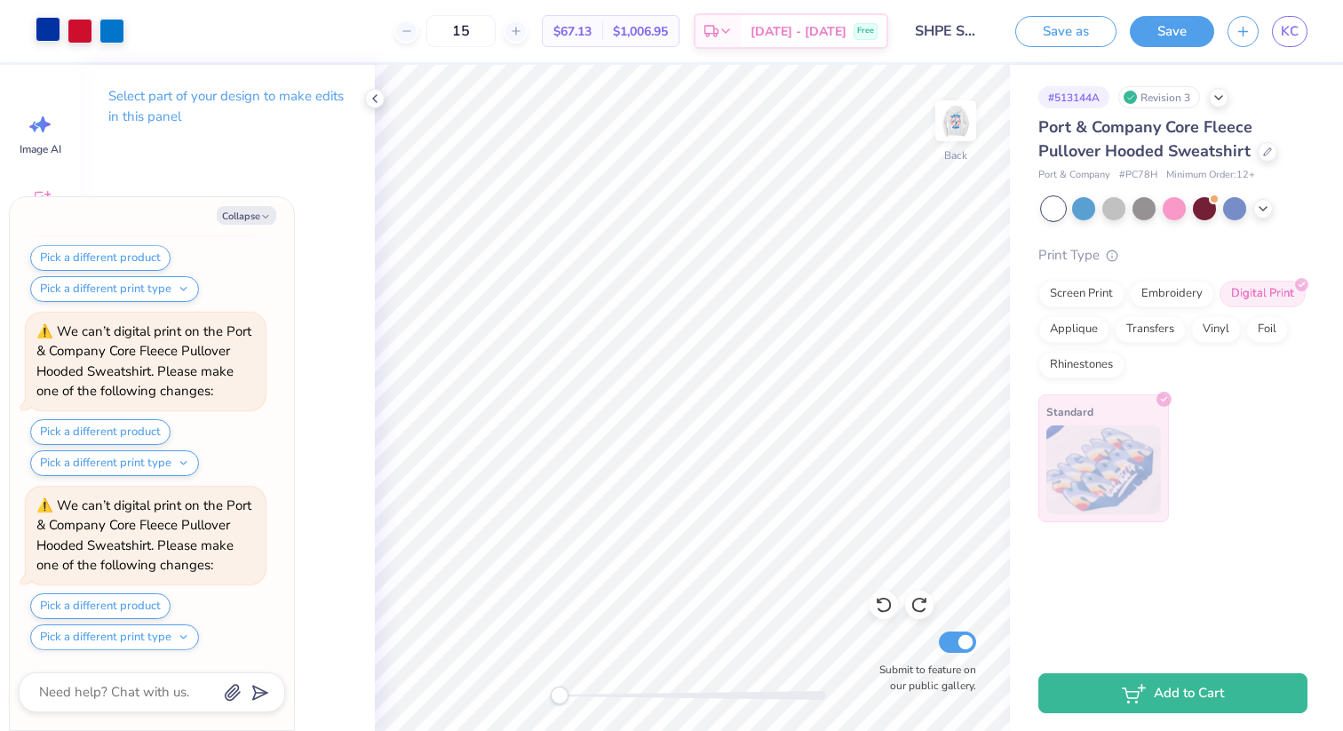
click at [46, 28] on div at bounding box center [48, 29] width 25 height 25
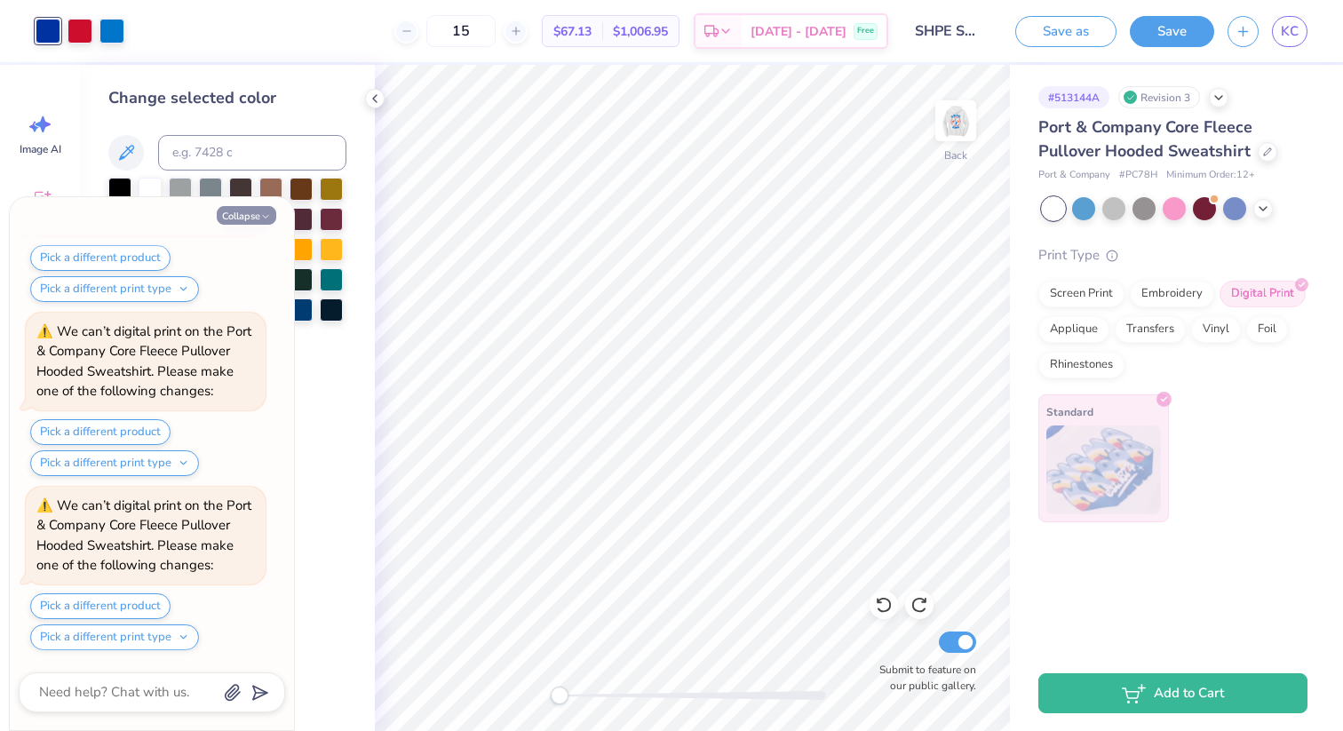
click at [241, 223] on button "Collapse" at bounding box center [247, 215] width 60 height 19
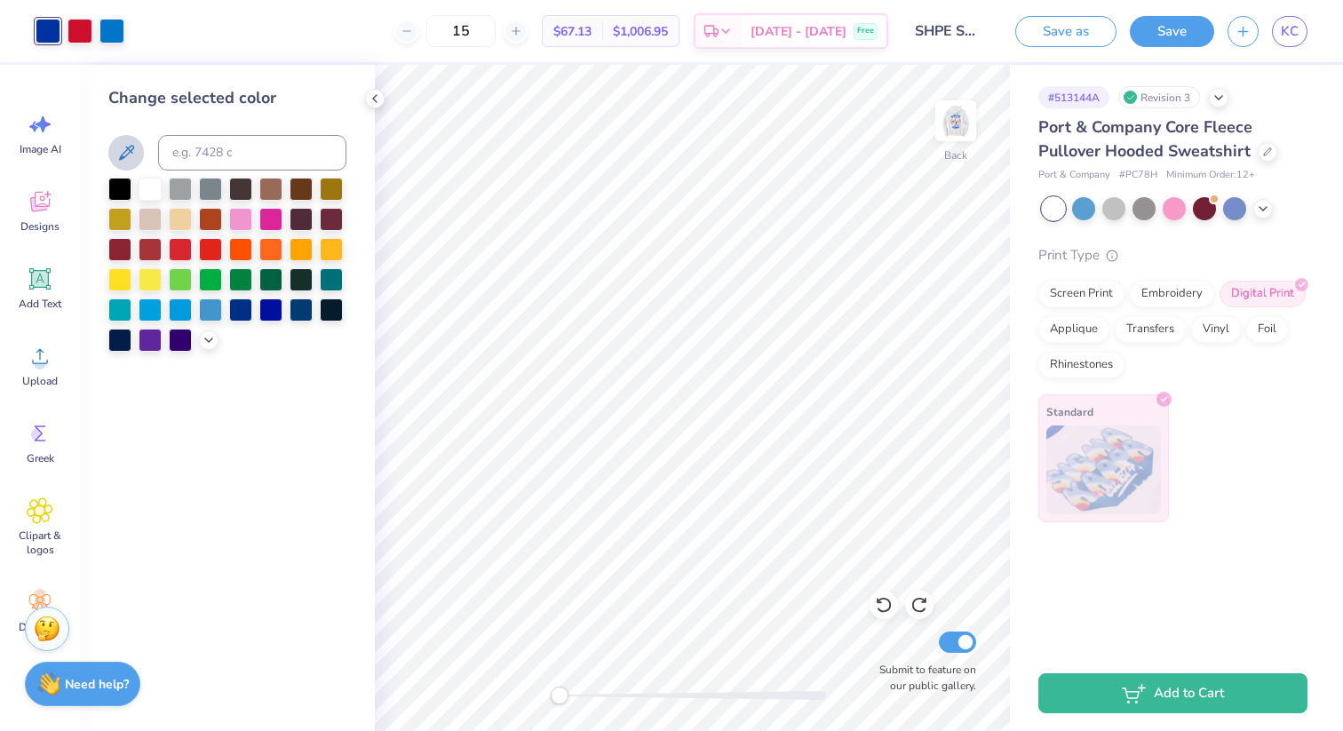
click at [142, 152] on button at bounding box center [126, 153] width 36 height 36
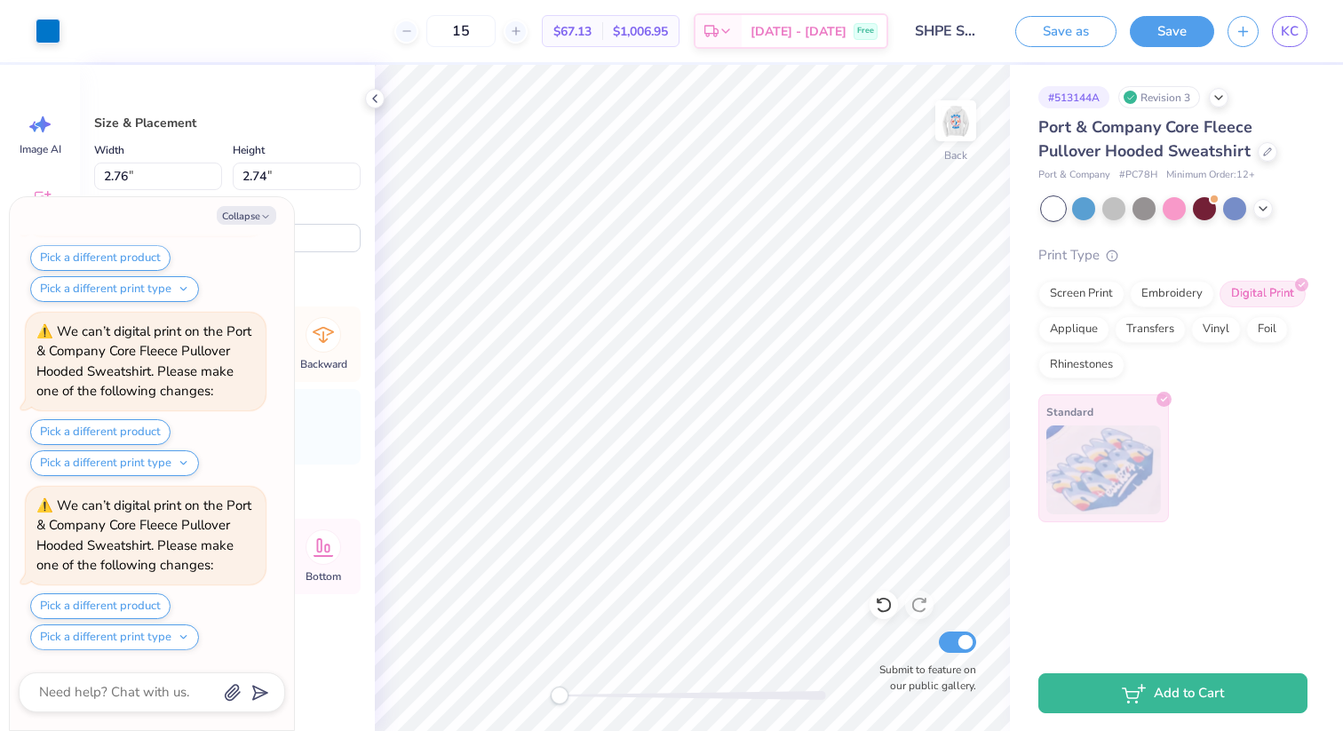
scroll to position [12420, 0]
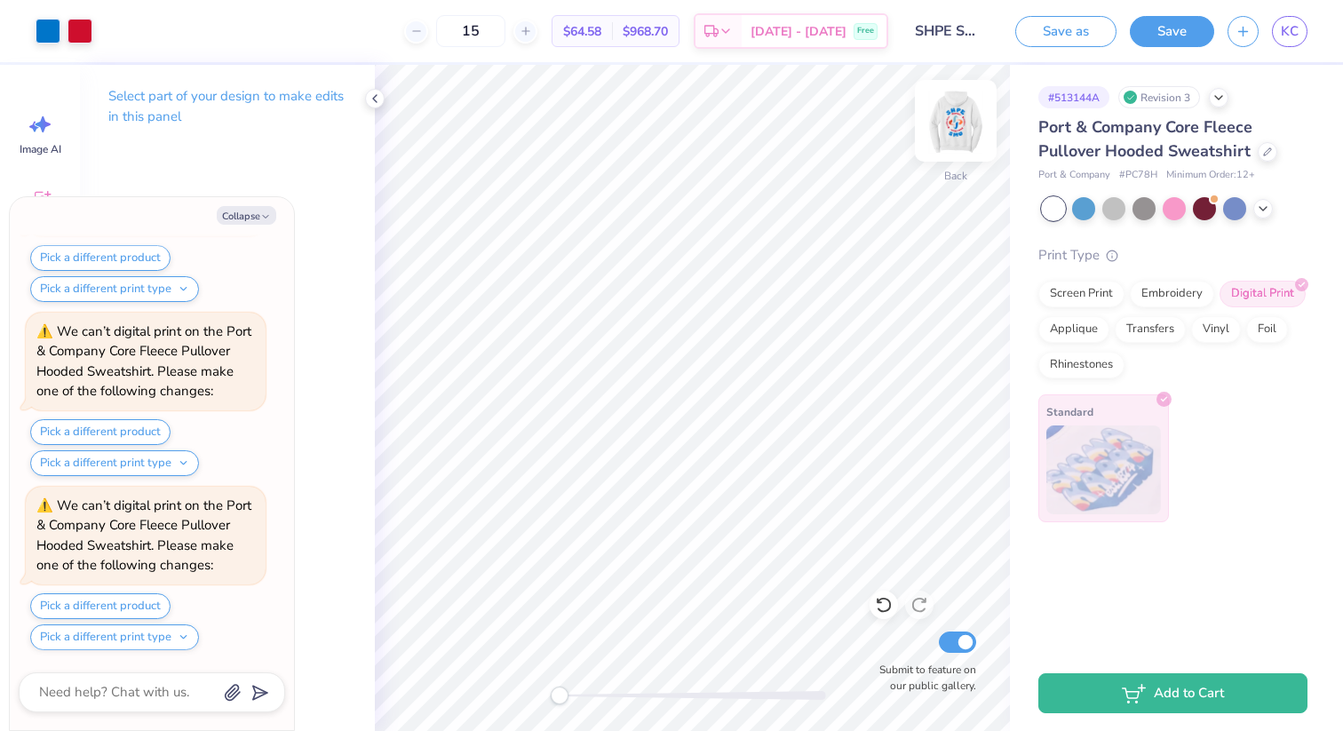
click at [964, 122] on img at bounding box center [955, 120] width 71 height 71
click at [964, 122] on img at bounding box center [956, 121] width 36 height 36
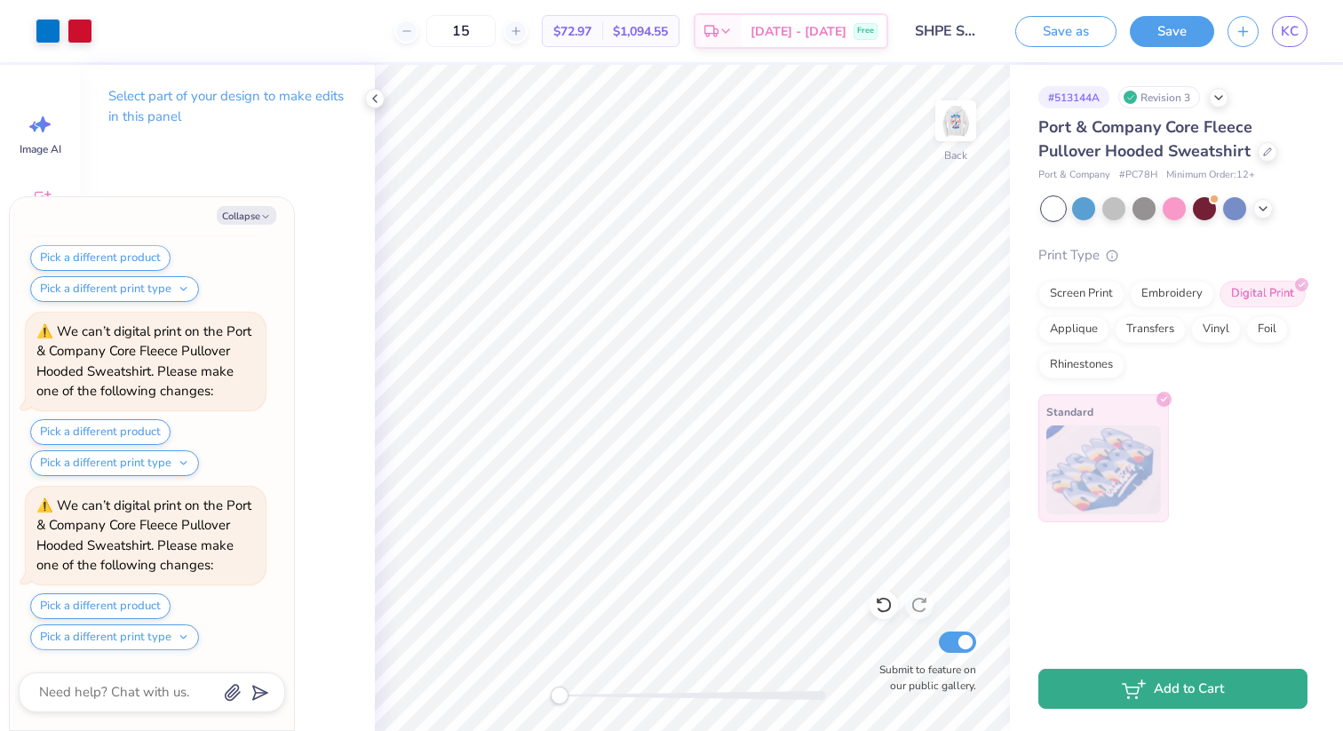
click at [1125, 690] on icon "button" at bounding box center [1134, 689] width 24 height 20
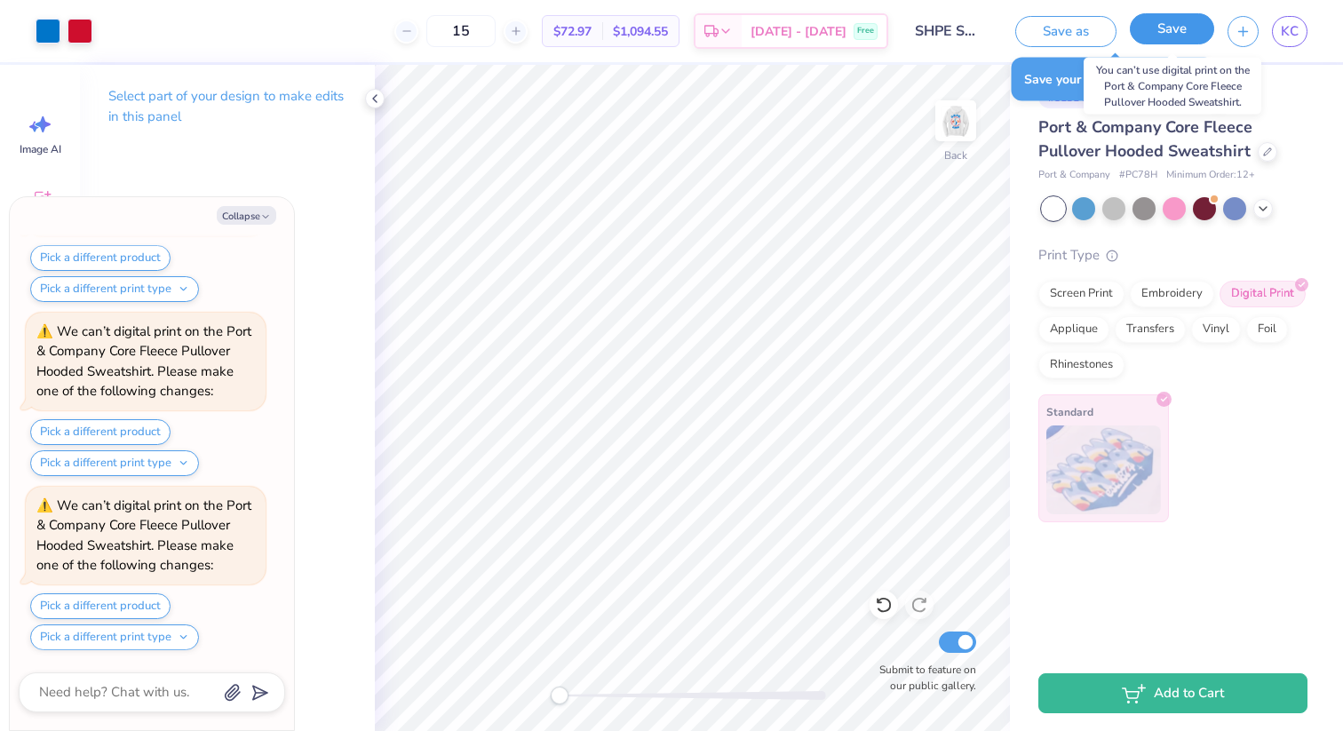
click at [1169, 32] on button "Save" at bounding box center [1172, 28] width 84 height 31
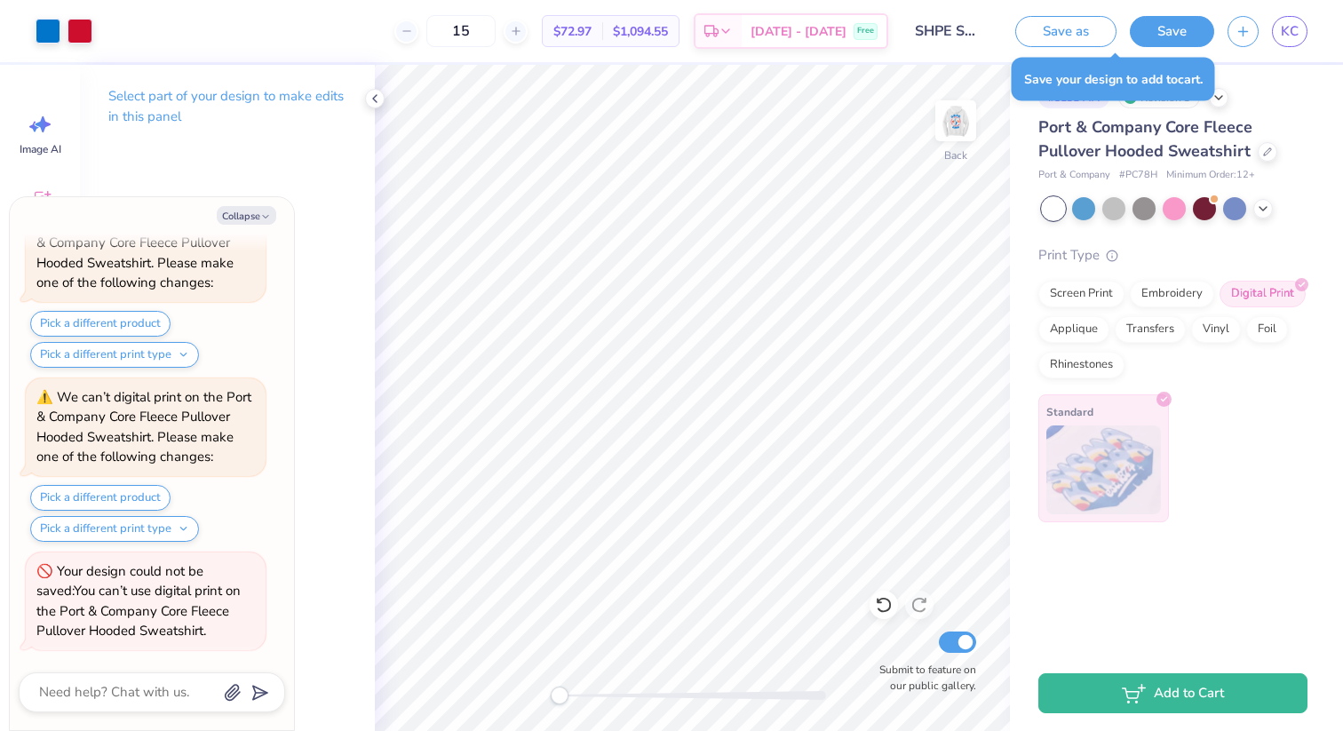
click at [1175, 715] on div "Add to Cart" at bounding box center [1176, 692] width 333 height 75
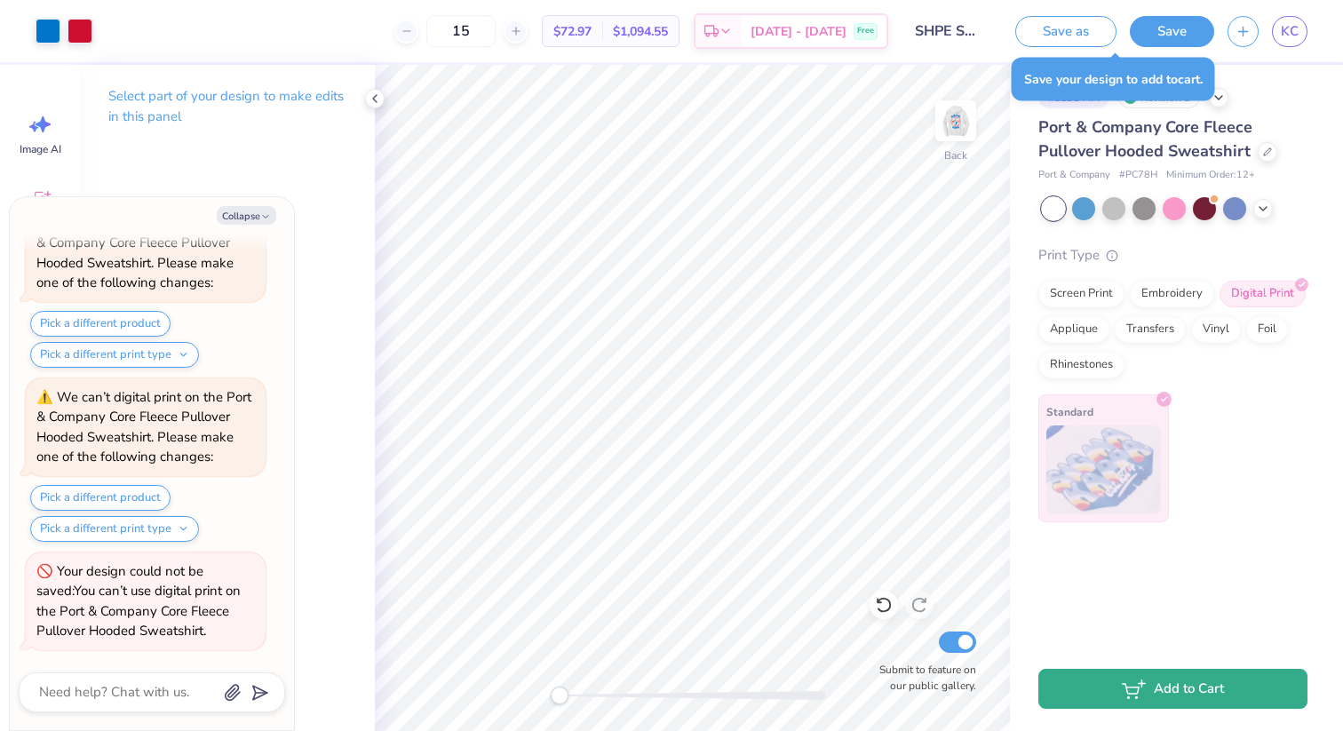
click at [1174, 697] on button "Add to Cart" at bounding box center [1172, 689] width 269 height 40
click at [1189, 686] on button "Add to Cart" at bounding box center [1172, 689] width 269 height 40
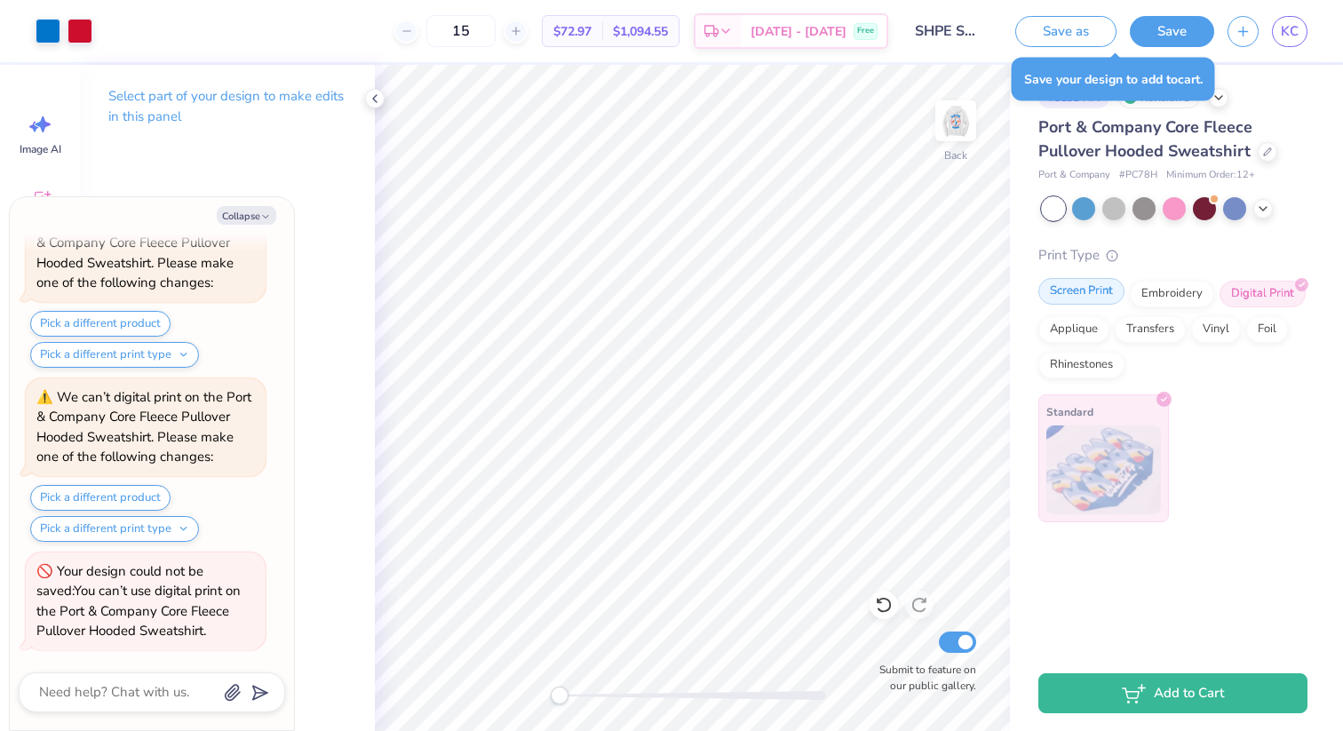
click at [1113, 290] on div "Screen Print" at bounding box center [1081, 291] width 86 height 27
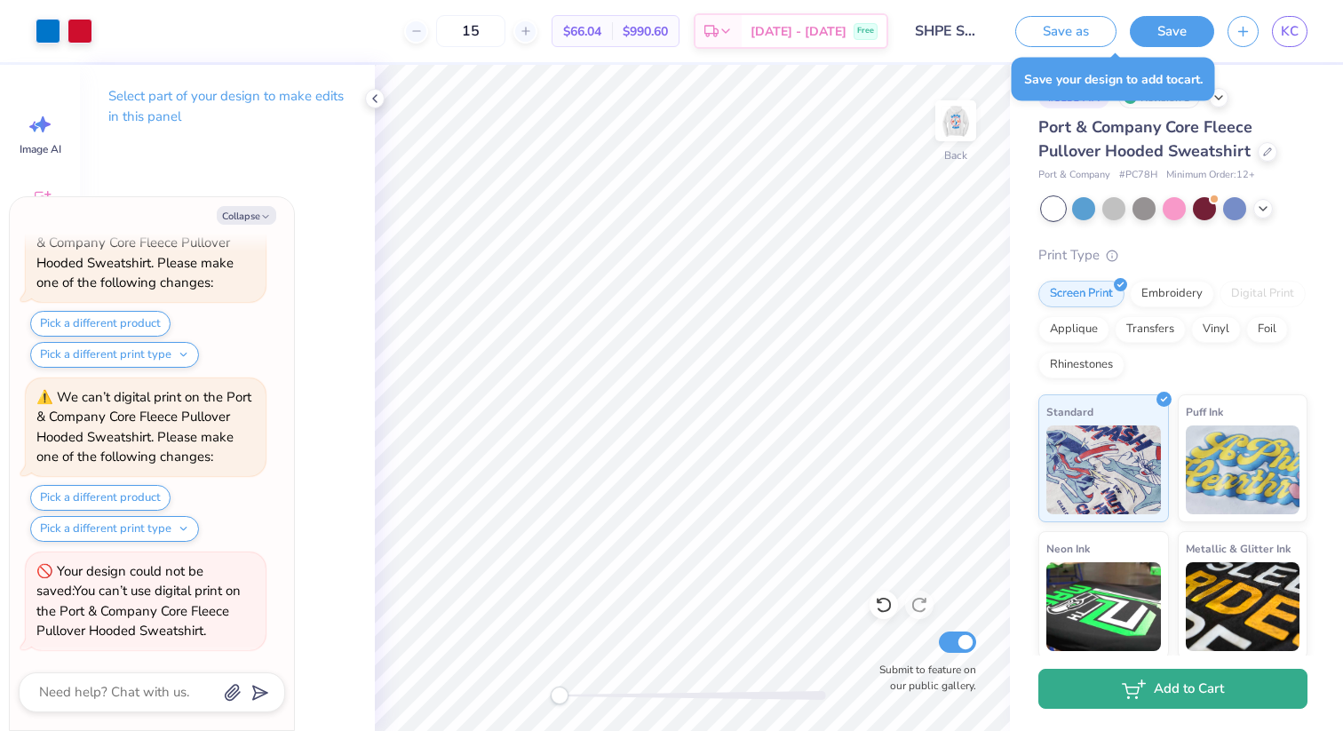
click at [1179, 699] on button "Add to Cart" at bounding box center [1172, 689] width 269 height 40
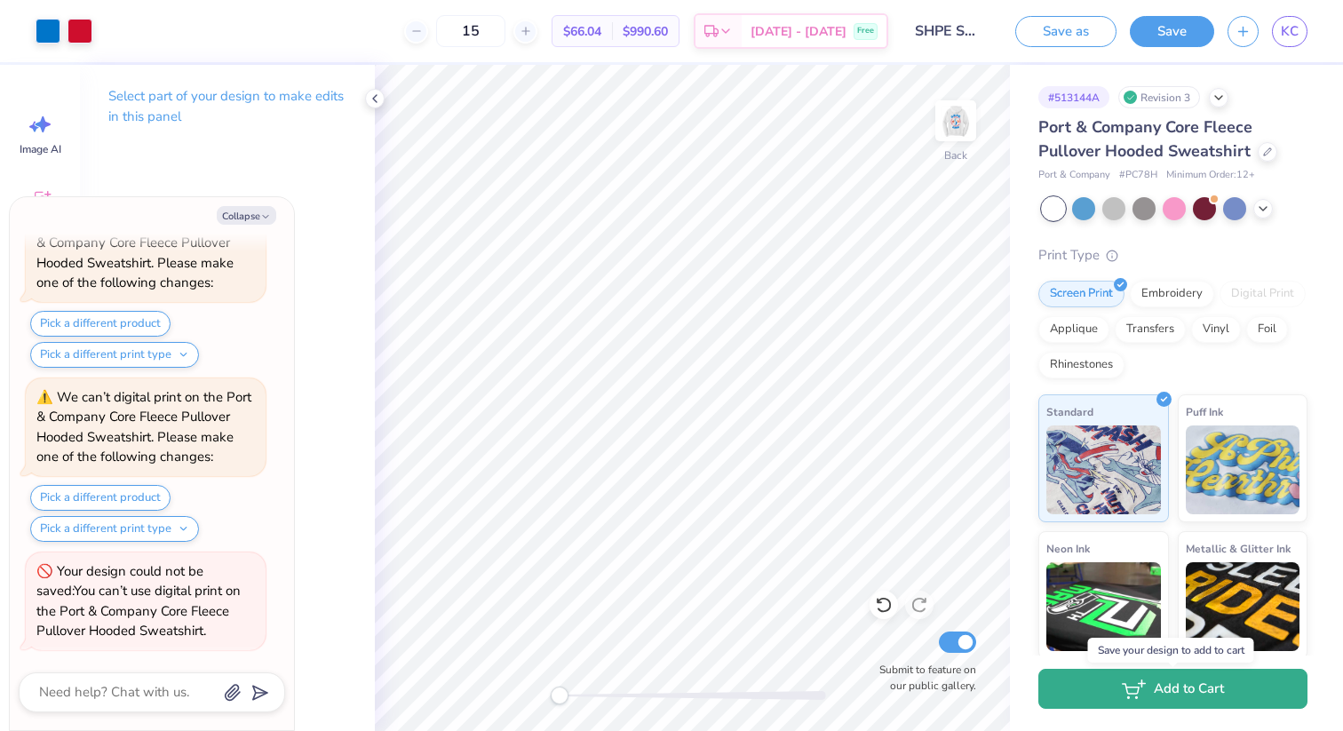
click at [1211, 686] on button "Add to Cart" at bounding box center [1172, 689] width 269 height 40
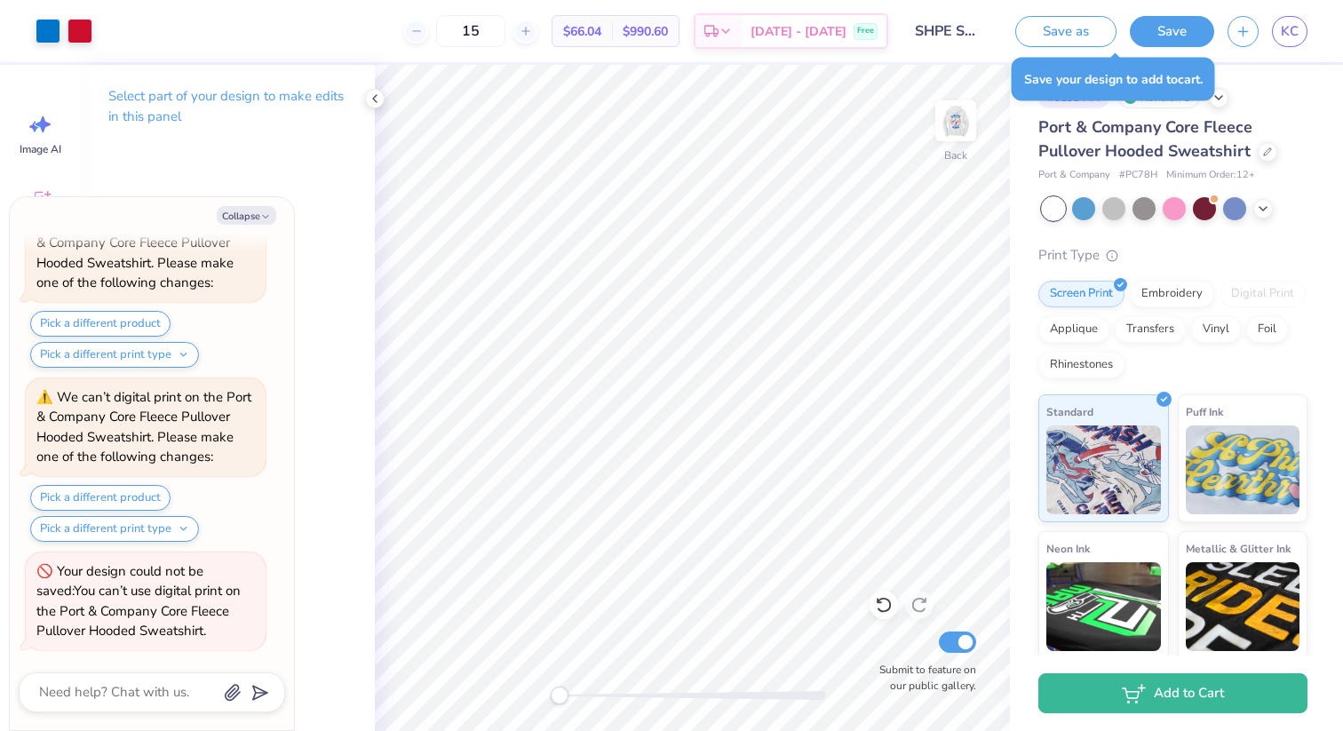
click at [1261, 89] on div "# 513144A Revision 3" at bounding box center [1172, 97] width 269 height 22
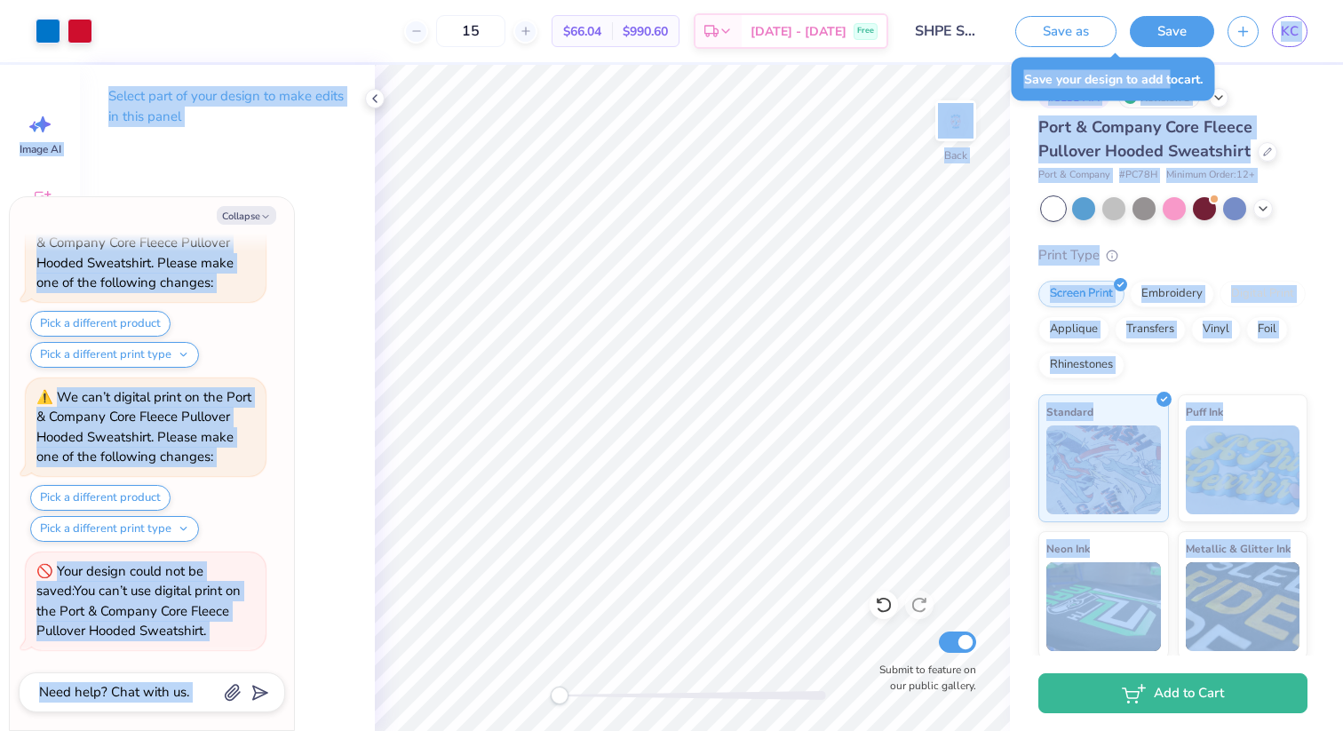
drag, startPoint x: 1170, startPoint y: 69, endPoint x: 1170, endPoint y: 8, distance: 61.3
click at [1170, 8] on body "Art colors 15 $66.04 Per Item $990.60 Total Est. Delivery Oct 7 - 10 Free Desig…" at bounding box center [671, 365] width 1343 height 731
click at [1266, 106] on div "# 513144A Revision 3" at bounding box center [1172, 97] width 269 height 22
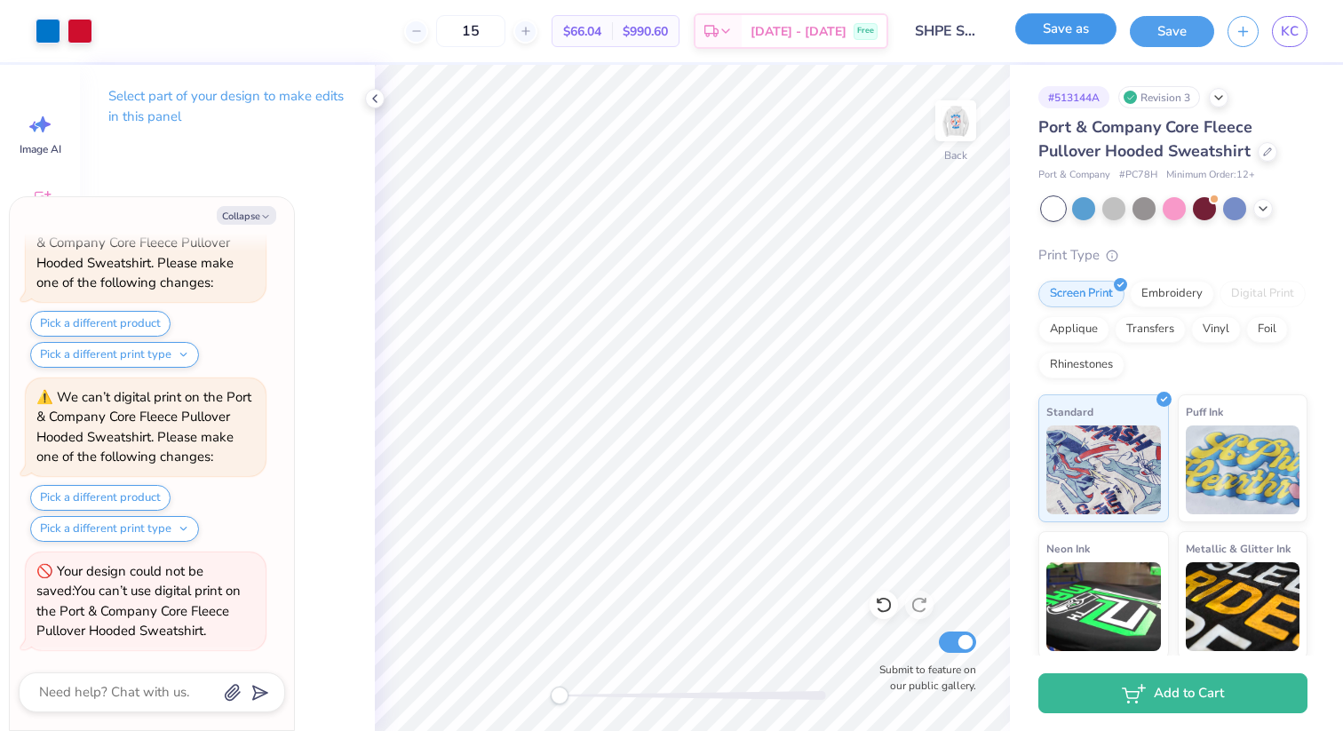
click at [1072, 27] on button "Save as" at bounding box center [1065, 28] width 101 height 31
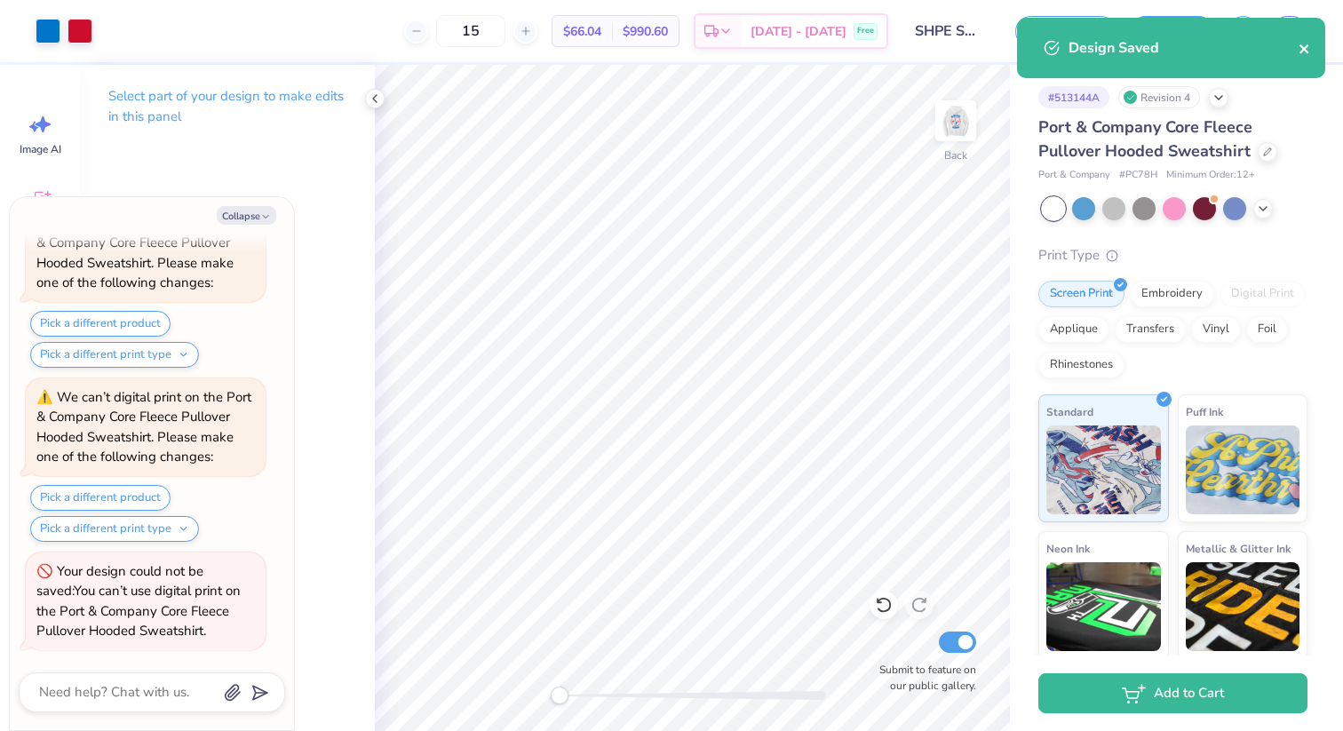
click at [1298, 55] on icon "close" at bounding box center [1304, 49] width 12 height 14
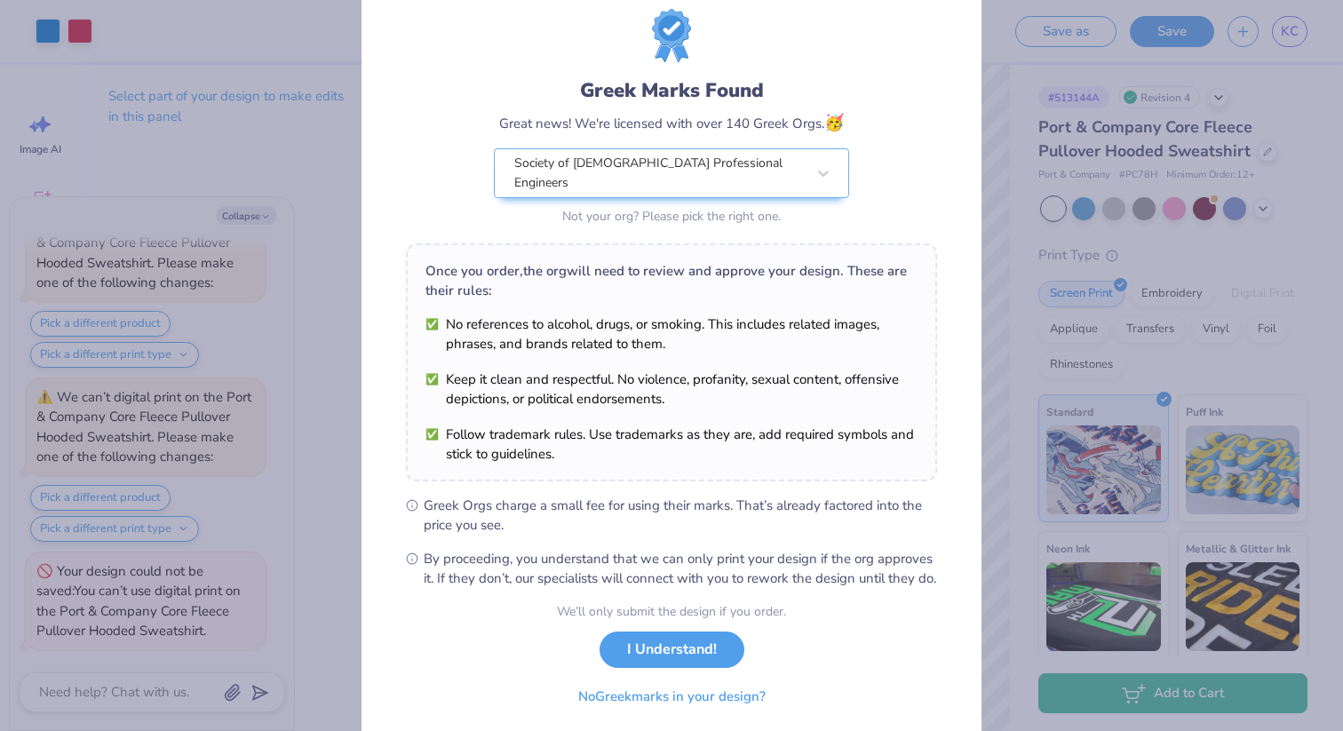
scroll to position [78, 0]
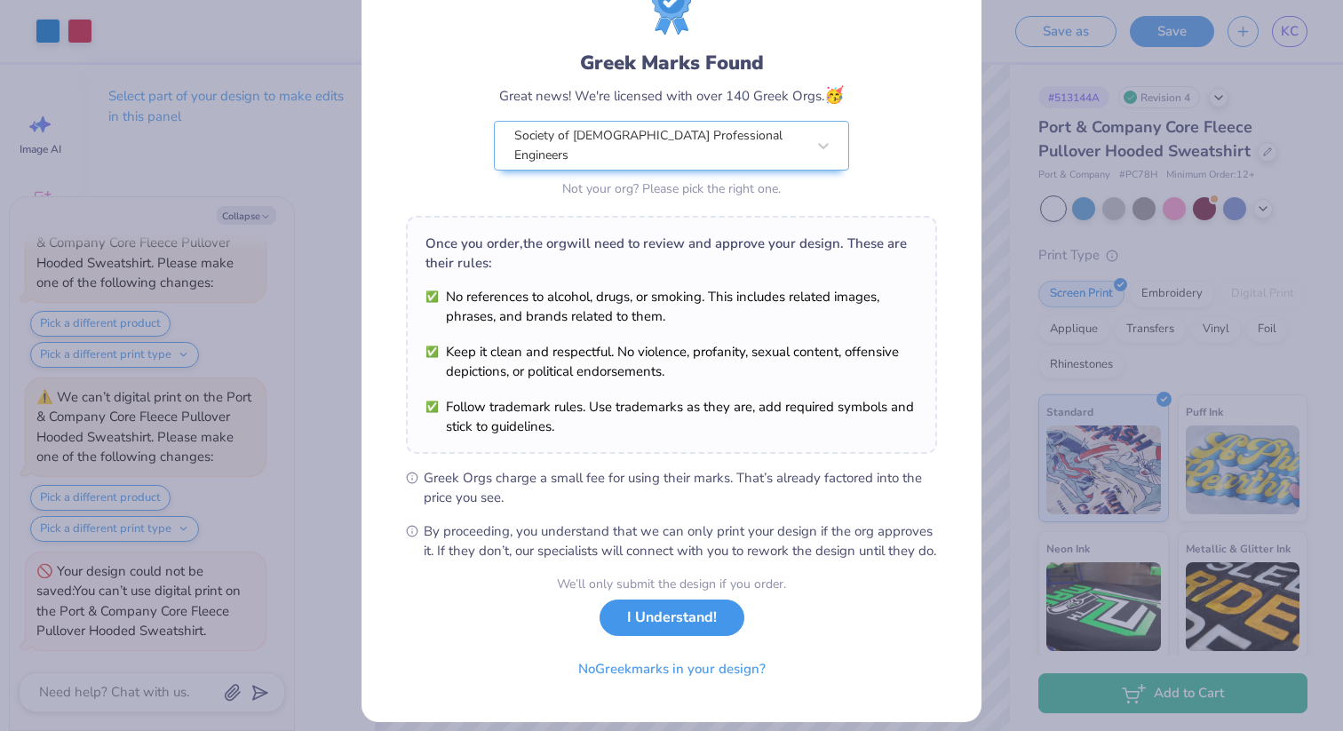
click at [697, 635] on button "I Understand!" at bounding box center [671, 617] width 145 height 36
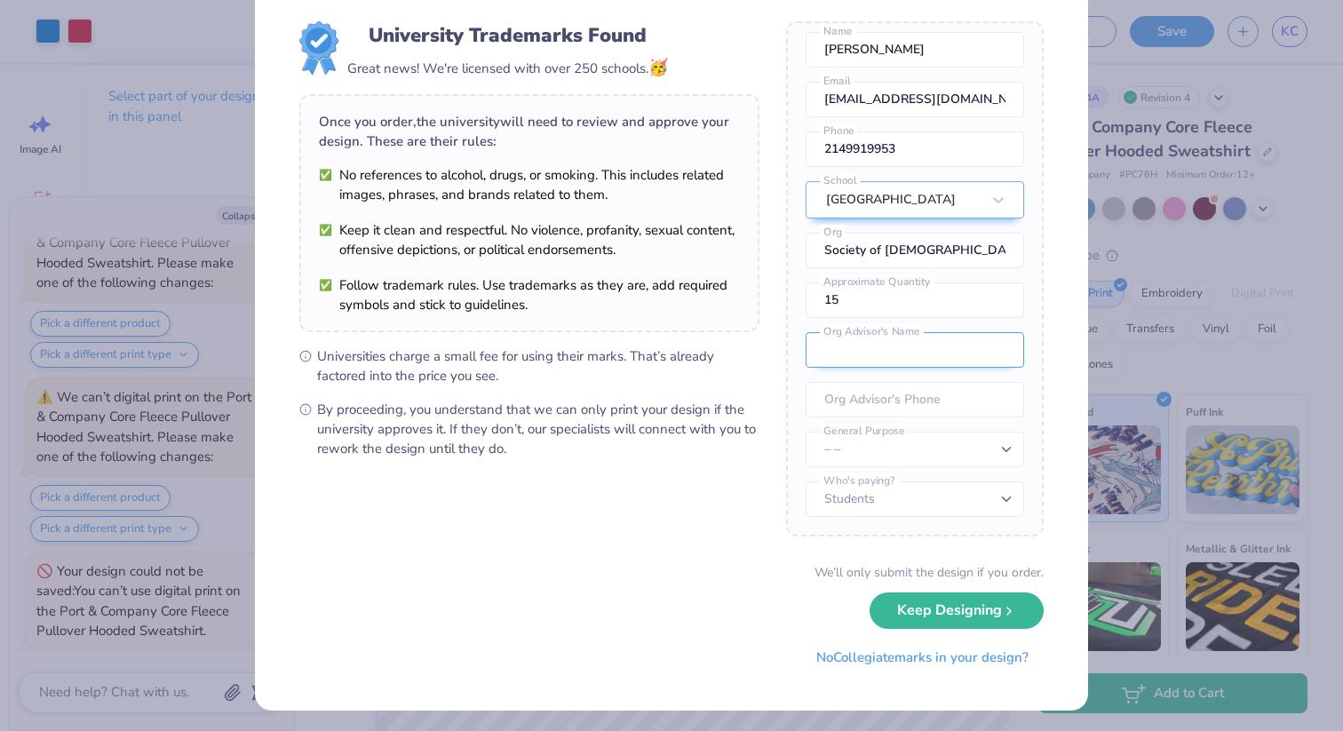
click at [922, 350] on input "text" at bounding box center [914, 350] width 218 height 36
click at [1043, 210] on div "Once you place your order, we’ll need this info to get their approval: Kamile C…" at bounding box center [915, 278] width 258 height 515
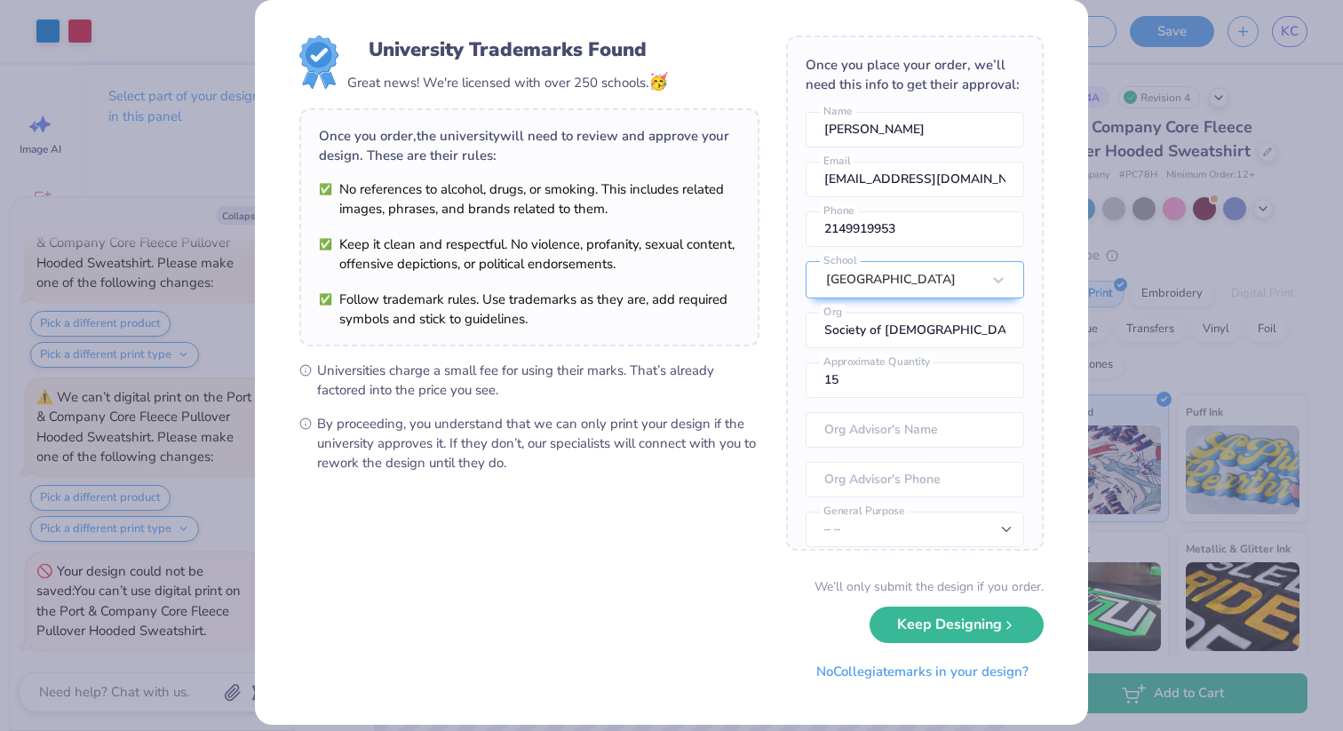
scroll to position [0, 0]
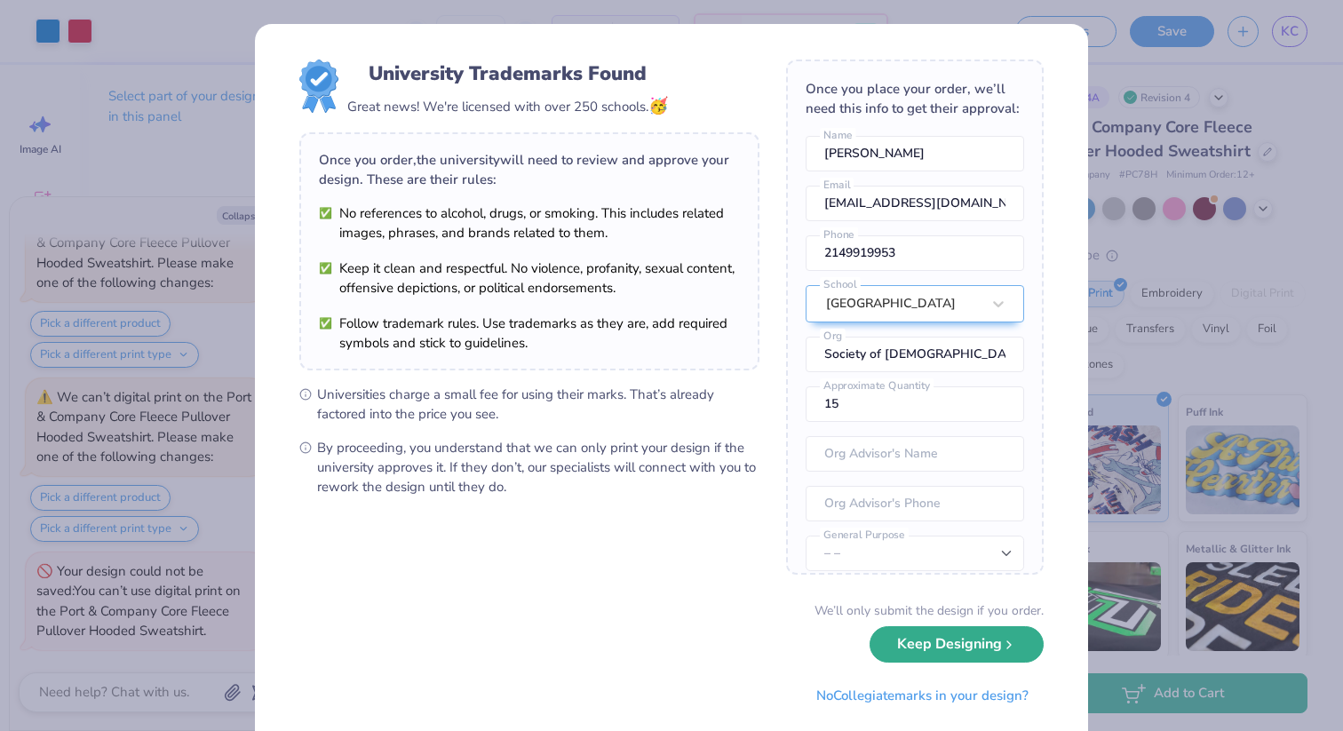
click at [1011, 663] on div "We’ll only submit the design if you order. Keep Designing No Collegiate marks i…" at bounding box center [671, 657] width 744 height 112
click at [1006, 647] on icon "submit" at bounding box center [1009, 645] width 14 height 14
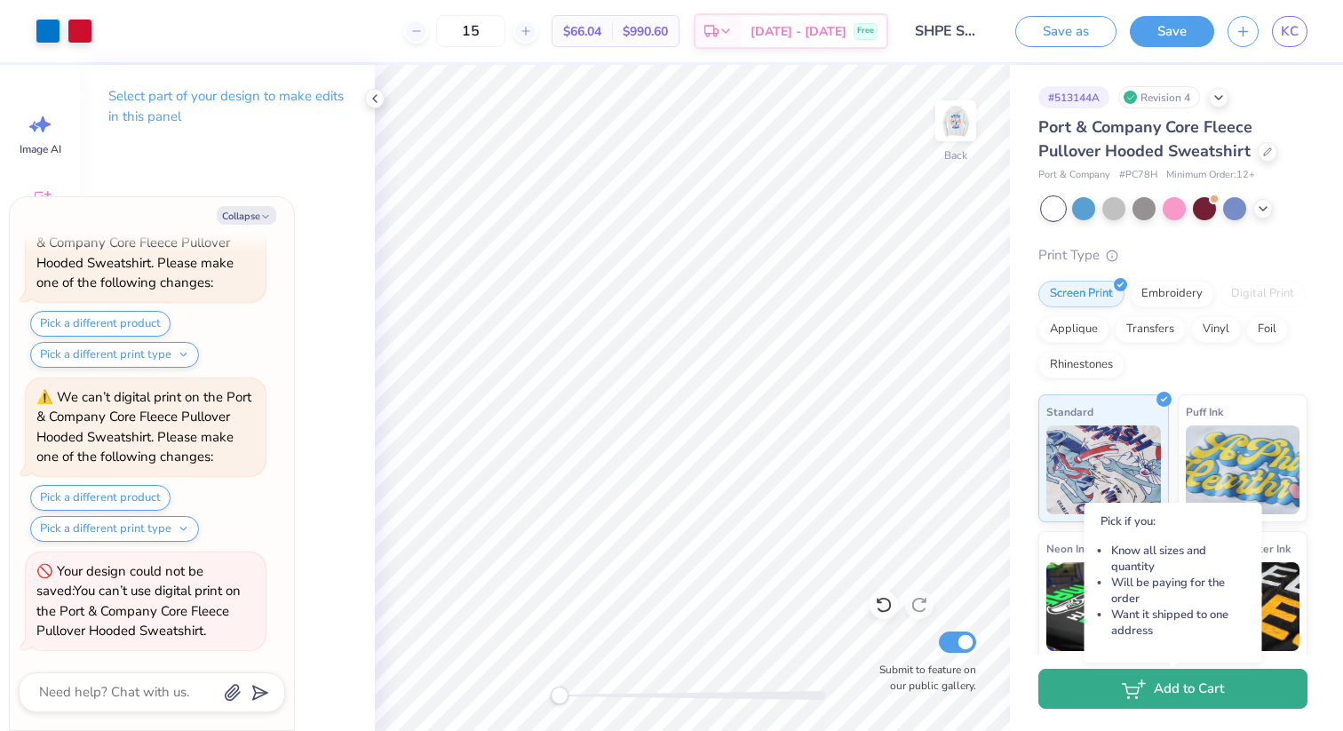
click at [1147, 689] on button "Add to Cart" at bounding box center [1172, 689] width 269 height 40
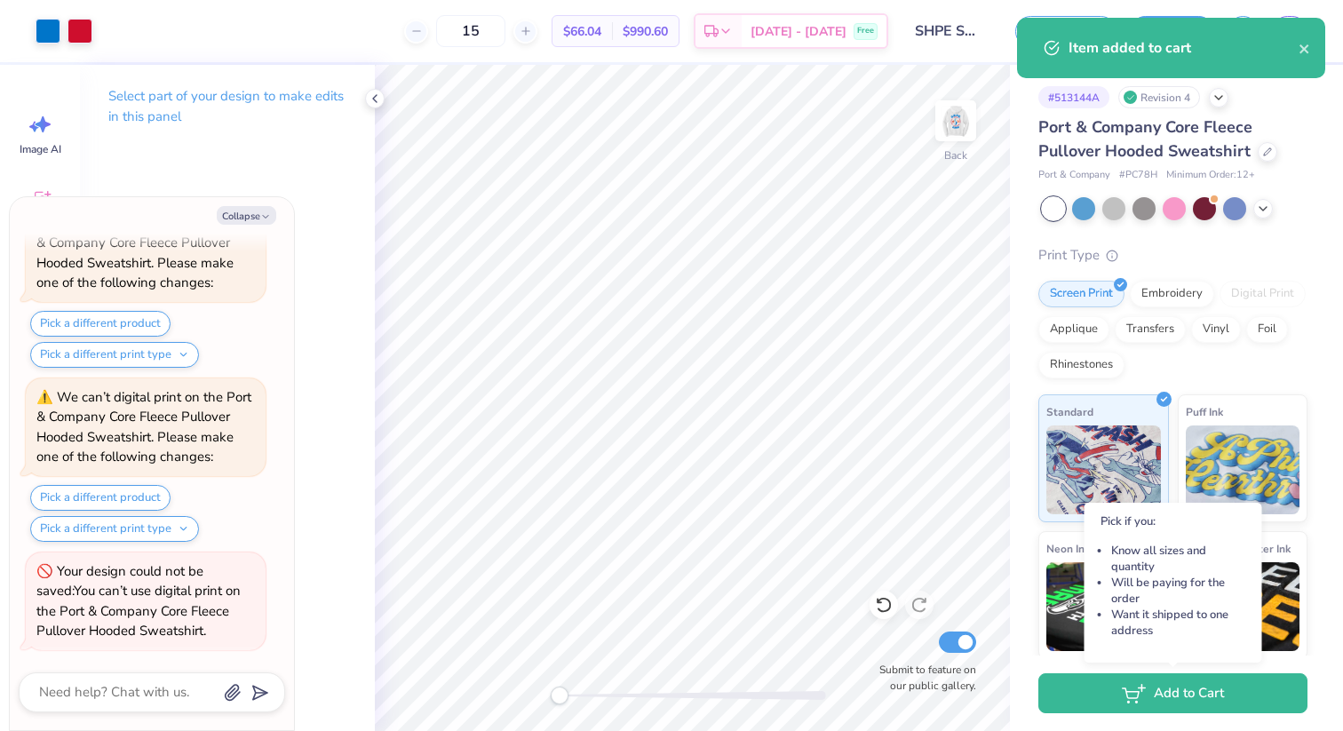
type textarea "x"
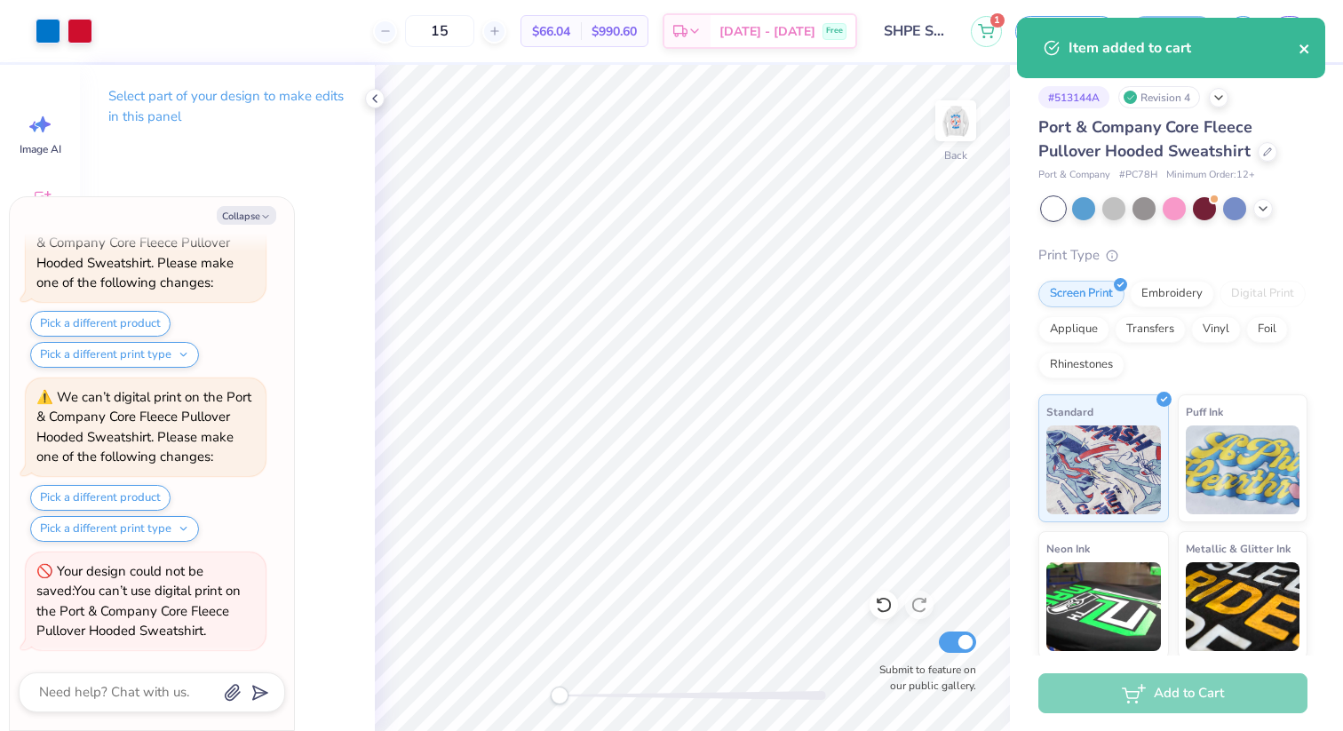
click at [1305, 45] on icon "close" at bounding box center [1304, 49] width 12 height 14
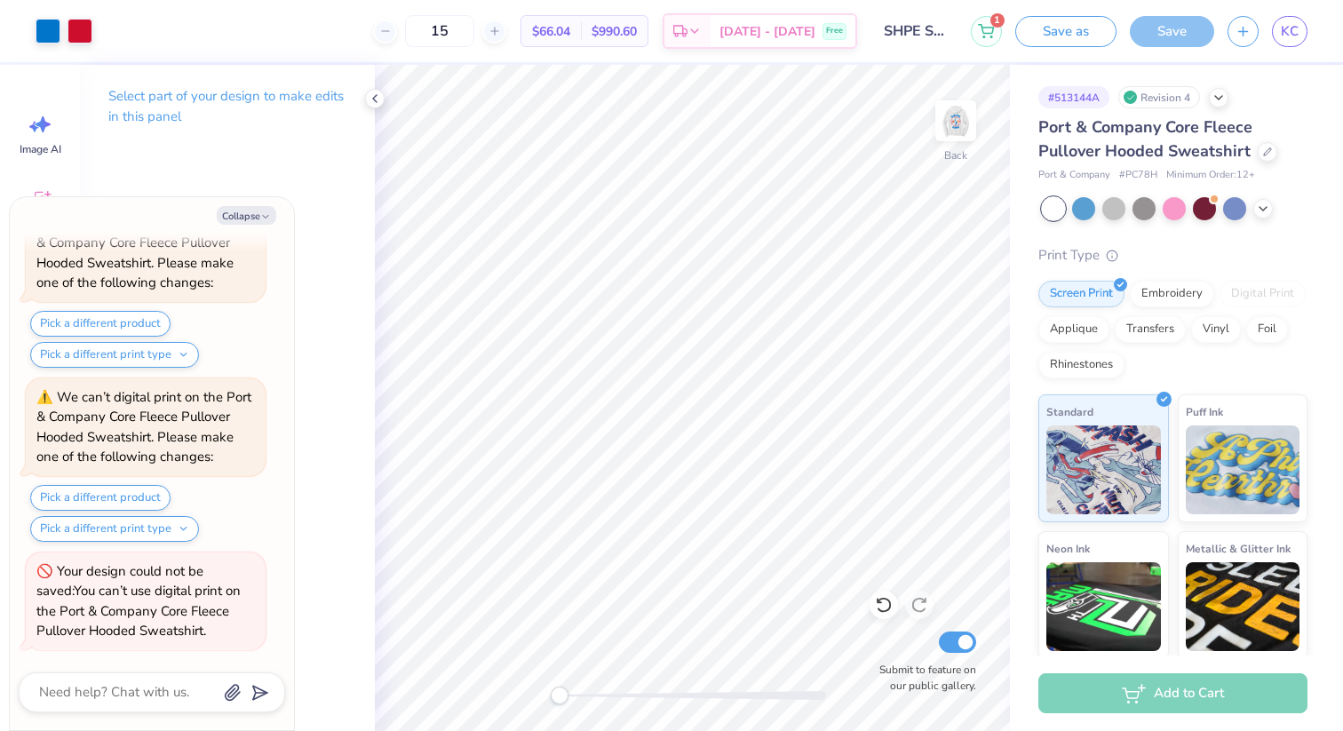
click at [1027, 21] on div "Item added to cart" at bounding box center [1170, 17] width 315 height 7
click at [1012, 22] on div "1 Save as Save KC" at bounding box center [1157, 31] width 372 height 62
click at [988, 28] on icon at bounding box center [986, 28] width 16 height 14
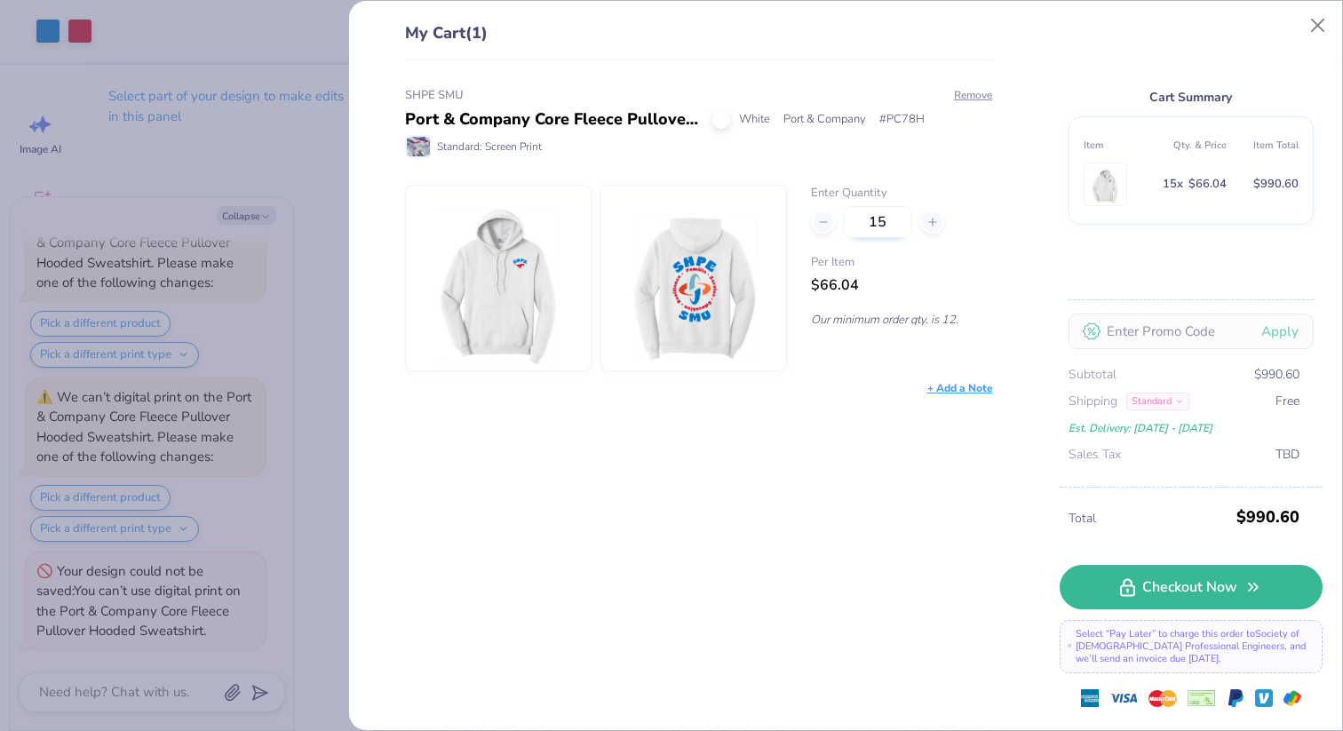
click at [892, 226] on input "15" at bounding box center [877, 222] width 69 height 32
type input "10"
type textarea "x"
type input "10"
type input "12"
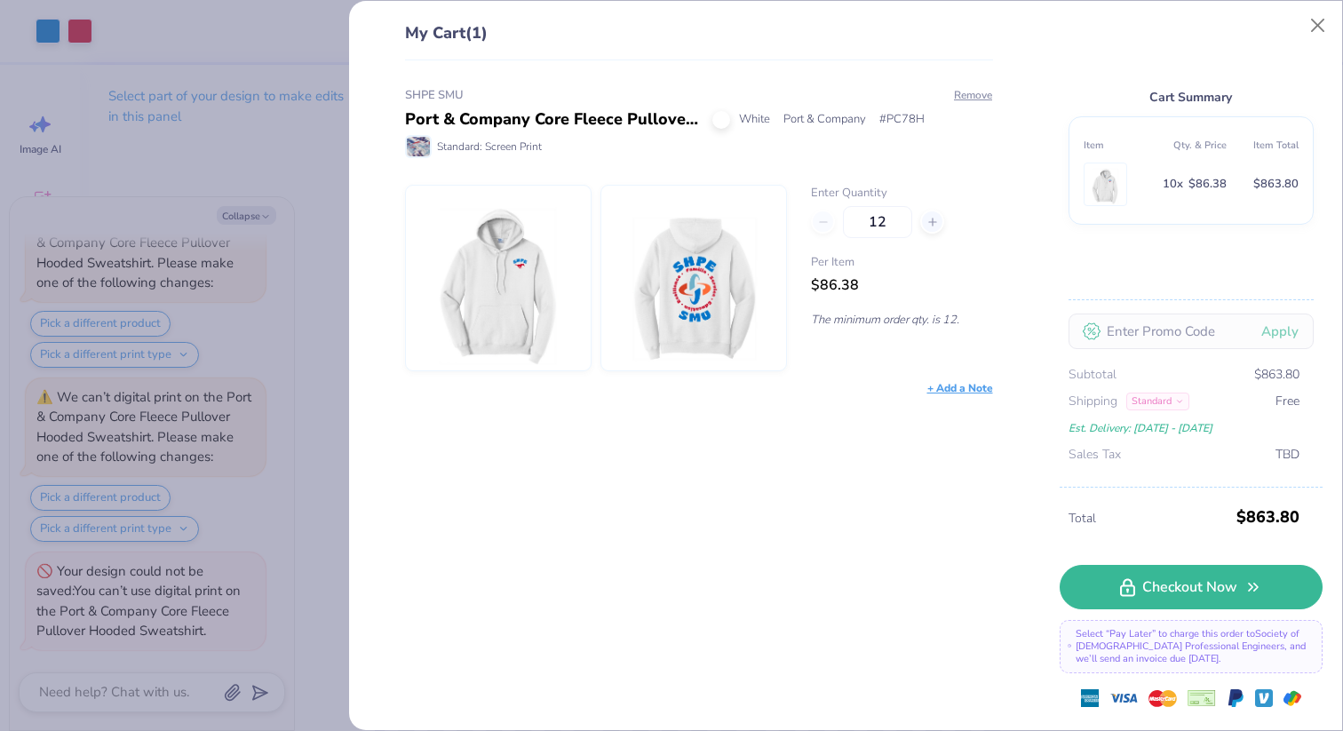
click at [973, 166] on div "SHPE SMU Port & Company Core Fleece Pullover Hooded Sweatshirt White Port & Com…" at bounding box center [699, 242] width 588 height 310
click at [981, 222] on div "12" at bounding box center [901, 222] width 181 height 32
type textarea "x"
type input "12"
click at [579, 559] on div "SHPE SMU Port & Company Core Fleece Pullover Hooded Sweatshirt White Port & Com…" at bounding box center [692, 395] width 646 height 671
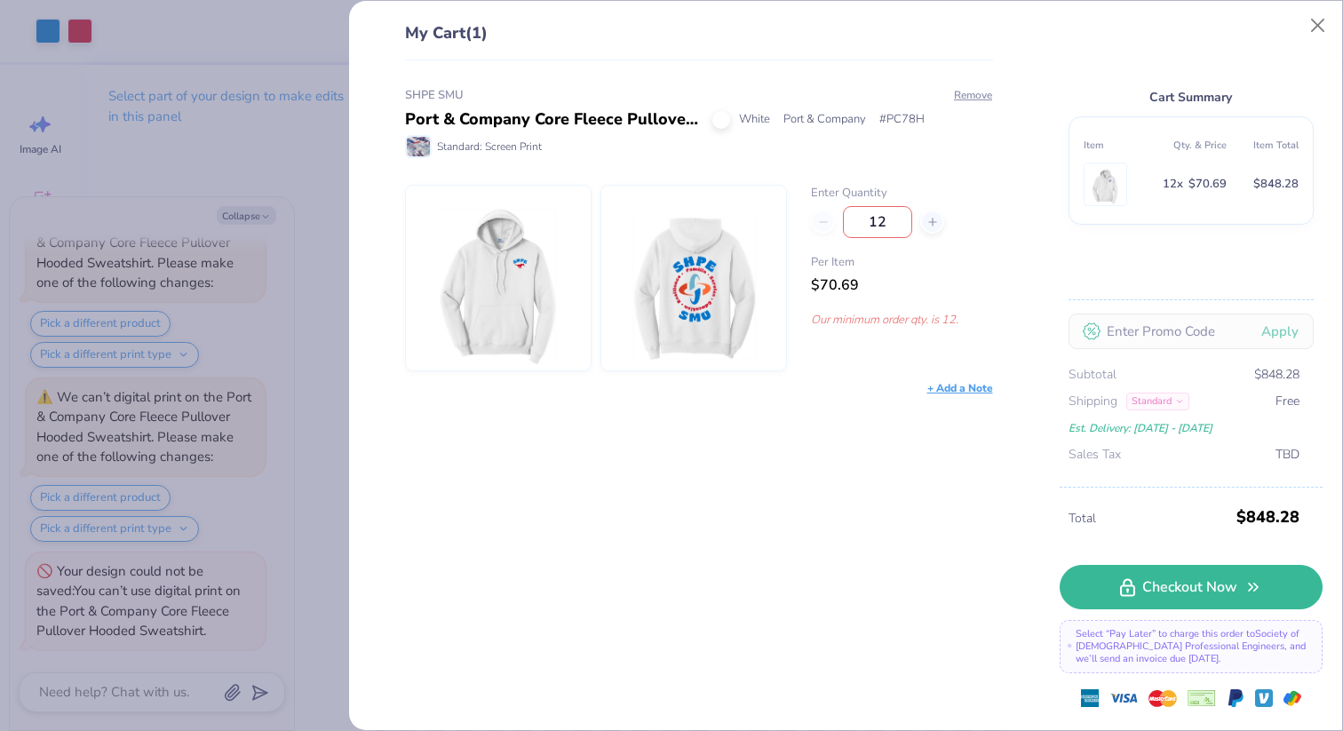
click at [484, 315] on img at bounding box center [498, 278] width 153 height 185
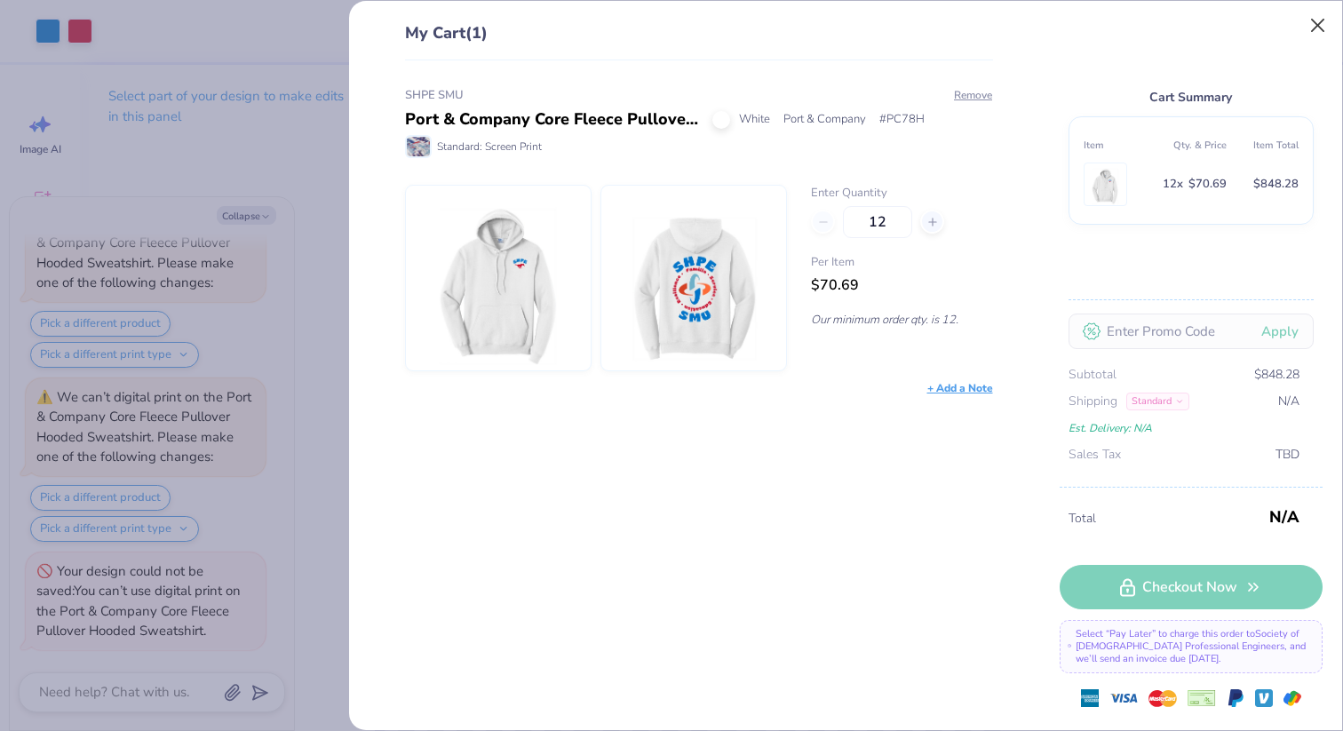
type textarea "x"
